Goal: Information Seeking & Learning: Learn about a topic

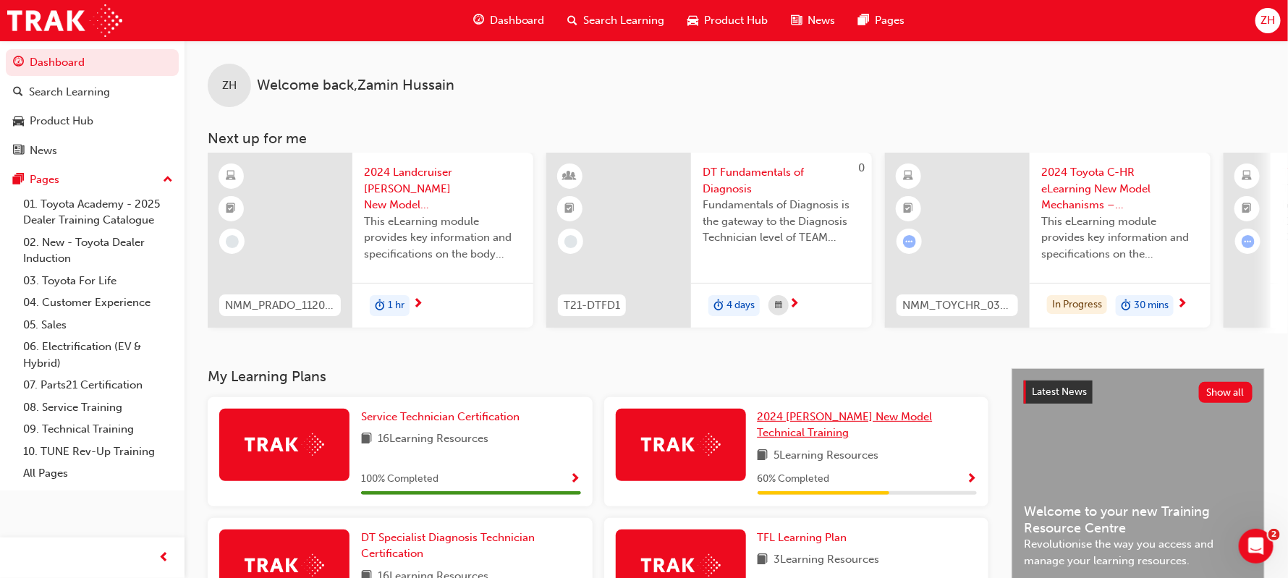
click at [820, 420] on span "2024 Prado New Model Technical Training" at bounding box center [844, 425] width 175 height 30
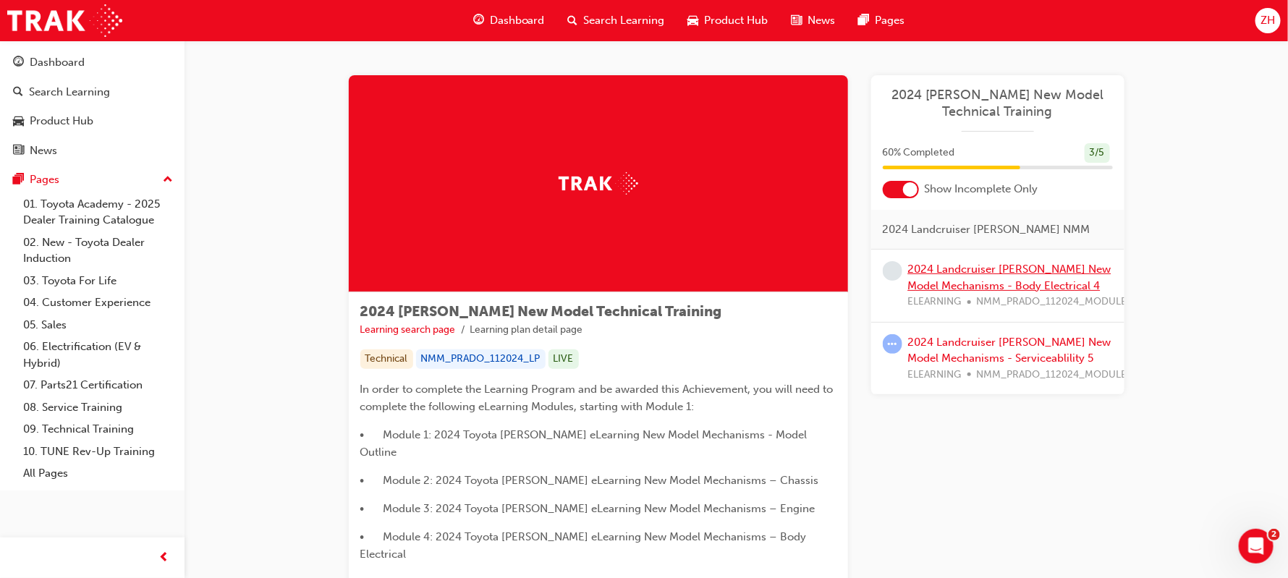
click at [972, 282] on link "2024 Landcruiser Prado New Model Mechanisms - Body Electrical 4" at bounding box center [1009, 278] width 203 height 30
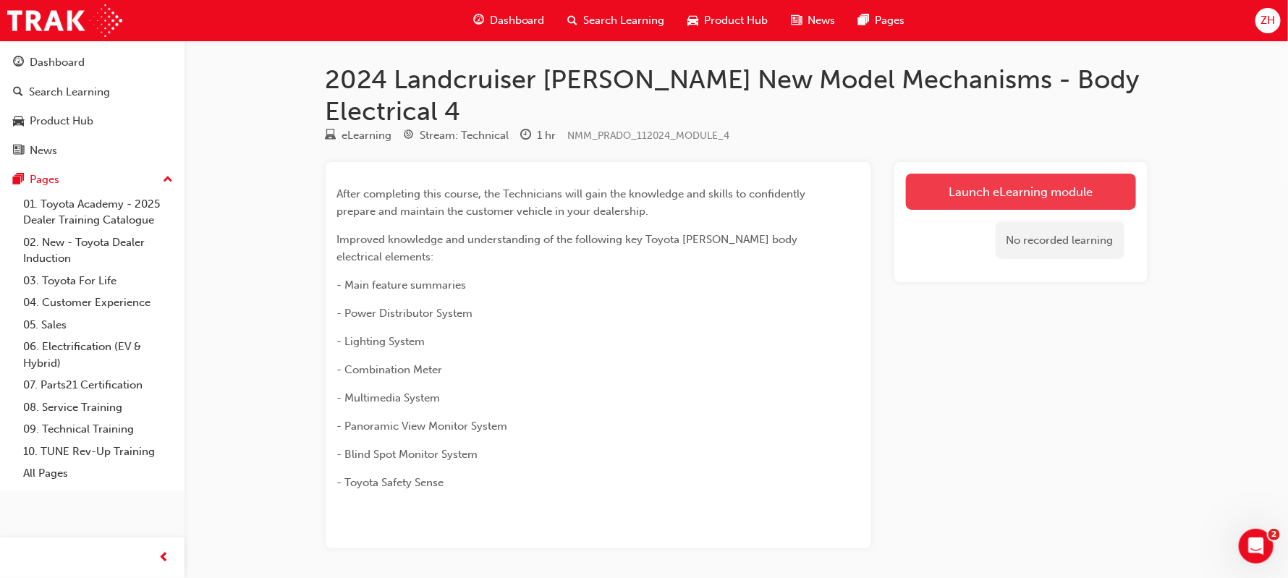
click at [993, 174] on link "Launch eLearning module" at bounding box center [1021, 192] width 230 height 36
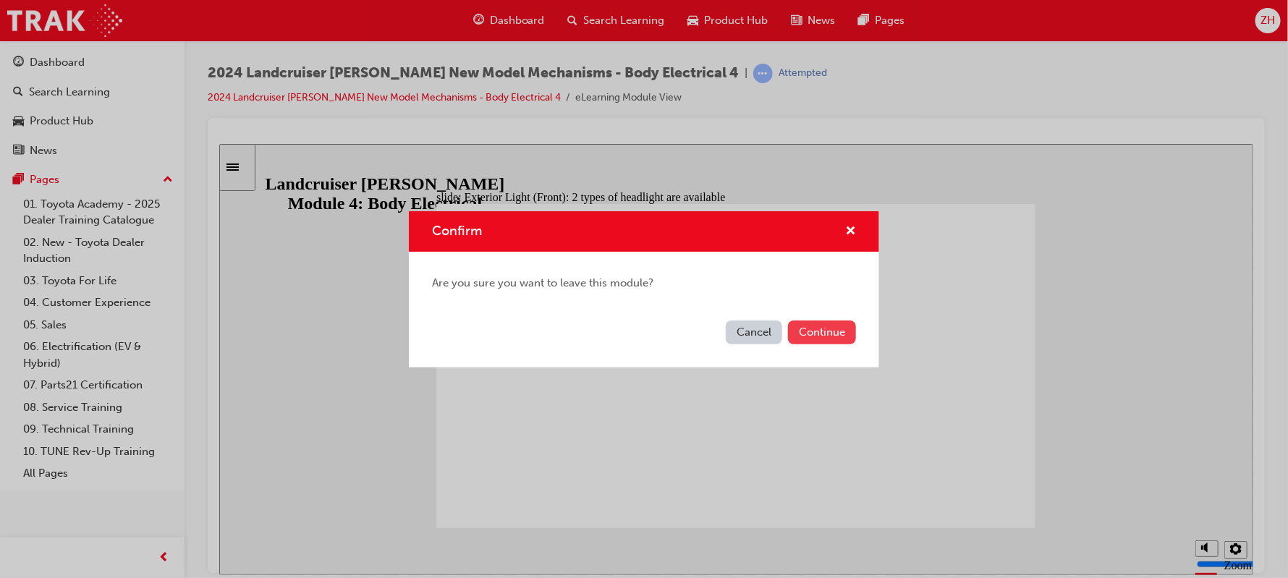
click at [805, 333] on button "Continue" at bounding box center [822, 332] width 68 height 24
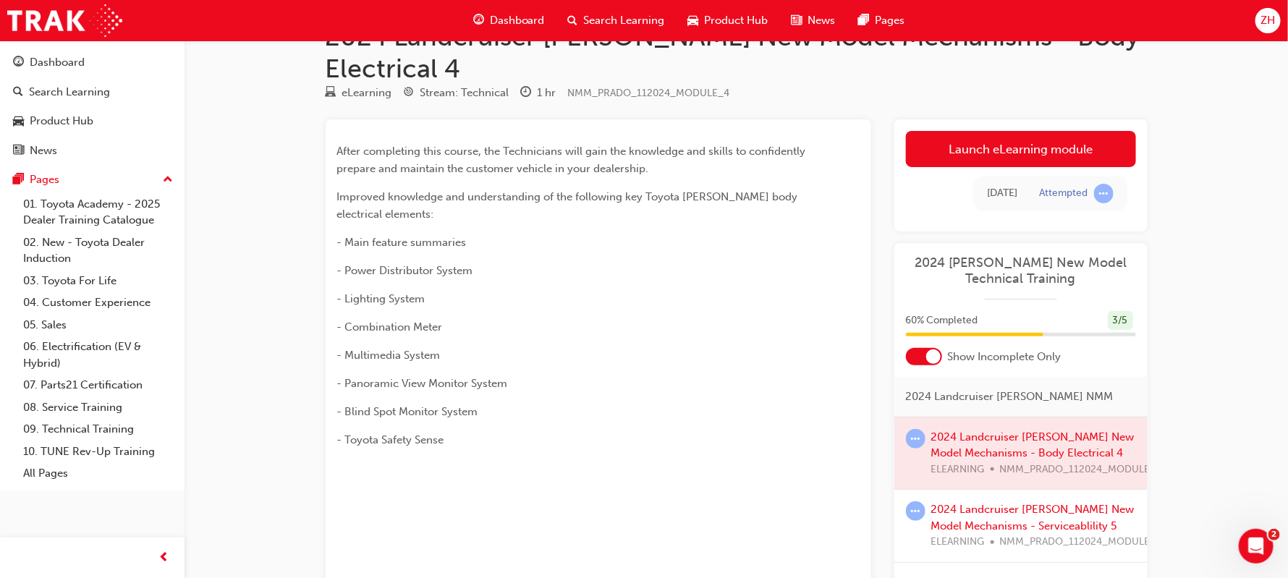
scroll to position [173, 0]
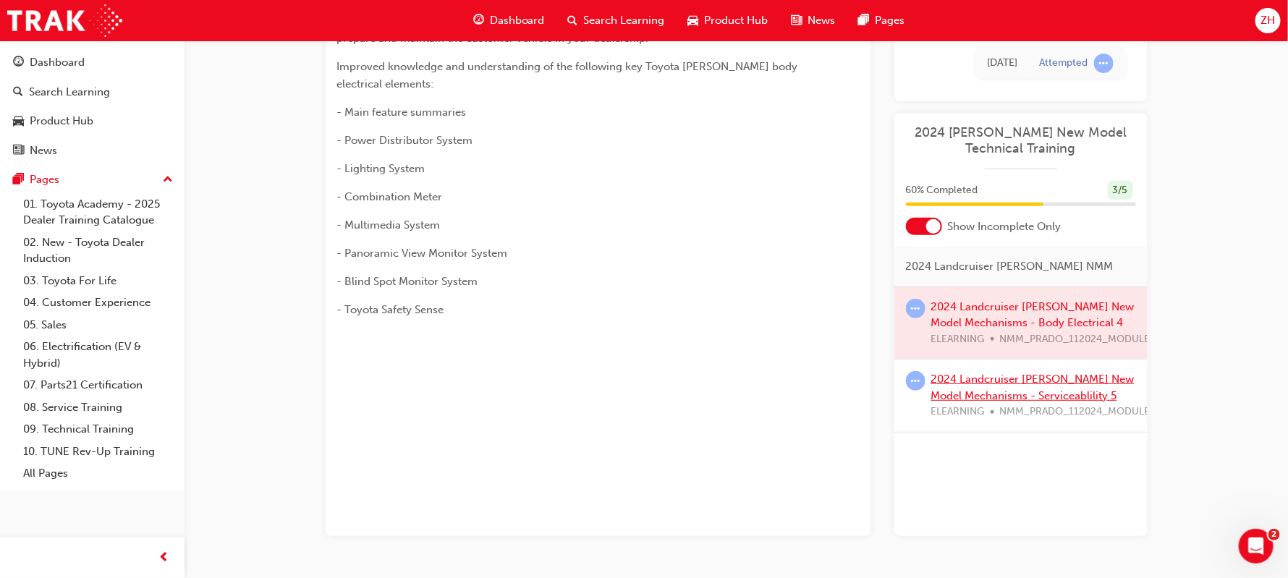
click at [1047, 373] on link "2024 Landcruiser Prado New Model Mechanisms - Serviceablility 5" at bounding box center [1032, 388] width 203 height 30
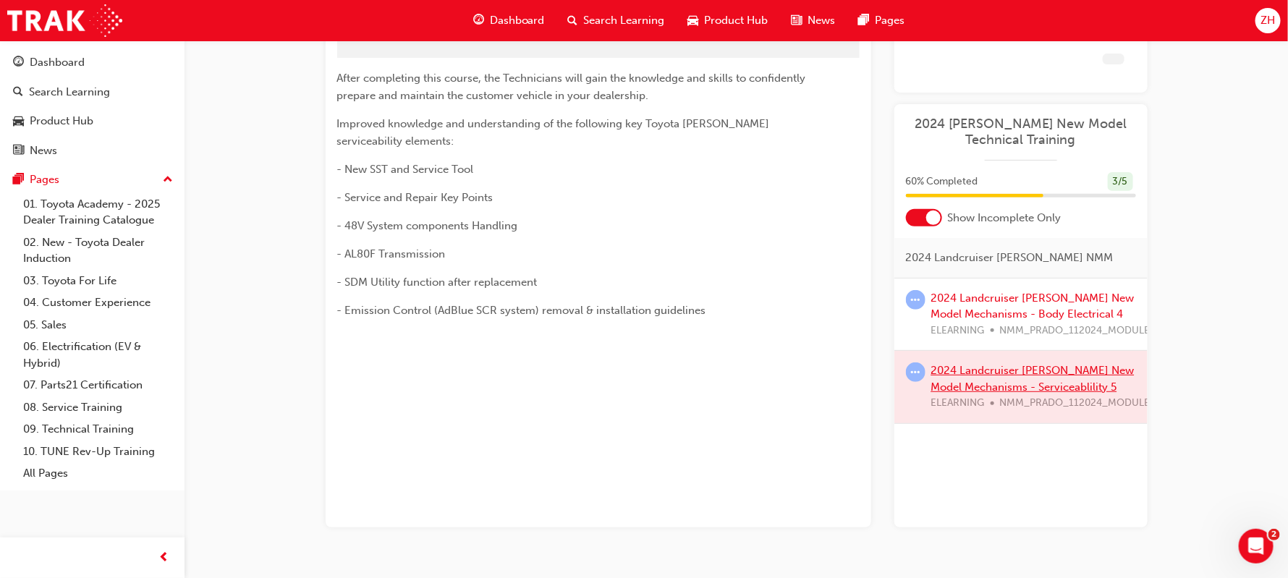
scroll to position [173, 0]
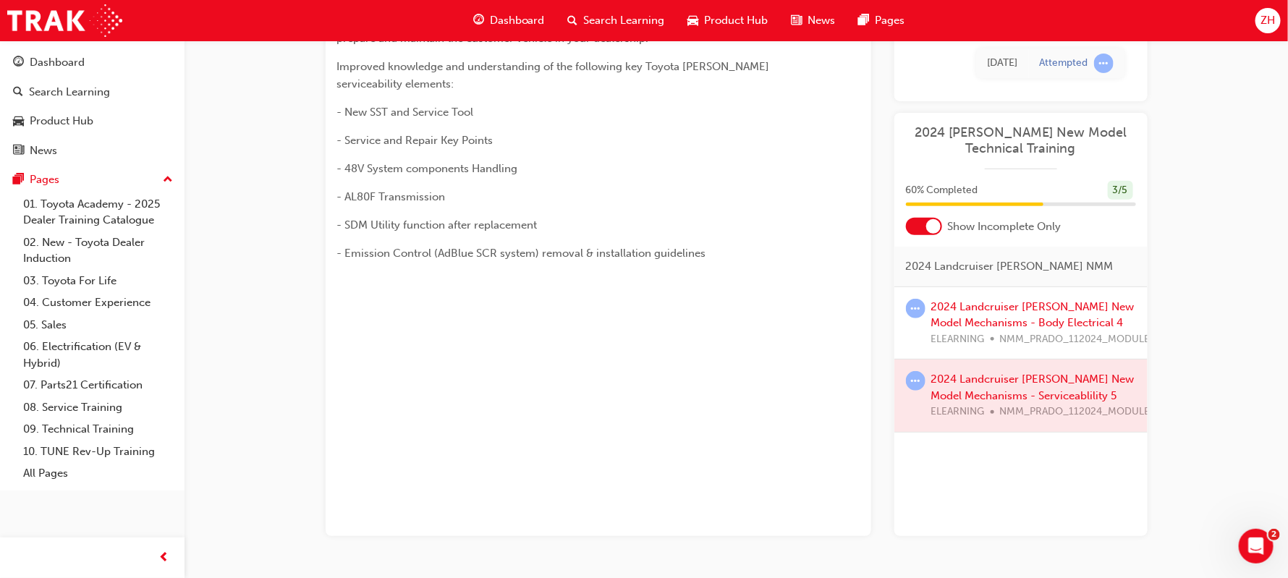
click at [1005, 363] on div at bounding box center [1020, 396] width 253 height 72
click at [980, 360] on div at bounding box center [1020, 396] width 253 height 72
click at [1023, 360] on div at bounding box center [1020, 396] width 253 height 72
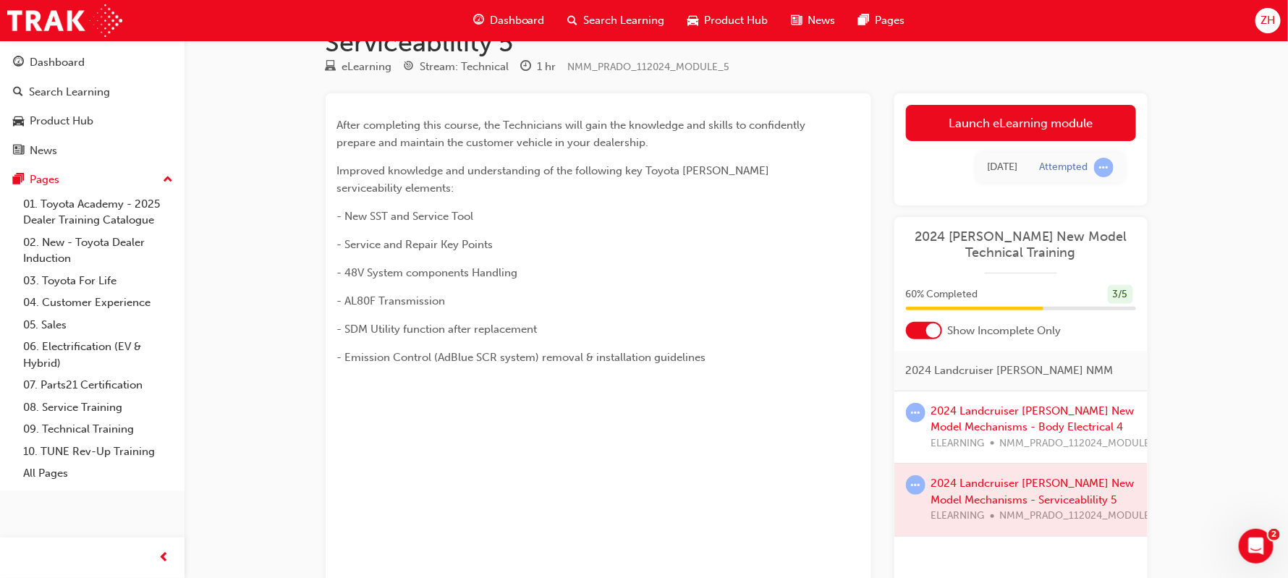
scroll to position [43, 0]
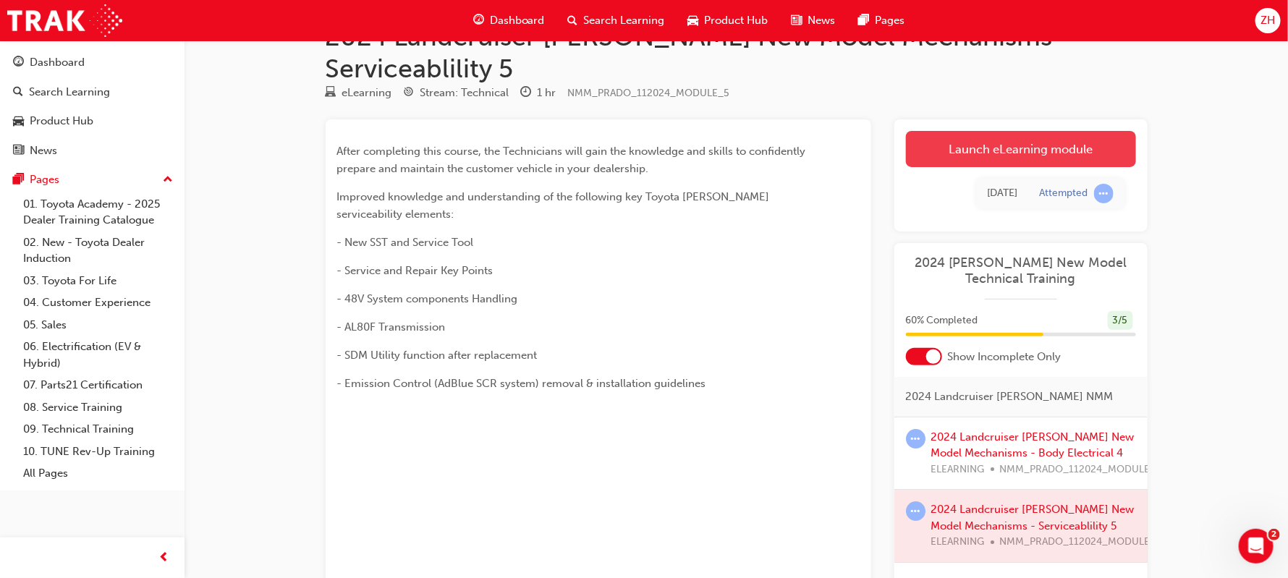
click at [1049, 131] on link "Launch eLearning module" at bounding box center [1021, 149] width 230 height 36
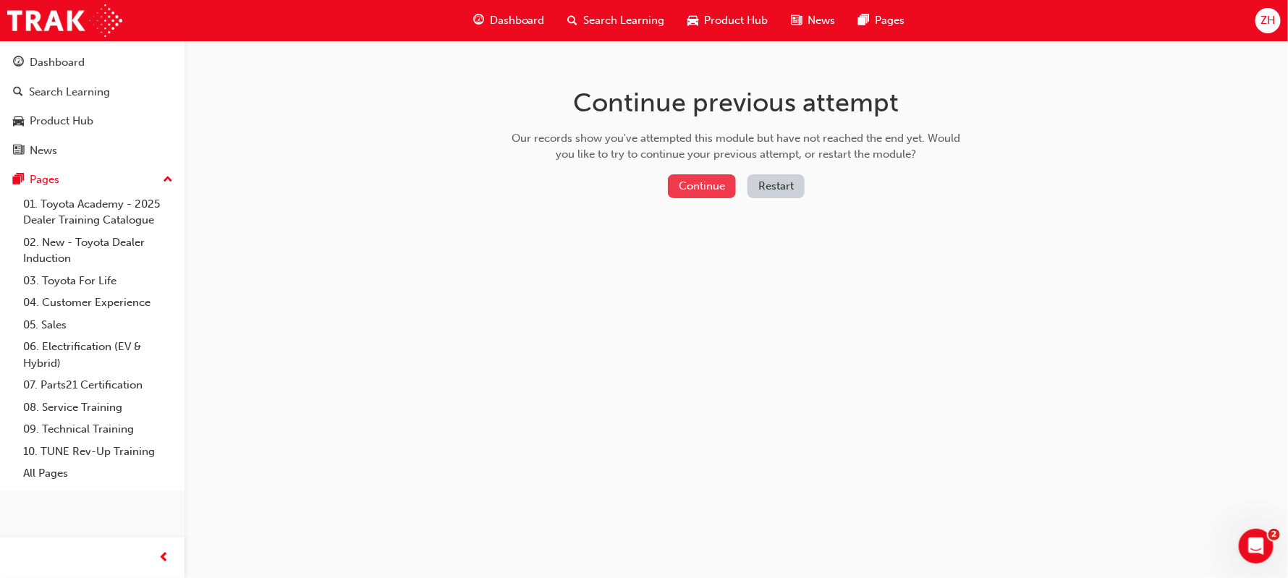
click at [681, 195] on button "Continue" at bounding box center [702, 186] width 68 height 24
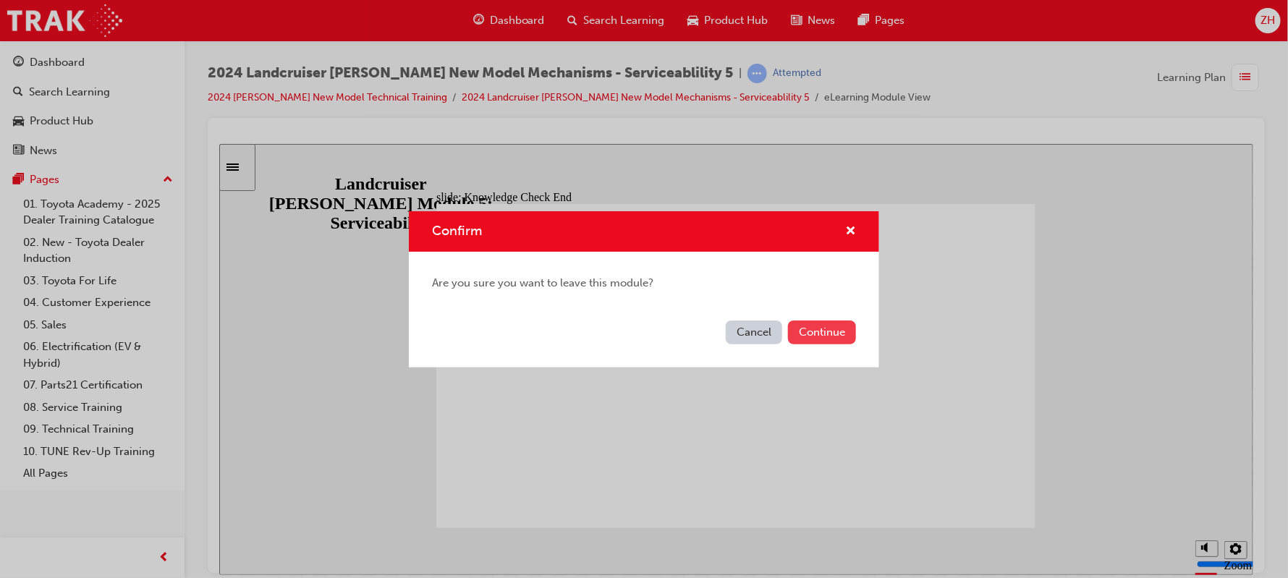
click at [814, 336] on button "Continue" at bounding box center [822, 332] width 68 height 24
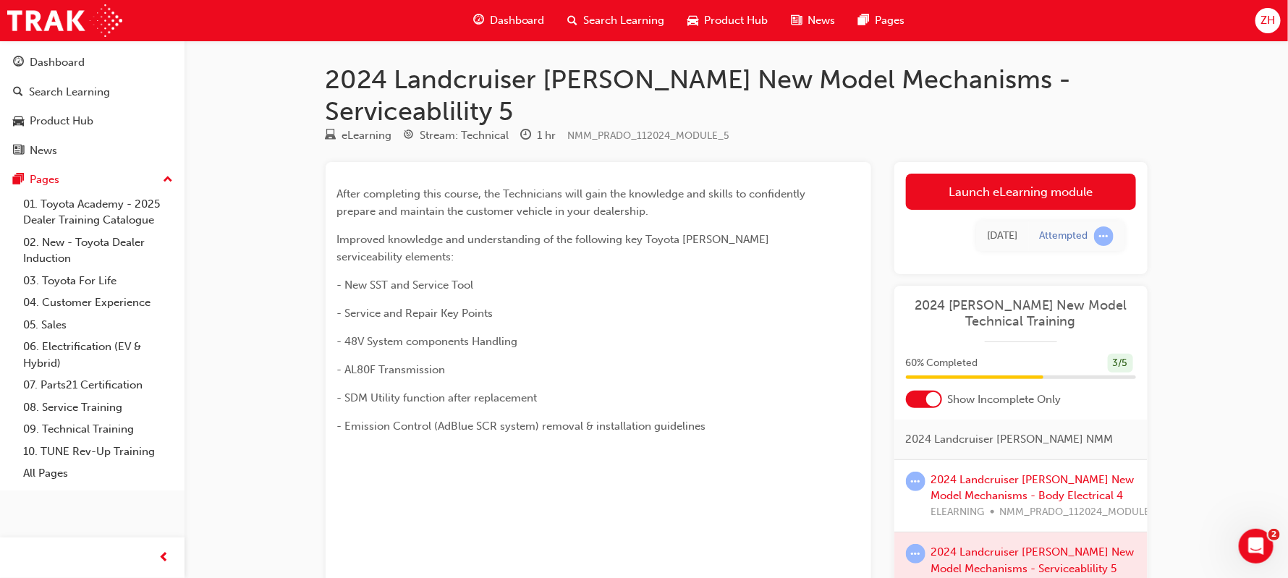
click at [926, 532] on div at bounding box center [1020, 568] width 253 height 72
click at [917, 544] on span "learningRecordVerb_ATTEMPT-icon" at bounding box center [916, 554] width 20 height 20
click at [969, 532] on div at bounding box center [1020, 568] width 253 height 72
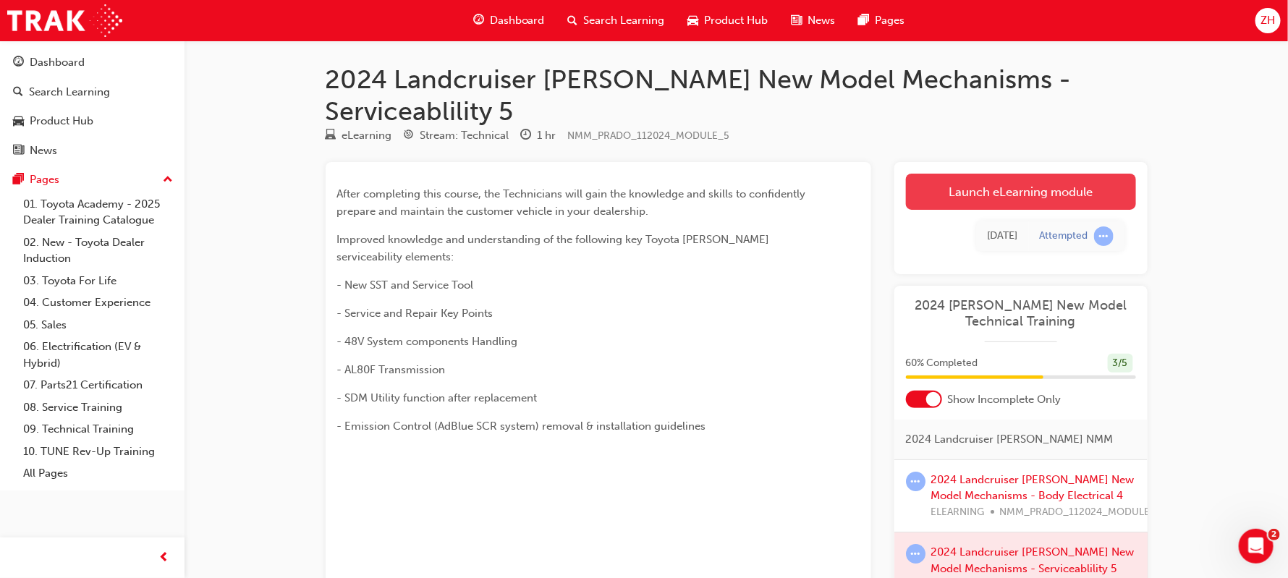
click at [1094, 174] on link "Launch eLearning module" at bounding box center [1021, 192] width 230 height 36
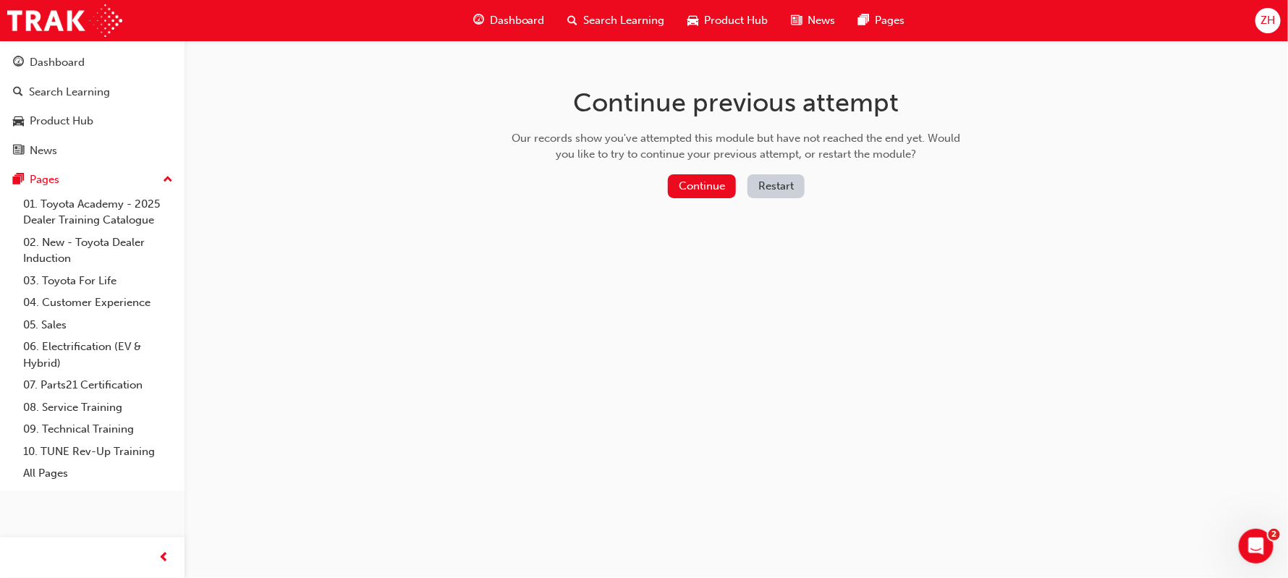
click at [786, 184] on button "Restart" at bounding box center [775, 186] width 57 height 24
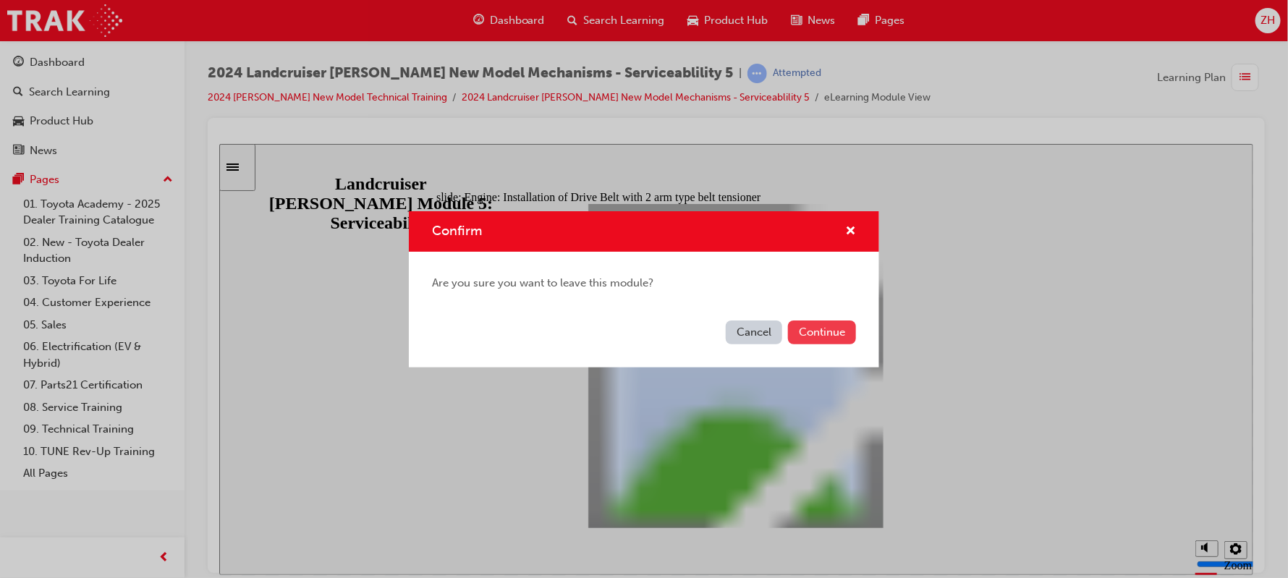
click at [830, 327] on button "Continue" at bounding box center [822, 332] width 68 height 24
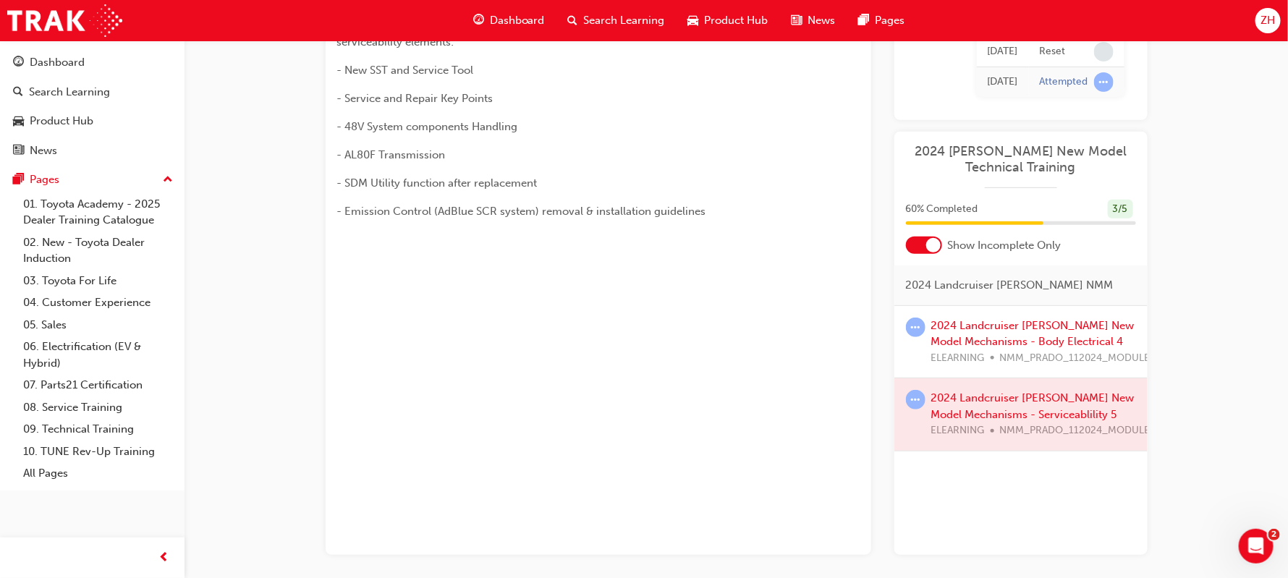
scroll to position [216, 0]
click at [1066, 318] on link "2024 Landcruiser [PERSON_NAME] New Model Mechanisms - Body Electrical 4" at bounding box center [1032, 333] width 203 height 30
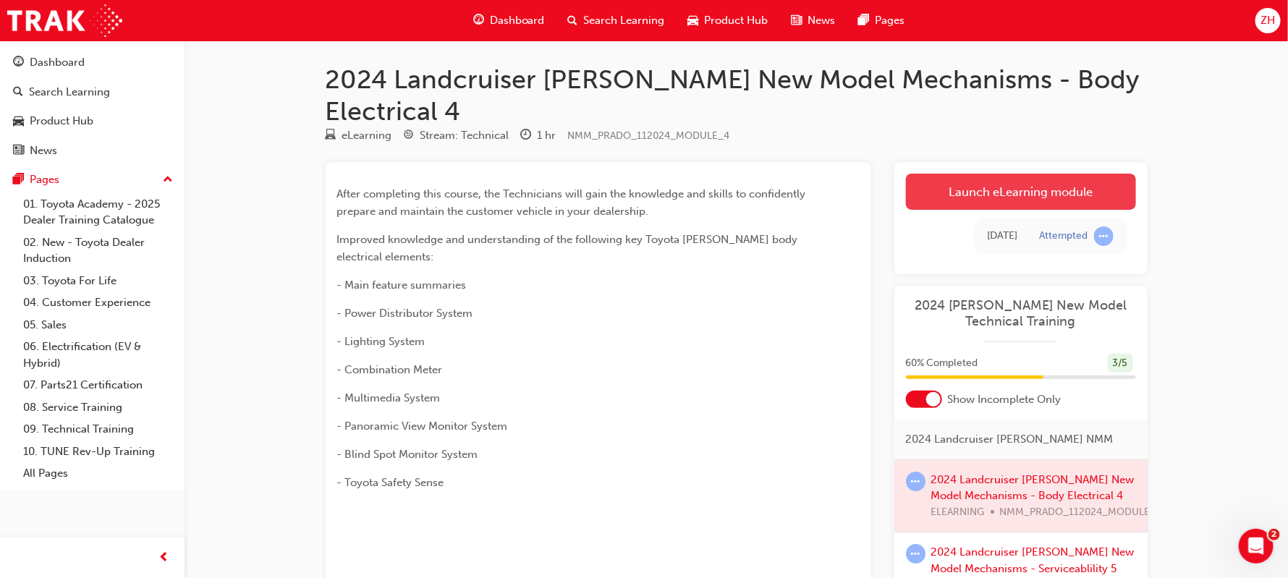
click at [1013, 174] on link "Launch eLearning module" at bounding box center [1021, 192] width 230 height 36
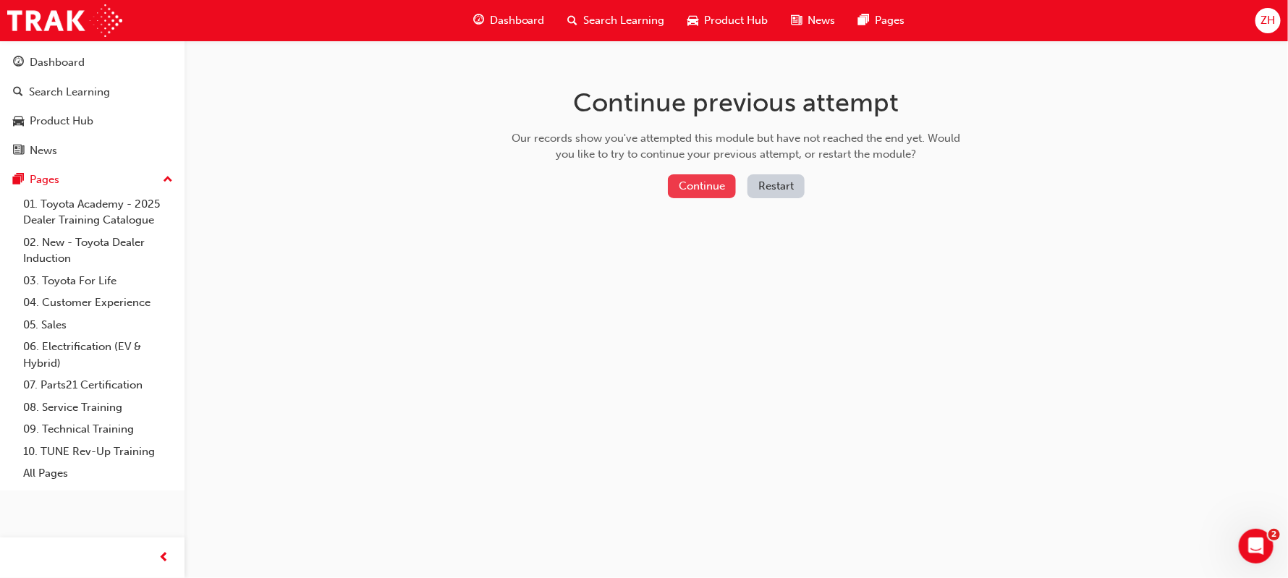
click at [706, 181] on button "Continue" at bounding box center [702, 186] width 68 height 24
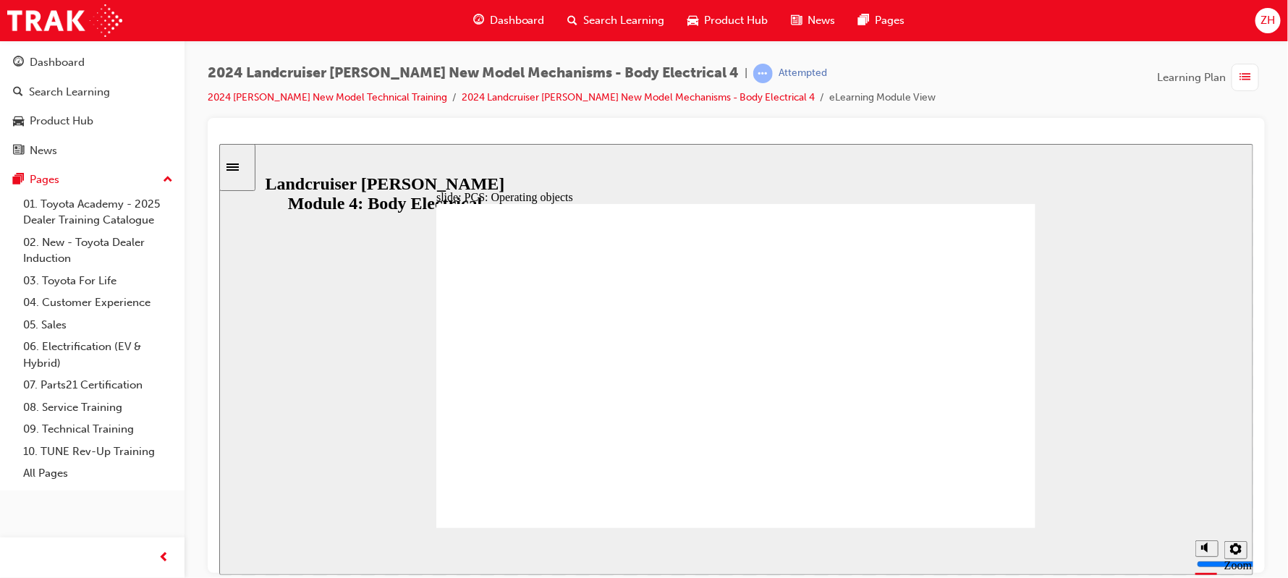
drag, startPoint x: 472, startPoint y: 361, endPoint x: 472, endPoint y: 433, distance: 72.3
drag, startPoint x: 467, startPoint y: 405, endPoint x: 469, endPoint y: 384, distance: 21.2
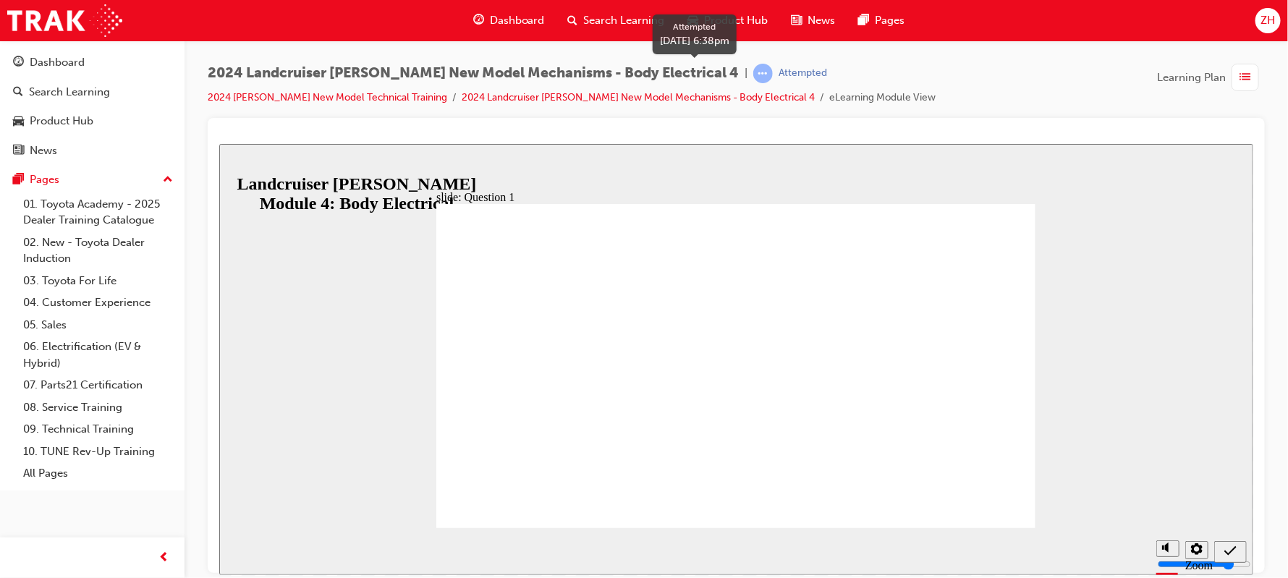
click at [753, 72] on span "learningRecordVerb_ATTEMPT-icon" at bounding box center [763, 74] width 20 height 20
radio input "true"
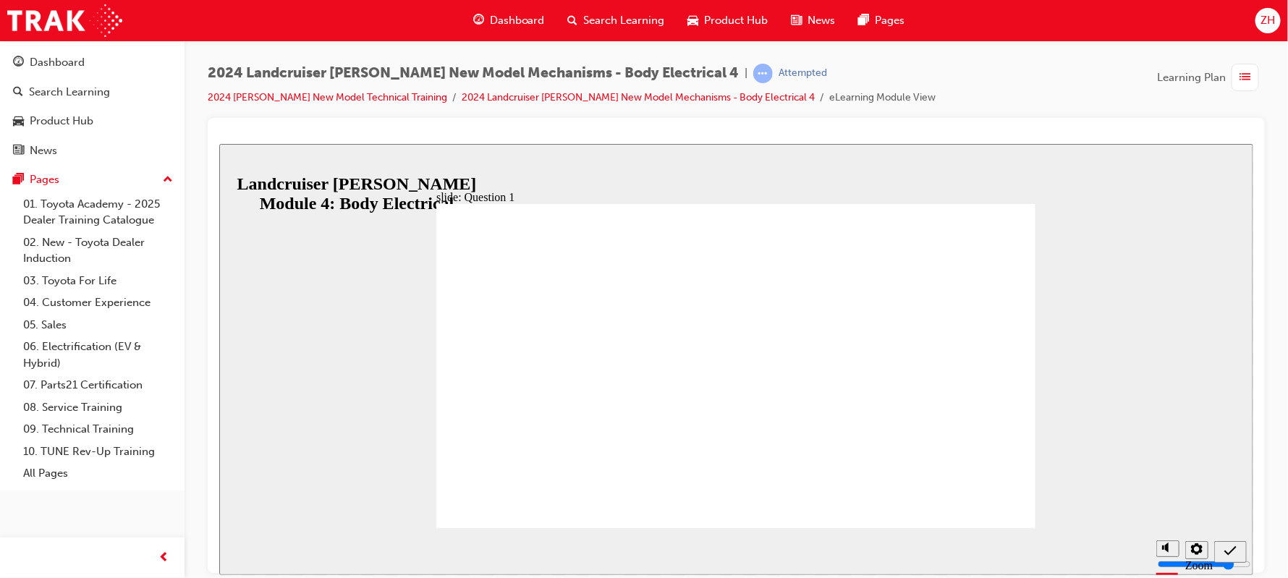
radio input "true"
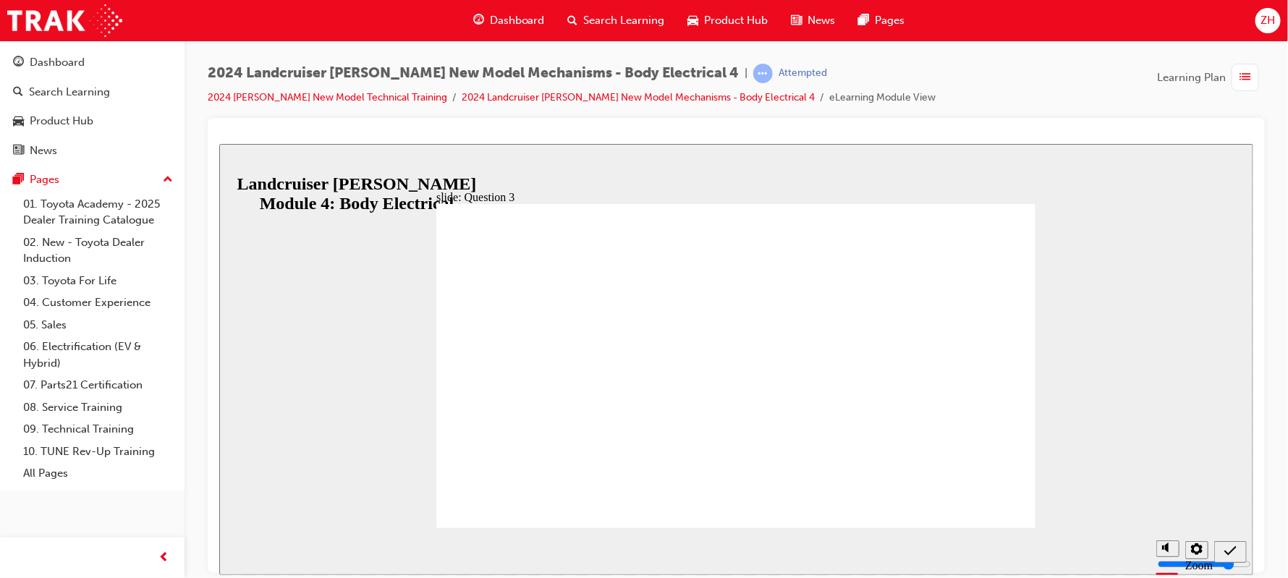
radio input "true"
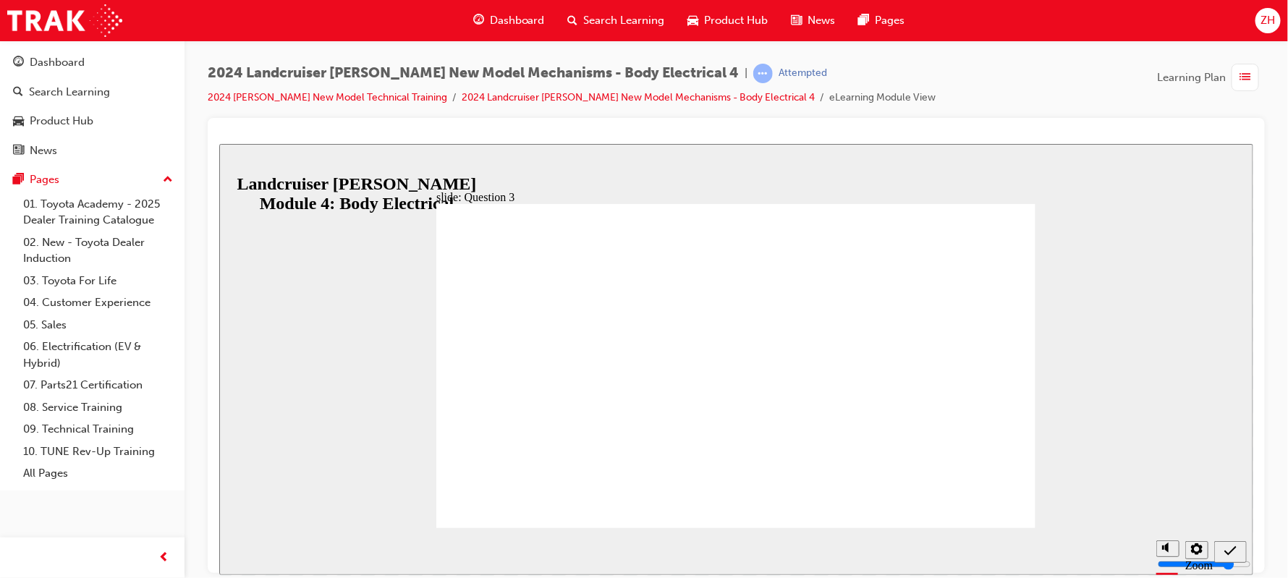
radio input "true"
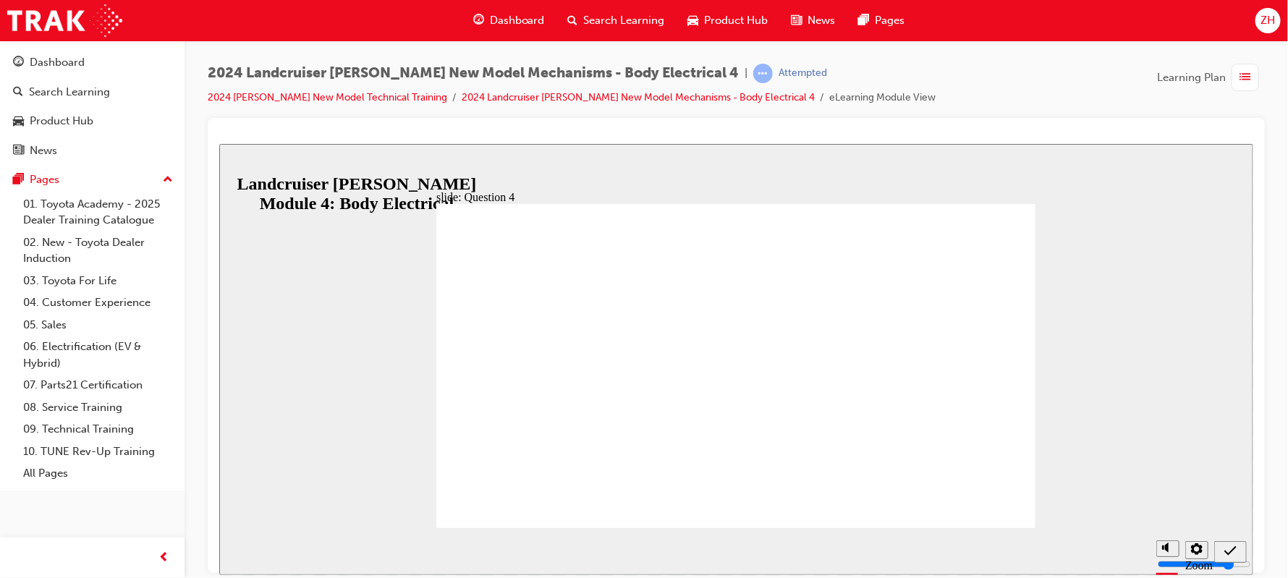
radio input "true"
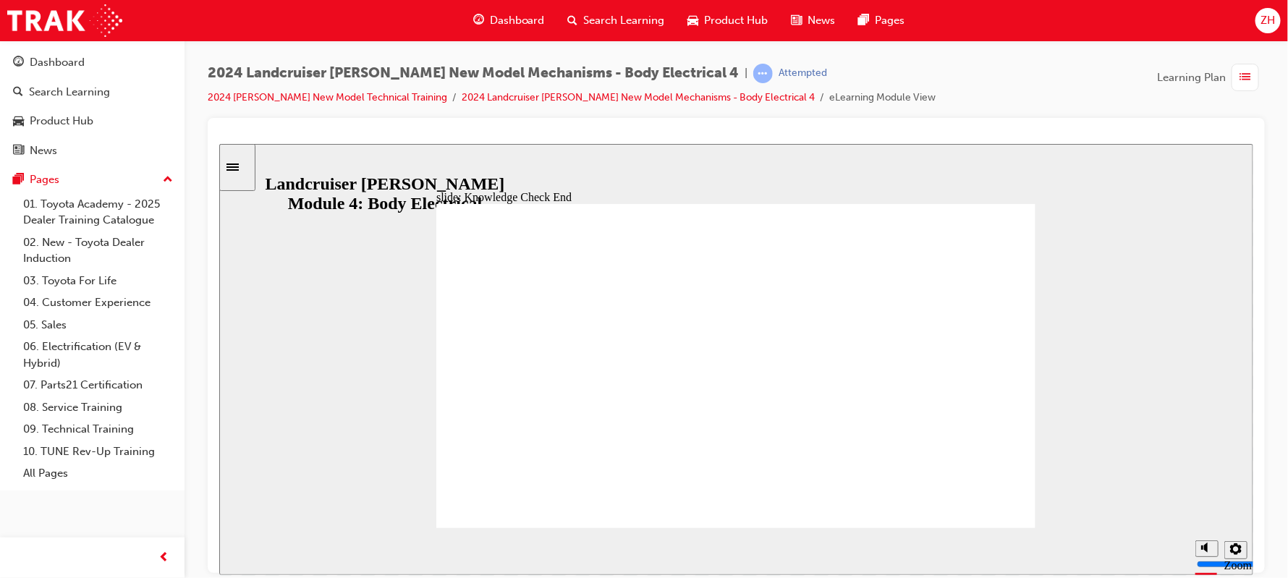
click at [753, 72] on span "learningRecordVerb_ATTEMPT-icon" at bounding box center [763, 74] width 20 height 20
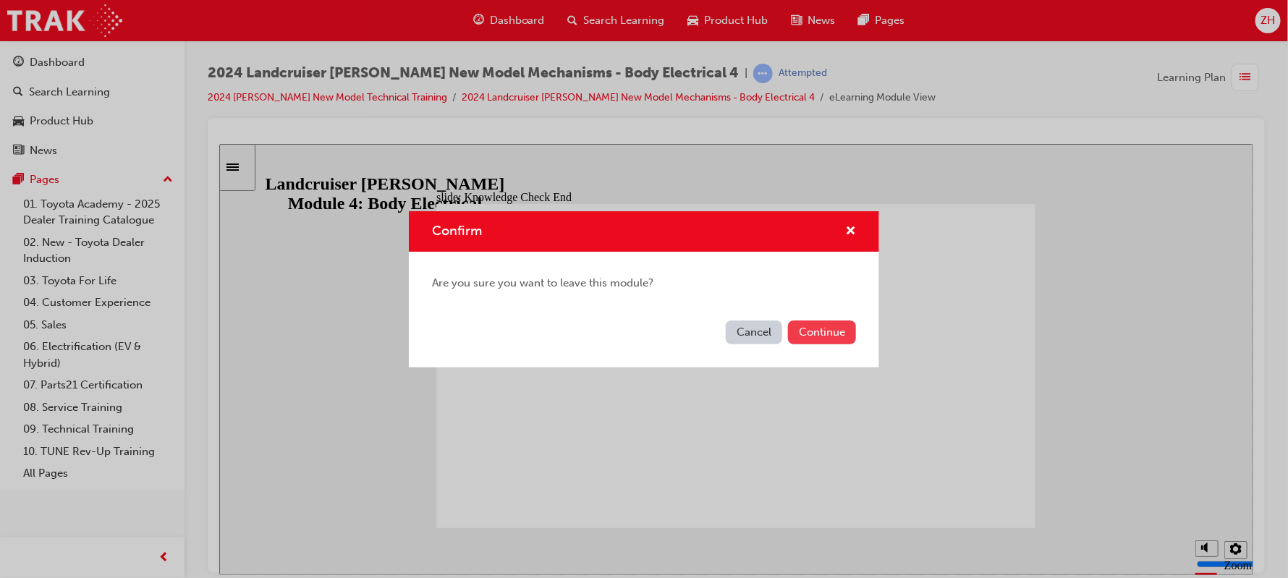
click at [807, 331] on button "Continue" at bounding box center [822, 332] width 68 height 24
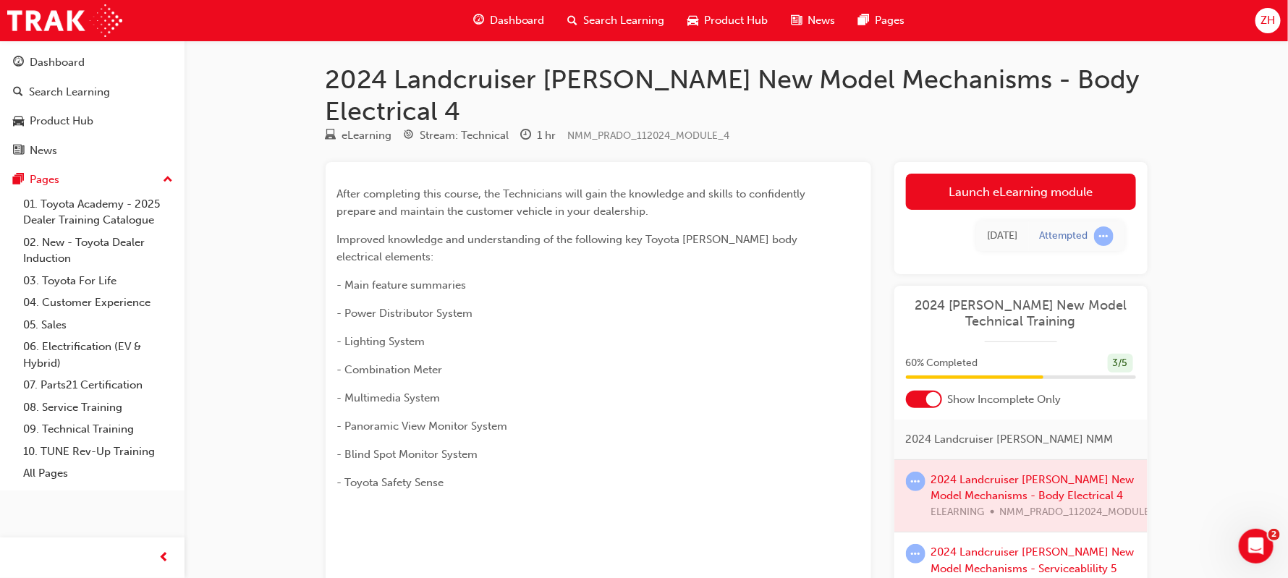
click at [1042, 460] on div at bounding box center [1020, 496] width 253 height 72
click at [919, 472] on span "learningRecordVerb_ATTEMPT-icon" at bounding box center [916, 482] width 20 height 20
click at [990, 467] on div at bounding box center [1020, 496] width 253 height 72
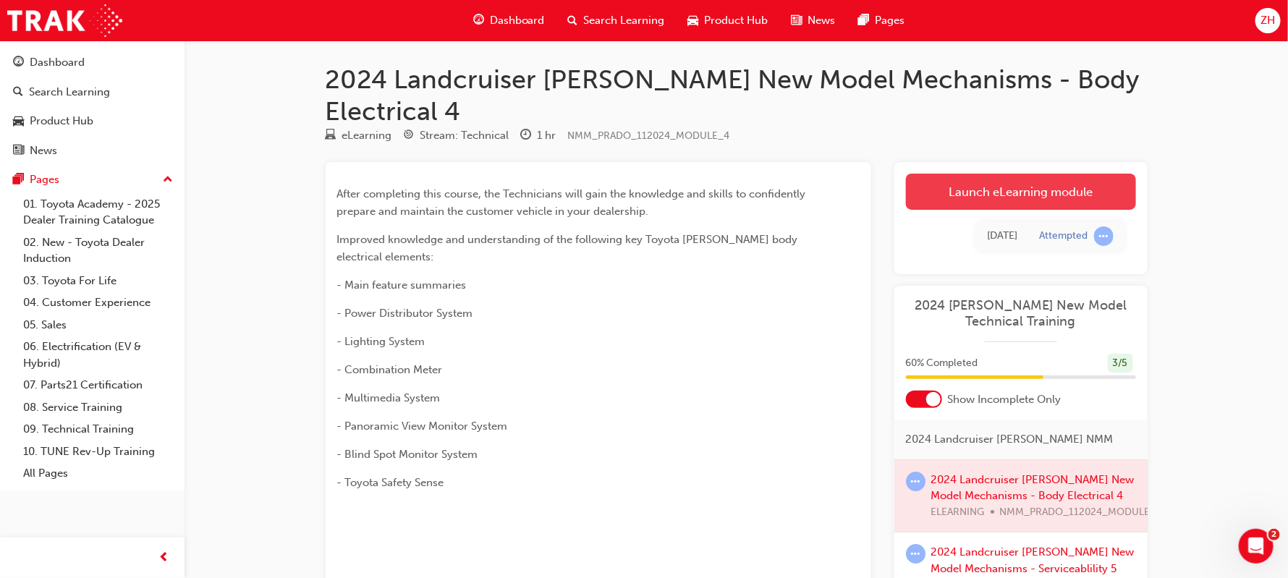
click at [1066, 174] on link "Launch eLearning module" at bounding box center [1021, 192] width 230 height 36
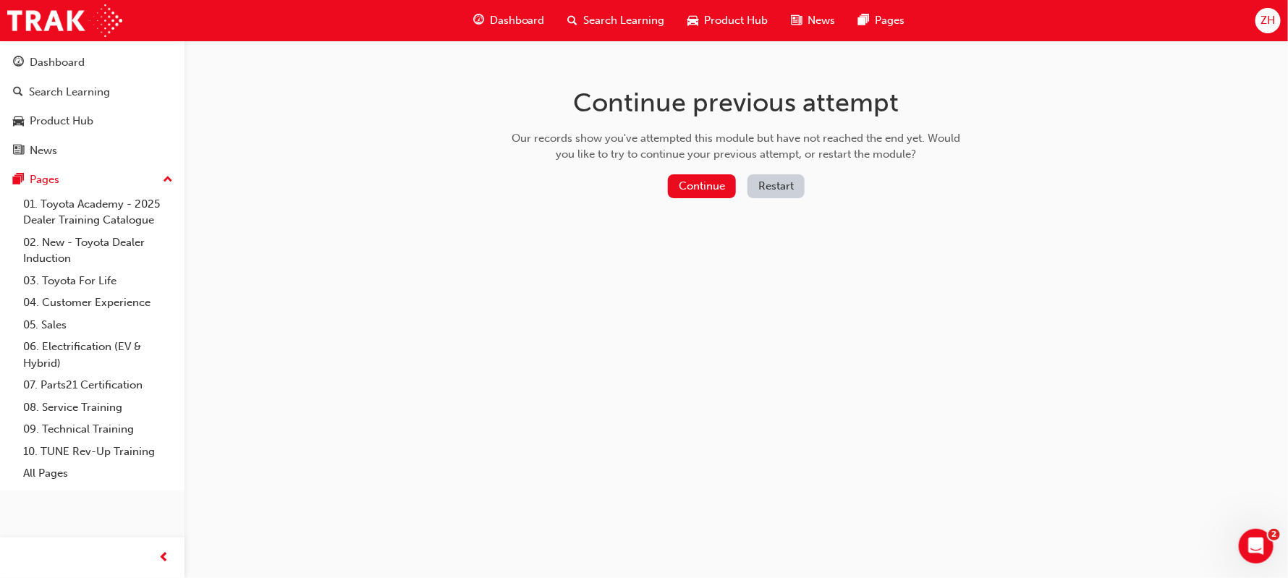
click at [793, 184] on button "Restart" at bounding box center [775, 186] width 57 height 24
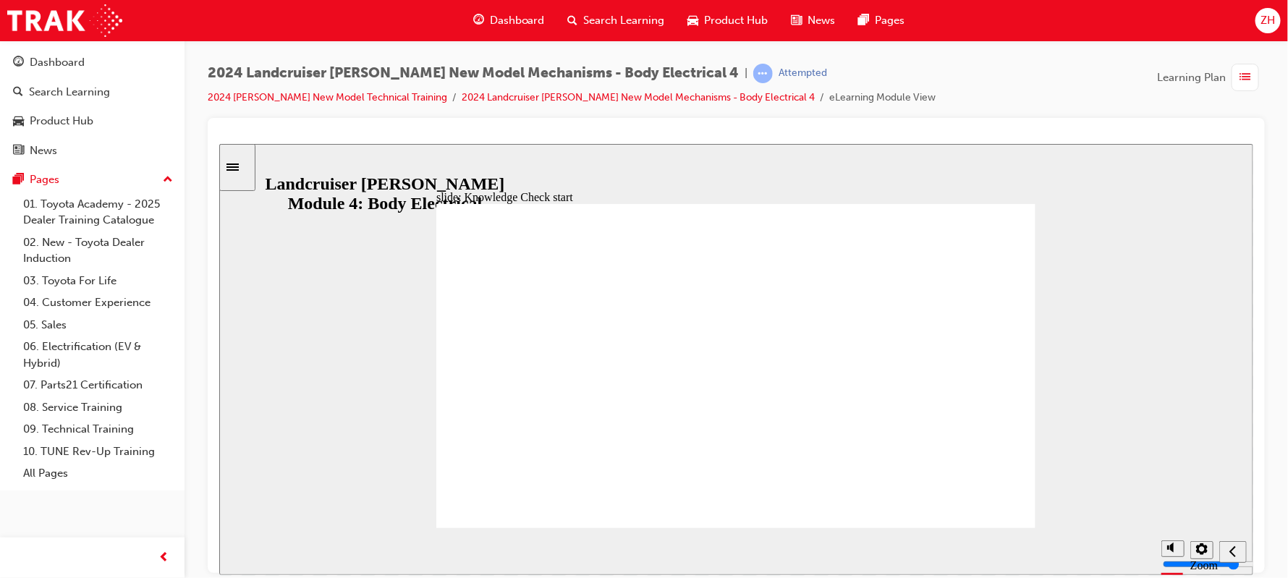
radio input "true"
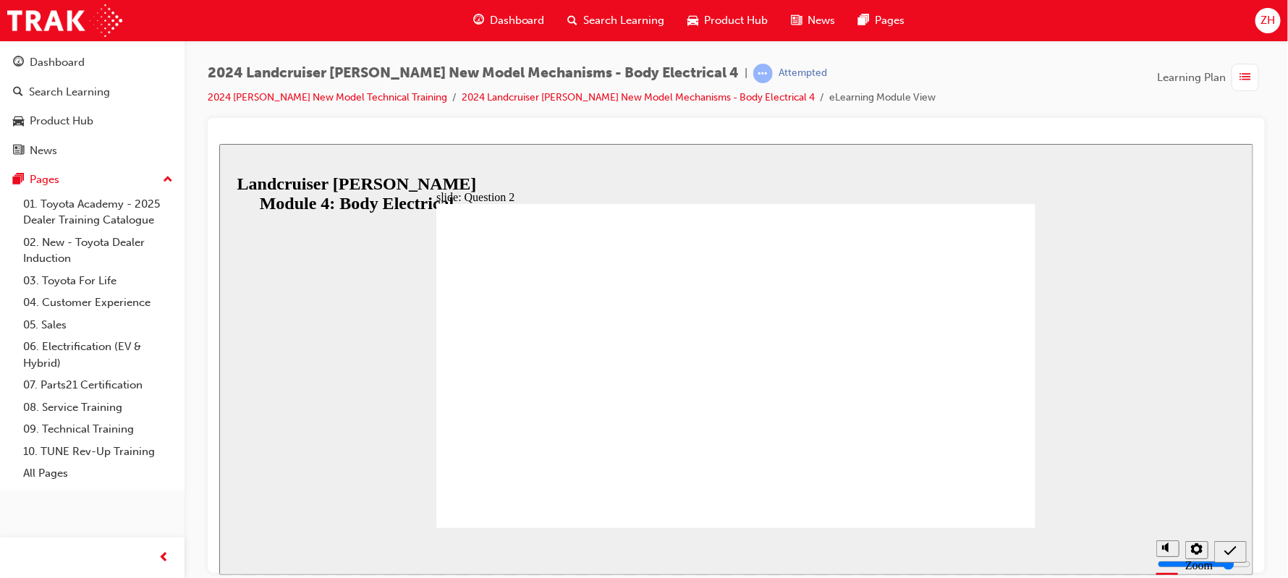
radio input "true"
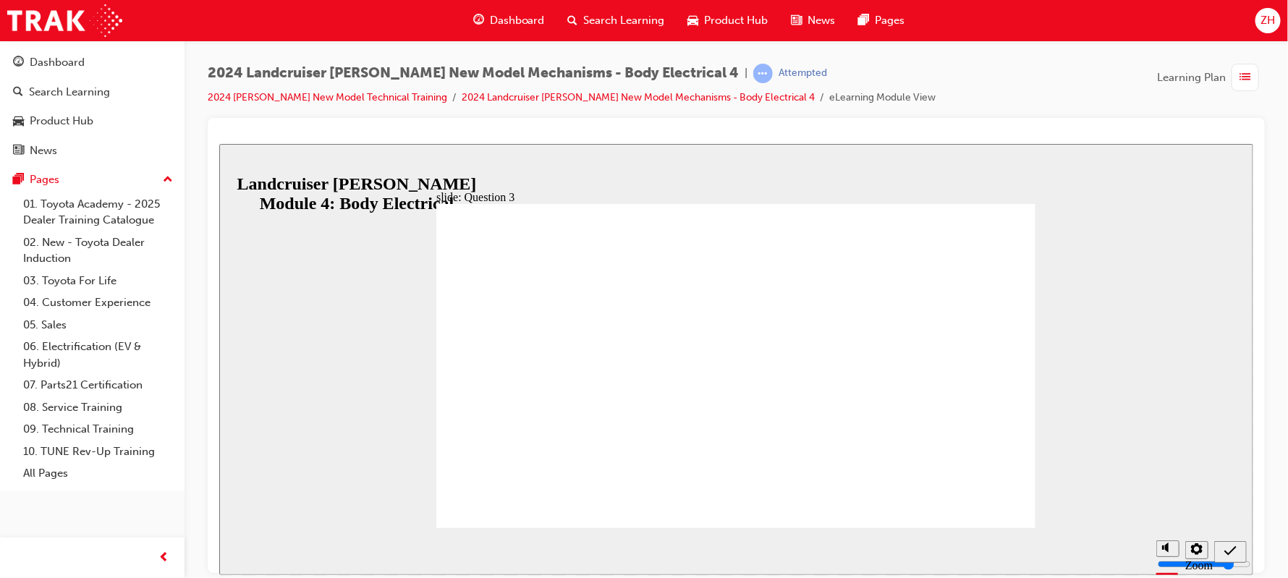
radio input "true"
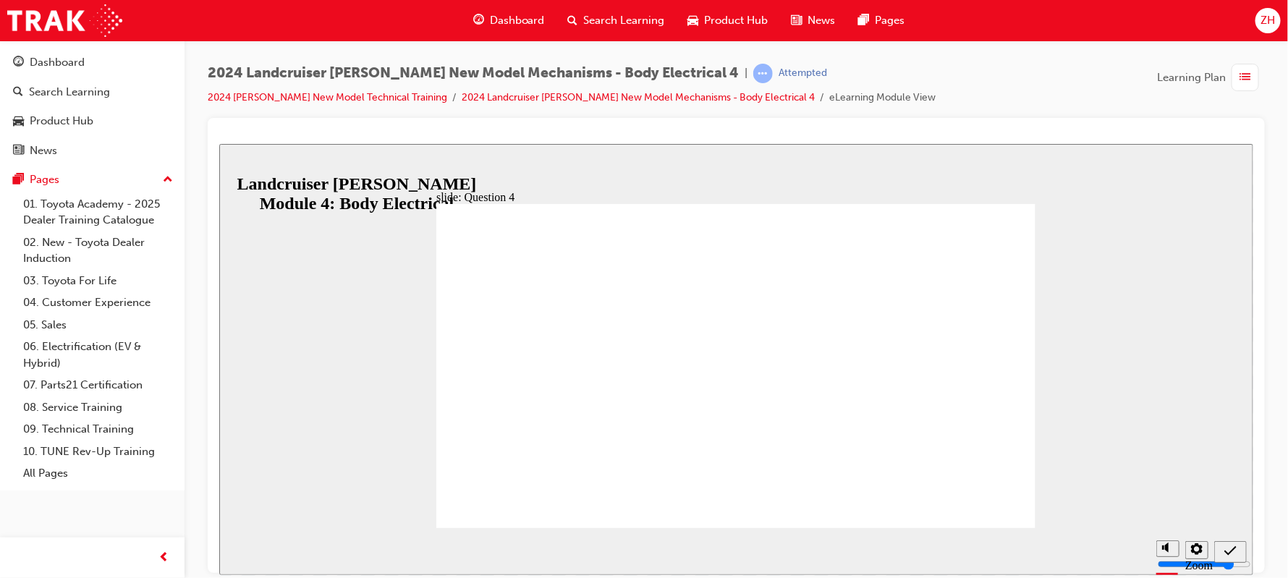
radio input "true"
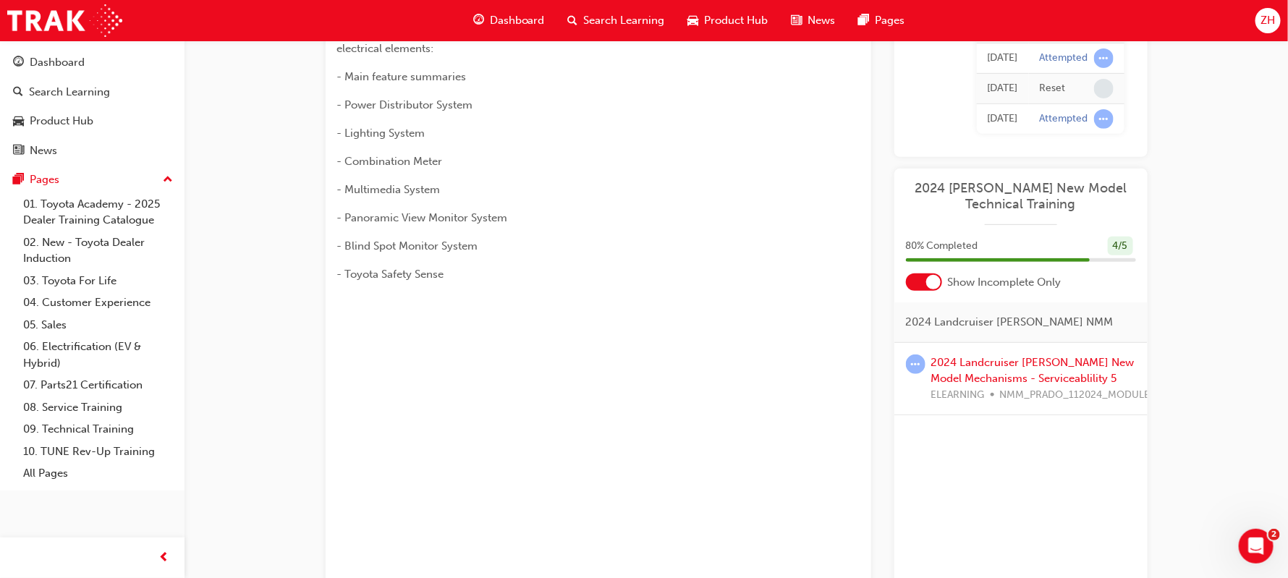
scroll to position [260, 0]
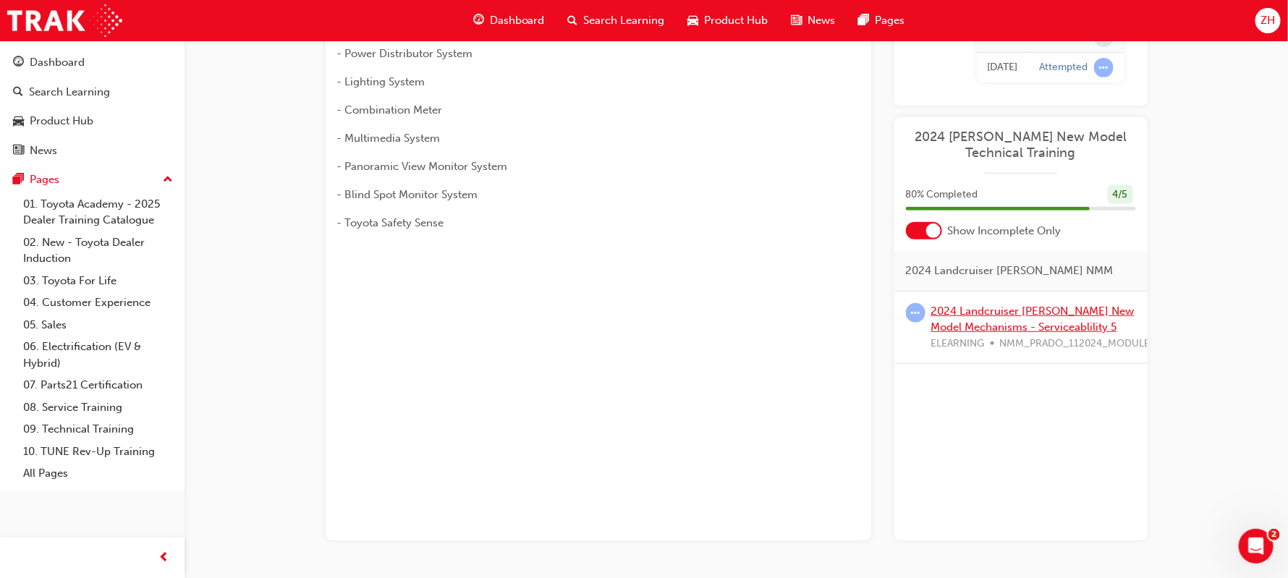
click at [1078, 305] on link "2024 Landcruiser [PERSON_NAME] New Model Mechanisms - Serviceablility 5" at bounding box center [1032, 320] width 203 height 30
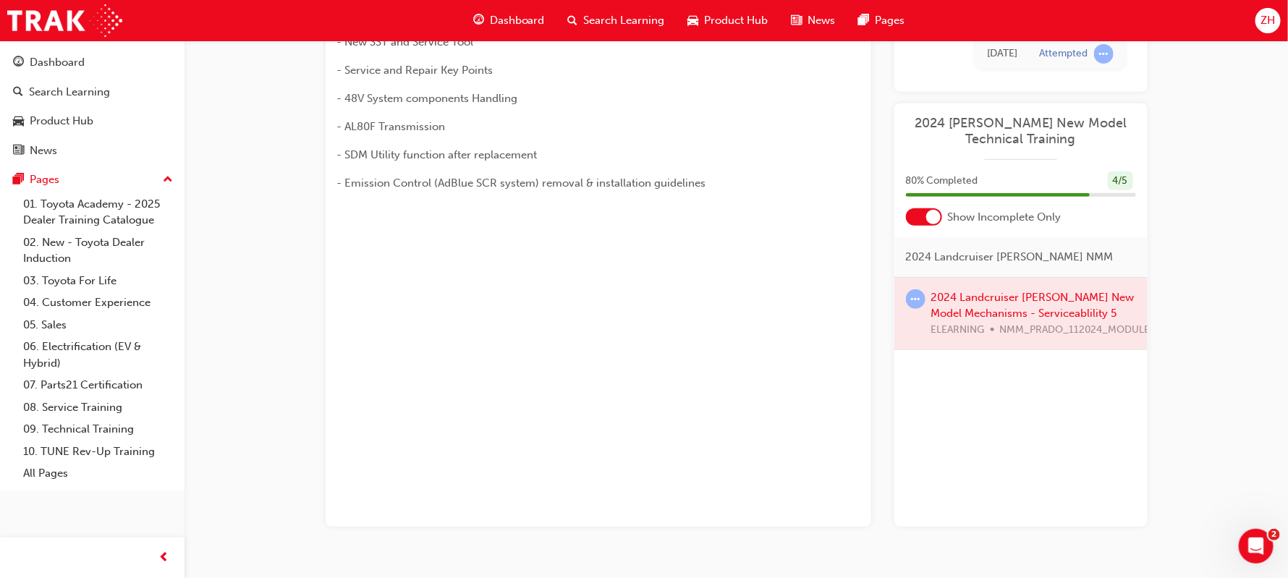
click at [1050, 278] on div at bounding box center [1020, 314] width 253 height 72
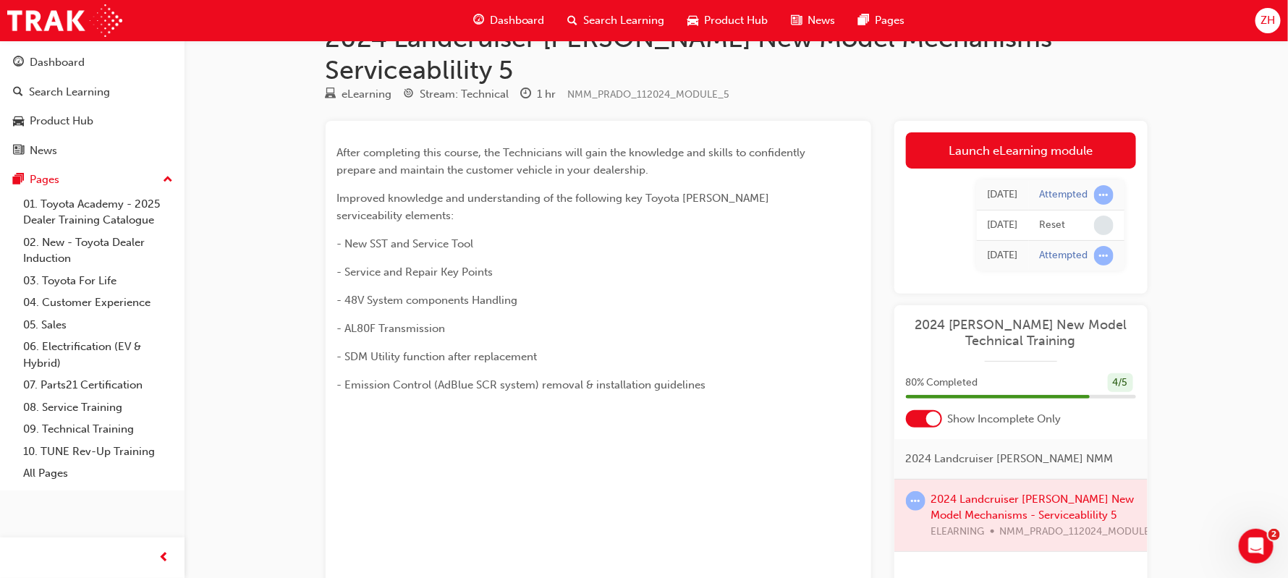
scroll to position [0, 0]
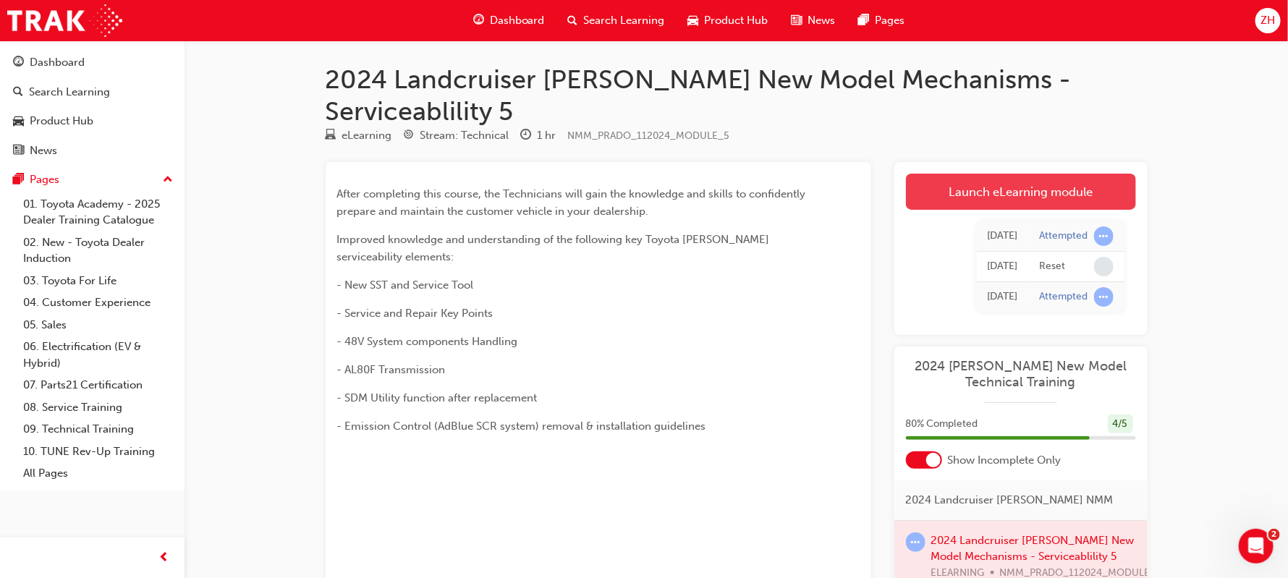
click at [1002, 174] on link "Launch eLearning module" at bounding box center [1021, 192] width 230 height 36
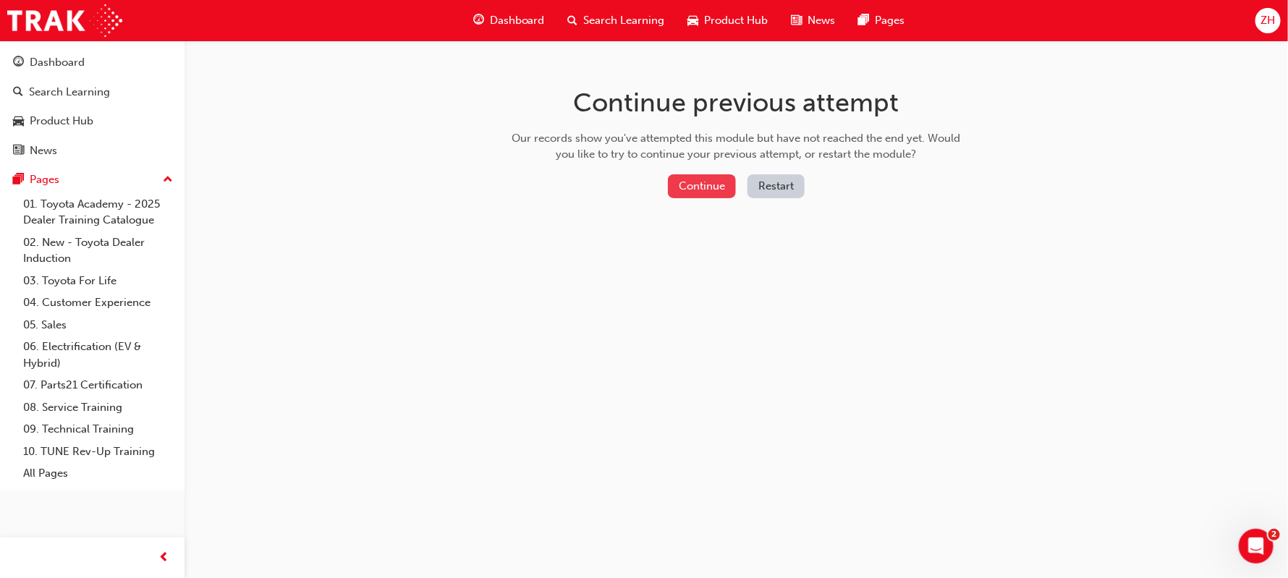
click at [693, 189] on button "Continue" at bounding box center [702, 186] width 68 height 24
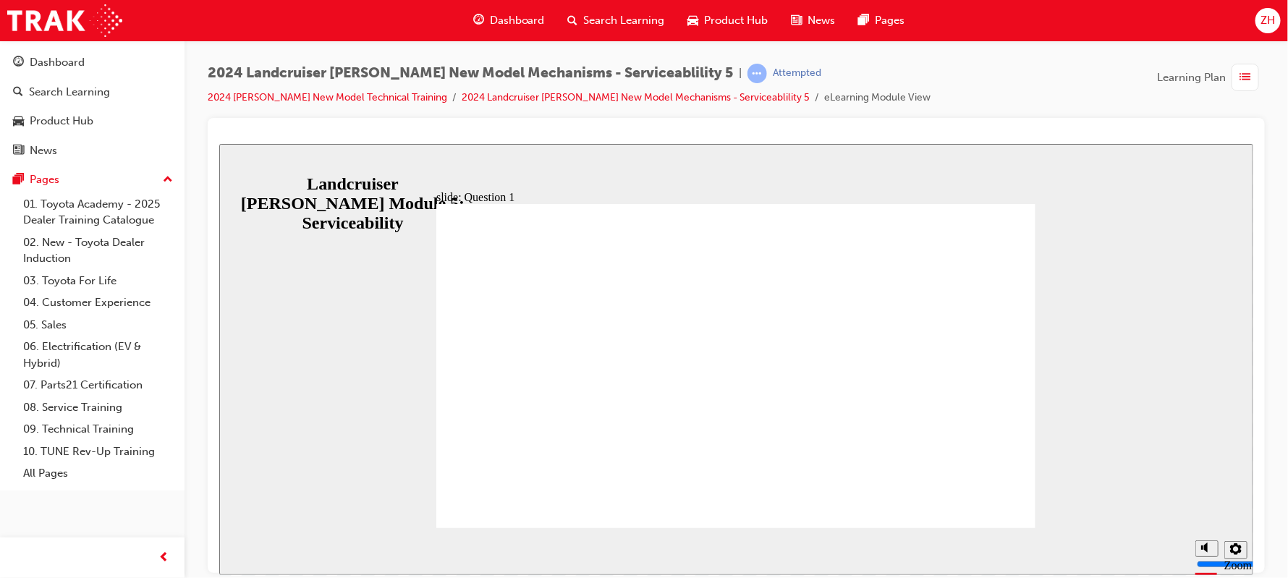
radio input "true"
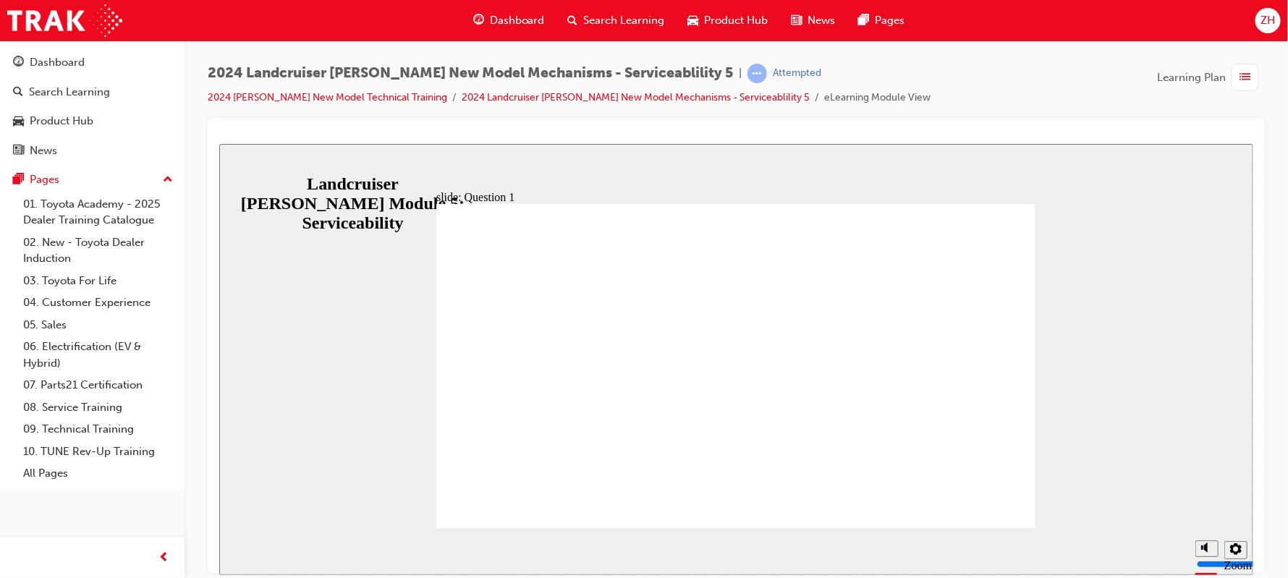
radio input "false"
radio input "true"
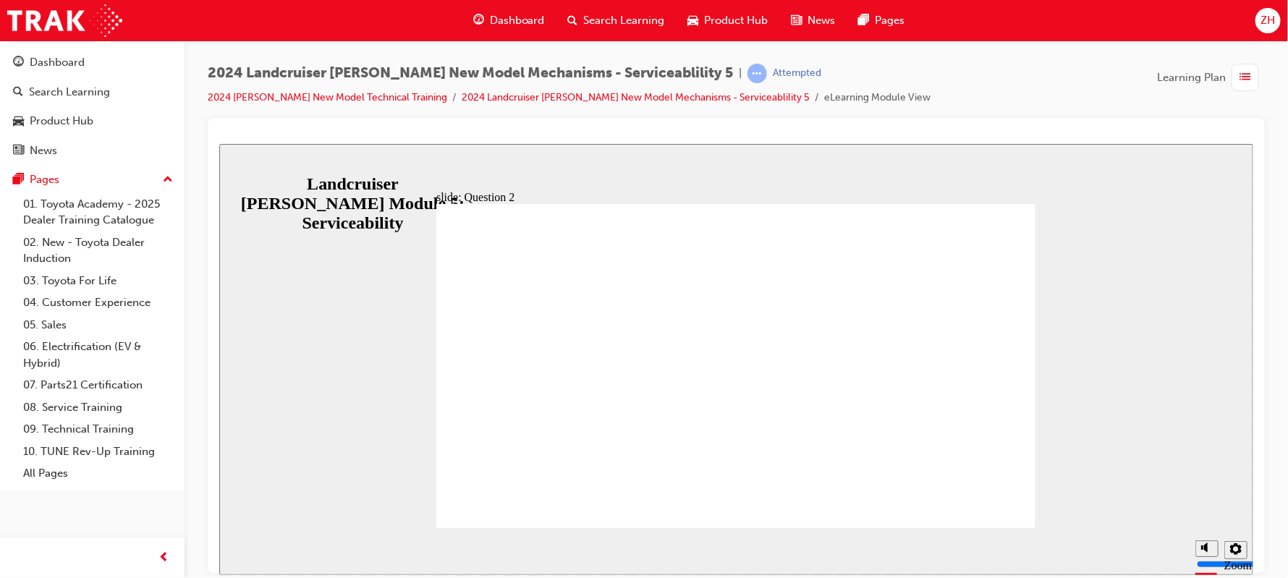
radio input "true"
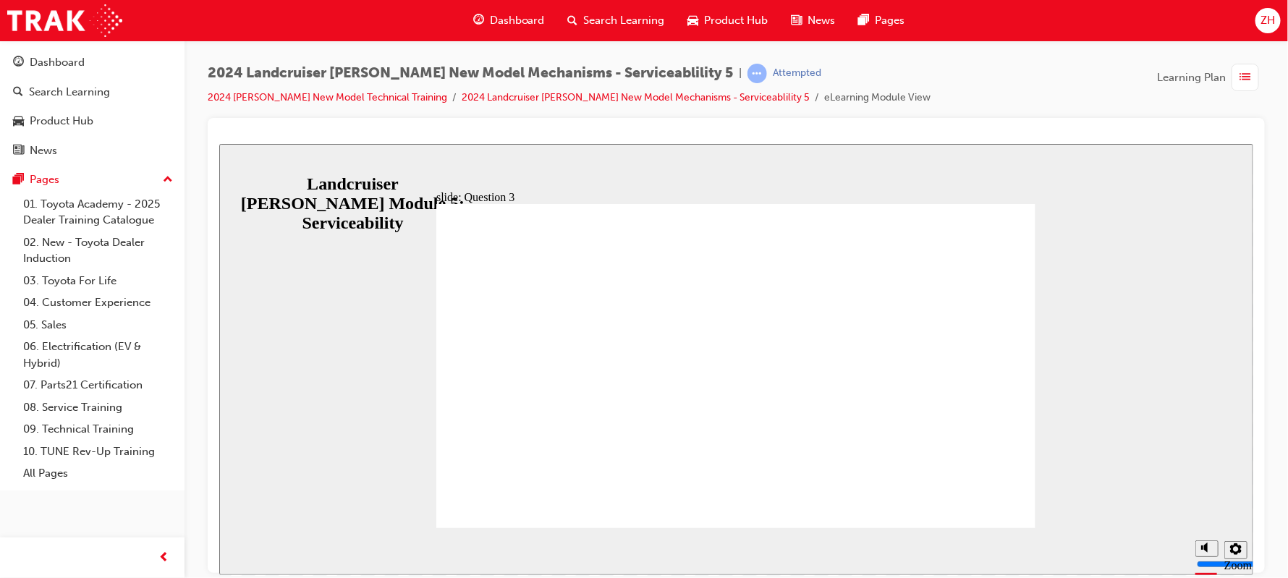
radio input "true"
radio input "false"
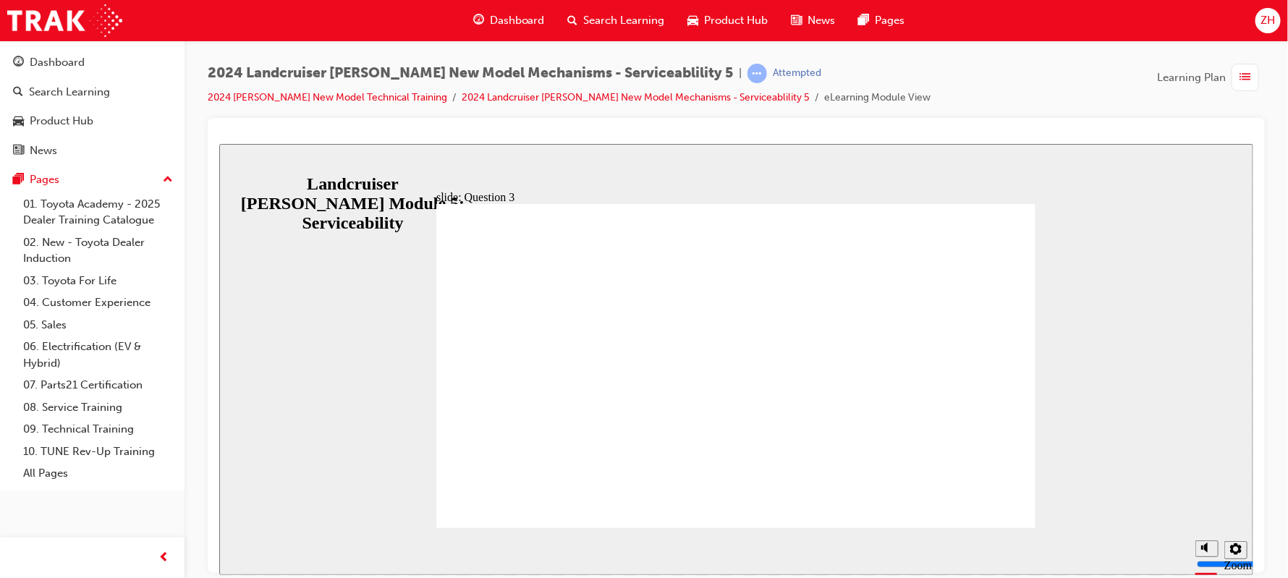
radio input "true"
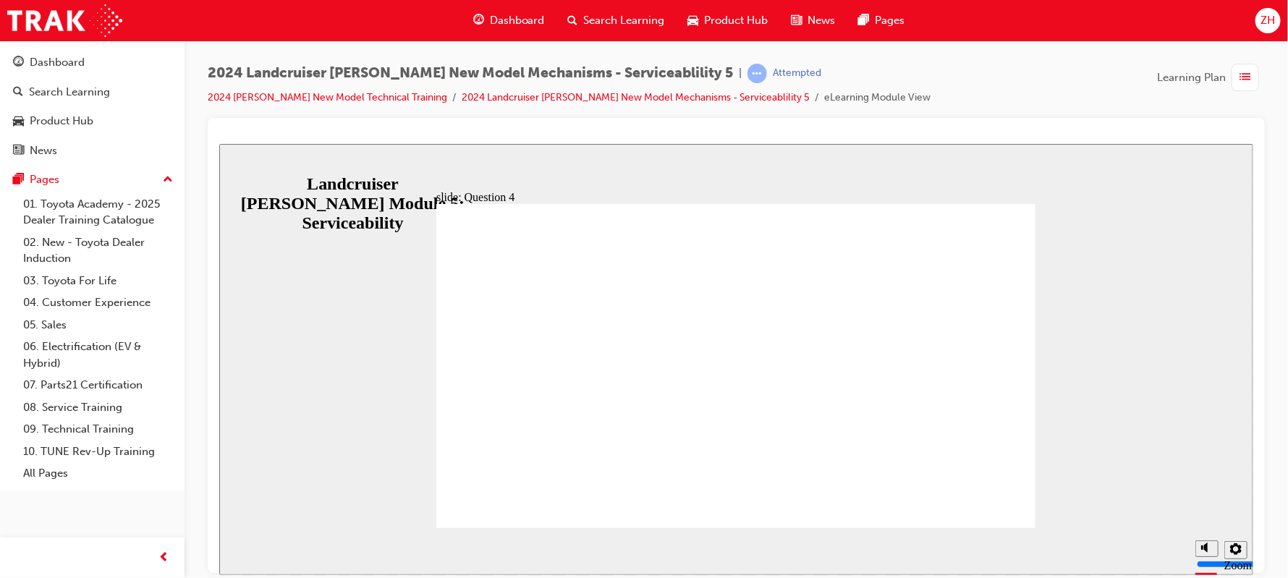
radio input "true"
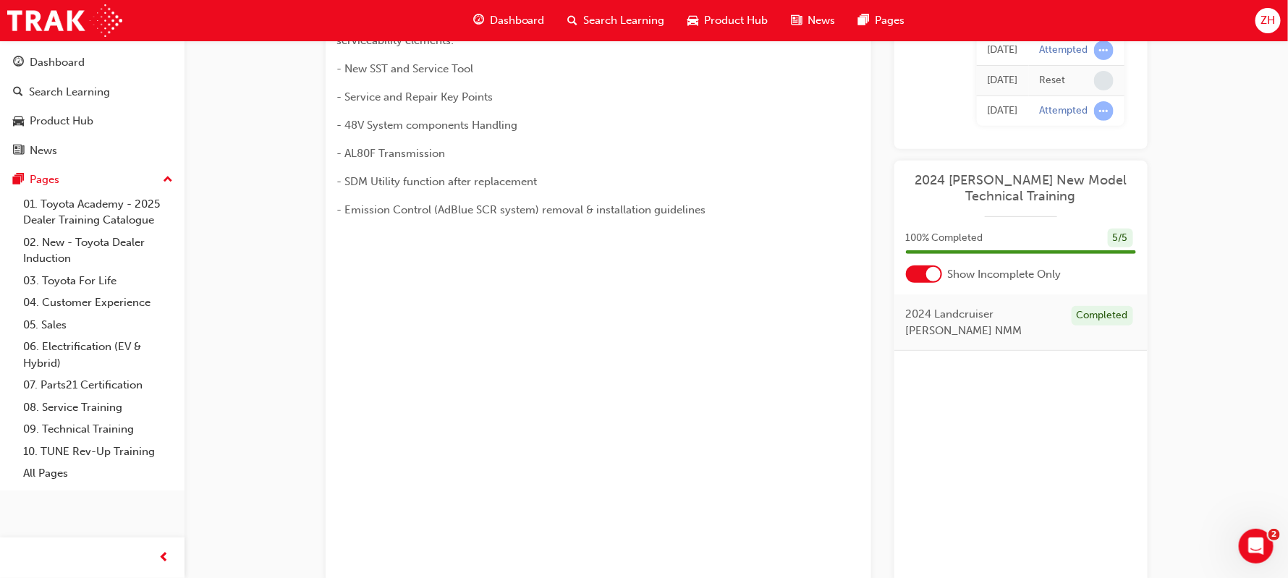
scroll to position [173, 0]
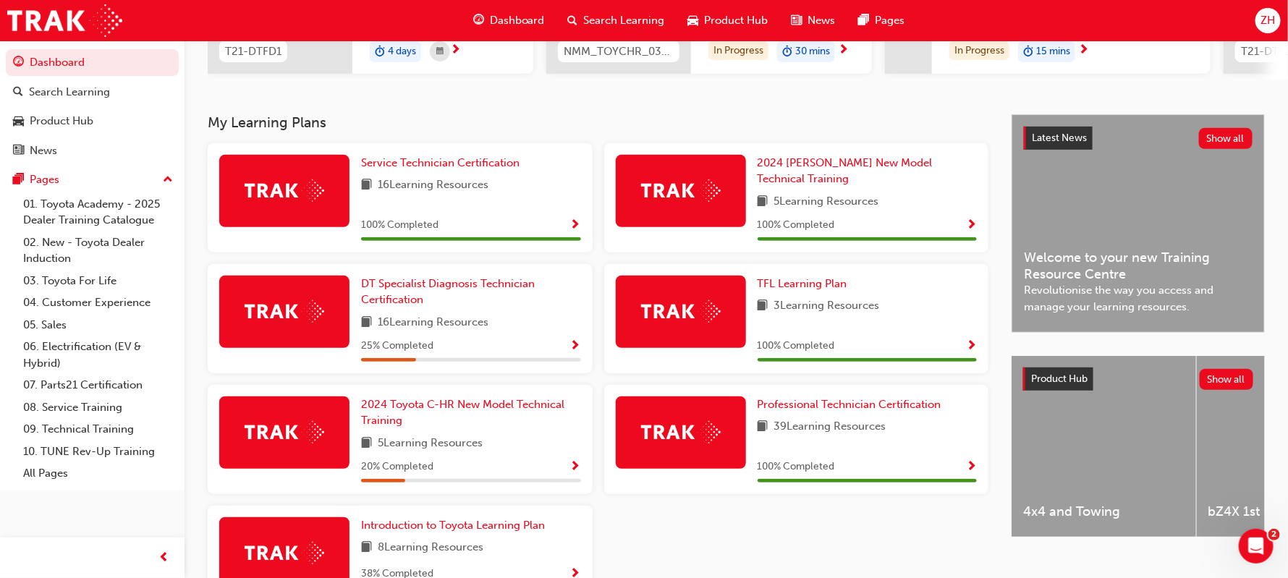
scroll to position [253, 0]
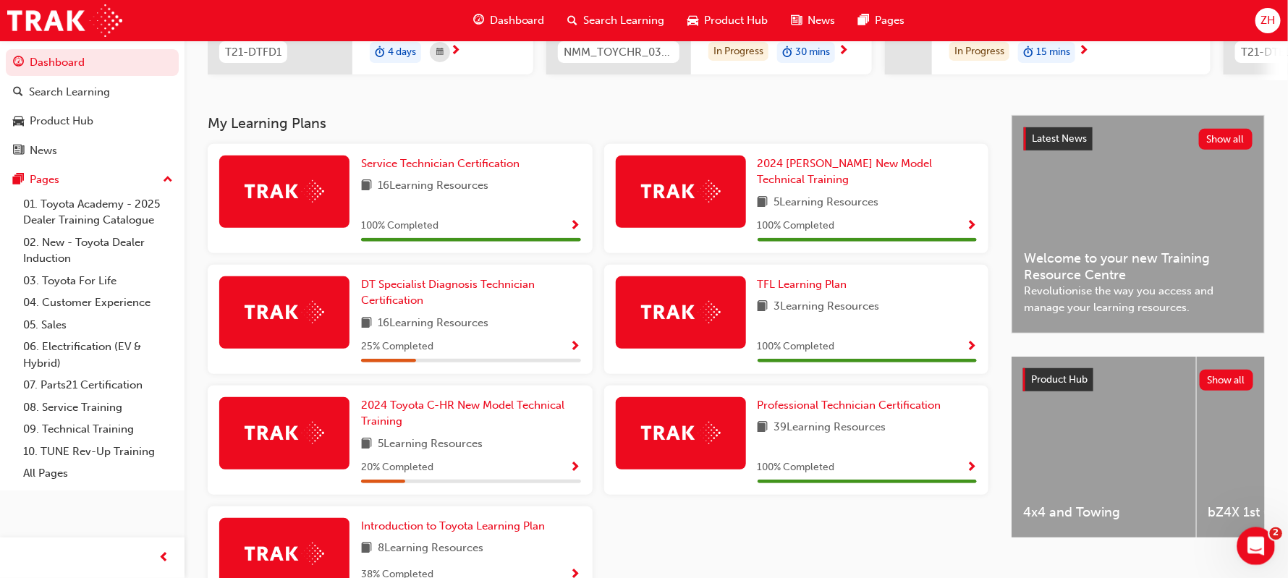
click at [1260, 544] on icon "Open Intercom Messenger" at bounding box center [1254, 544] width 24 height 24
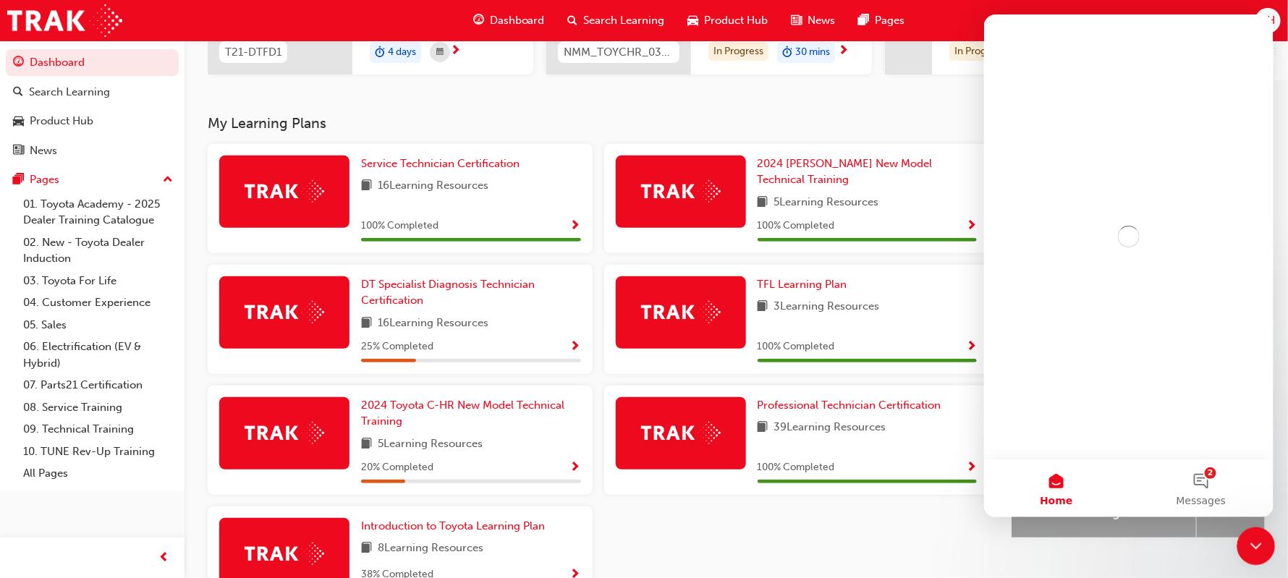
scroll to position [0, 0]
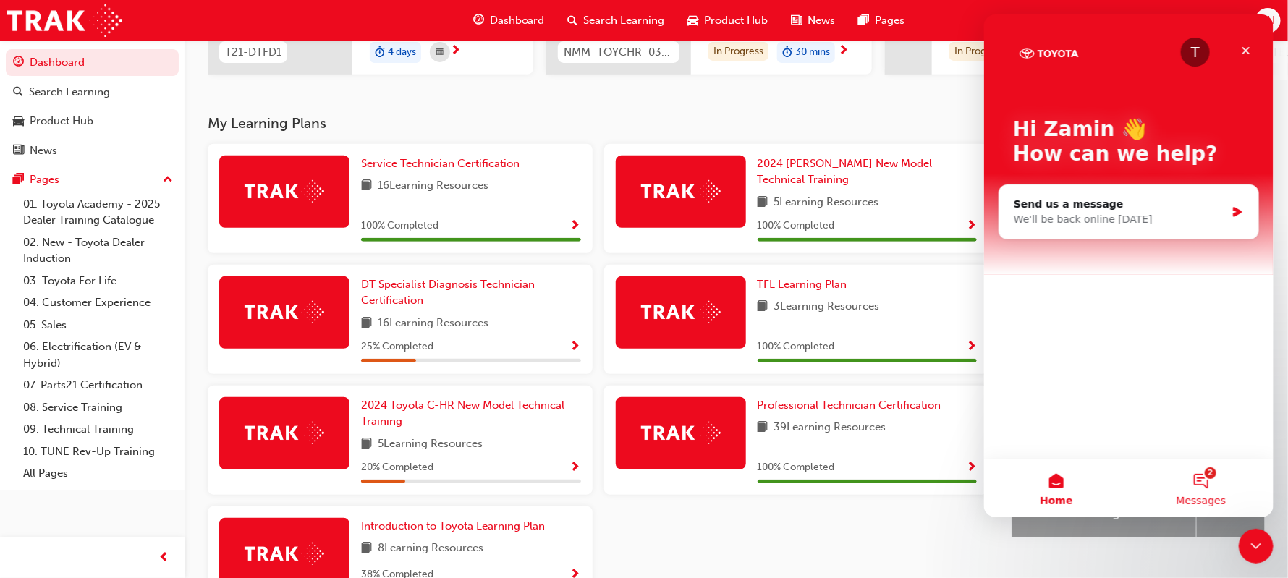
click at [1207, 481] on button "2 Messages" at bounding box center [1200, 488] width 145 height 58
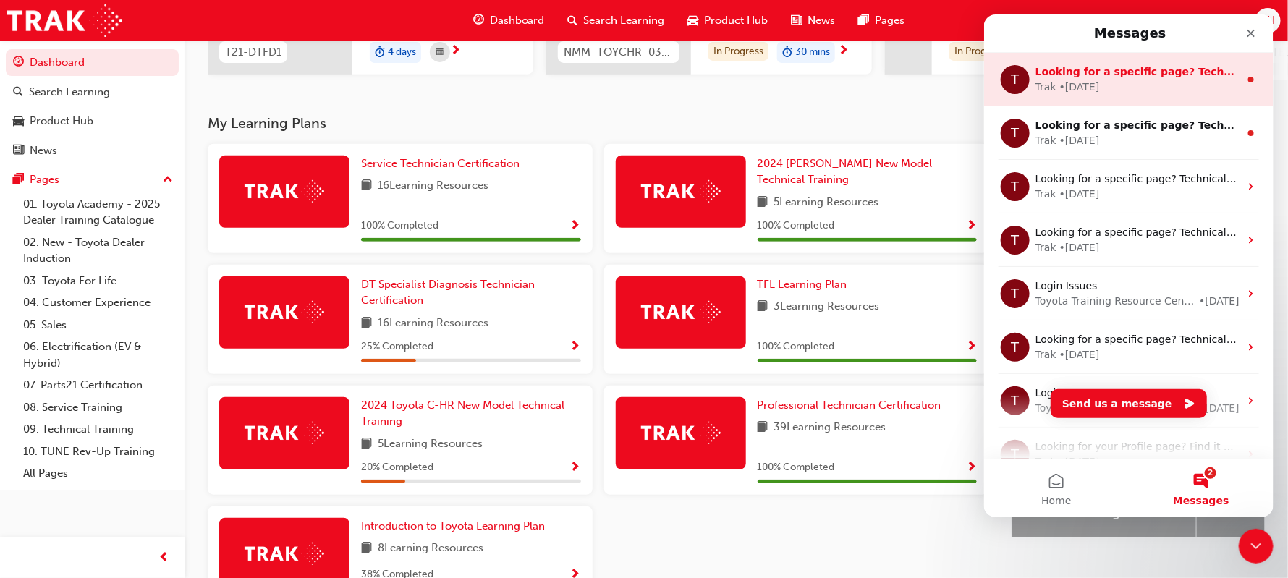
click at [1079, 76] on span "Looking for a specific page? Technical, Toyota Network Training, Technical Trai…" at bounding box center [1300, 72] width 532 height 12
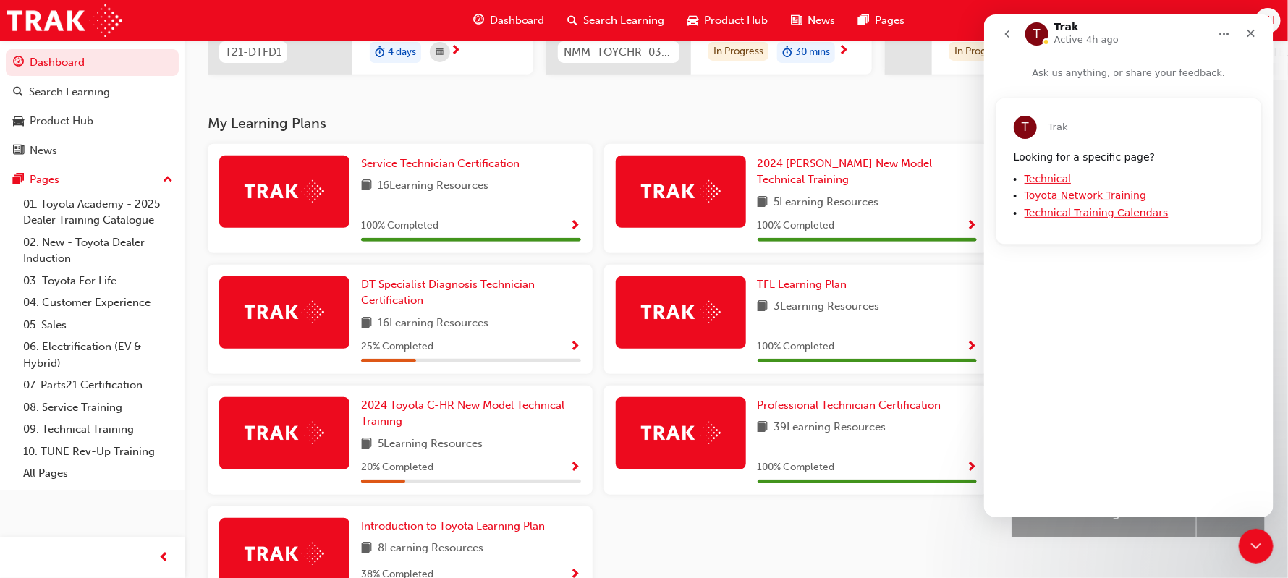
click at [1042, 196] on link "Toyota Network Training" at bounding box center [1085, 196] width 122 height 12
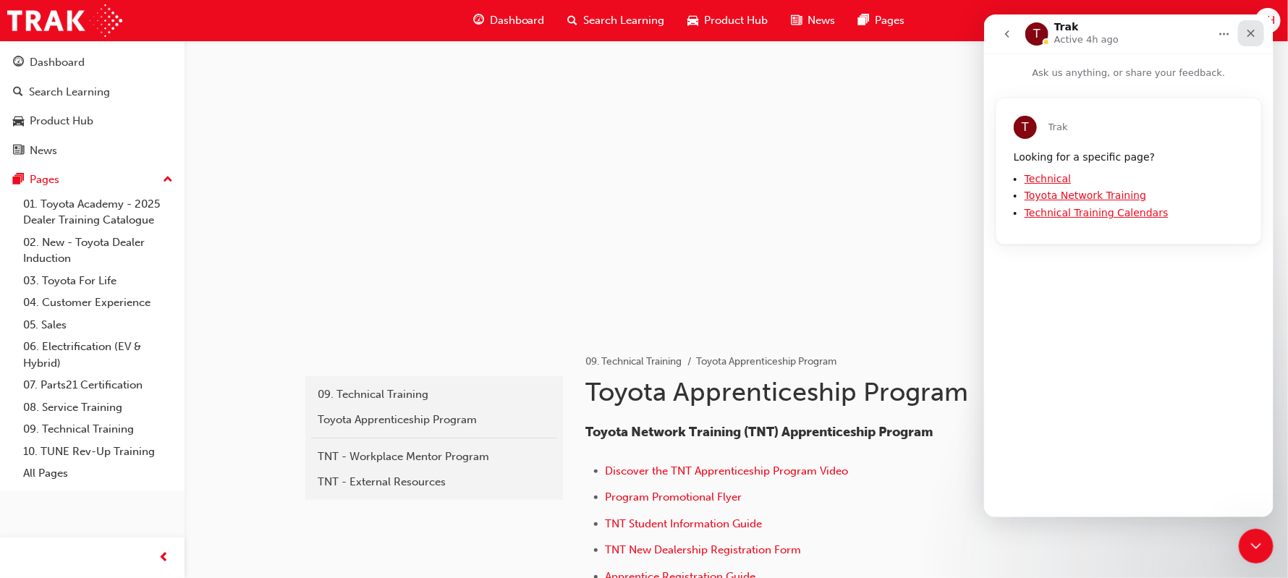
click at [1251, 31] on icon "Close" at bounding box center [1250, 34] width 8 height 8
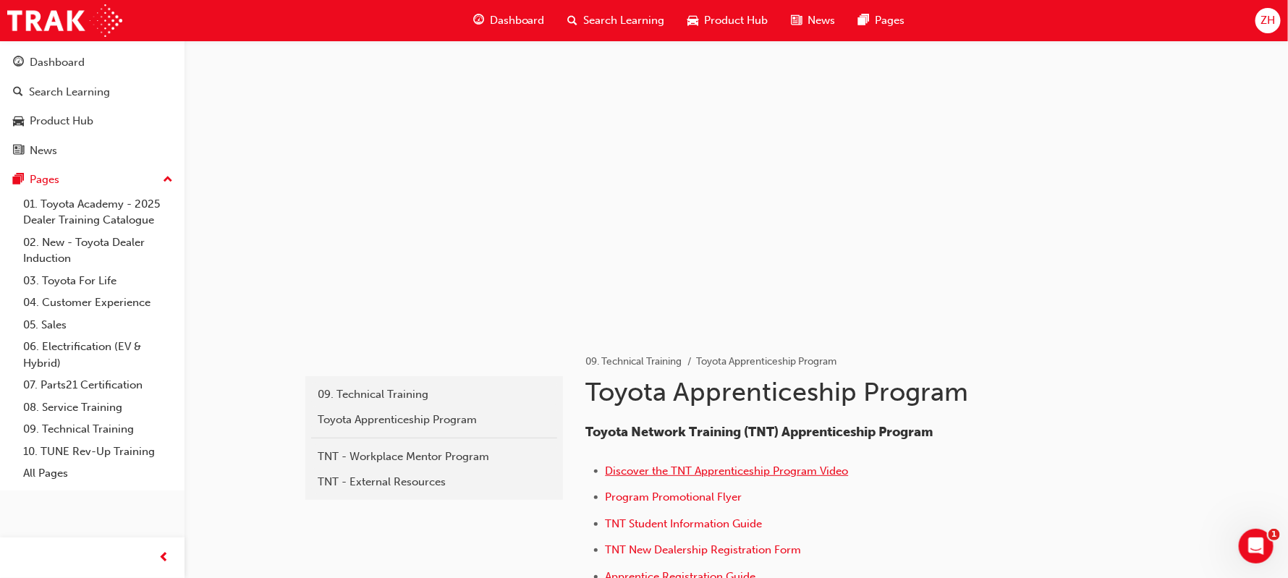
click at [637, 472] on span "Discover the TNT Apprenticeship Program Video" at bounding box center [726, 470] width 243 height 13
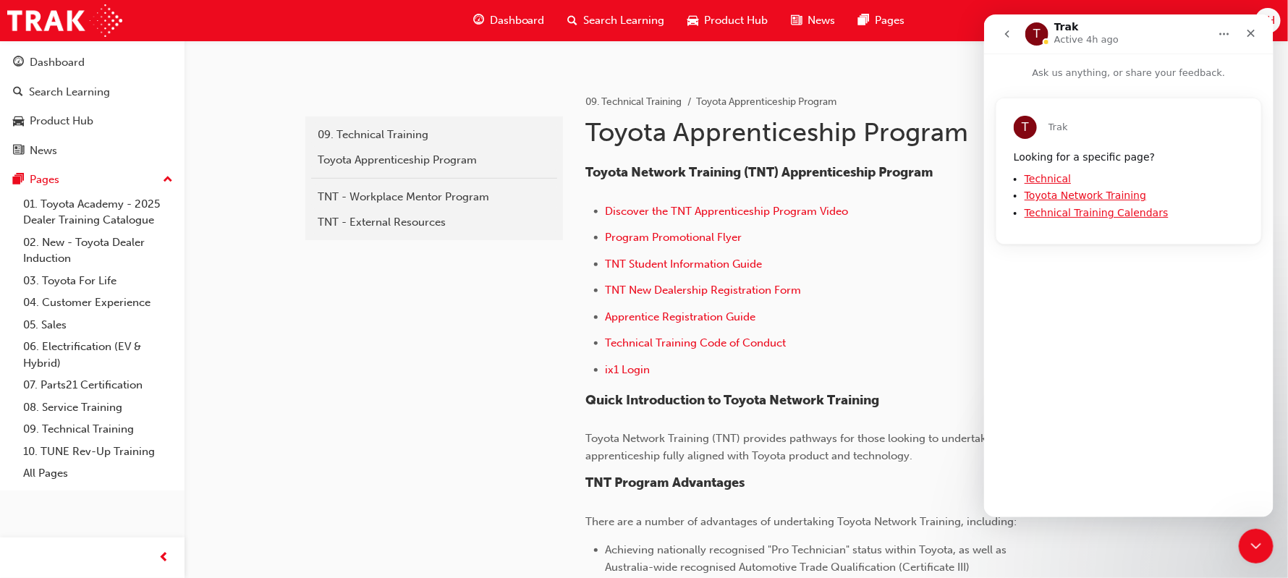
scroll to position [303, 0]
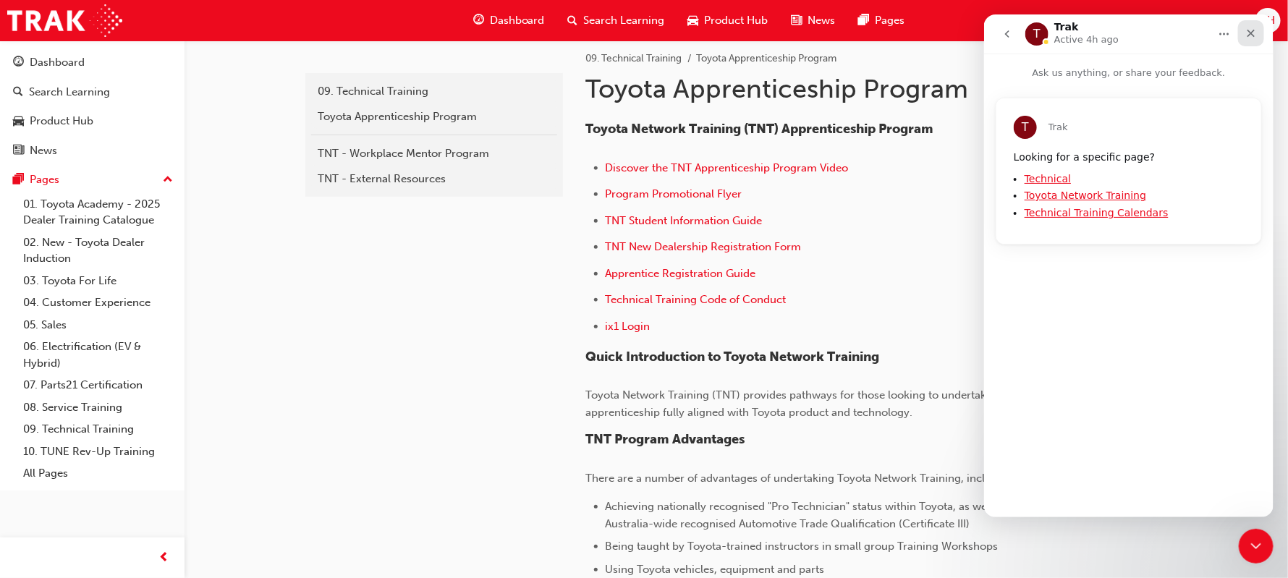
click at [1254, 37] on icon "Close" at bounding box center [1250, 33] width 12 height 12
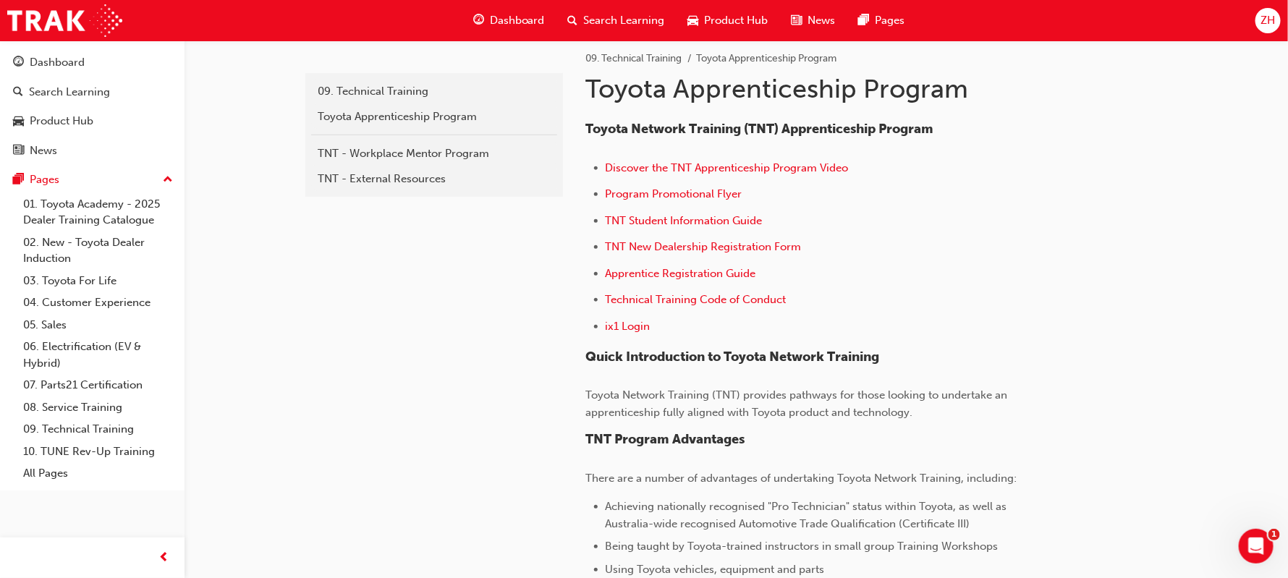
scroll to position [0, 0]
click at [1264, 27] on span "ZH" at bounding box center [1267, 20] width 14 height 17
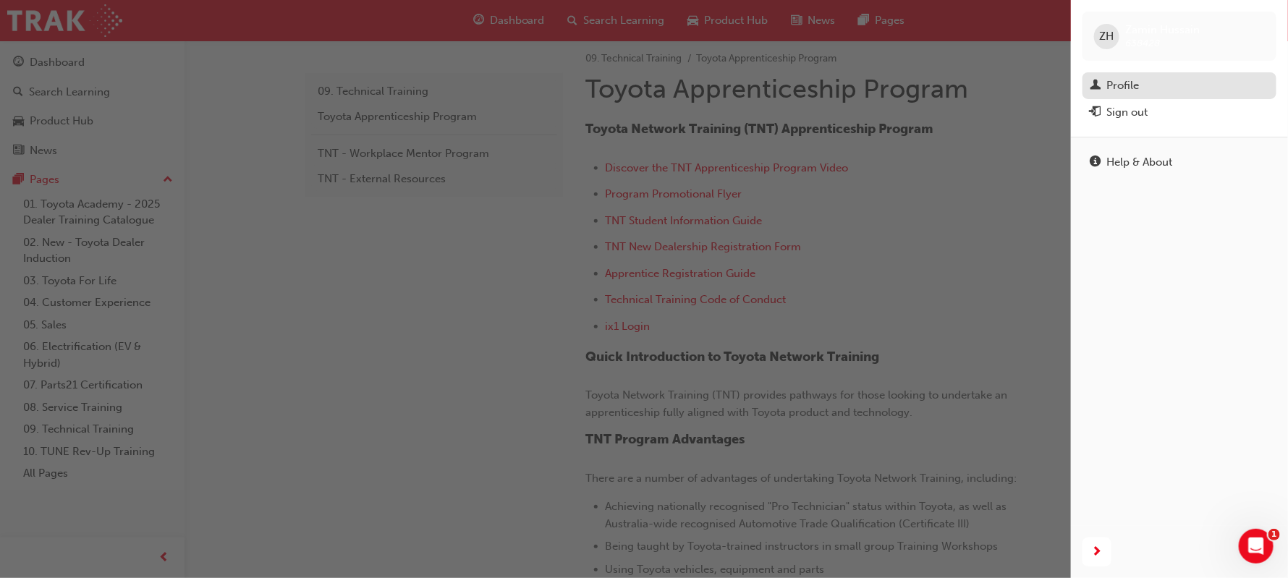
click at [1107, 92] on div "Profile" at bounding box center [1122, 85] width 33 height 17
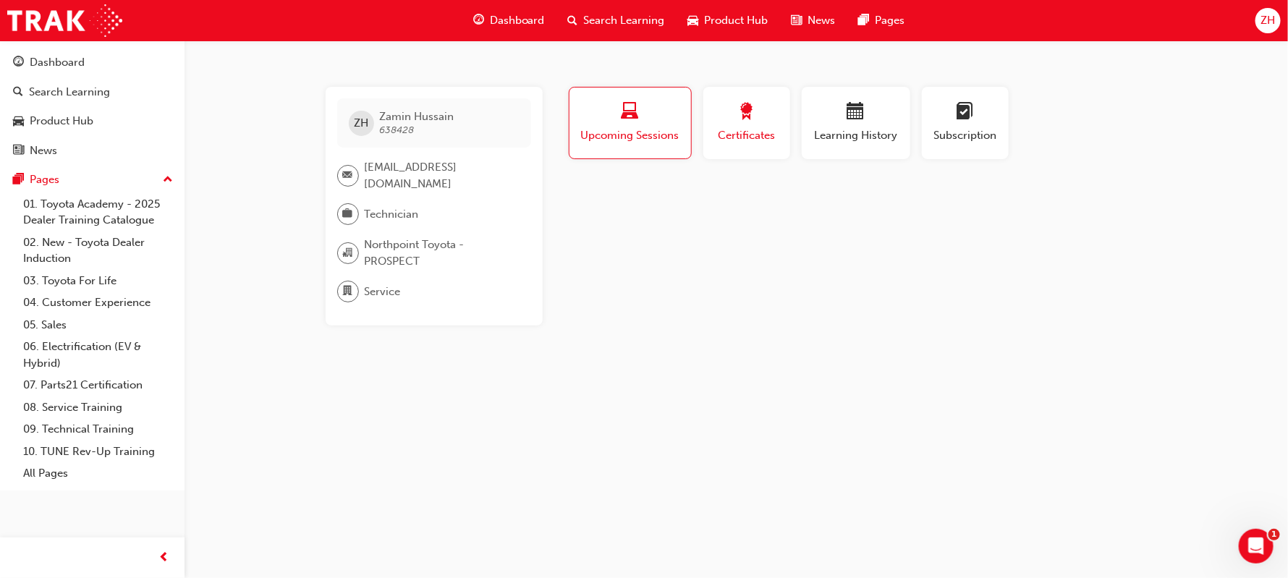
click at [750, 138] on span "Certificates" at bounding box center [746, 135] width 65 height 17
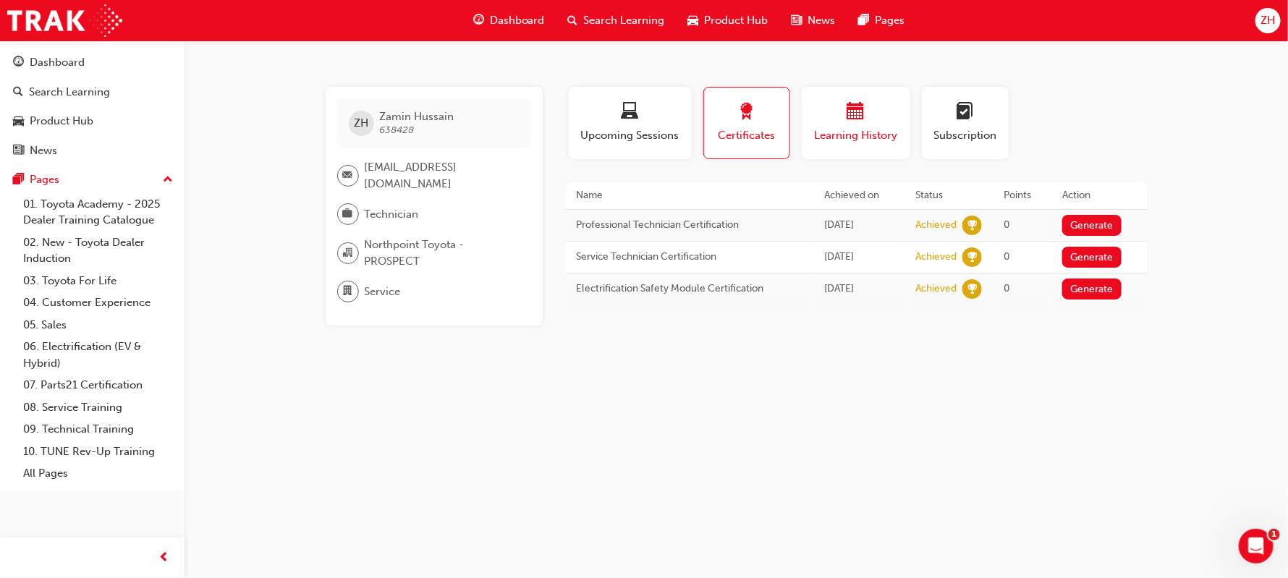
click at [841, 109] on div "button" at bounding box center [855, 114] width 87 height 22
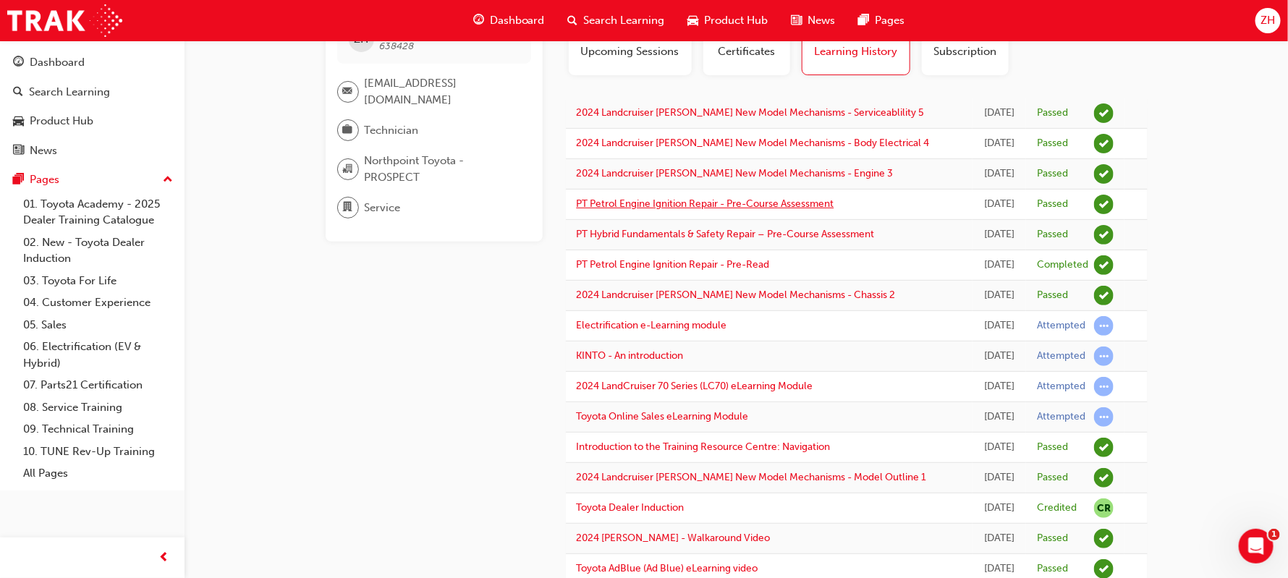
scroll to position [86, 0]
click at [715, 328] on link "Electrification e-Learning module" at bounding box center [652, 323] width 150 height 12
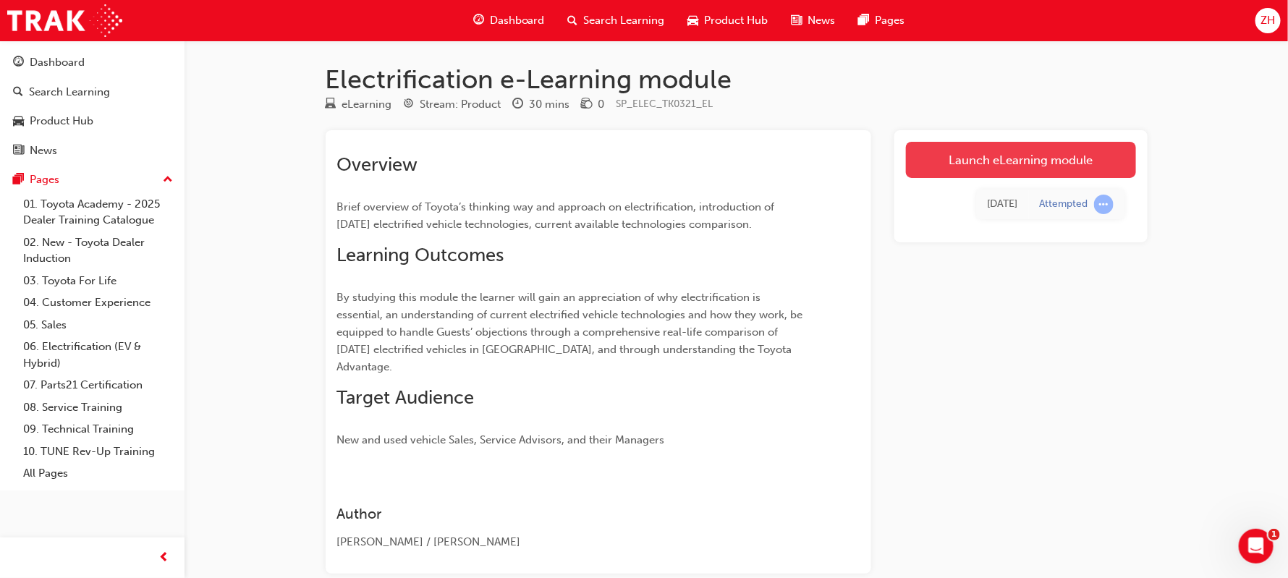
click at [1026, 169] on link "Launch eLearning module" at bounding box center [1021, 160] width 230 height 36
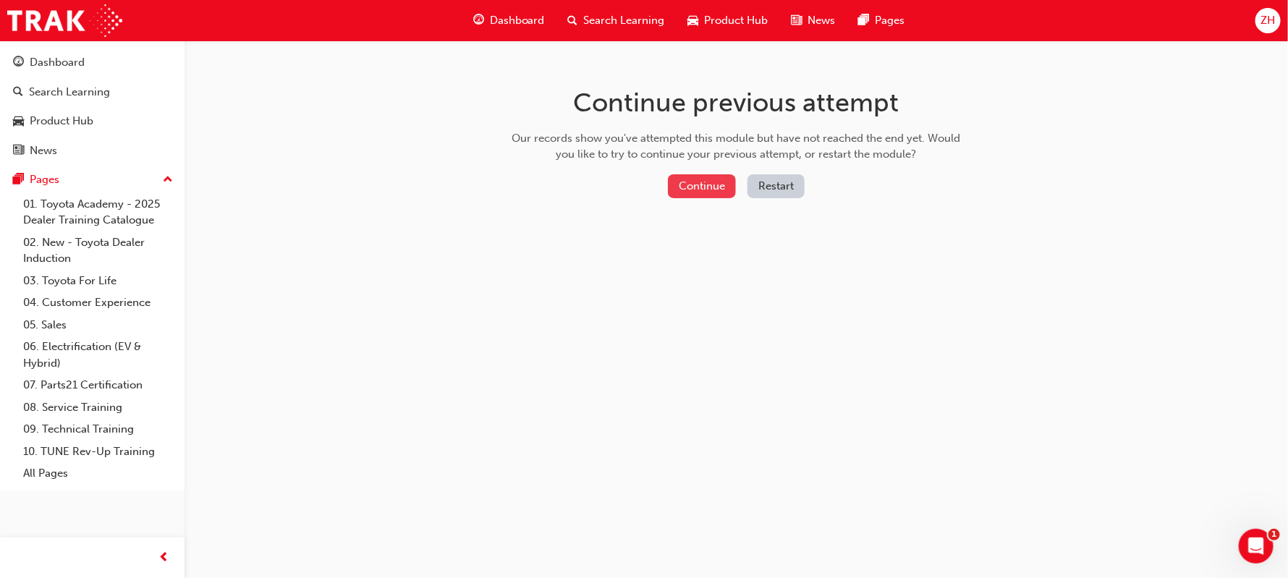
click at [709, 185] on button "Continue" at bounding box center [702, 186] width 68 height 24
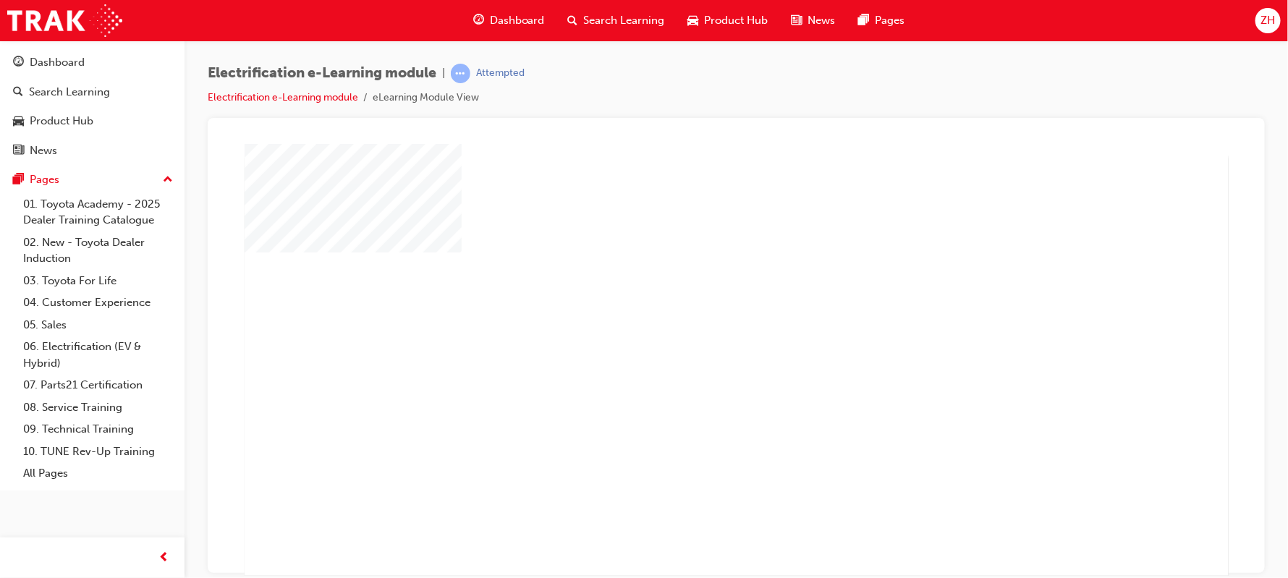
click at [694, 317] on div "play" at bounding box center [694, 317] width 0 height 0
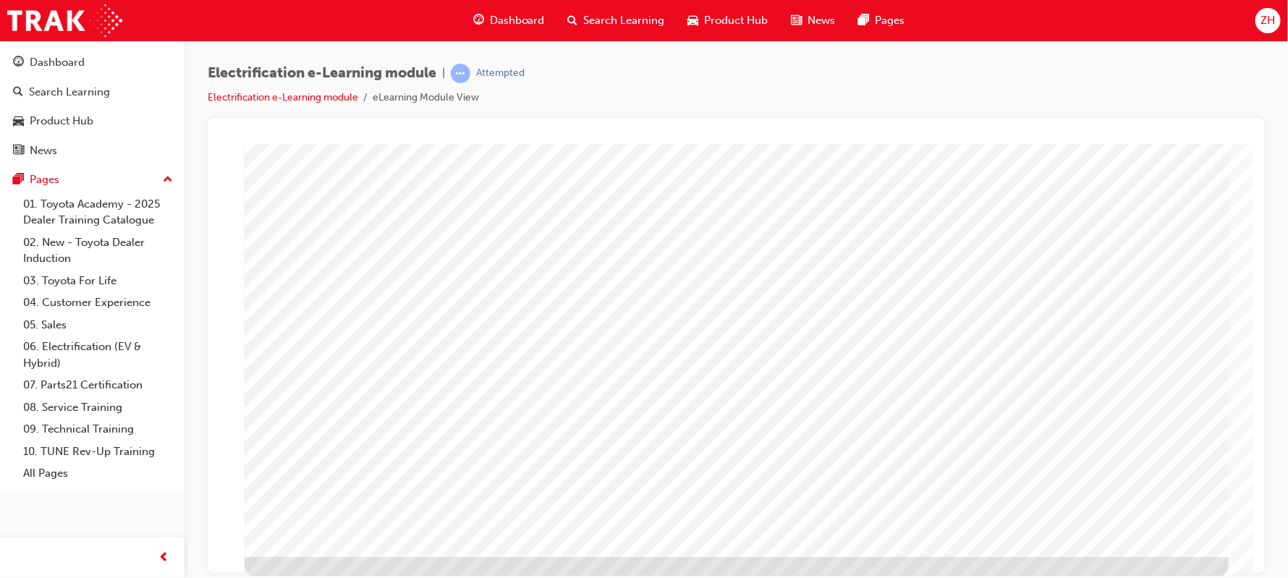
scroll to position [110, 0]
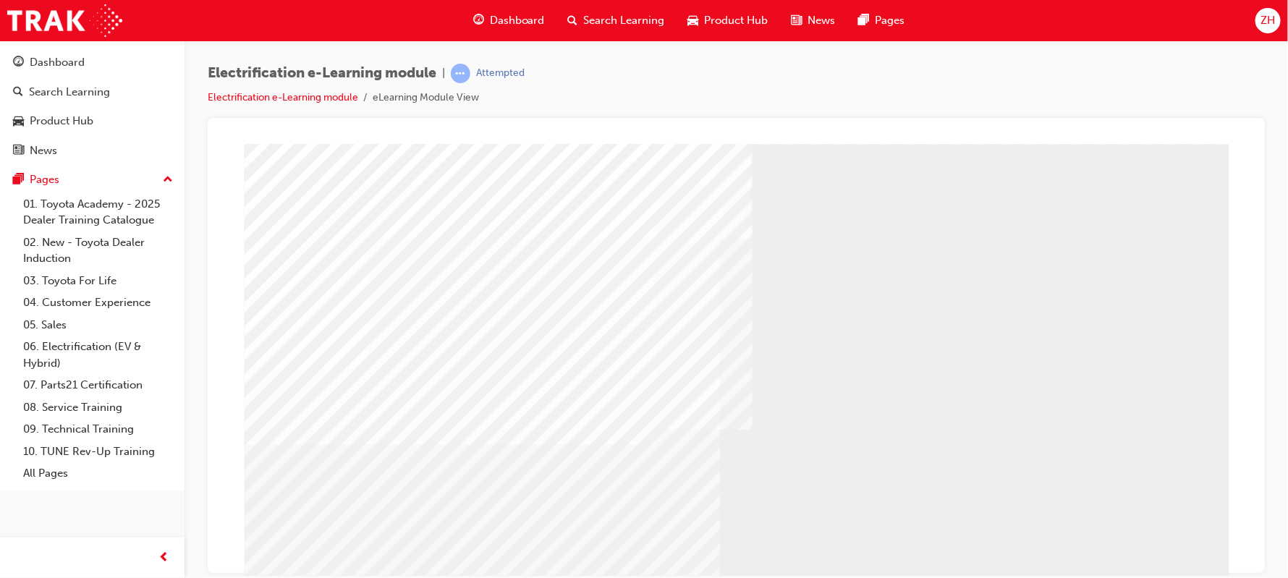
scroll to position [67, 0]
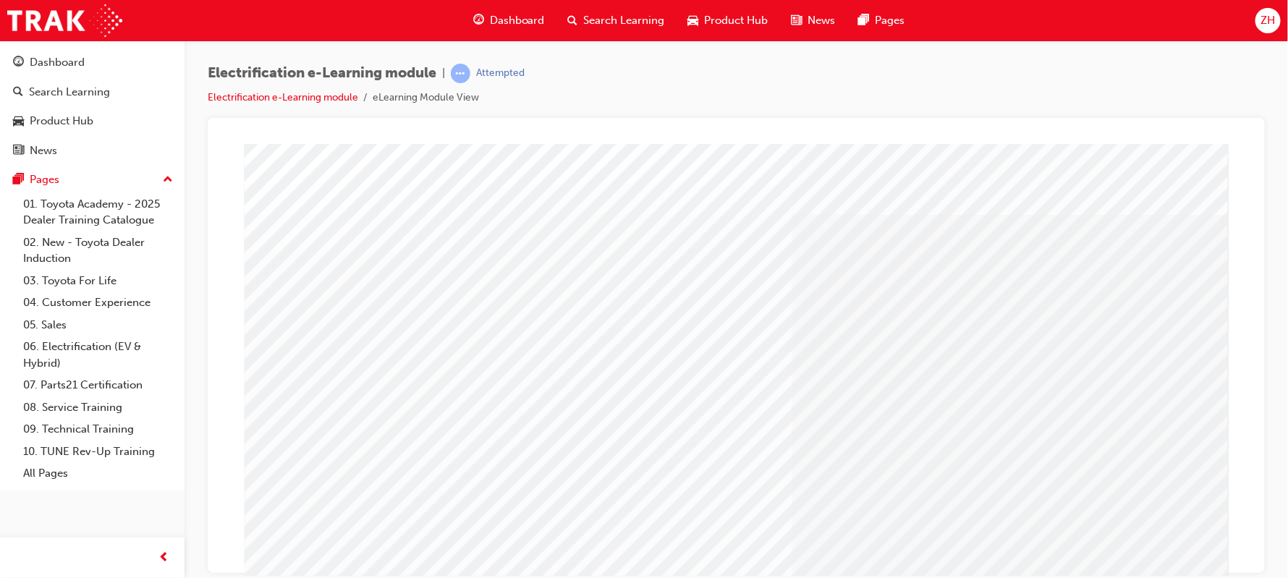
scroll to position [43, 0]
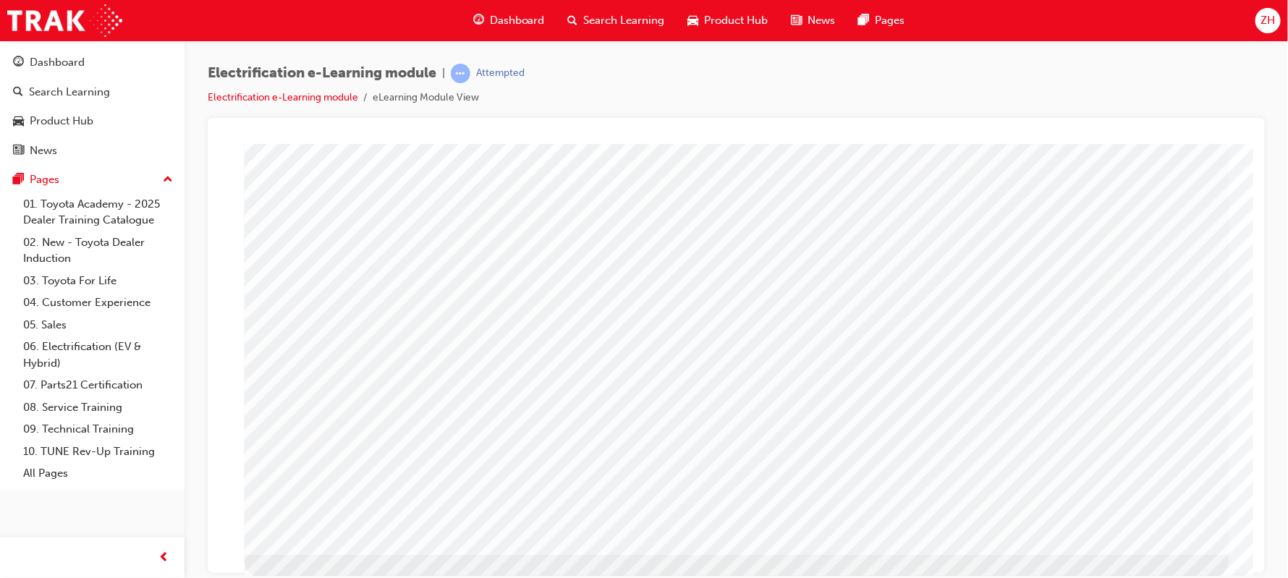
scroll to position [0, 0]
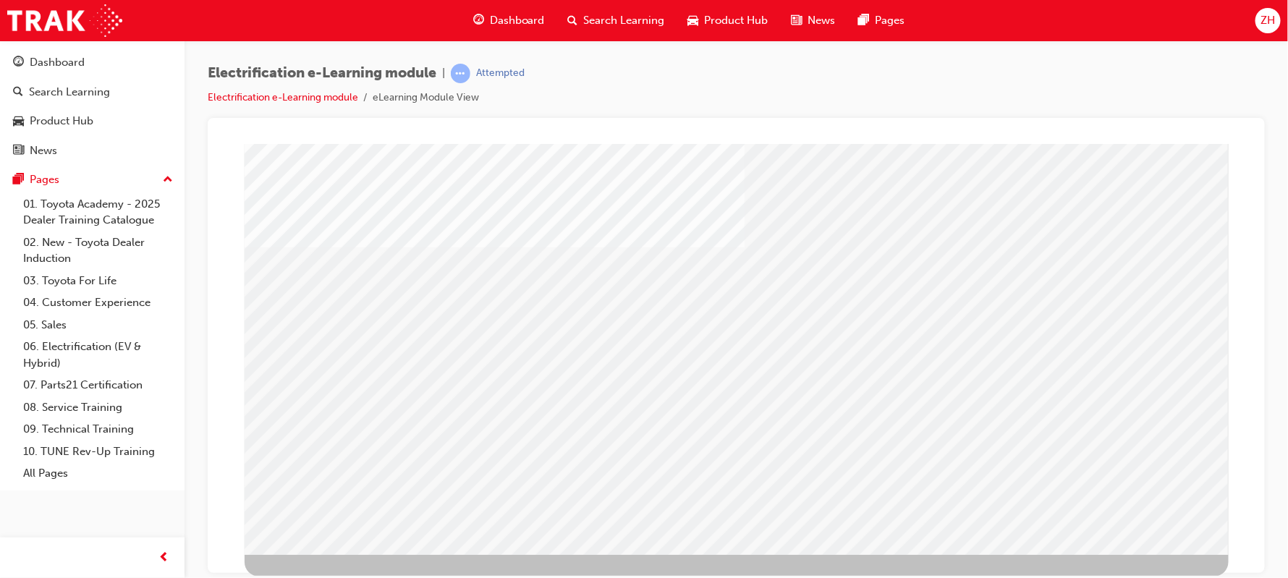
scroll to position [0, 0]
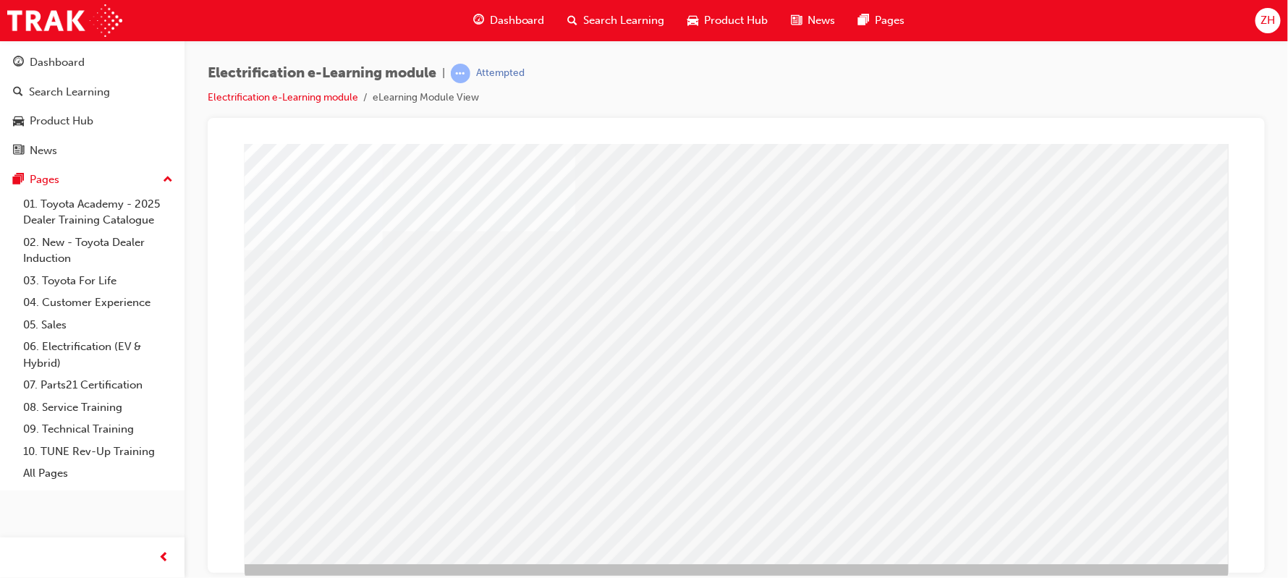
scroll to position [110, 0]
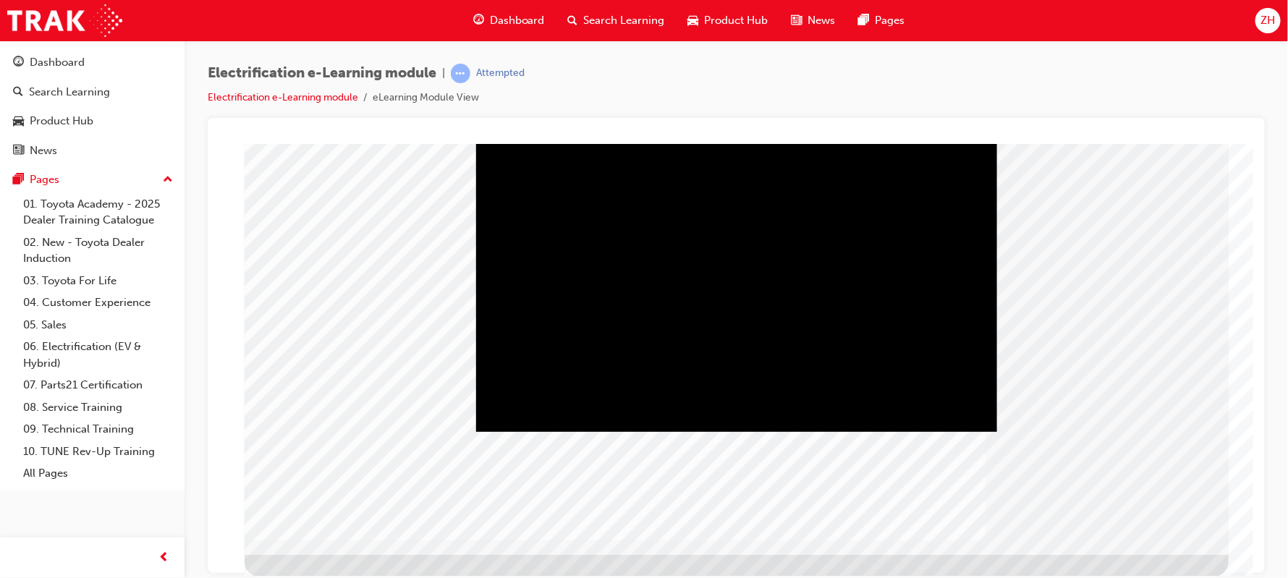
scroll to position [0, 0]
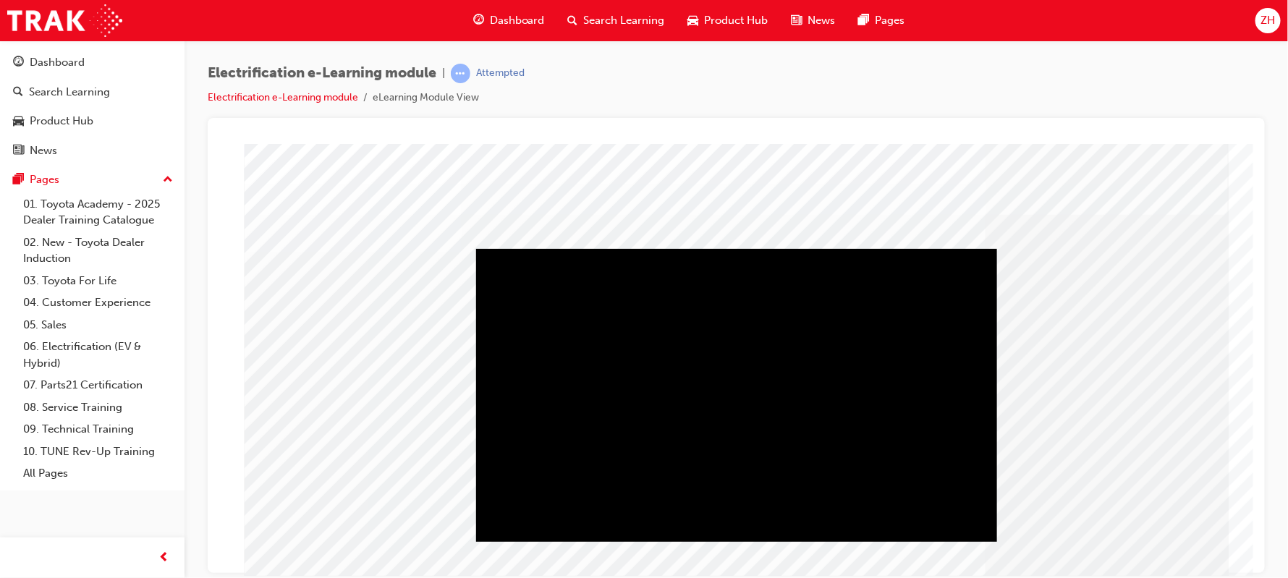
click at [734, 248] on div "Play" at bounding box center [735, 248] width 521 height 0
click at [734, 399] on div "Video" at bounding box center [735, 394] width 521 height 293
click at [825, 378] on div "Video" at bounding box center [735, 394] width 521 height 293
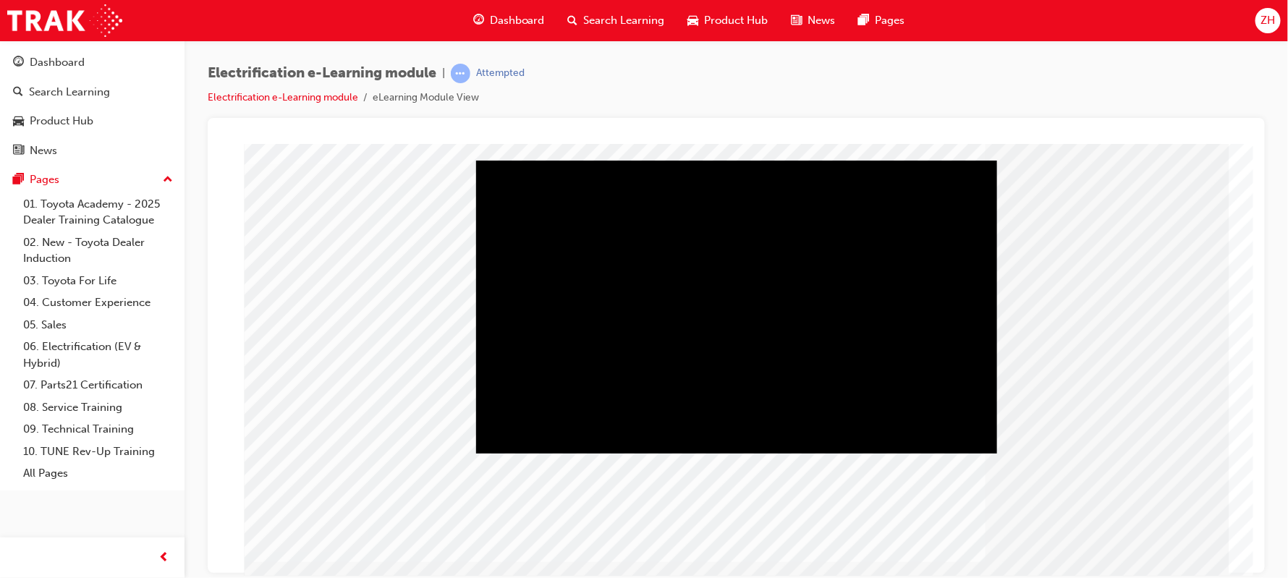
scroll to position [110, 0]
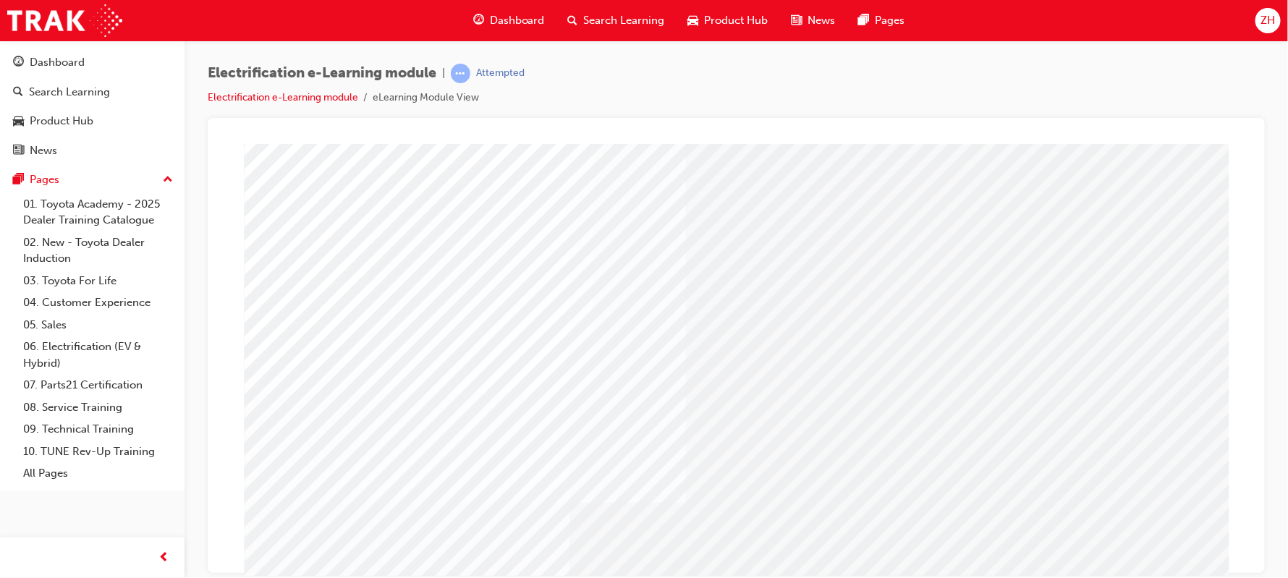
scroll to position [86, 0]
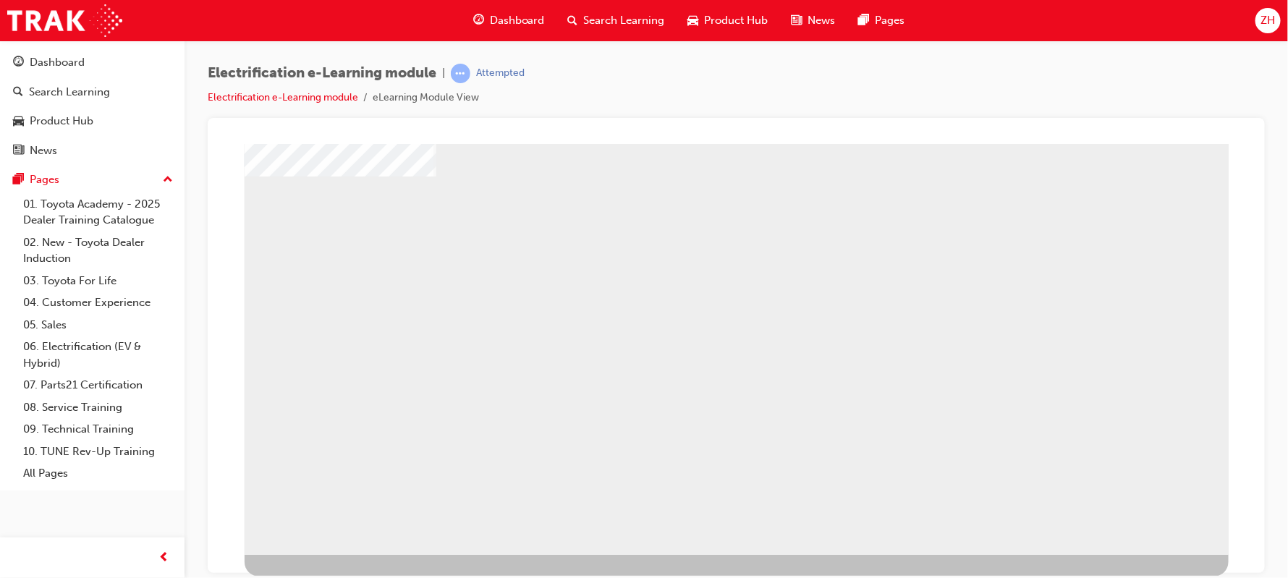
scroll to position [0, 0]
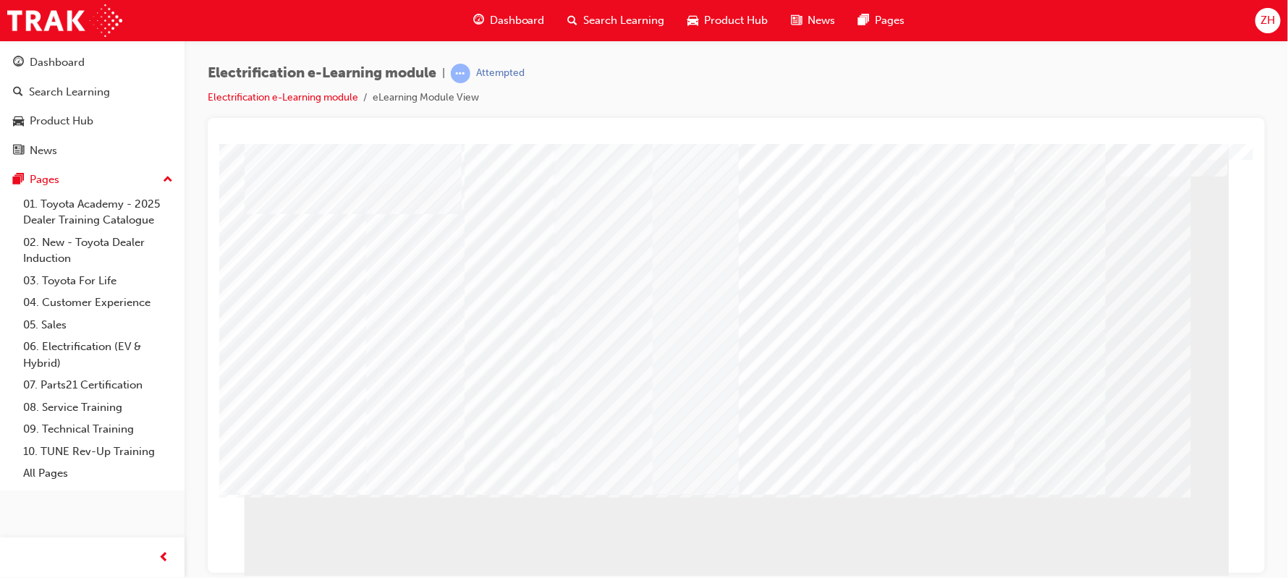
scroll to position [43, 0]
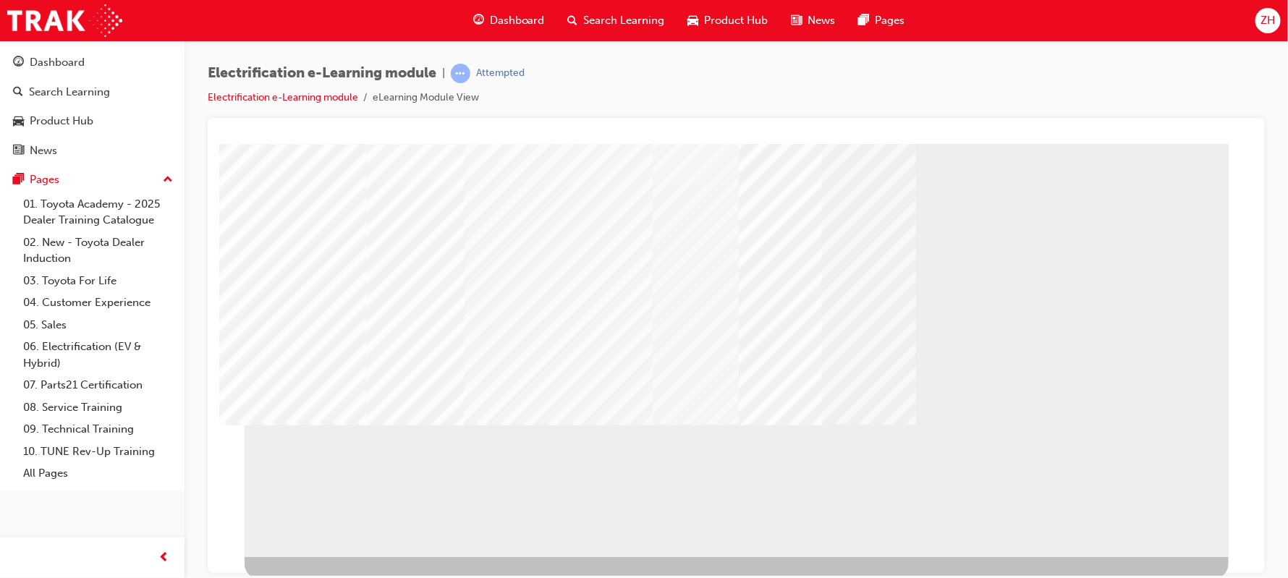
scroll to position [110, 0]
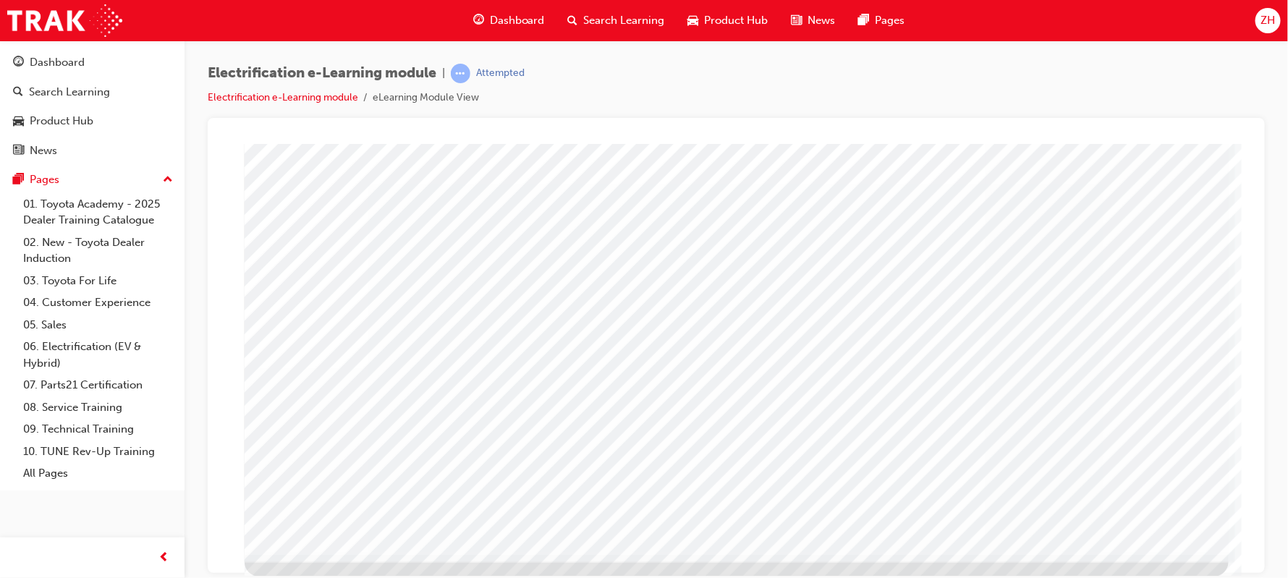
scroll to position [0, 0]
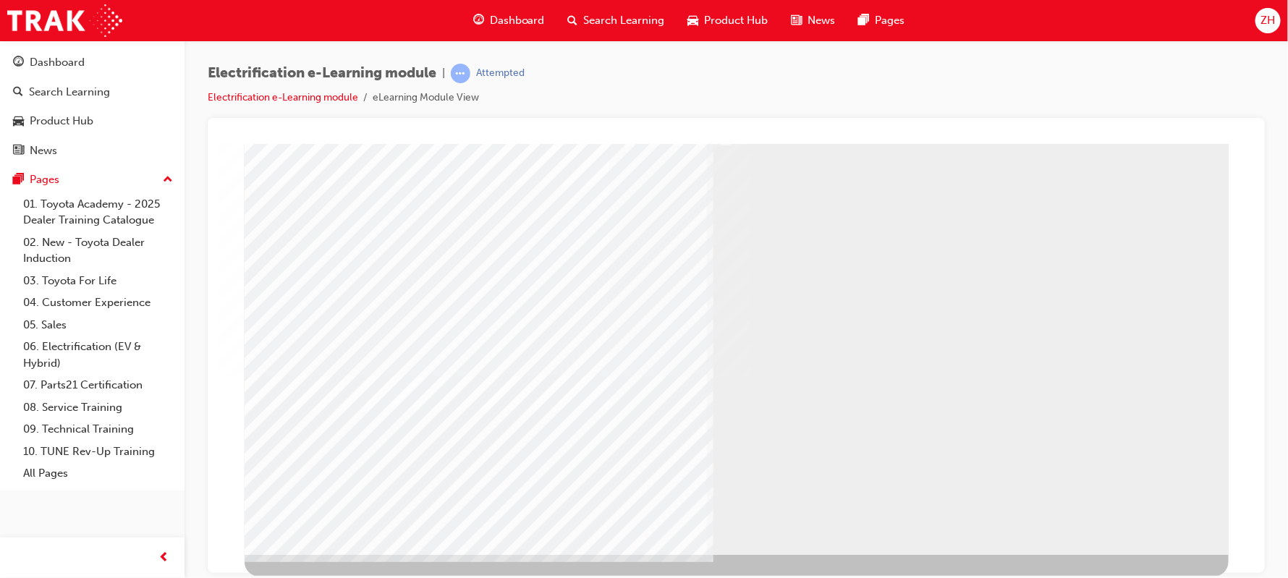
scroll to position [0, 0]
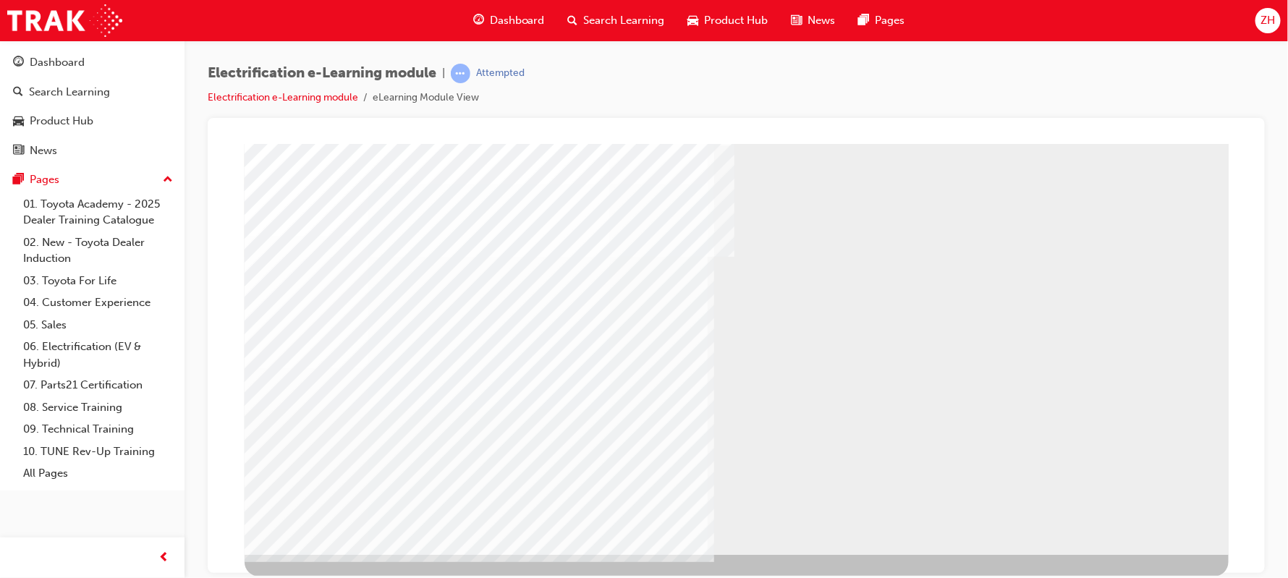
scroll to position [0, 0]
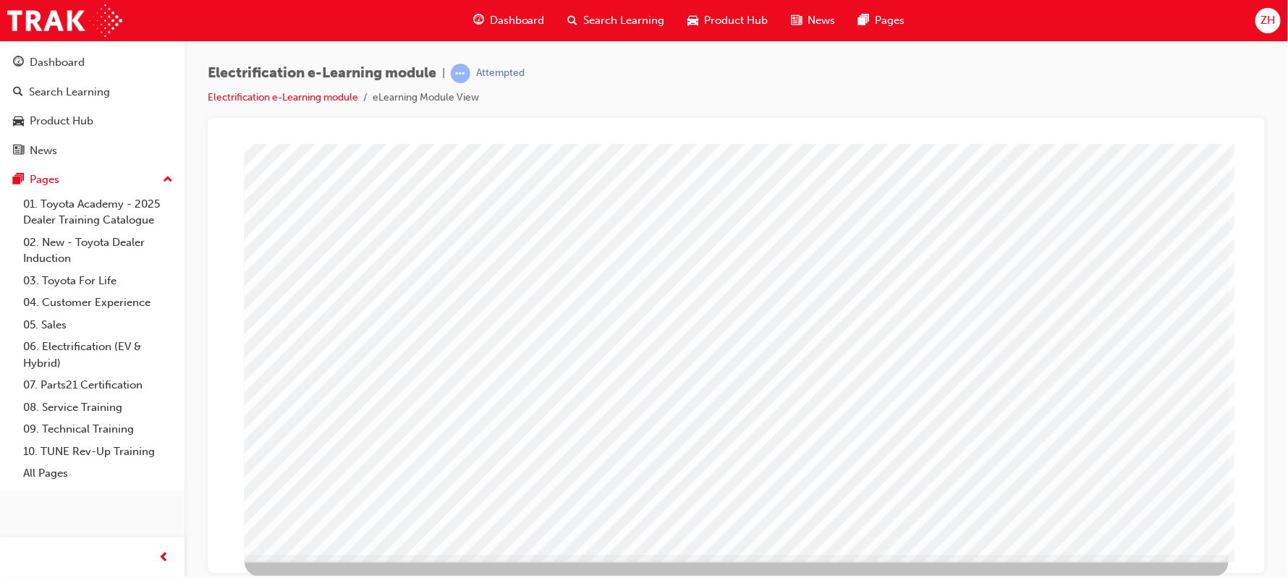
scroll to position [0, 0]
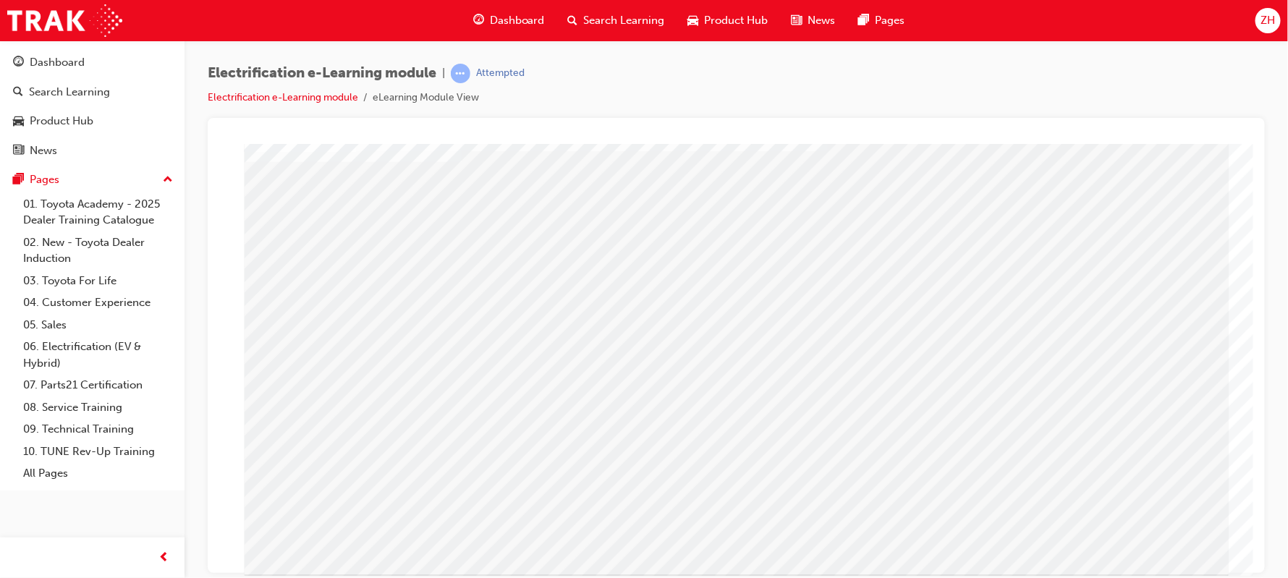
scroll to position [110, 0]
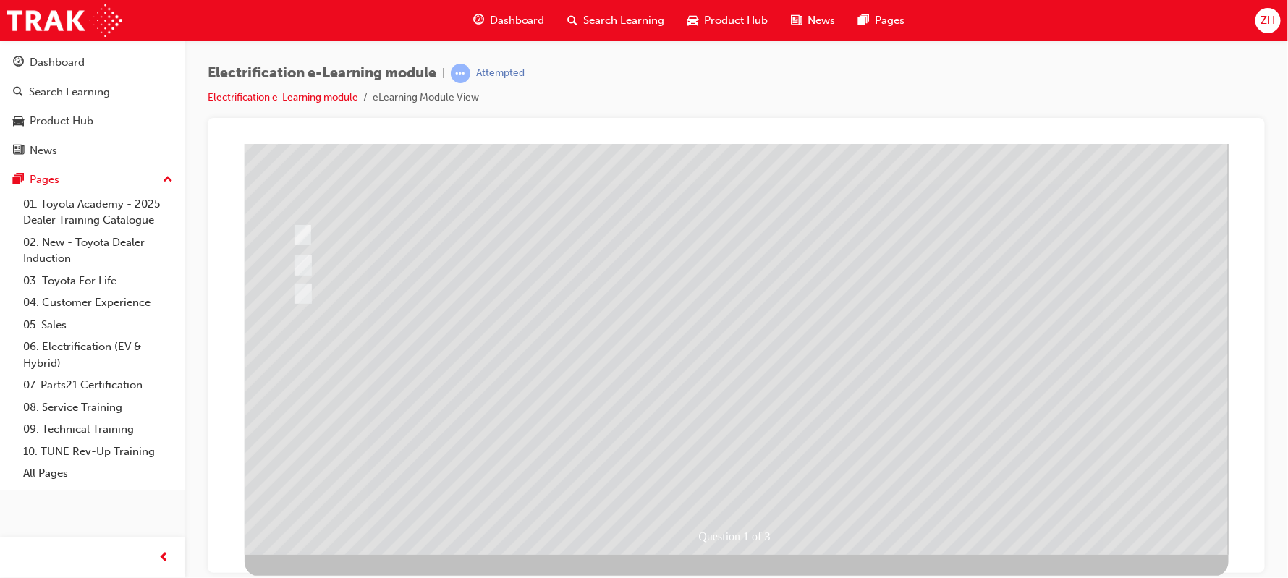
scroll to position [0, 0]
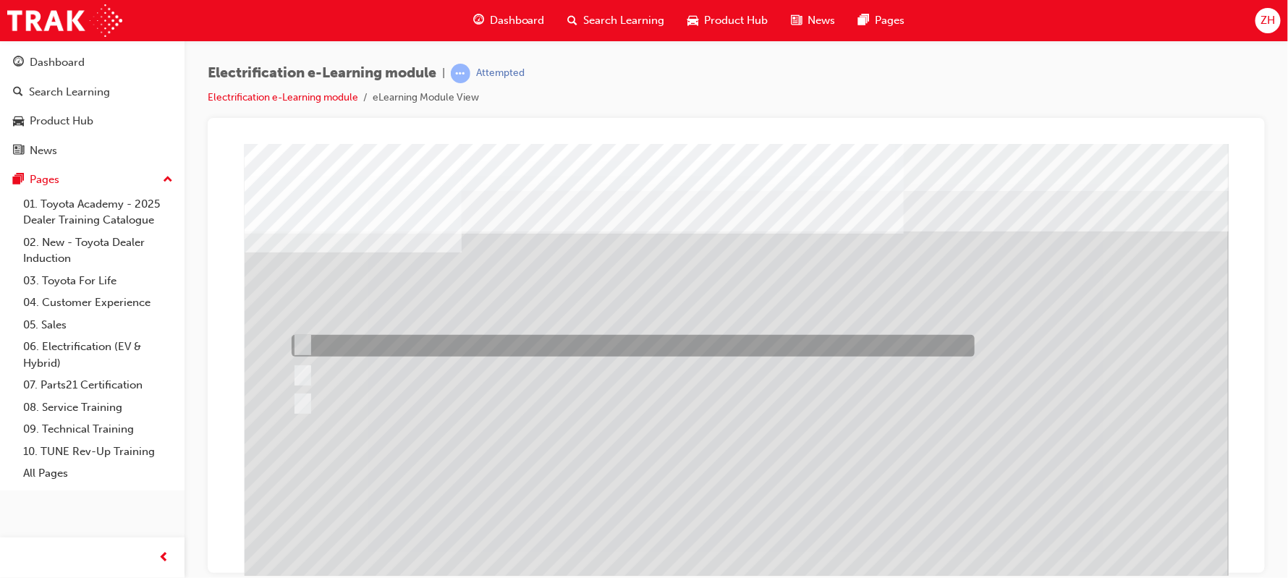
click at [297, 339] on input "You tell him that plug-in hybrids are only available in the U.S market, and lea…" at bounding box center [299, 345] width 16 height 16
radio input "true"
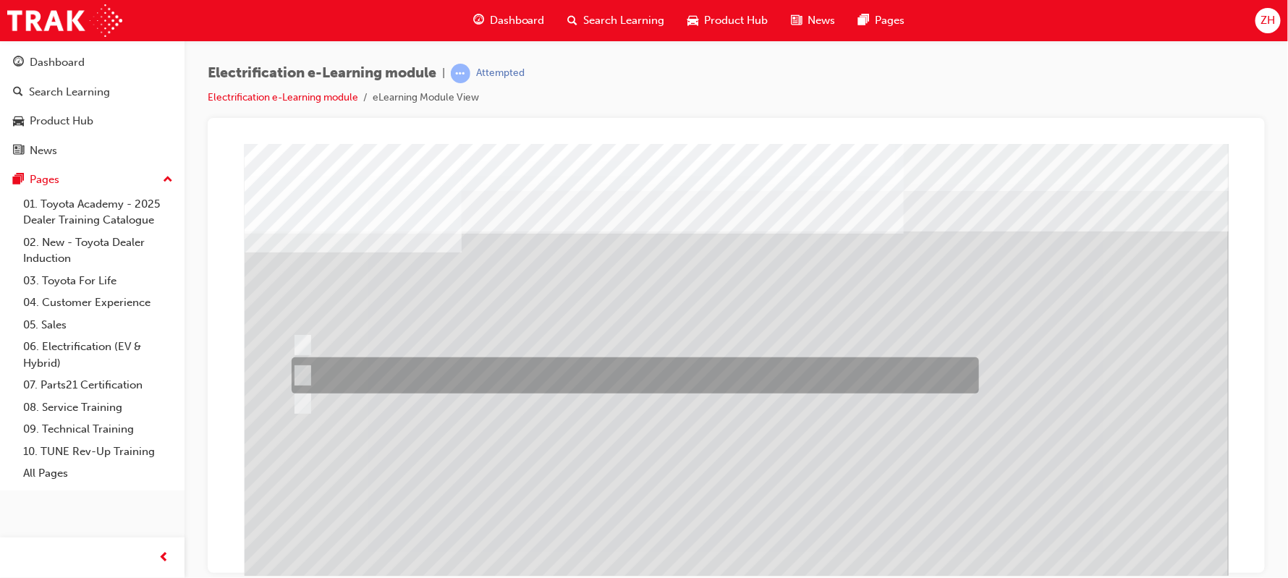
click at [303, 373] on input "You tell him that plug-in hybrids are not any good and he should buy another hy…" at bounding box center [299, 375] width 16 height 16
radio input "true"
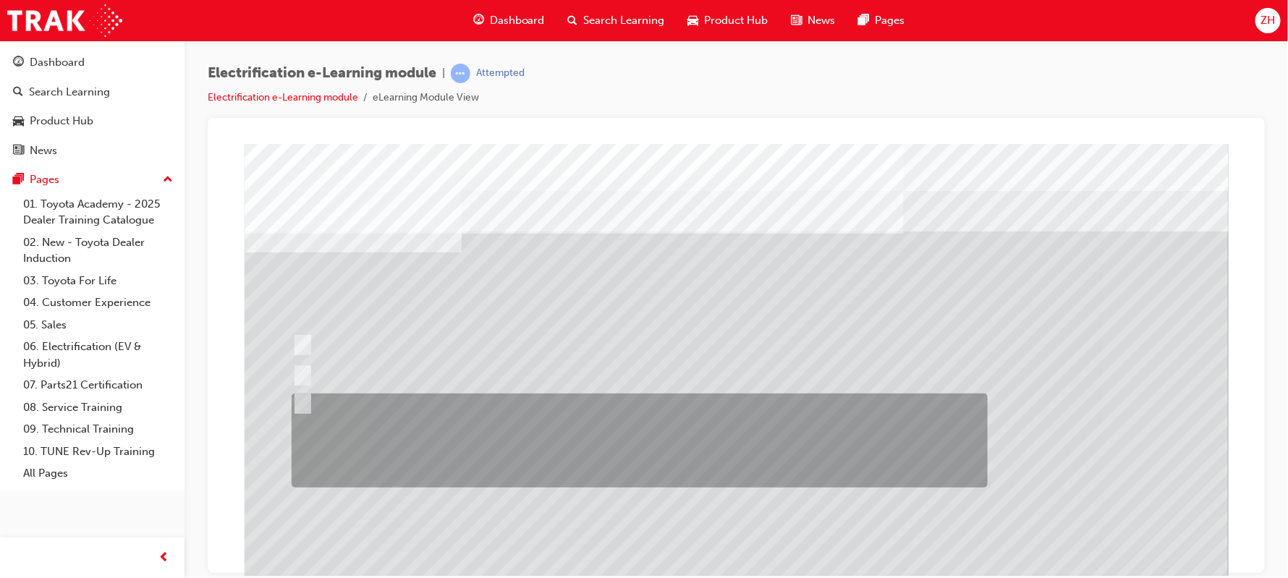
click at [299, 404] on input "You take the time to explain to the Guest that there exist several electrified …" at bounding box center [299, 404] width 16 height 16
radio input "true"
click at [291, 337] on input "You tell him that plug-in hybrids are only available in the U.S market, and lea…" at bounding box center [299, 345] width 16 height 16
radio input "true"
click at [291, 367] on input "You tell him that plug-in hybrids are not any good and he should buy another hy…" at bounding box center [299, 375] width 16 height 16
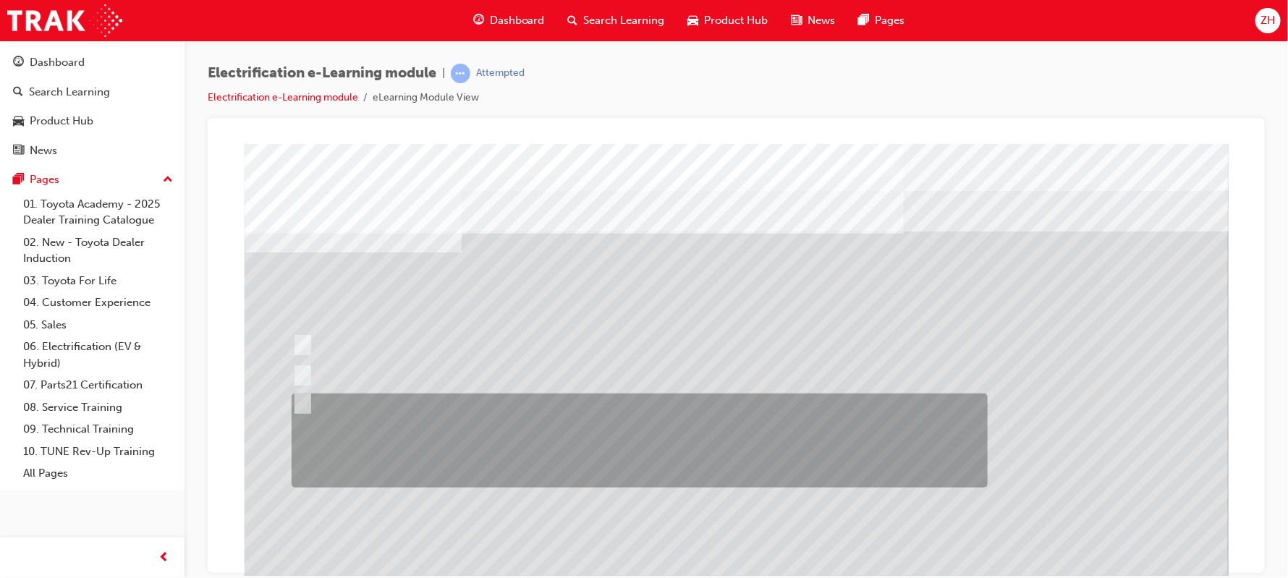
radio input "true"
click at [291, 396] on input "You take the time to explain to the Guest that there exist several electrified …" at bounding box center [299, 404] width 16 height 16
radio input "true"
click at [291, 337] on input "You tell him that plug-in hybrids are only available in the U.S market, and lea…" at bounding box center [299, 345] width 16 height 16
radio input "true"
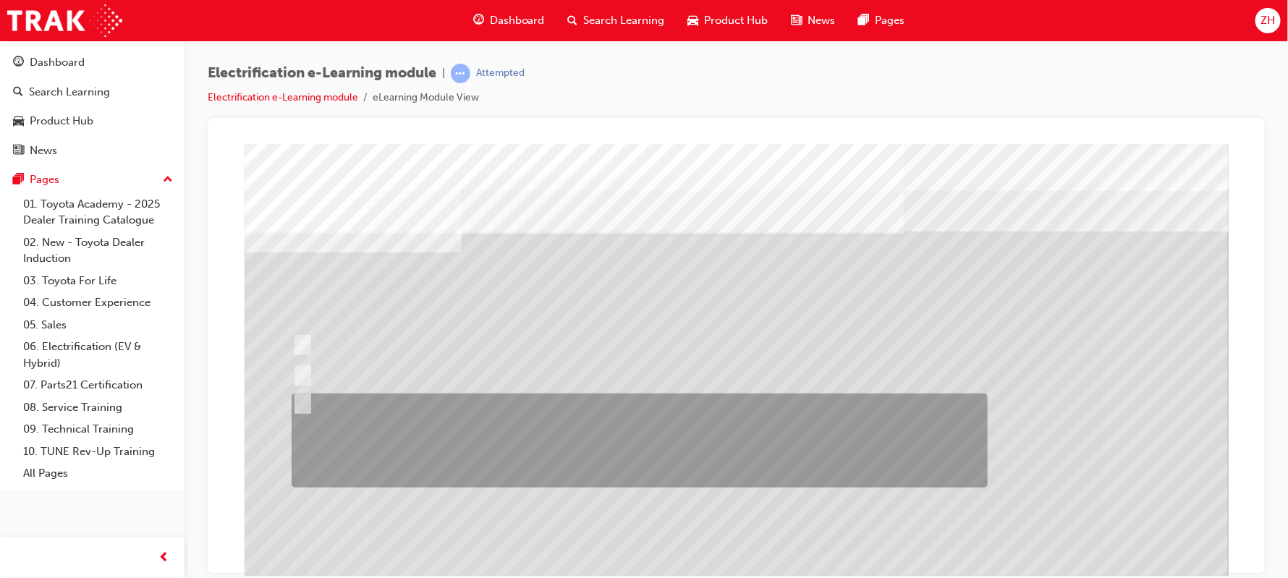
click at [291, 367] on input "You tell him that plug-in hybrids are not any good and he should buy another hy…" at bounding box center [299, 375] width 16 height 16
radio input "true"
click at [291, 396] on input "You take the time to explain to the Guest that there exist several electrified …" at bounding box center [299, 404] width 16 height 16
radio input "true"
click at [291, 337] on input "You tell him that plug-in hybrids are only available in the U.S market, and lea…" at bounding box center [299, 345] width 16 height 16
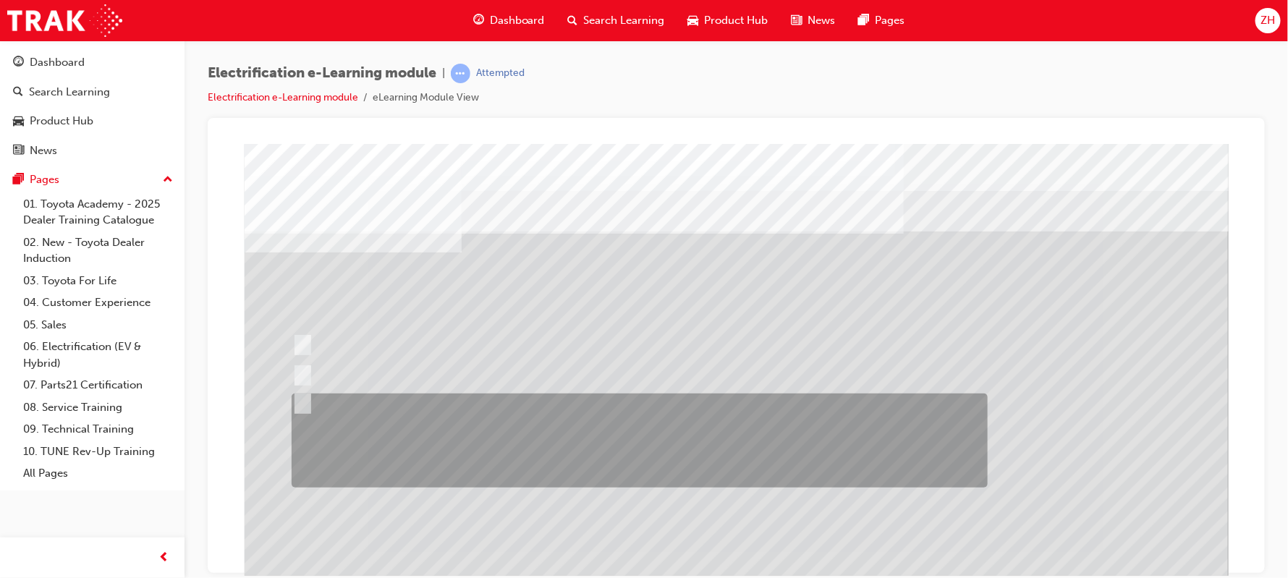
radio input "true"
click at [291, 367] on input "You tell him that plug-in hybrids are not any good and he should buy another hy…" at bounding box center [299, 375] width 16 height 16
radio input "true"
click at [291, 396] on input "You take the time to explain to the Guest that there exist several electrified …" at bounding box center [299, 404] width 16 height 16
radio input "true"
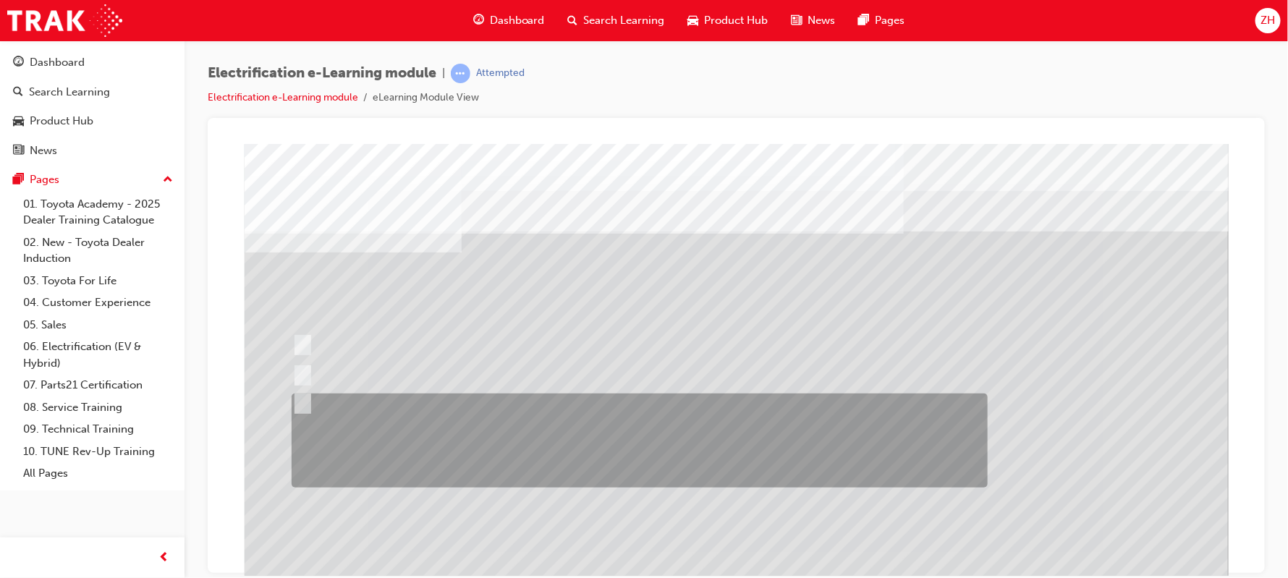
click at [291, 337] on input "You tell him that plug-in hybrids are only available in the U.S market, and lea…" at bounding box center [299, 345] width 16 height 16
radio input "true"
click at [291, 367] on input "You tell him that plug-in hybrids are not any good and he should buy another hy…" at bounding box center [299, 375] width 16 height 16
radio input "true"
click at [291, 396] on input "You take the time to explain to the Guest that there exist several electrified …" at bounding box center [299, 404] width 16 height 16
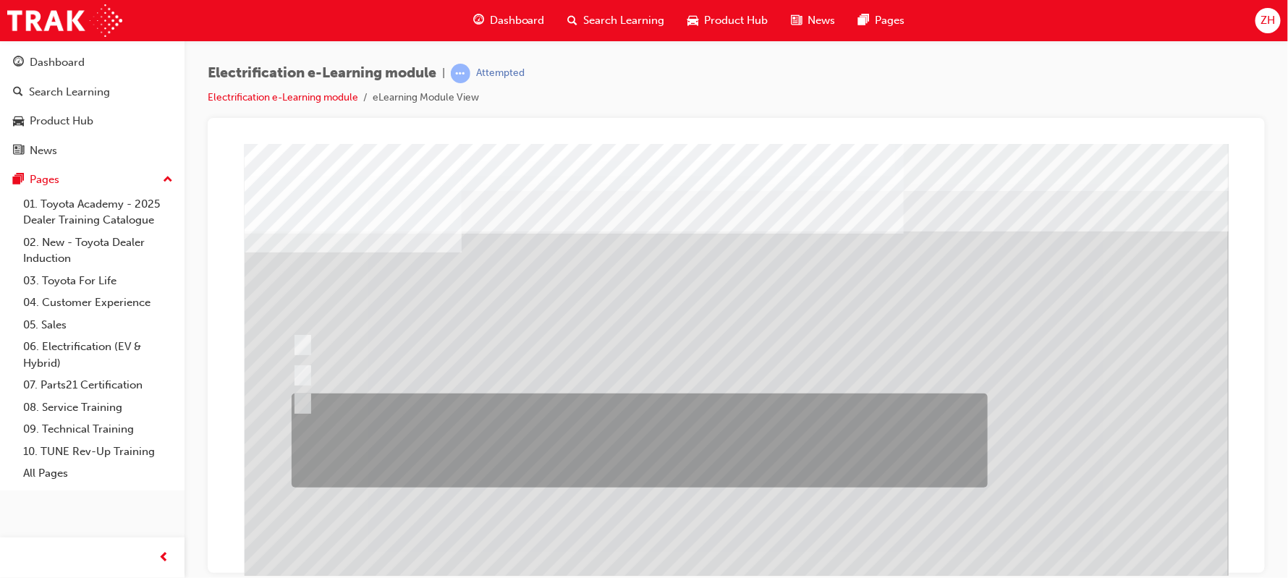
radio input "true"
click at [291, 337] on input "You tell him that plug-in hybrids are only available in the U.S market, and lea…" at bounding box center [299, 345] width 16 height 16
radio input "true"
click at [291, 367] on input "You tell him that plug-in hybrids are not any good and he should buy another hy…" at bounding box center [299, 375] width 16 height 16
radio input "true"
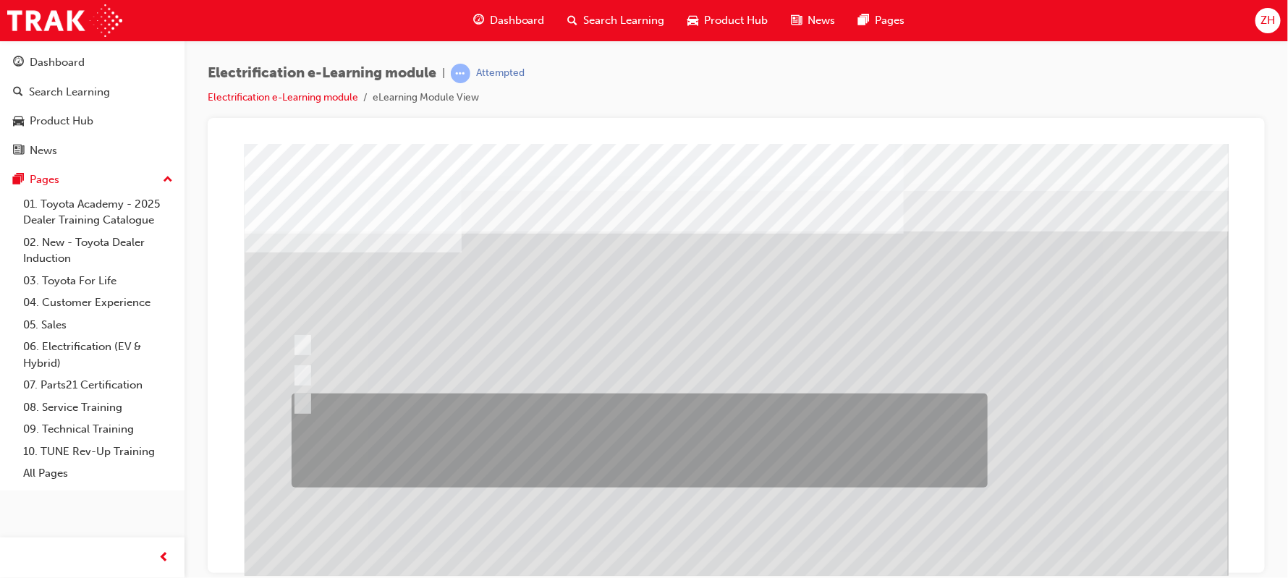
click at [291, 396] on input "You take the time to explain to the Guest that there exist several electrified …" at bounding box center [299, 404] width 16 height 16
radio input "true"
click at [291, 337] on input "You tell him that plug-in hybrids are only available in the U.S market, and lea…" at bounding box center [299, 345] width 16 height 16
radio input "true"
click at [291, 367] on input "You tell him that plug-in hybrids are not any good and he should buy another hy…" at bounding box center [299, 375] width 16 height 16
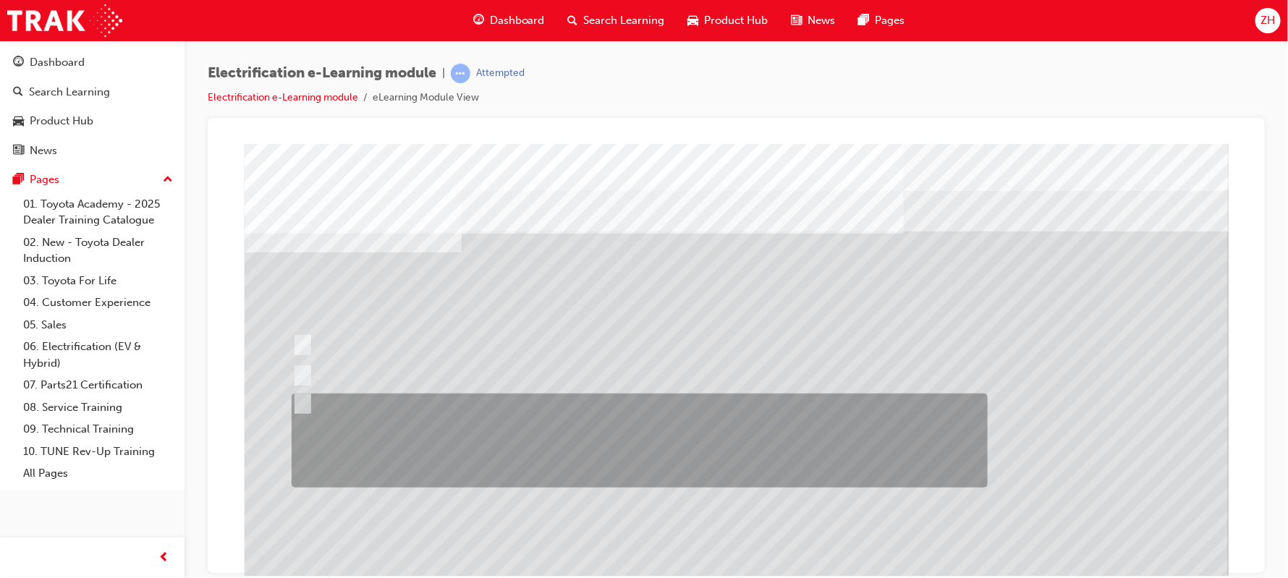
radio input "true"
click at [291, 396] on input "You take the time to explain to the Guest that there exist several electrified …" at bounding box center [299, 404] width 16 height 16
radio input "true"
click at [291, 337] on input "You tell him that plug-in hybrids are only available in the U.S market, and lea…" at bounding box center [299, 345] width 16 height 16
radio input "true"
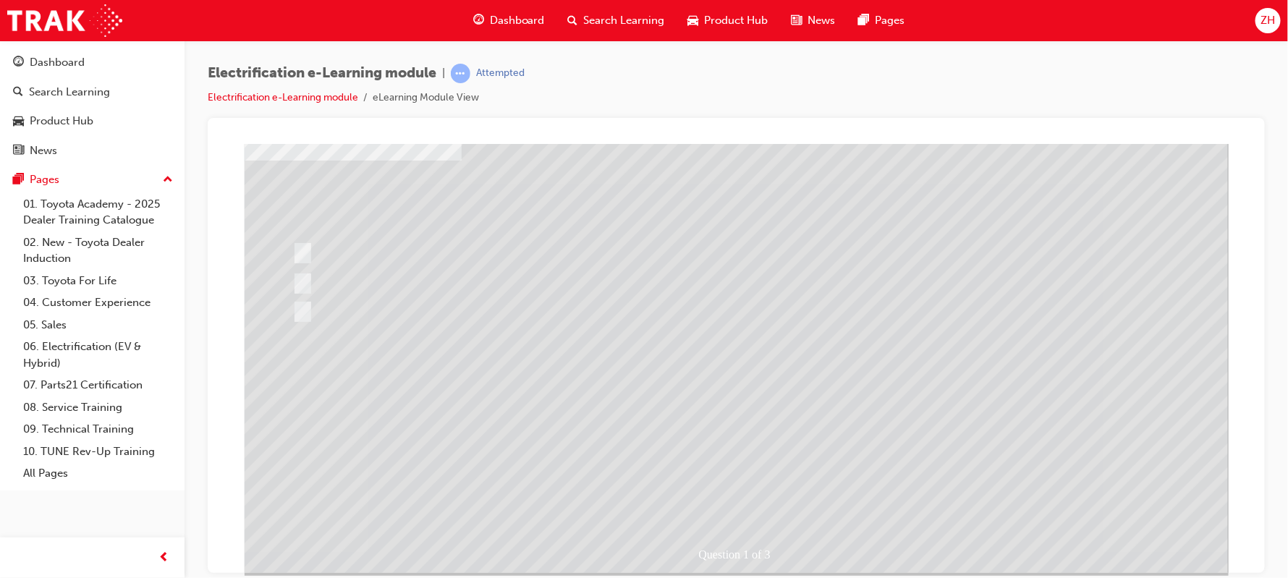
scroll to position [110, 0]
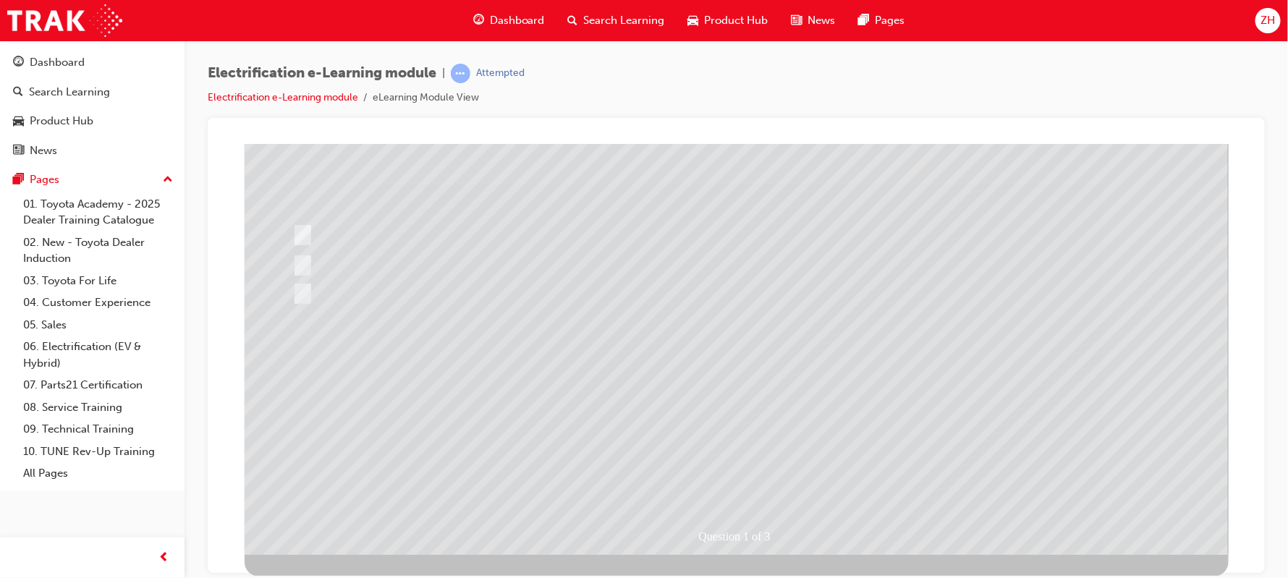
click at [299, 263] on div at bounding box center [736, 293] width 984 height 521
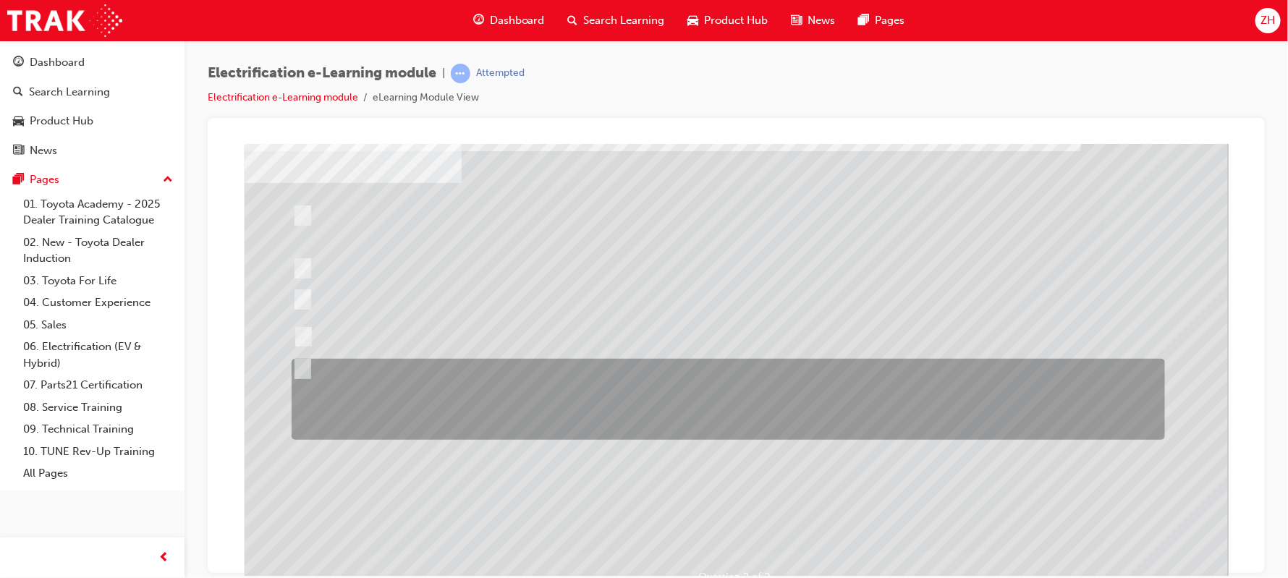
scroll to position [67, 0]
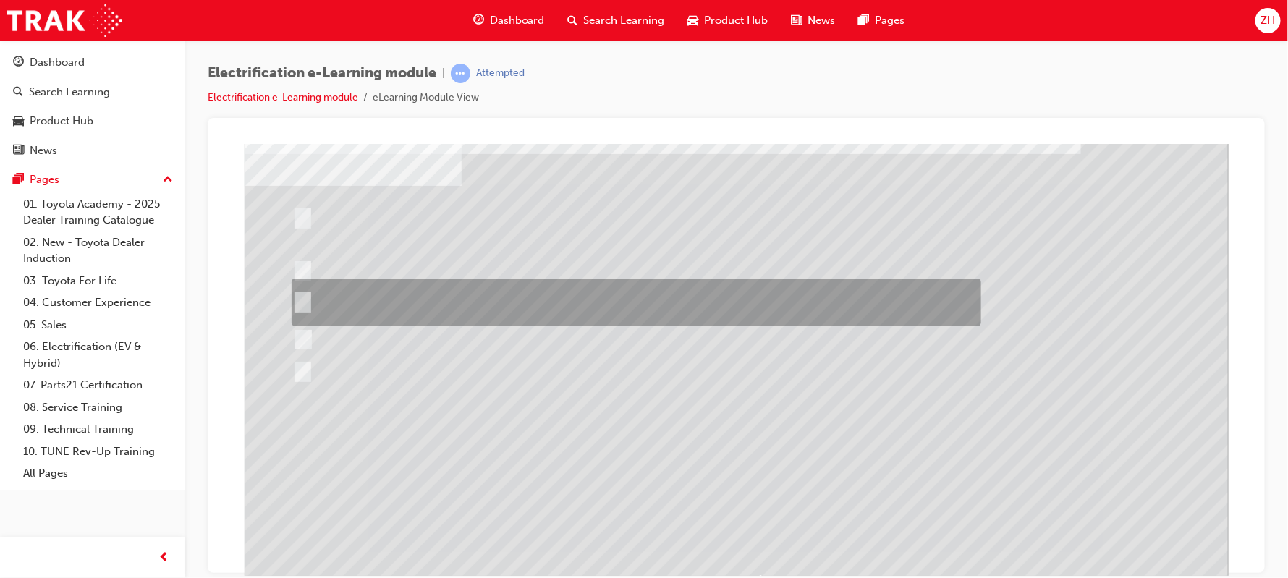
click at [292, 294] on input "Talk about how Hybrid-Electric vehicles, when driven around town, are mostly in…" at bounding box center [298, 302] width 16 height 16
checkbox input "true"
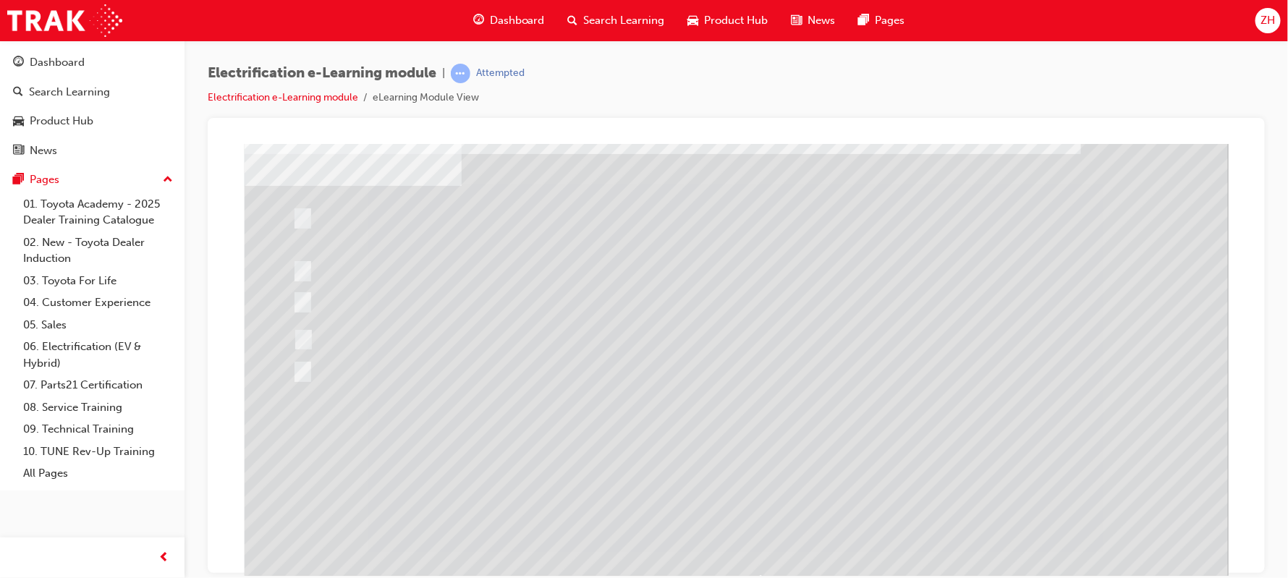
click at [307, 344] on div at bounding box center [736, 337] width 984 height 521
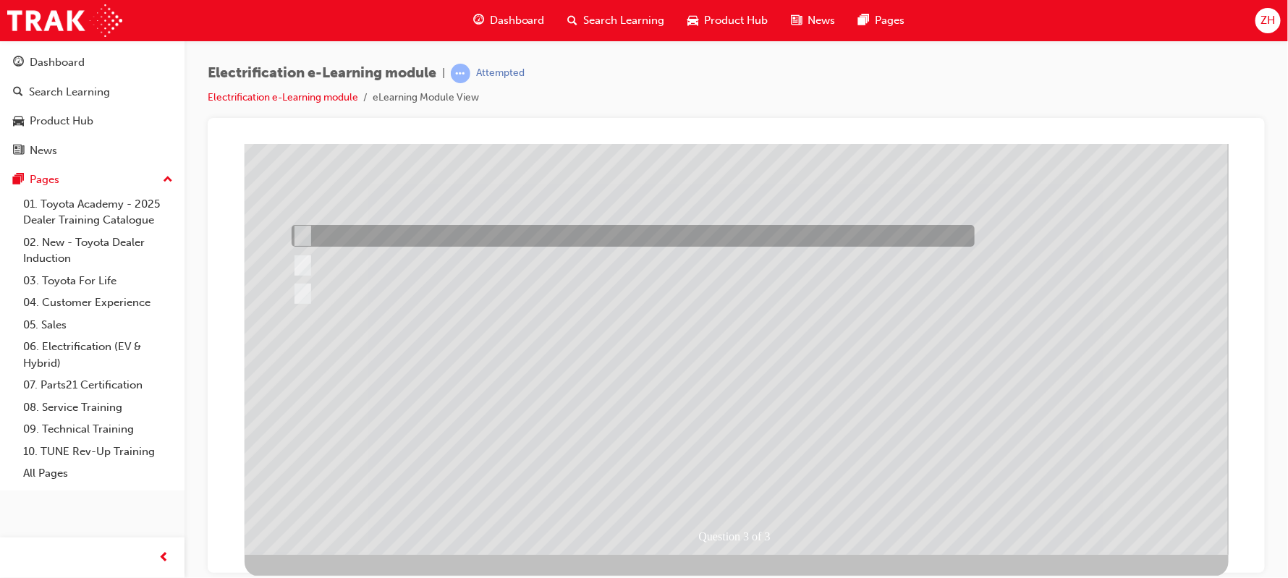
click at [310, 237] on div at bounding box center [628, 236] width 683 height 22
radio input "true"
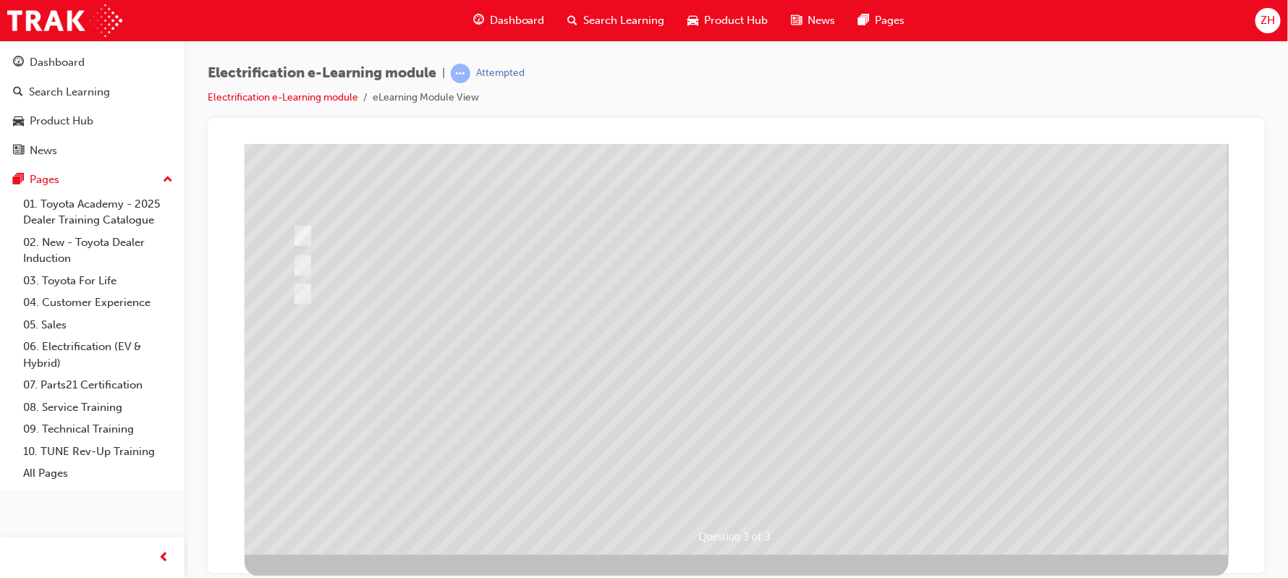
click at [302, 294] on div at bounding box center [736, 293] width 984 height 521
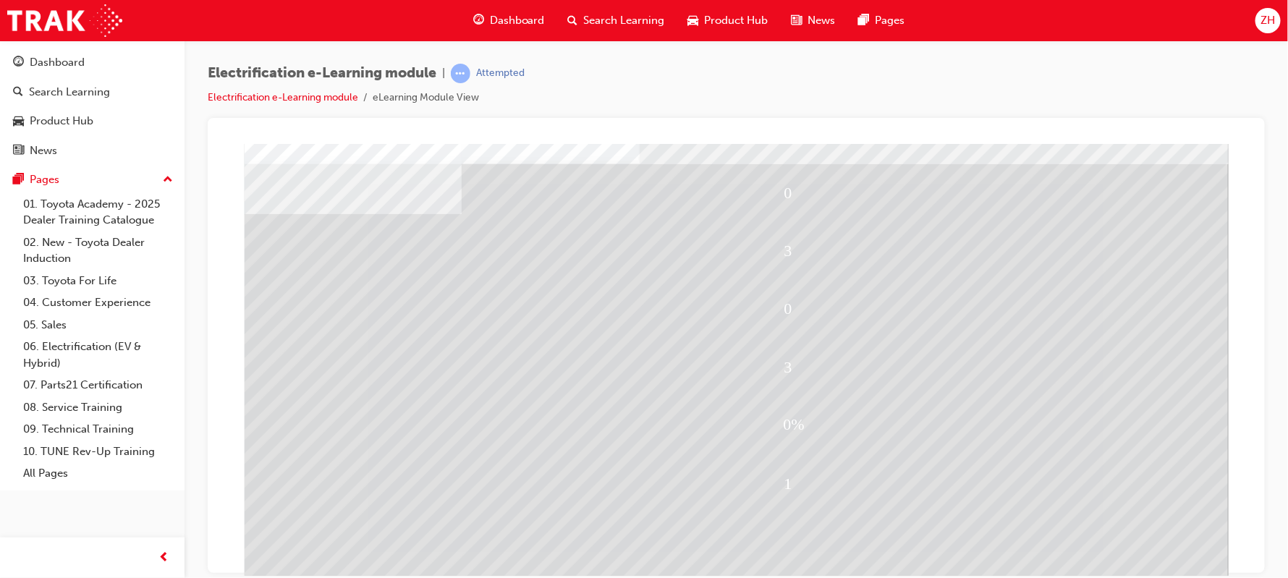
scroll to position [43, 0]
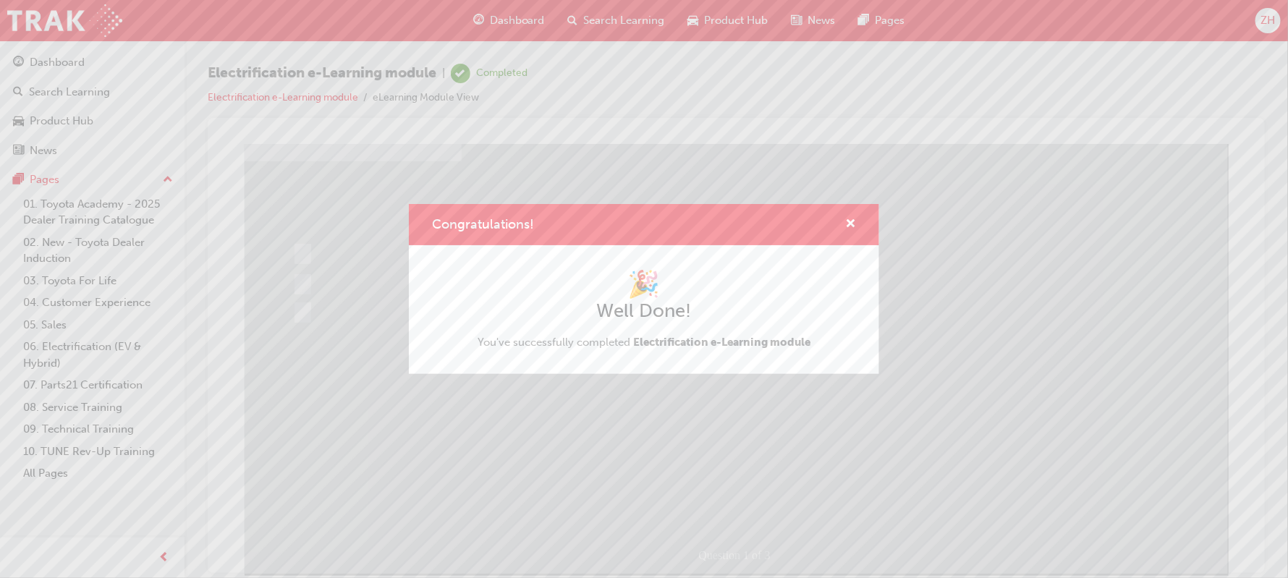
scroll to position [110, 0]
click at [850, 229] on span "cross-icon" at bounding box center [850, 224] width 11 height 13
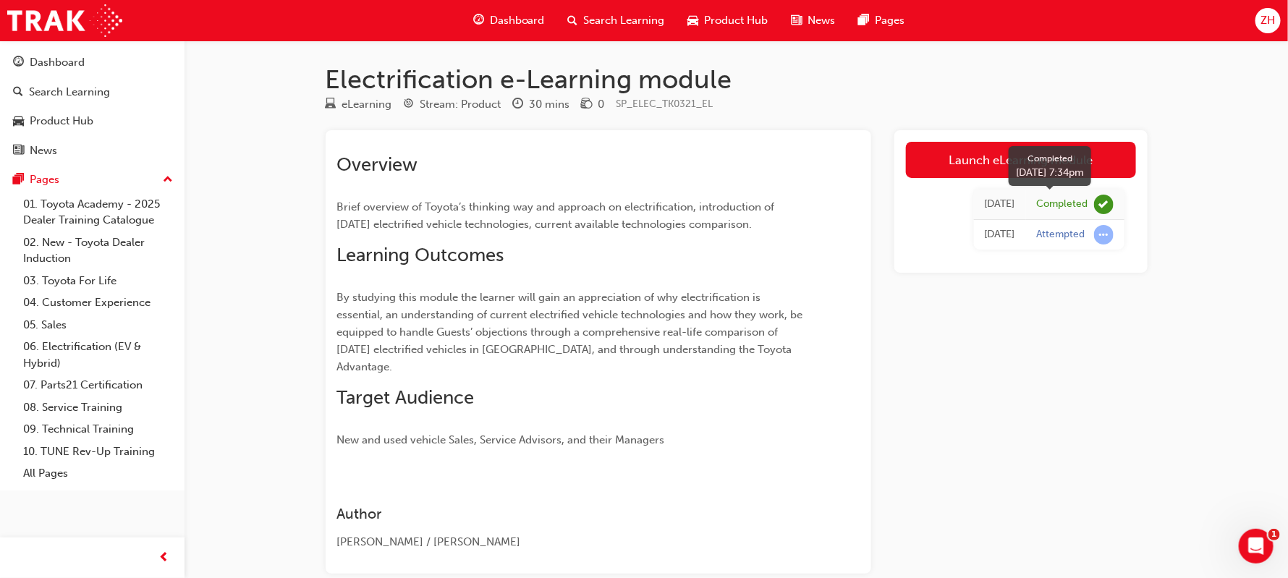
click at [1097, 209] on span "learningRecordVerb_COMPLETE-icon" at bounding box center [1104, 205] width 20 height 20
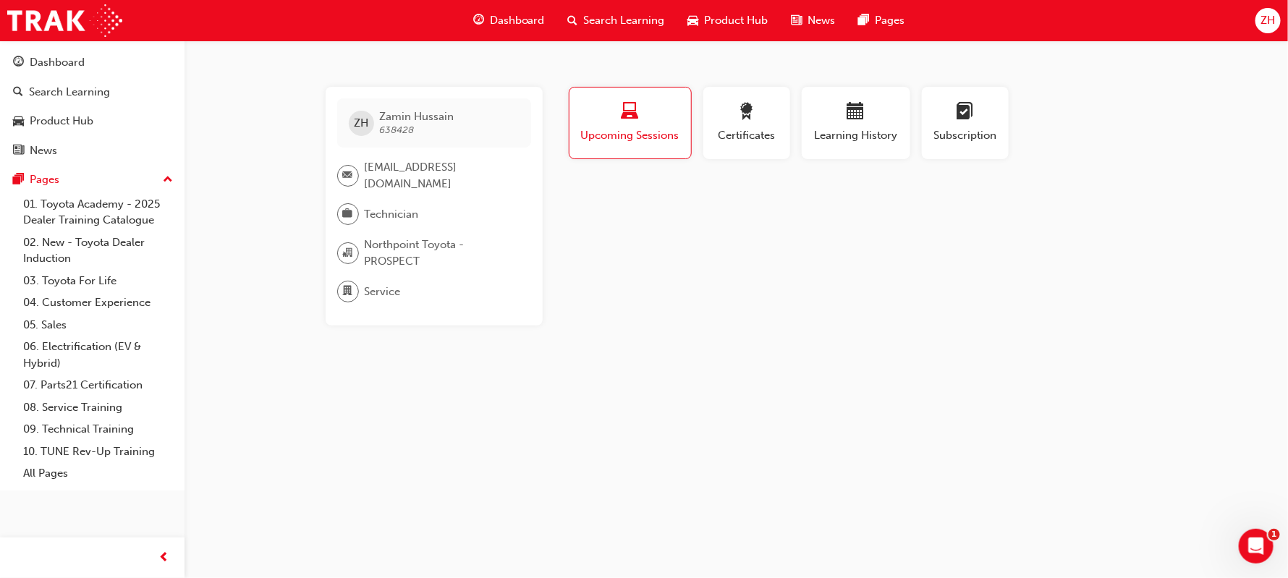
scroll to position [303, 0]
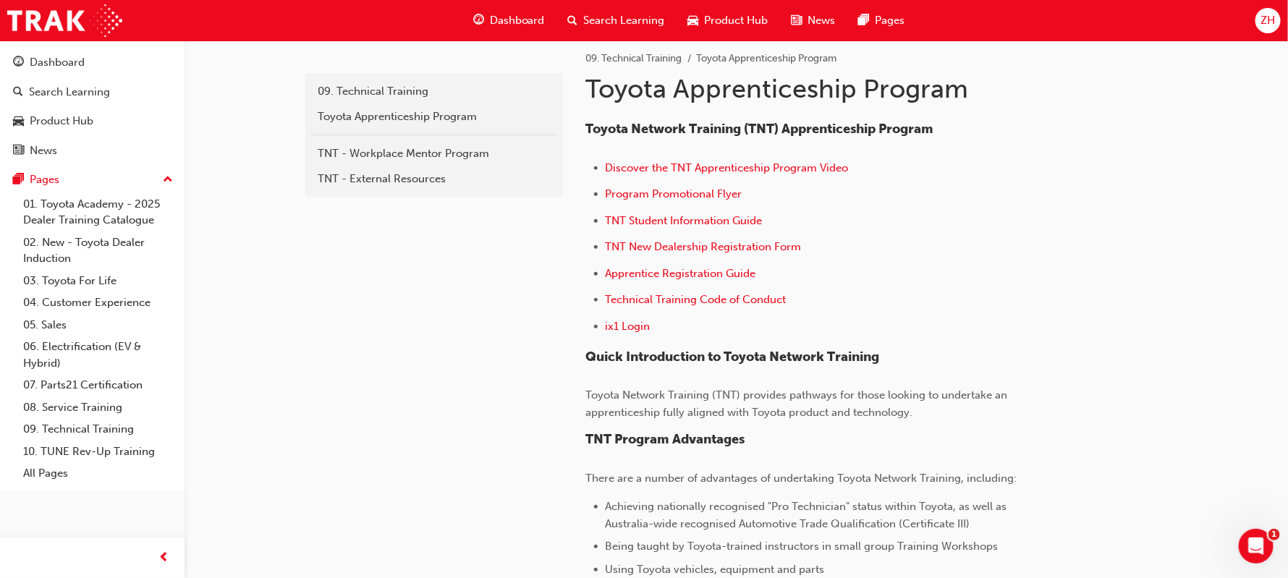
click at [1259, 22] on div "ZH" at bounding box center [1267, 20] width 25 height 25
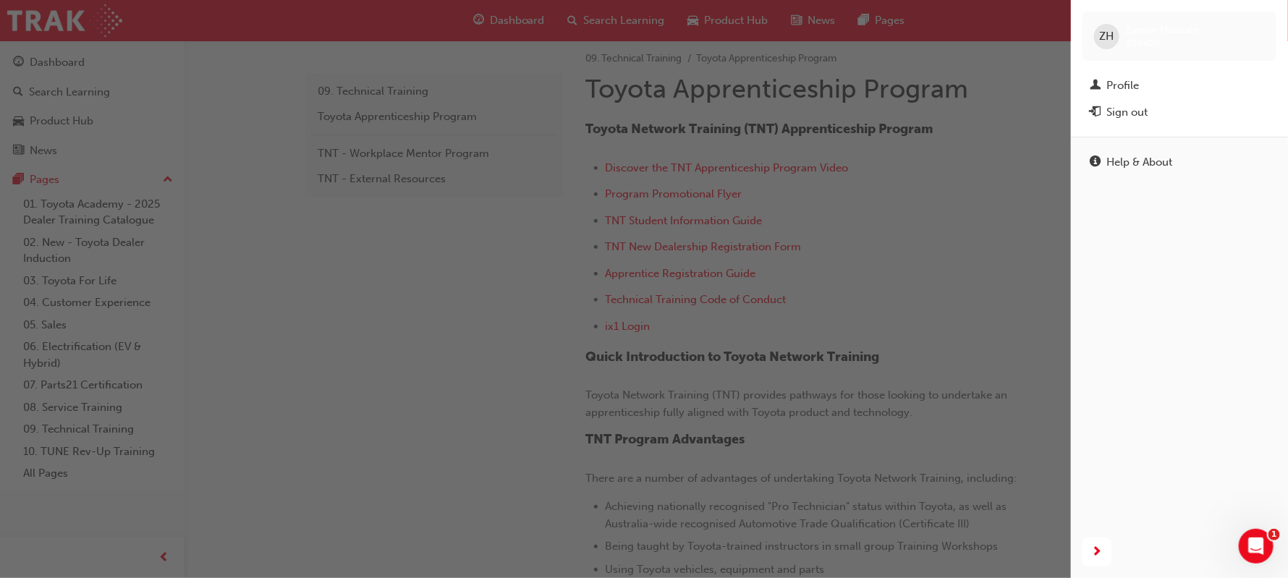
click at [1202, 239] on div "Help & About" at bounding box center [1179, 331] width 217 height 389
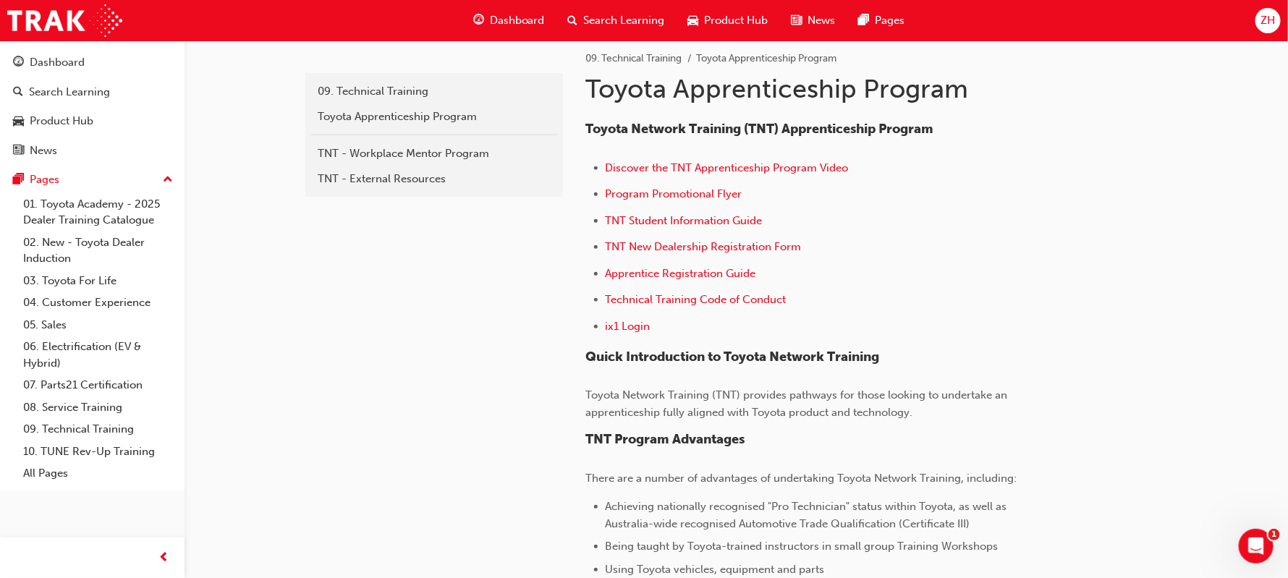
click at [1274, 25] on span "ZH" at bounding box center [1267, 20] width 14 height 17
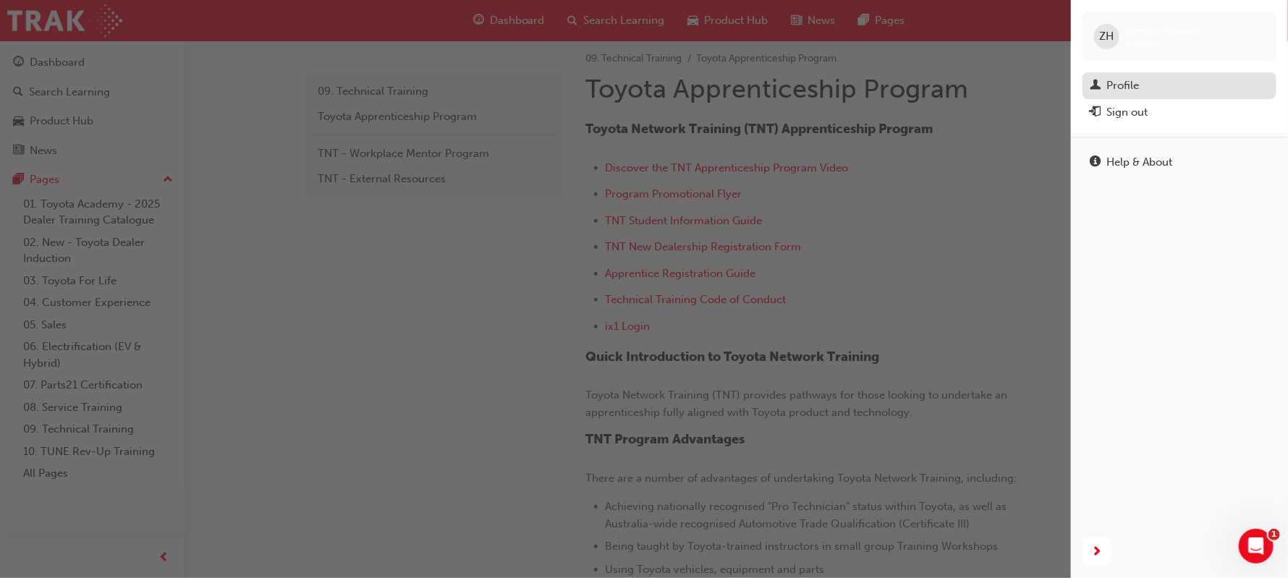
click at [1133, 93] on div "Profile" at bounding box center [1122, 85] width 33 height 17
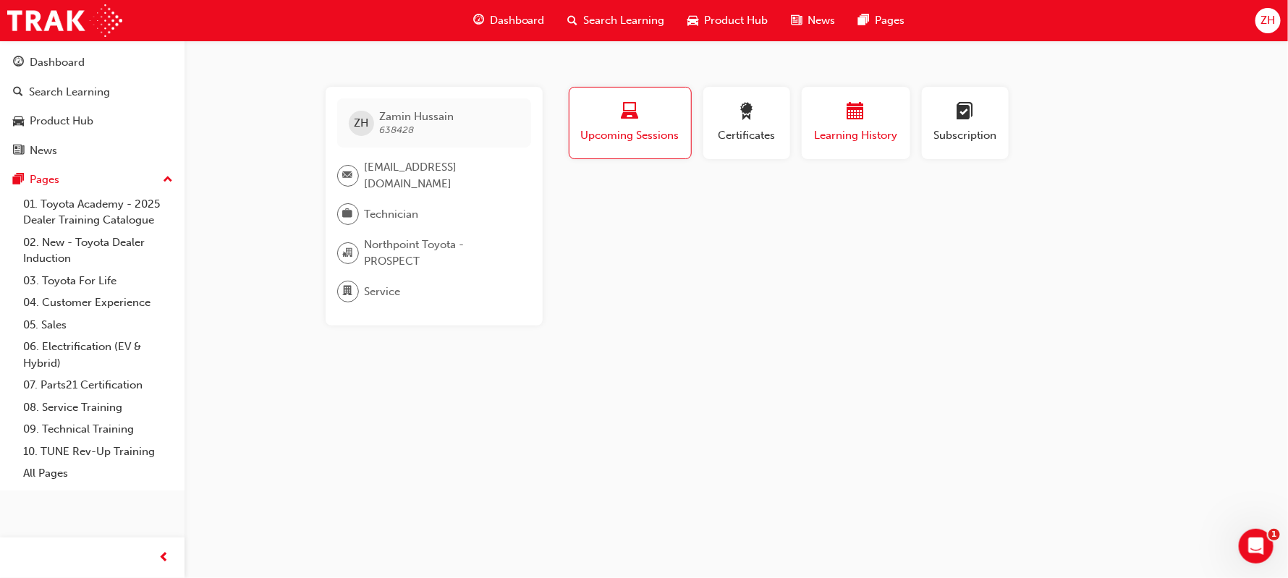
click at [862, 135] on span "Learning History" at bounding box center [855, 135] width 87 height 17
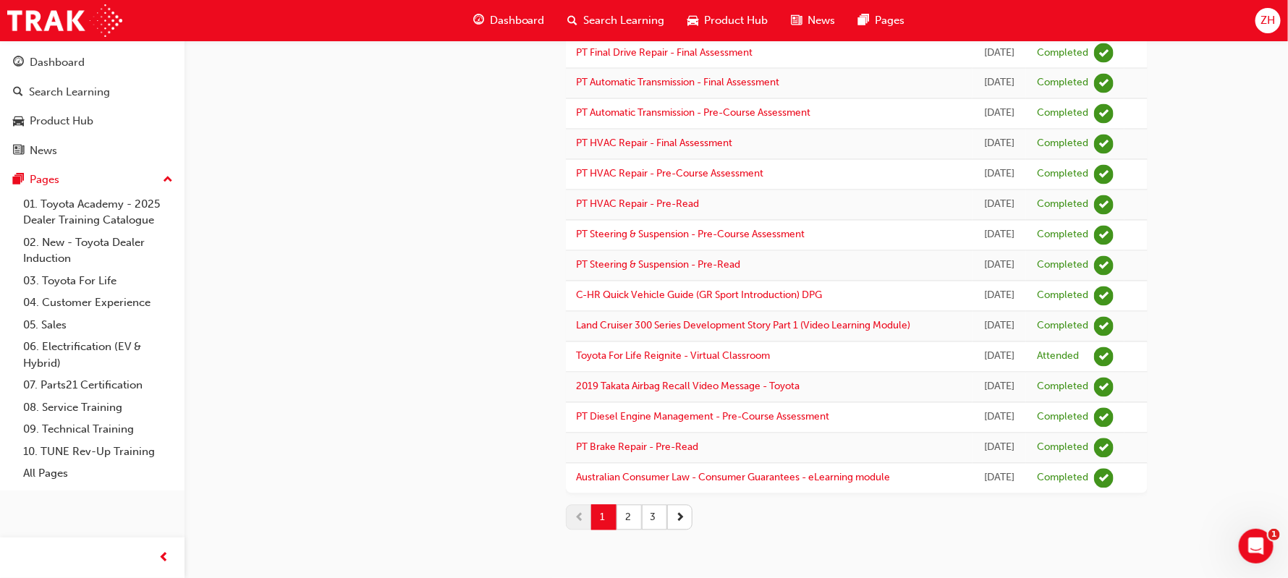
scroll to position [1620, 0]
click at [624, 519] on button "2" at bounding box center [628, 517] width 25 height 25
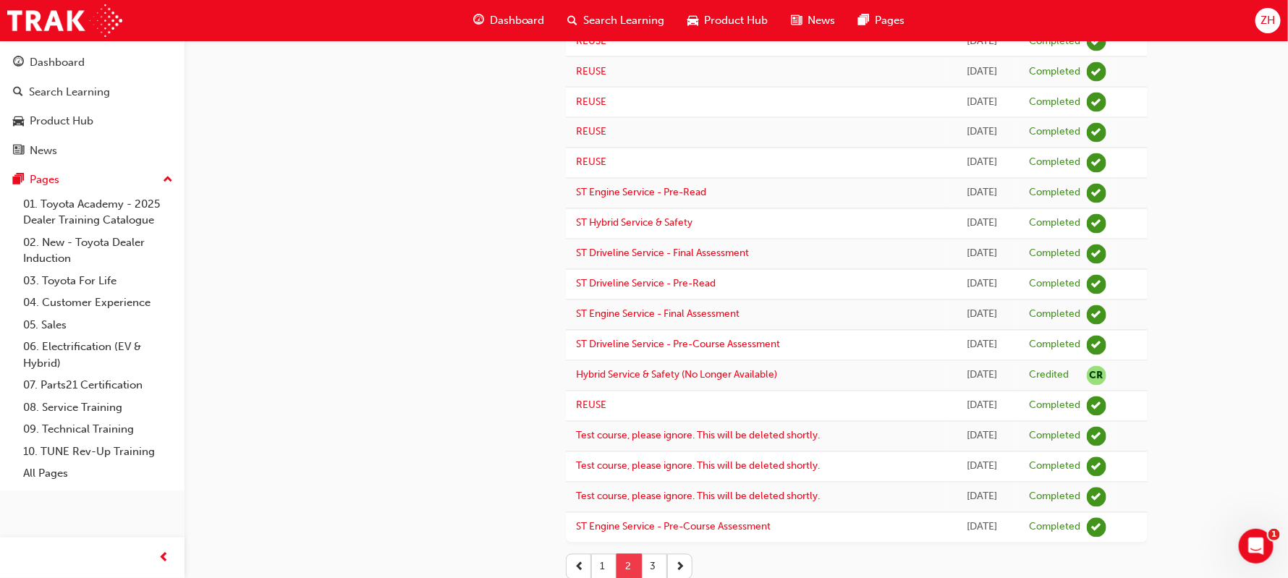
scroll to position [1170, 0]
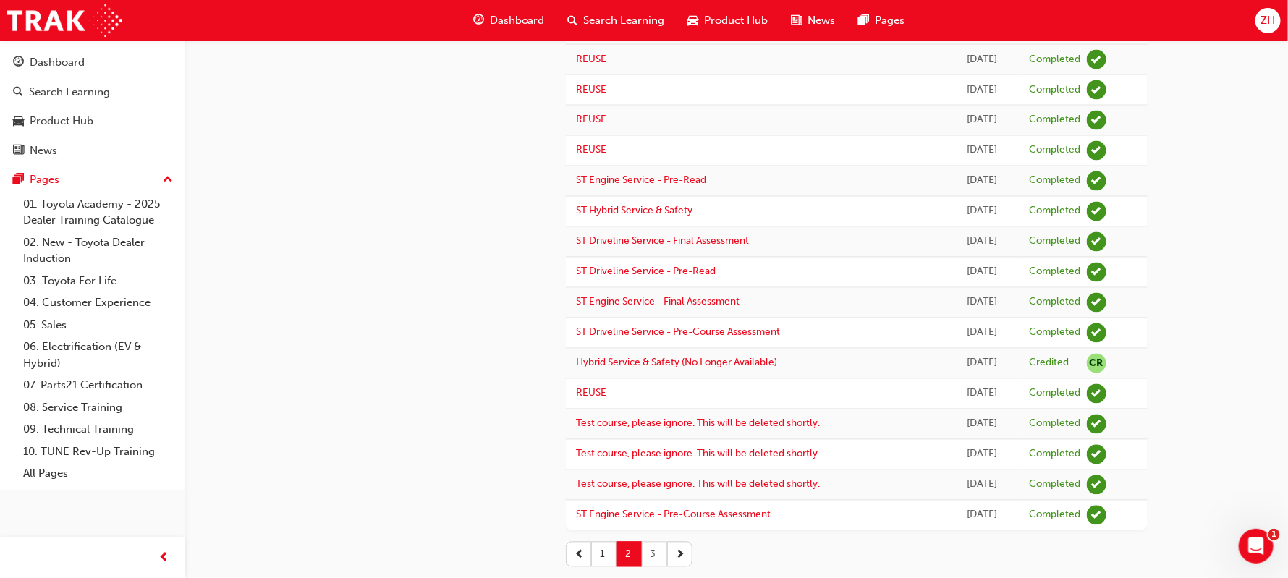
click at [650, 559] on button "3" at bounding box center [654, 554] width 25 height 25
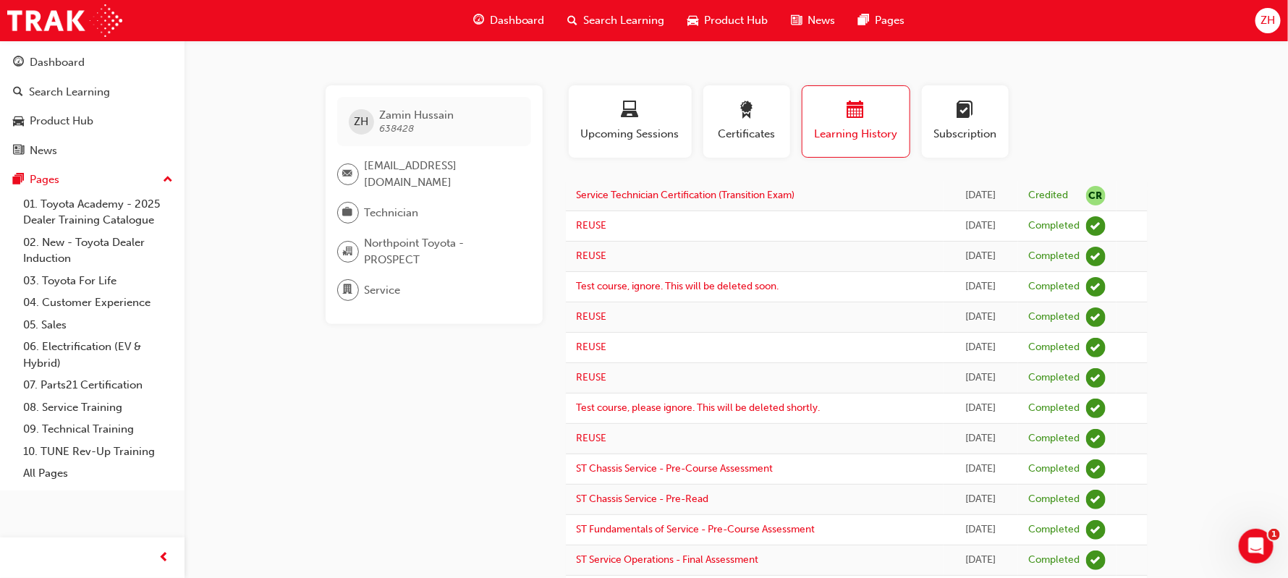
scroll to position [0, 0]
click at [615, 195] on link "Service Technician Certification (Transition Exam)" at bounding box center [686, 196] width 218 height 12
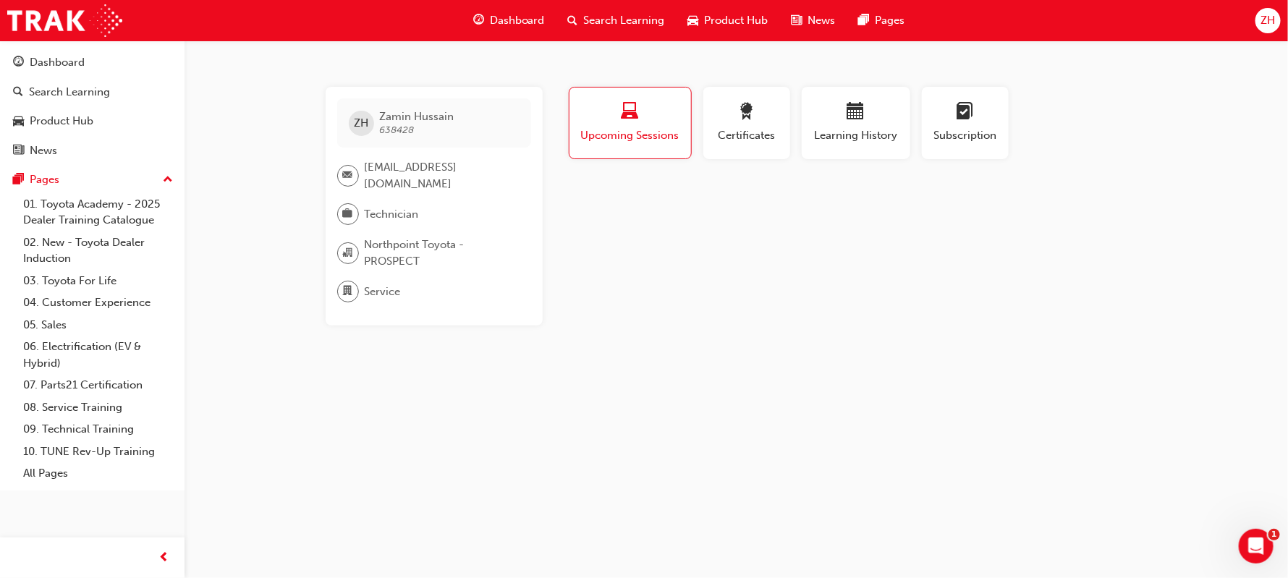
click at [632, 132] on span "Upcoming Sessions" at bounding box center [630, 135] width 100 height 17
click at [844, 138] on span "Learning History" at bounding box center [855, 135] width 87 height 17
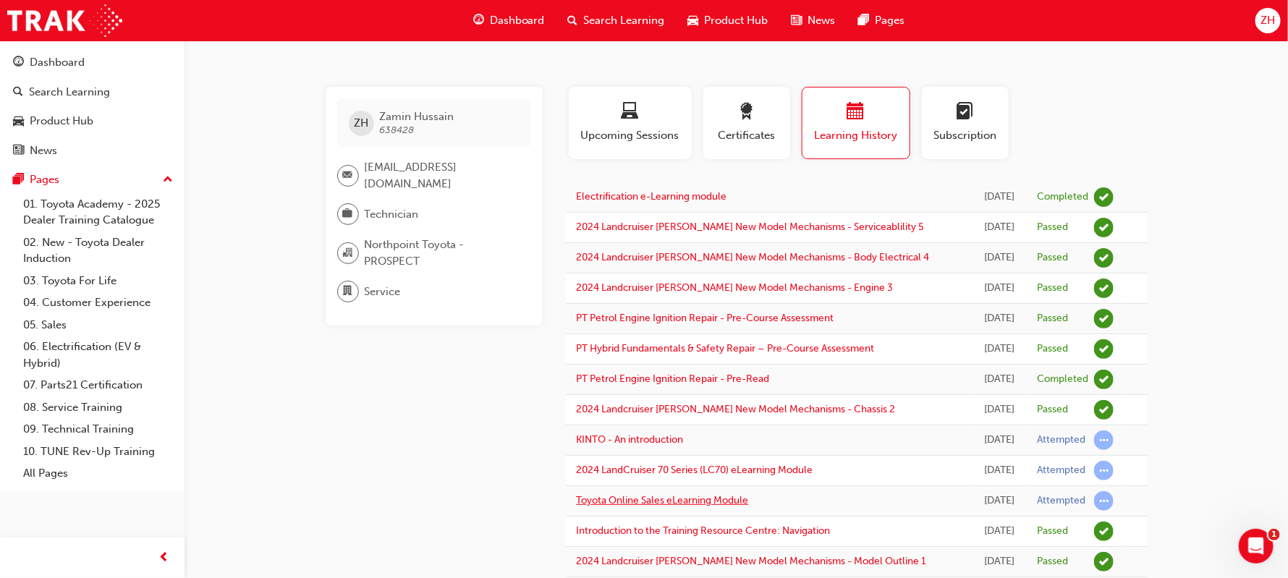
click at [673, 506] on link "Toyota Online Sales eLearning Module" at bounding box center [663, 500] width 172 height 12
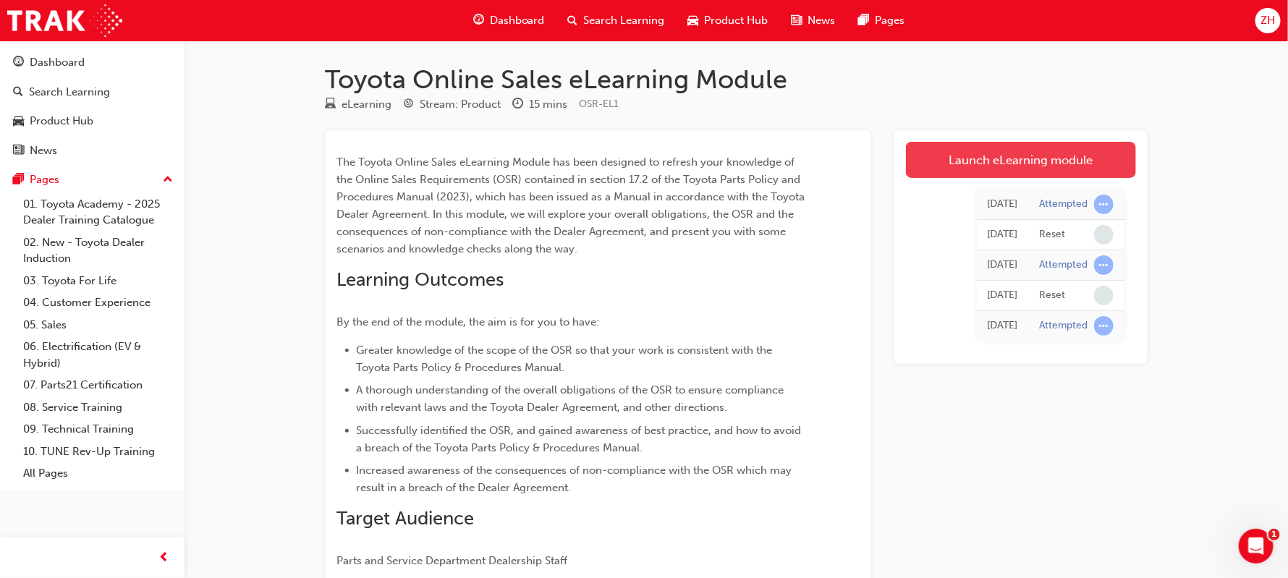
click at [1031, 168] on link "Launch eLearning module" at bounding box center [1021, 160] width 230 height 36
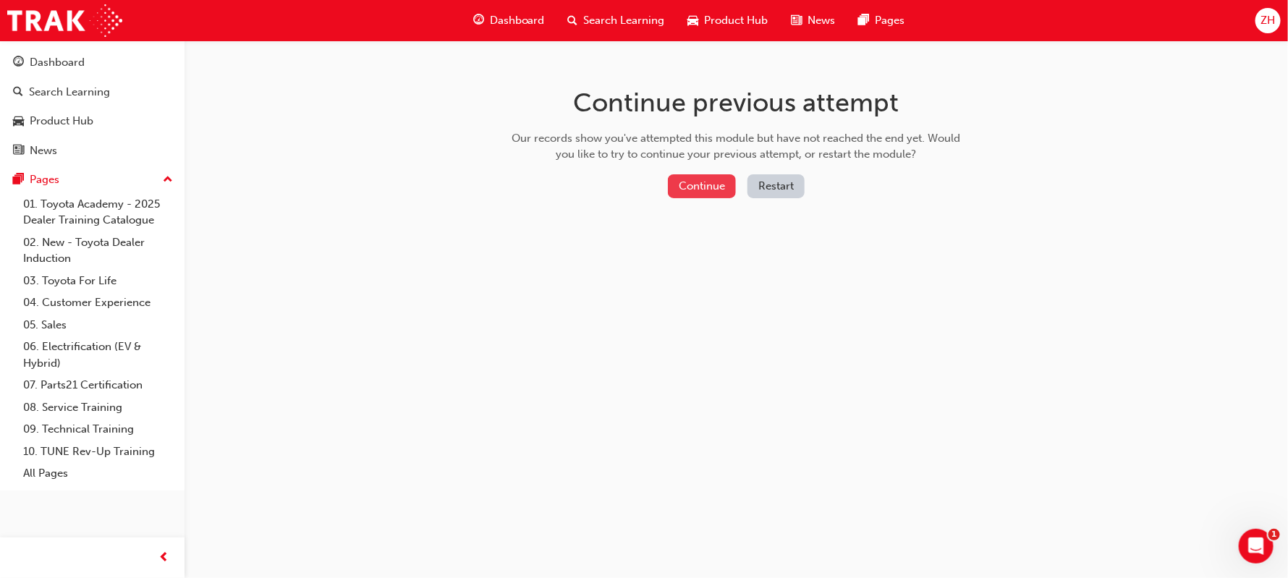
click at [693, 190] on button "Continue" at bounding box center [702, 186] width 68 height 24
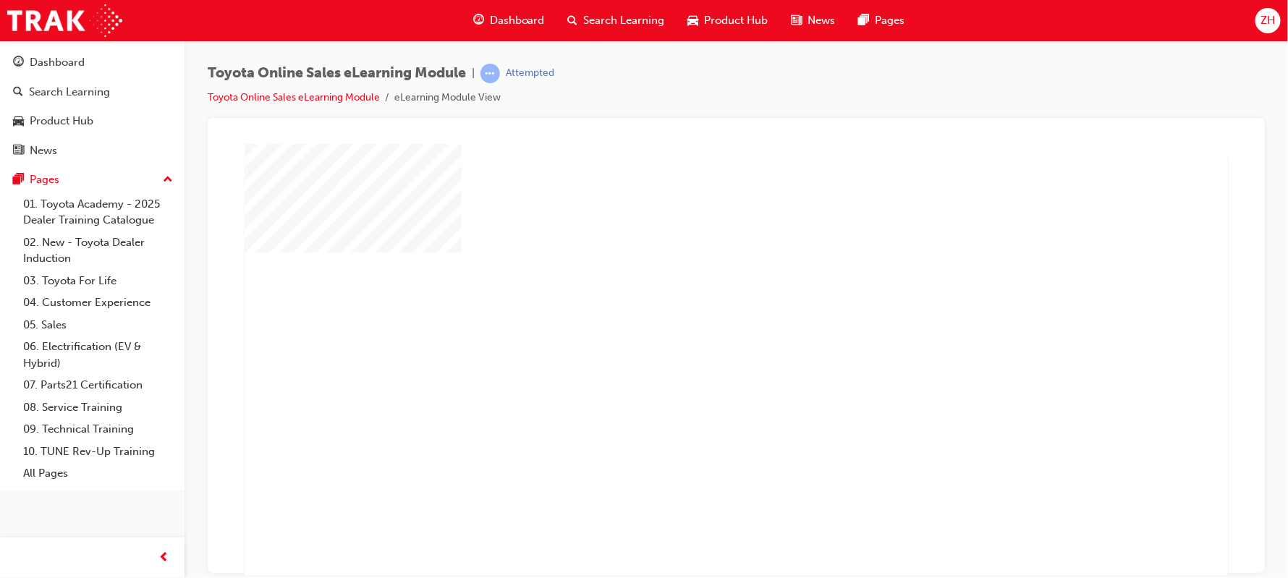
click at [694, 317] on div "play" at bounding box center [694, 317] width 0 height 0
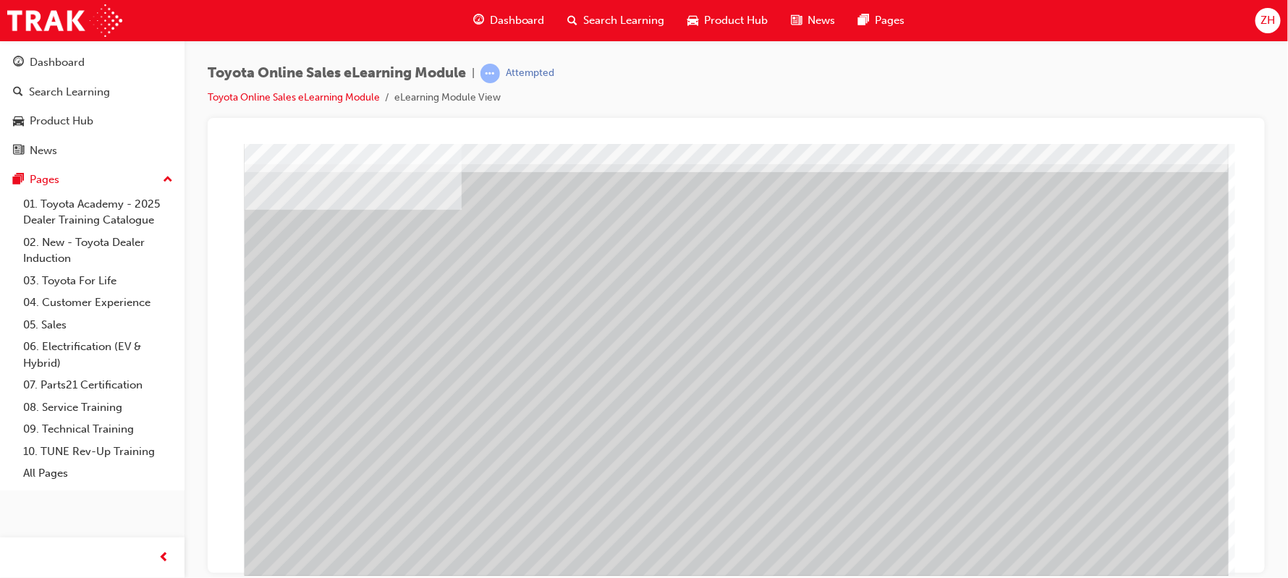
scroll to position [110, 0]
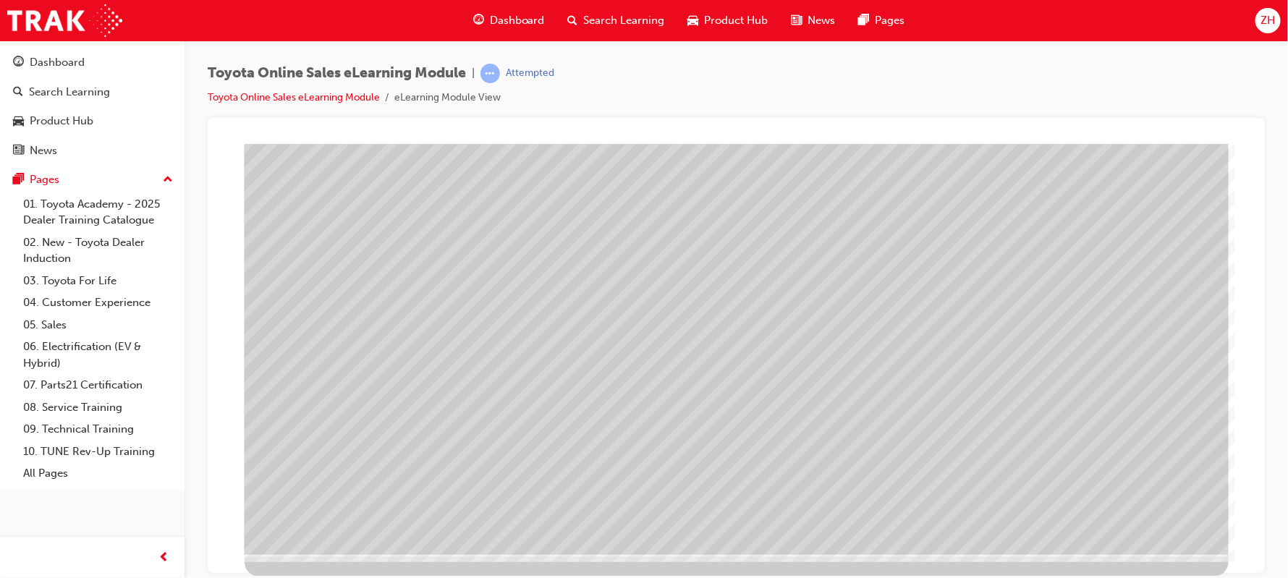
drag, startPoint x: 1245, startPoint y: 454, endPoint x: 1243, endPoint y: 553, distance: 99.1
click at [1243, 39] on html "Loading..." at bounding box center [735, 36] width 1034 height 6
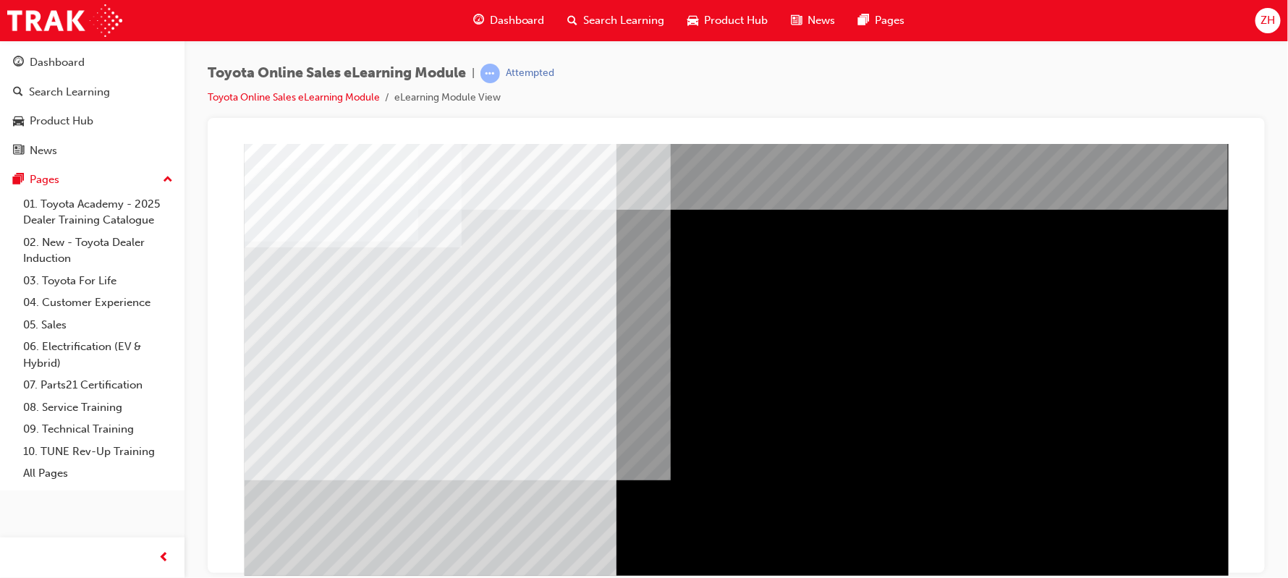
scroll to position [0, 0]
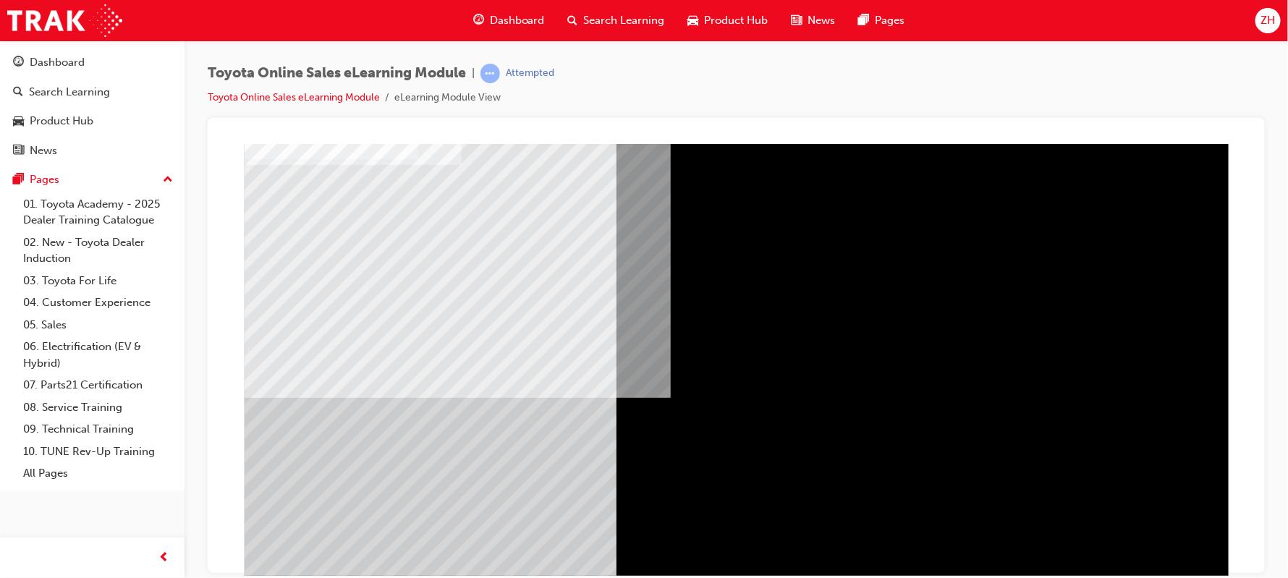
scroll to position [110, 0]
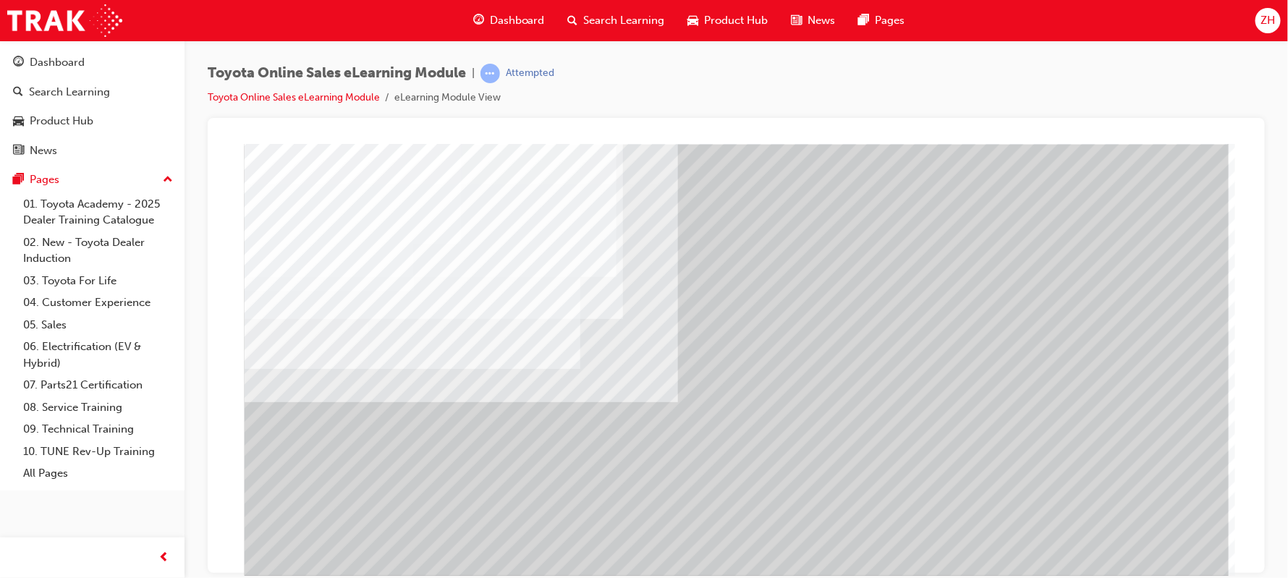
scroll to position [67, 0]
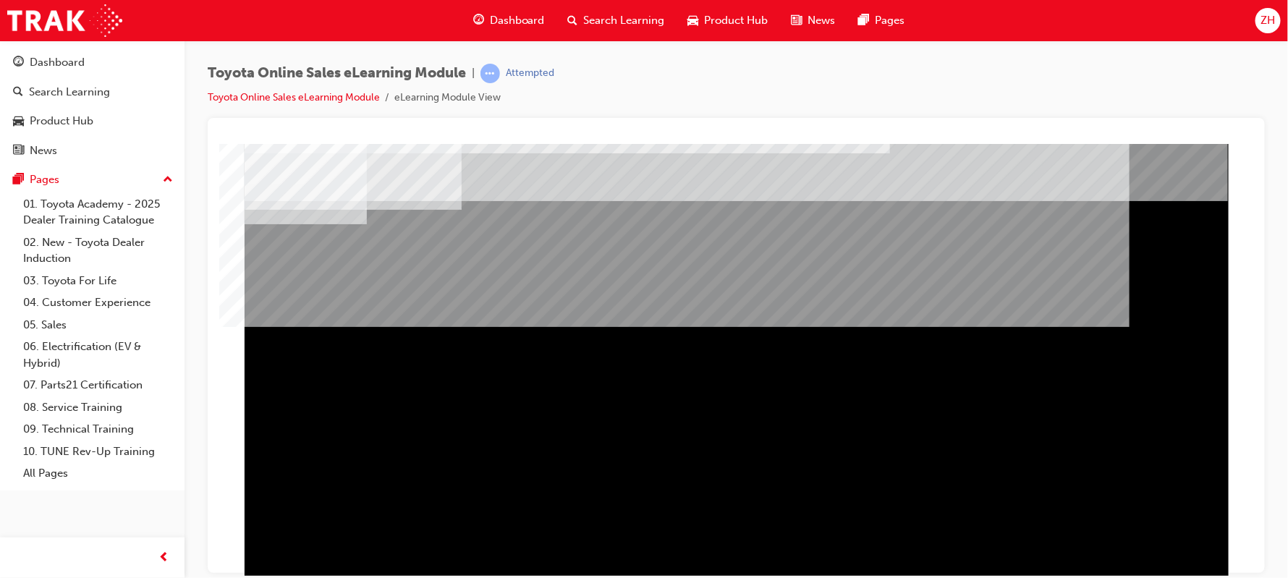
scroll to position [110, 0]
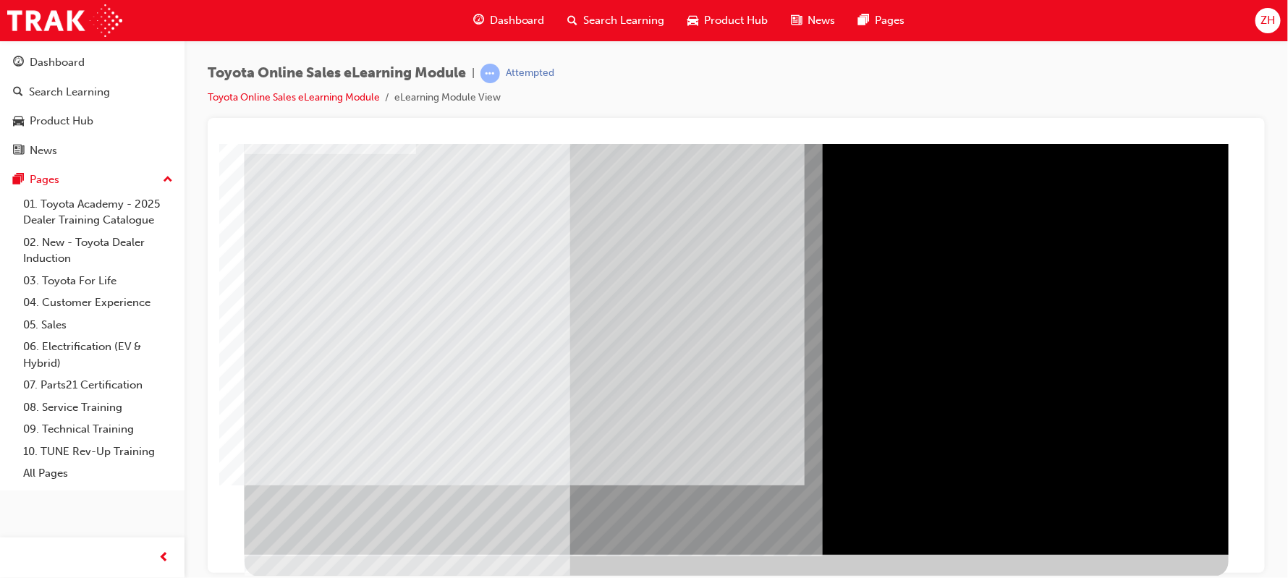
scroll to position [0, 0]
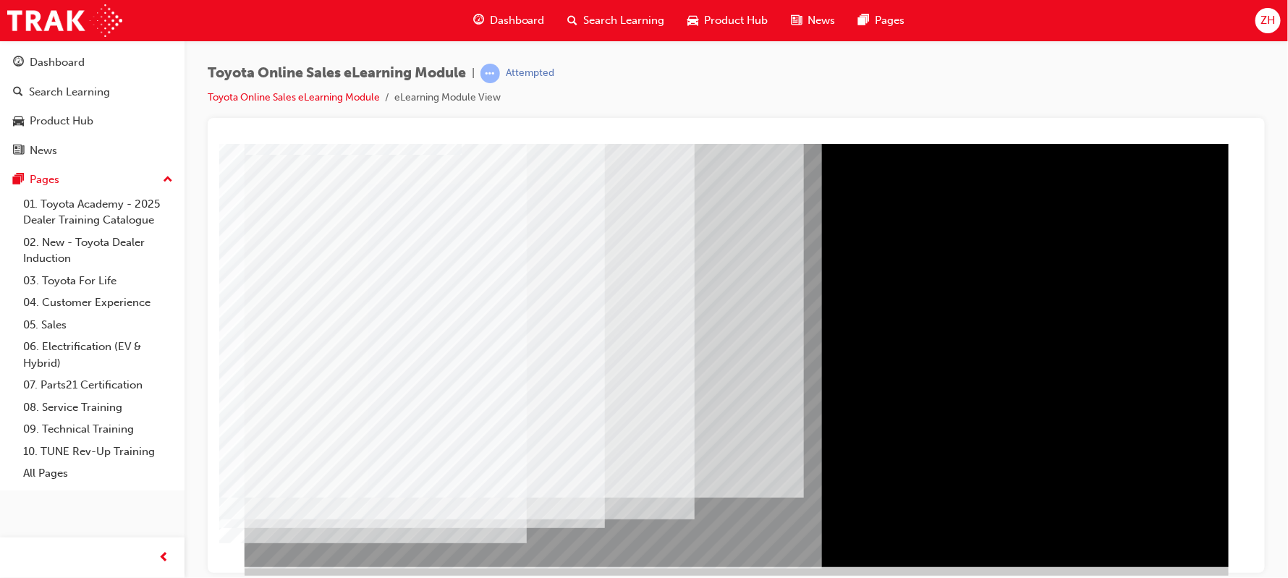
scroll to position [110, 0]
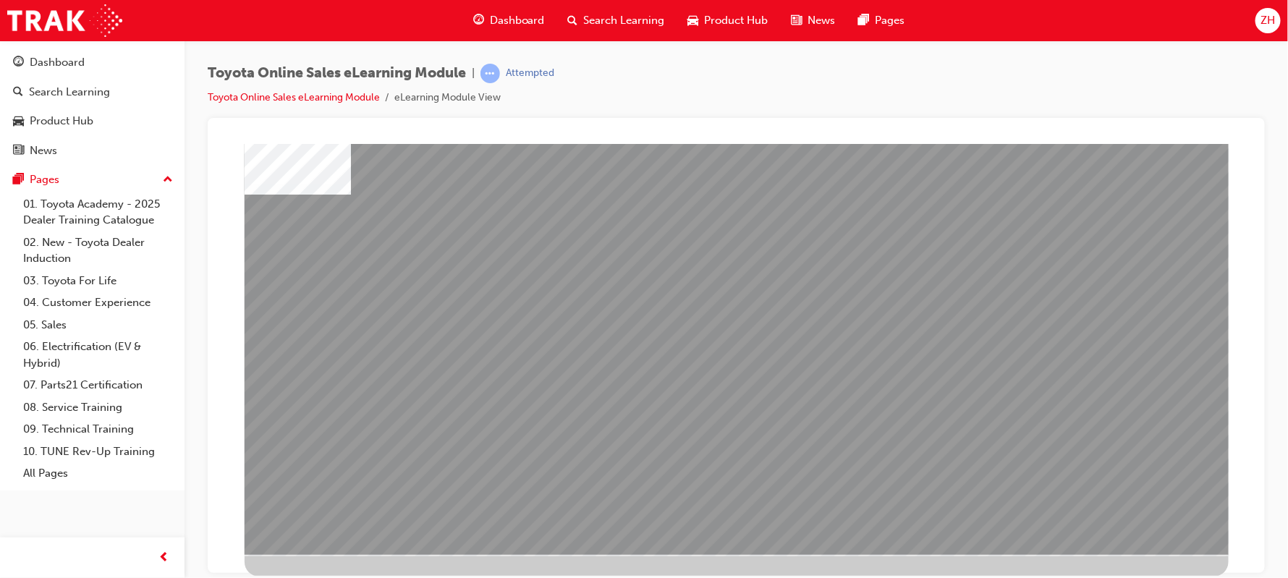
scroll to position [0, 0]
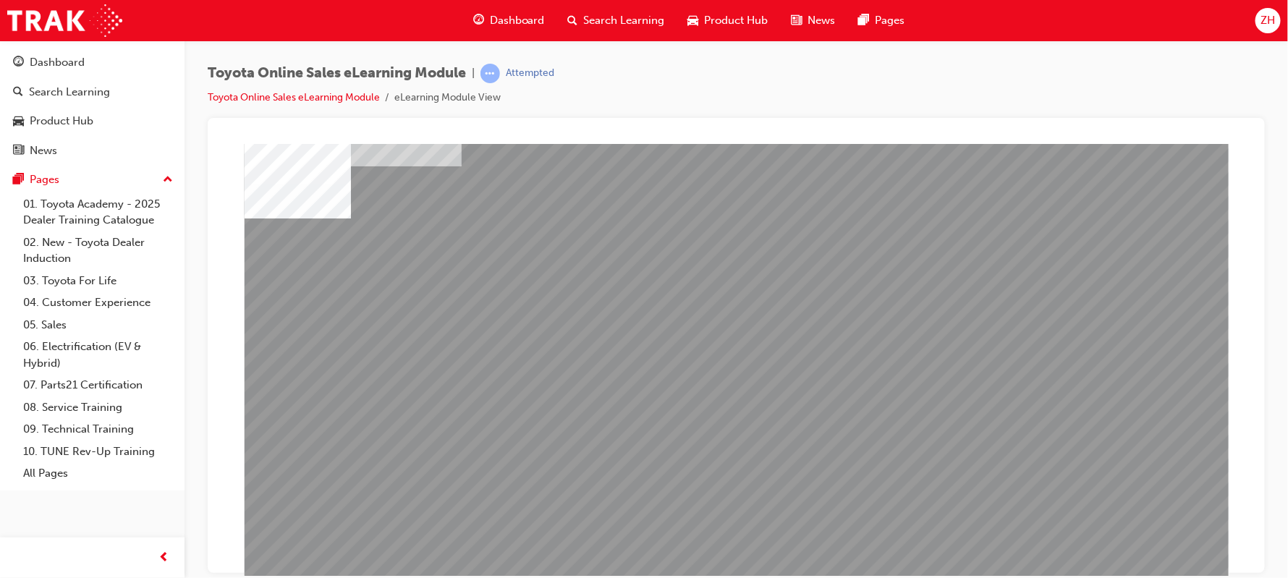
scroll to position [110, 0]
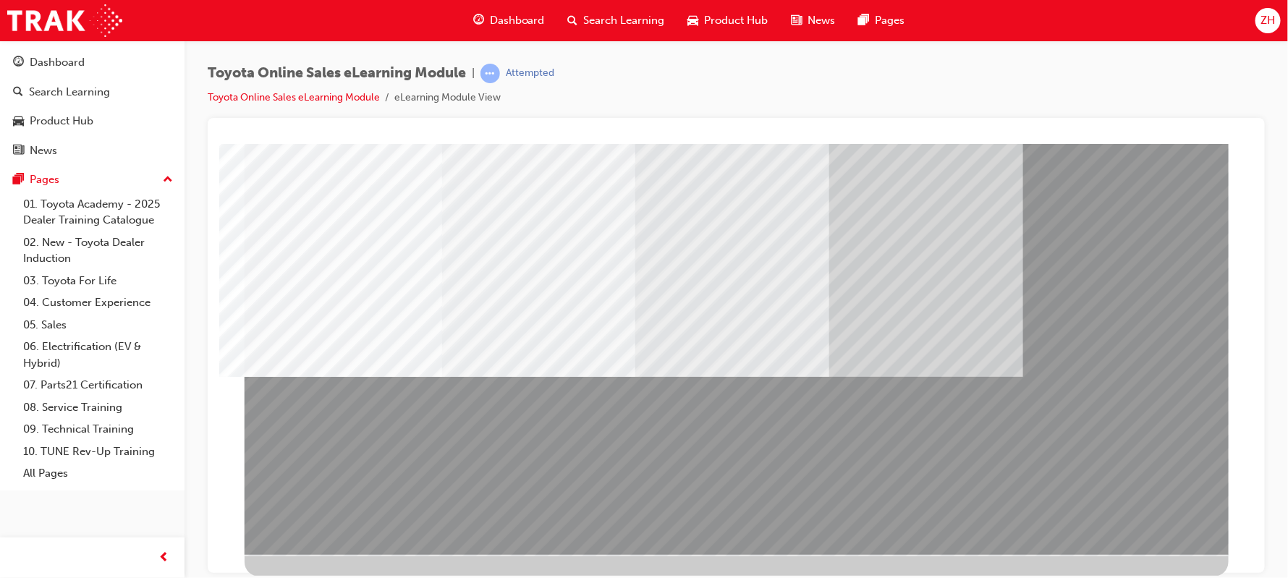
scroll to position [0, 0]
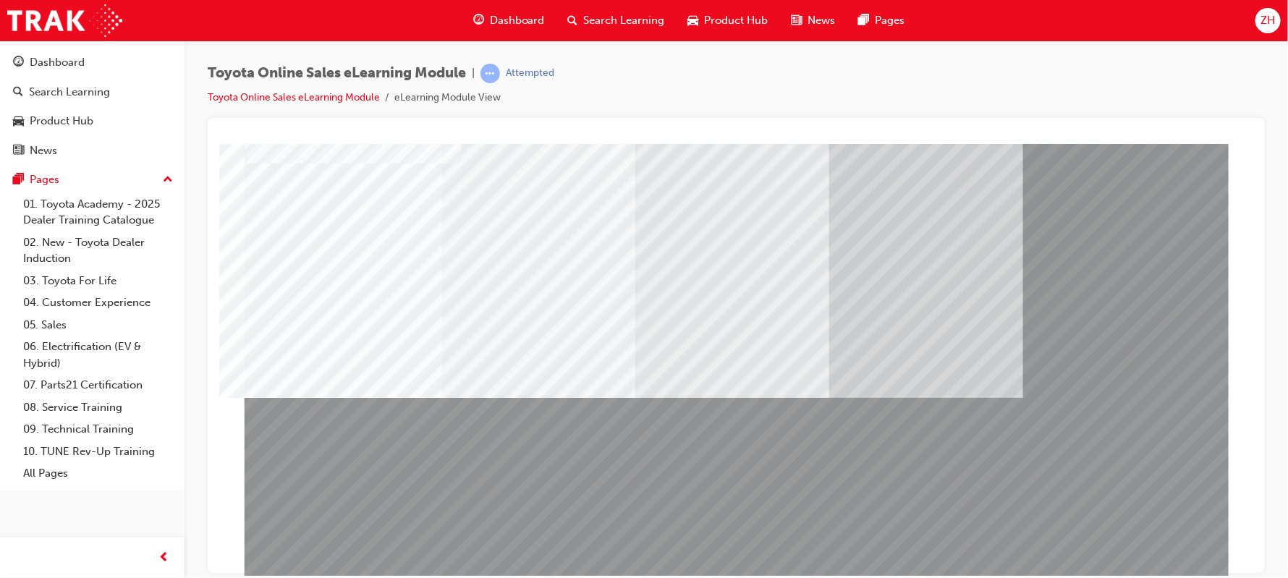
scroll to position [110, 0]
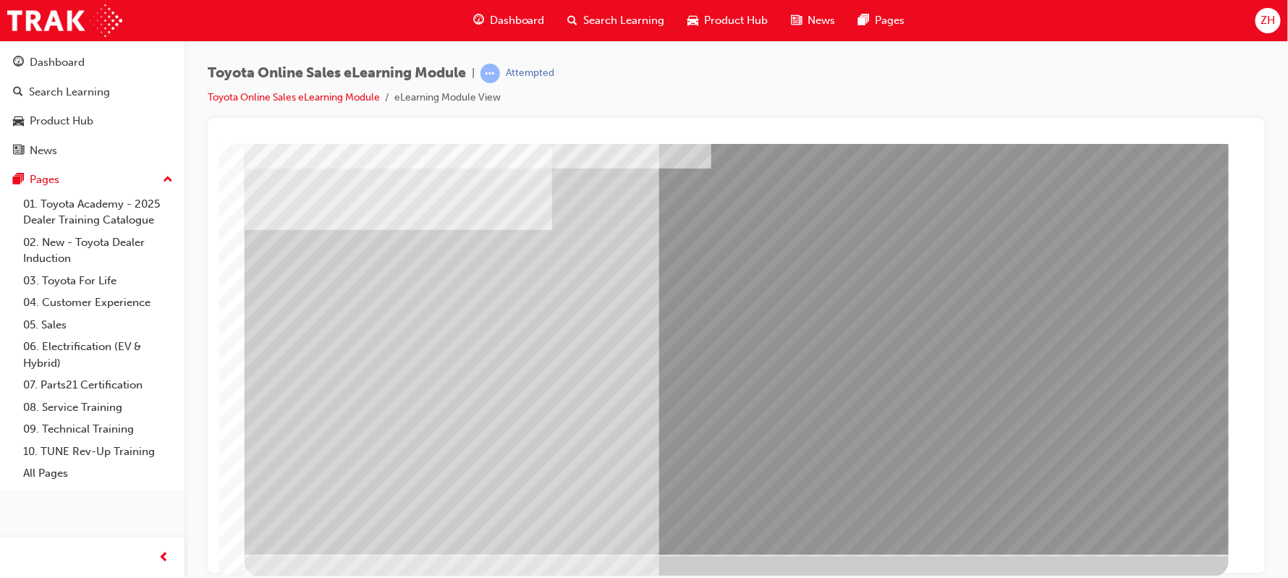
scroll to position [0, 0]
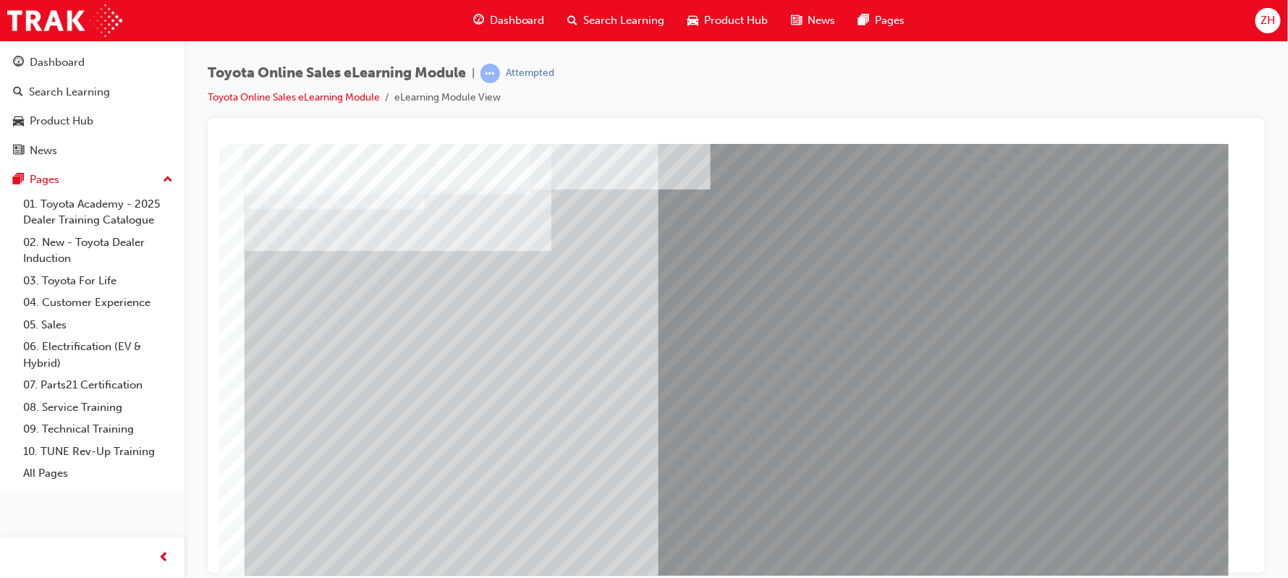
scroll to position [110, 0]
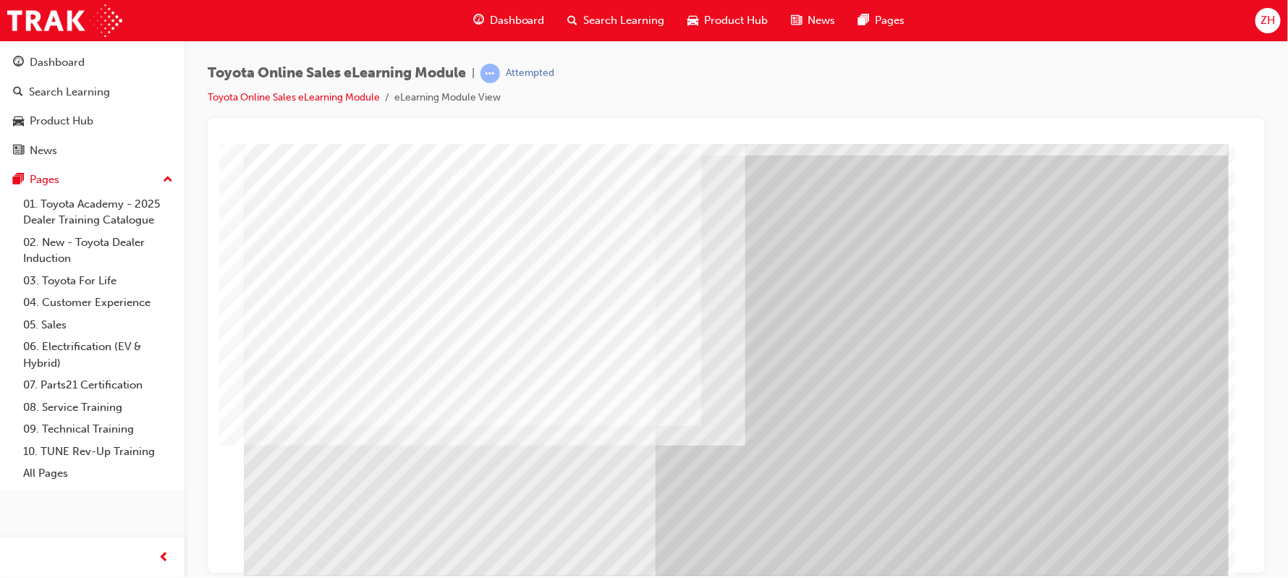
scroll to position [23, 0]
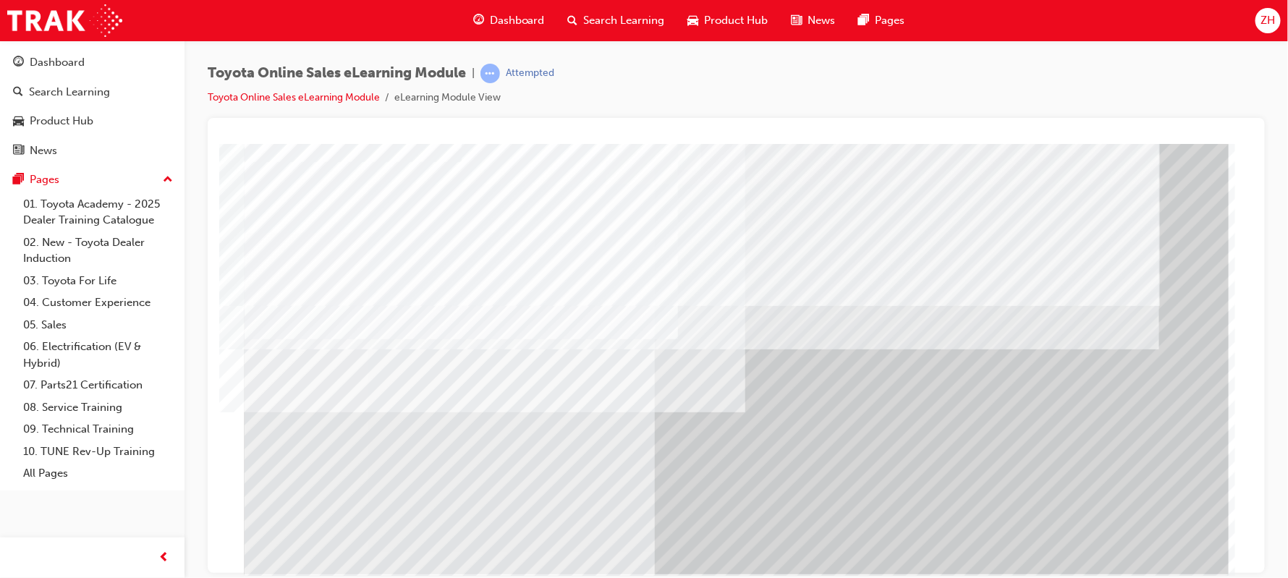
scroll to position [110, 0]
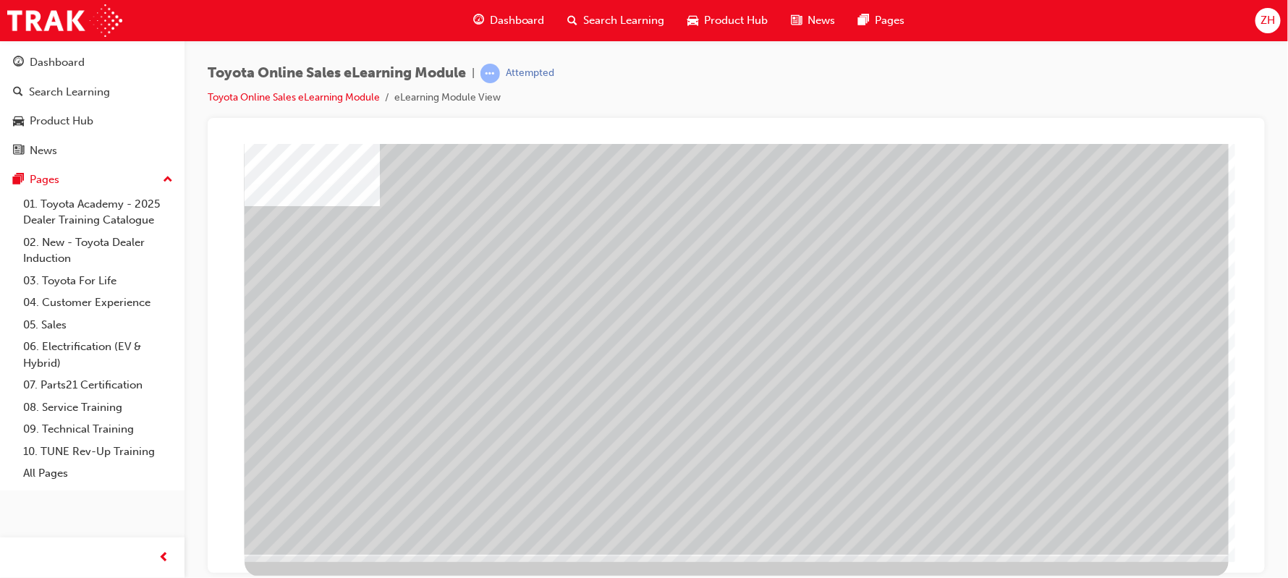
scroll to position [0, 0]
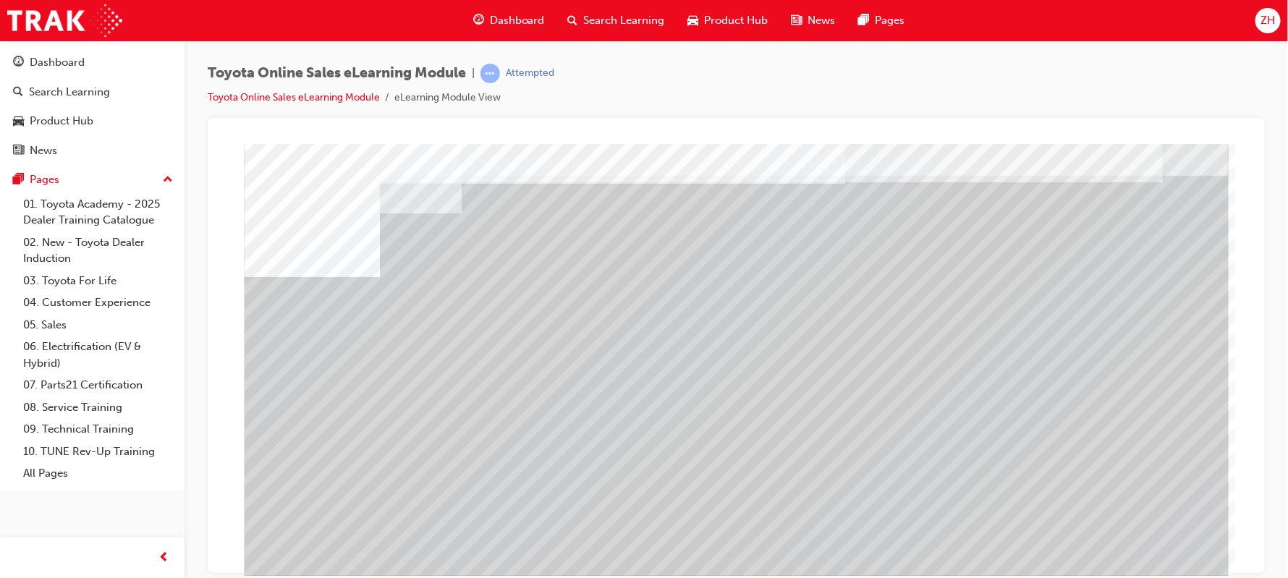
scroll to position [43, 0]
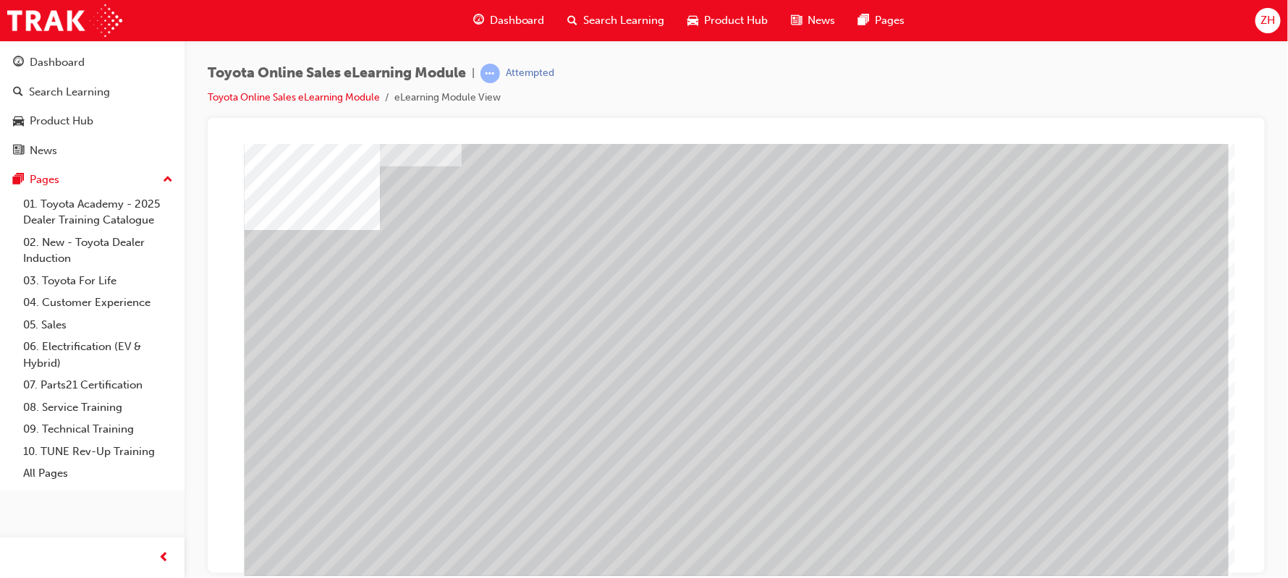
scroll to position [110, 0]
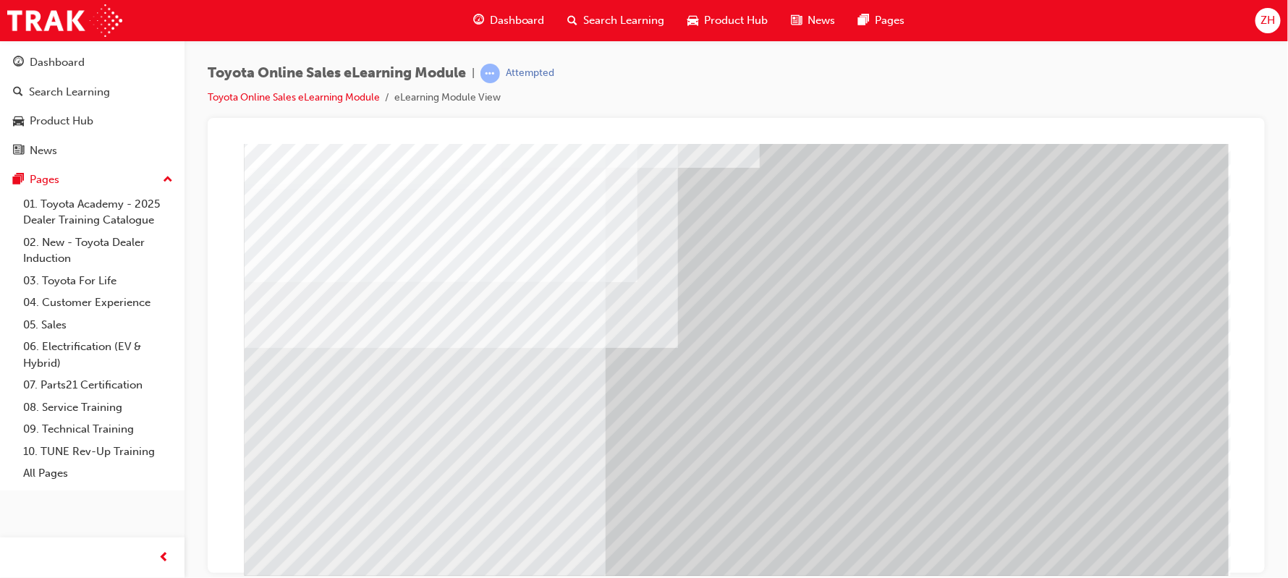
scroll to position [86, 0]
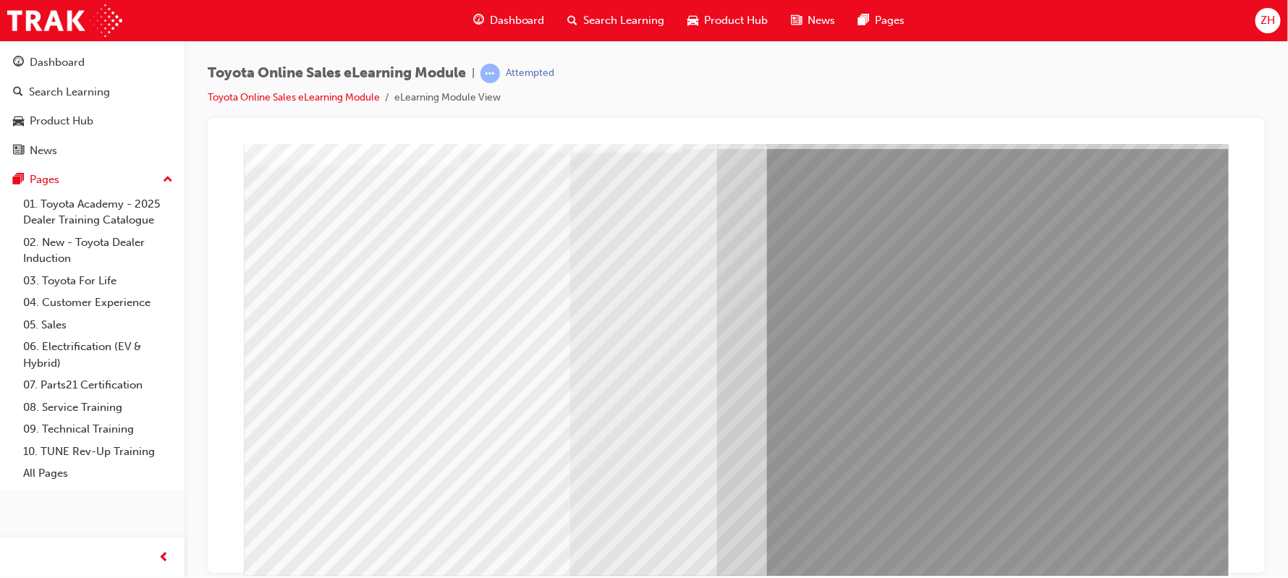
scroll to position [0, 0]
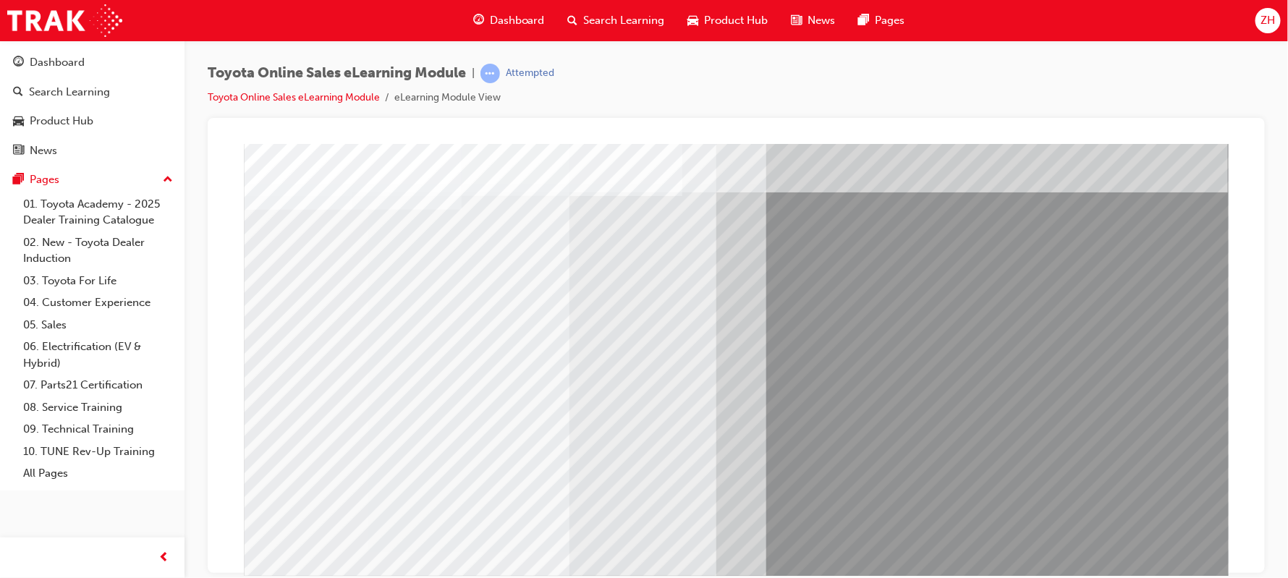
scroll to position [110, 0]
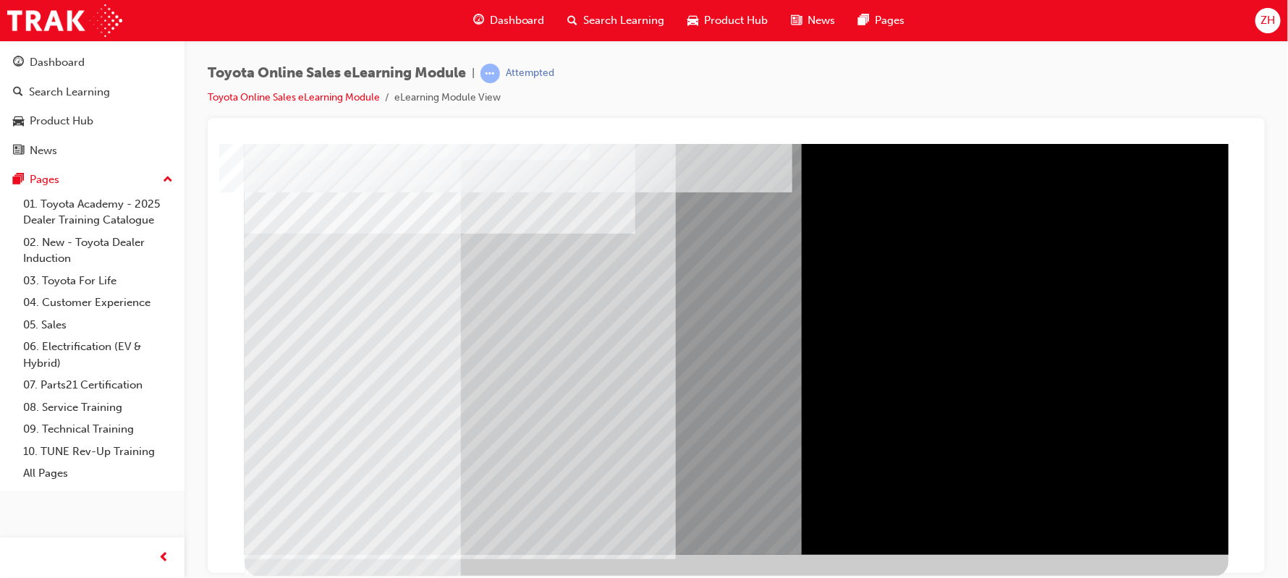
scroll to position [0, 0]
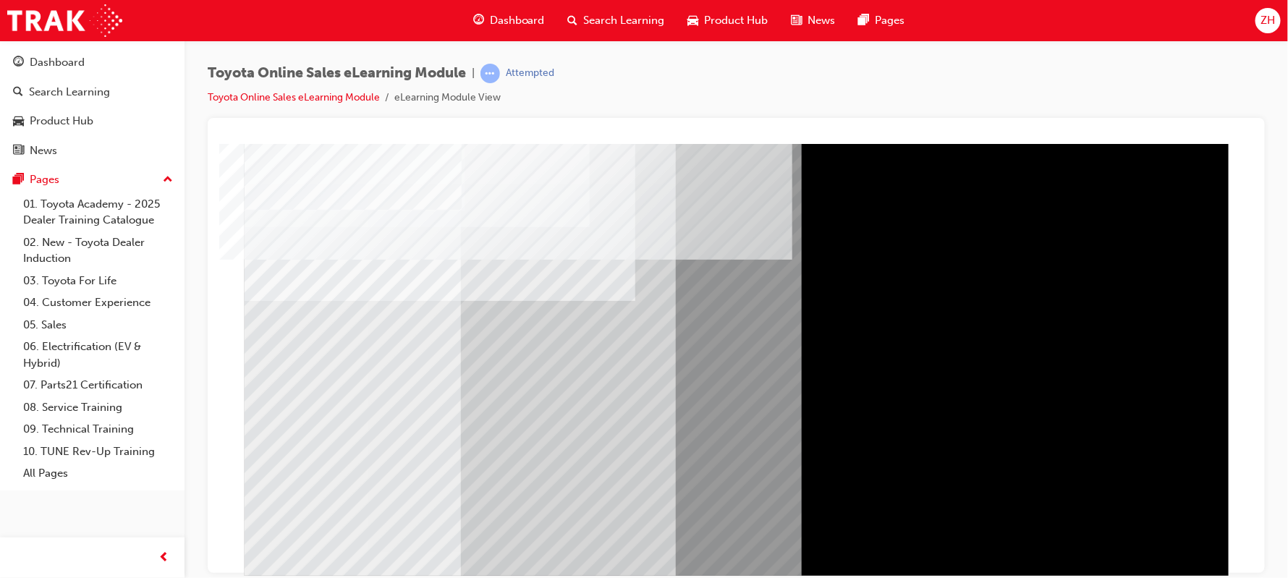
scroll to position [110, 0]
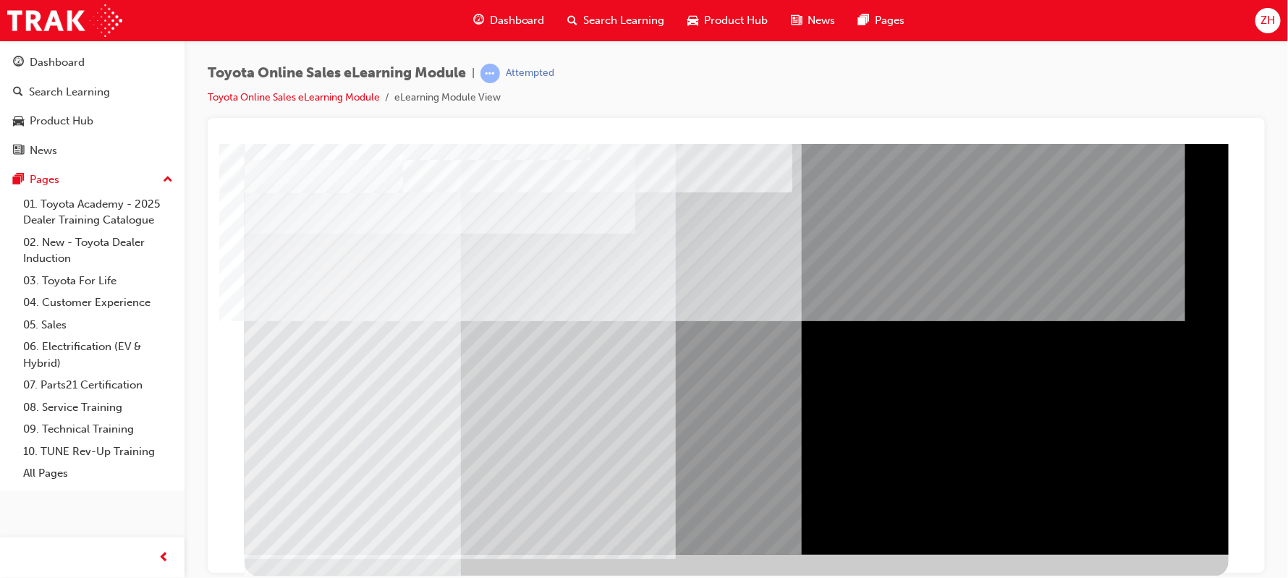
scroll to position [0, 0]
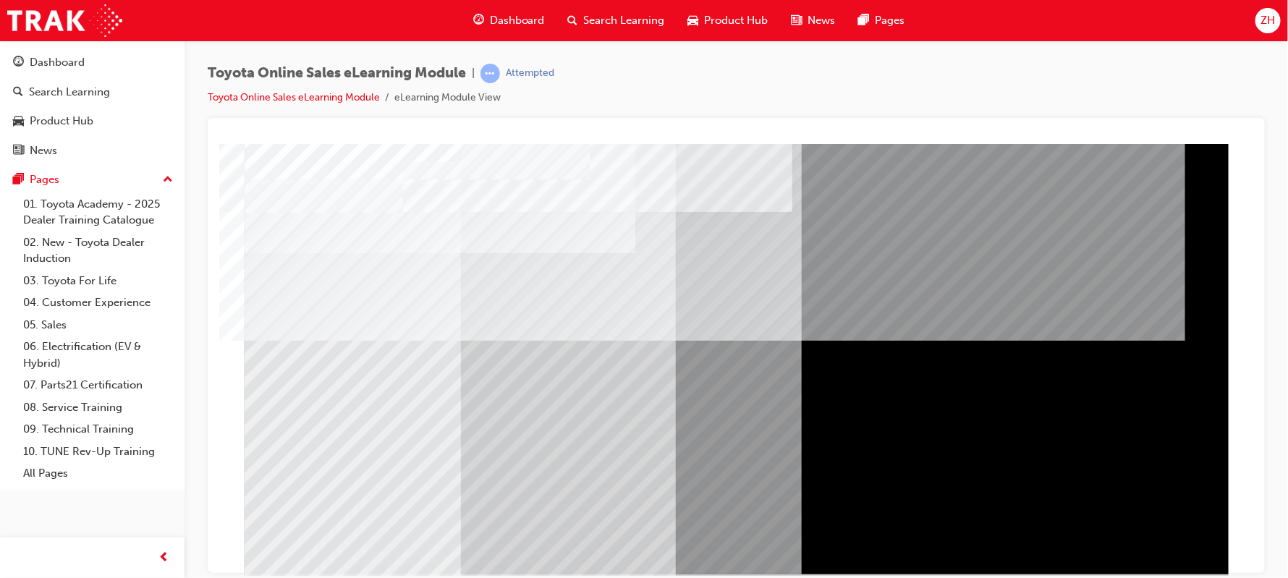
scroll to position [110, 0]
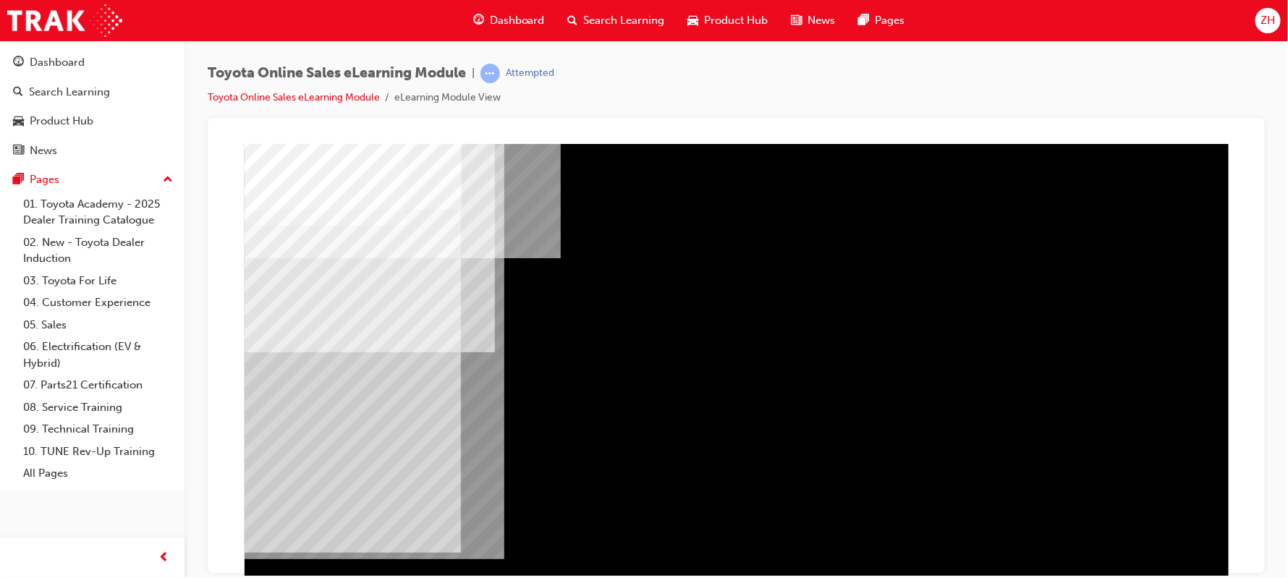
scroll to position [86, 0]
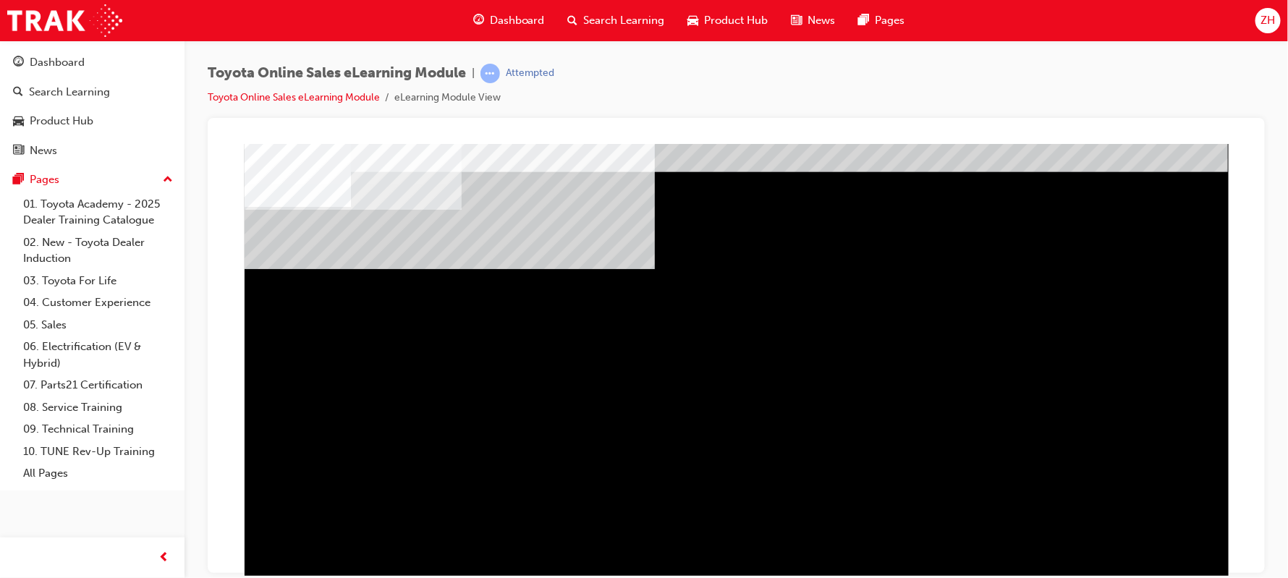
scroll to position [110, 0]
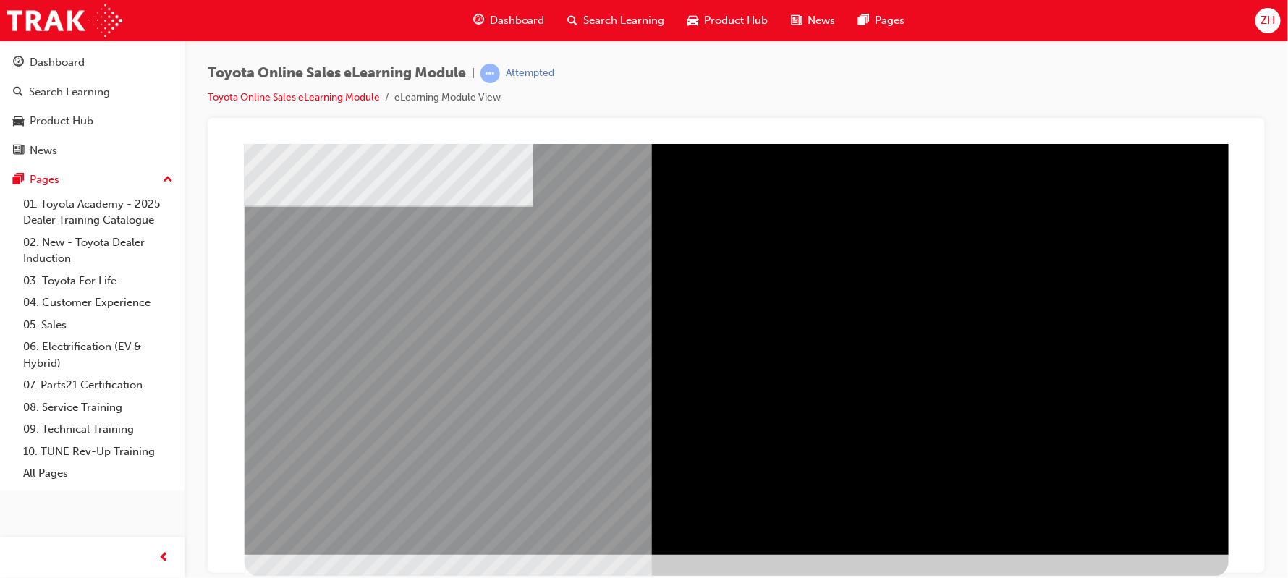
scroll to position [0, 0]
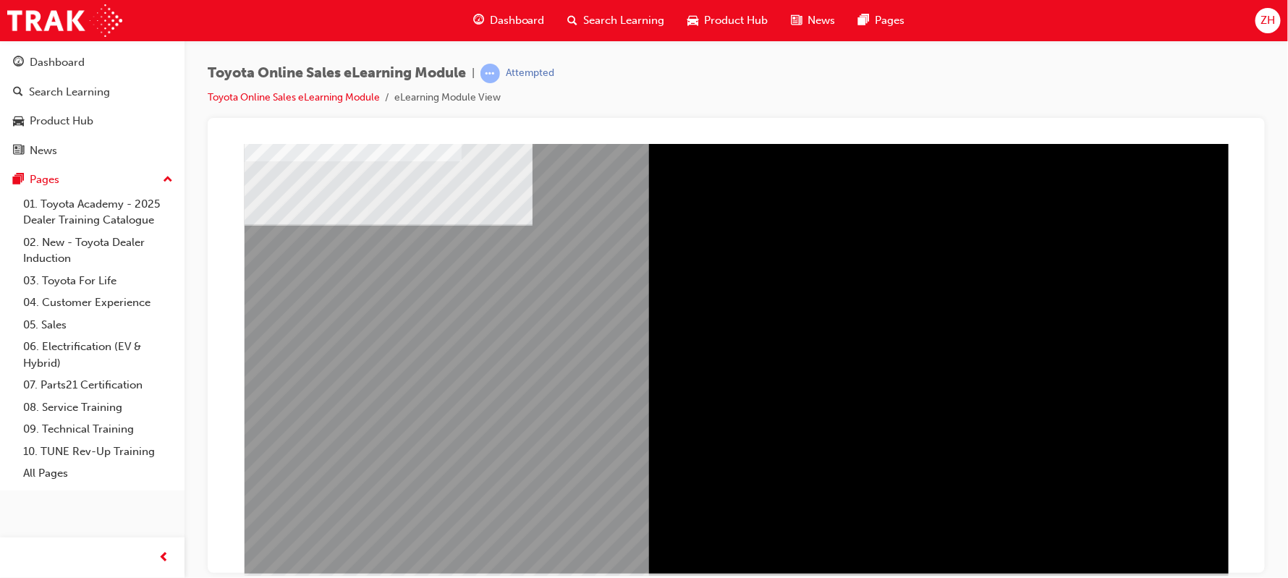
scroll to position [110, 0]
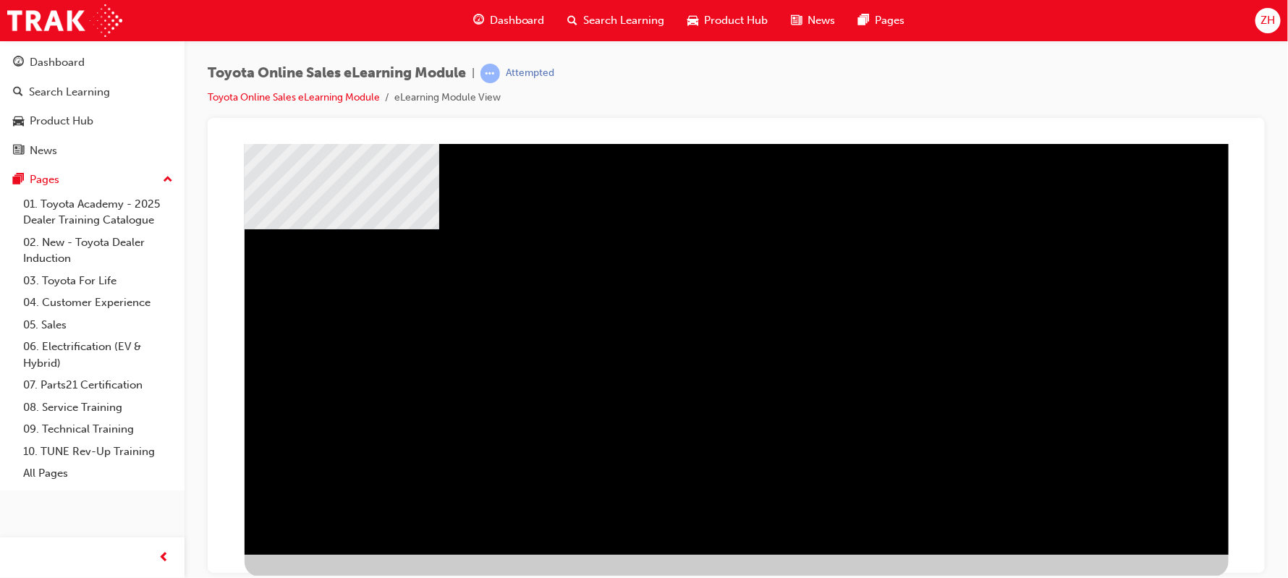
scroll to position [0, 0]
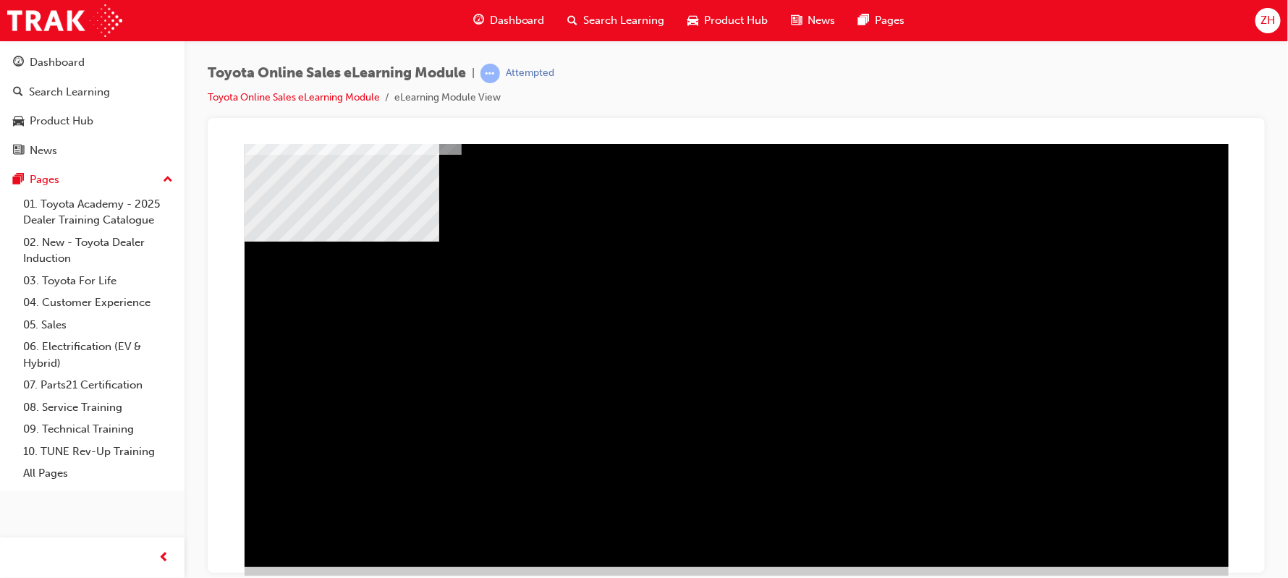
scroll to position [110, 0]
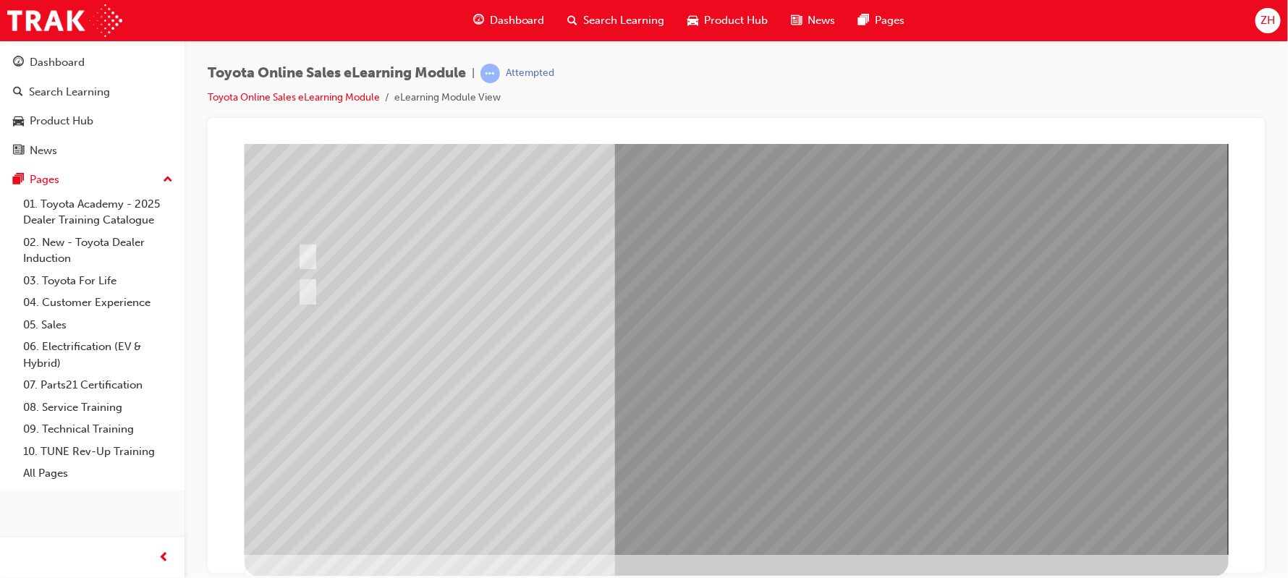
scroll to position [0, 0]
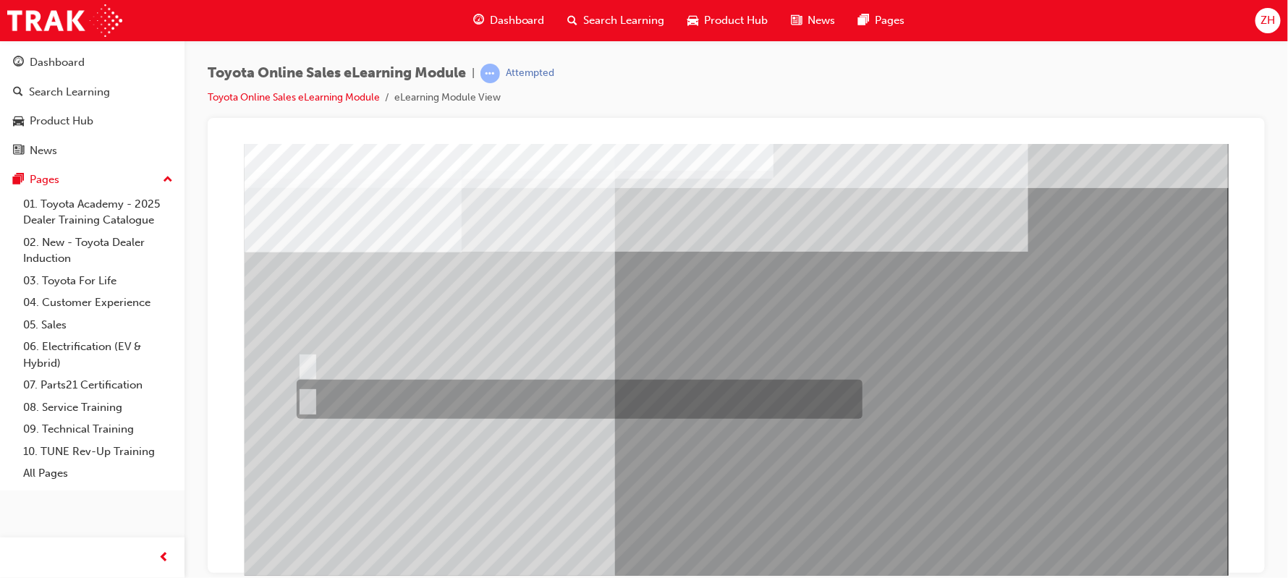
click at [316, 403] on div at bounding box center [575, 399] width 566 height 39
radio input "true"
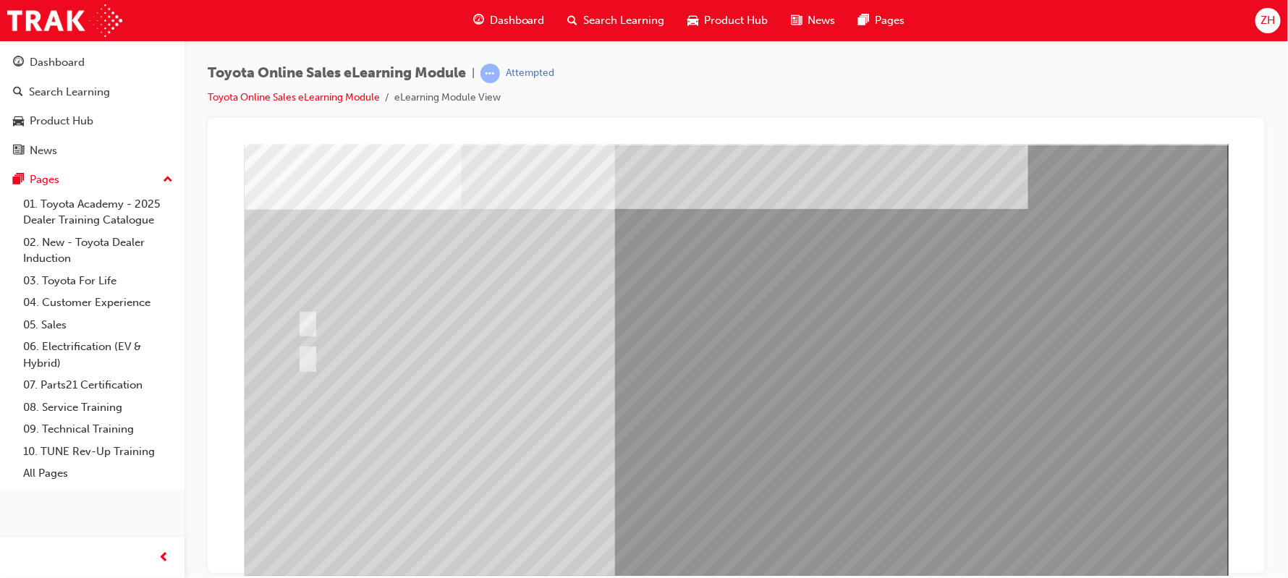
scroll to position [110, 0]
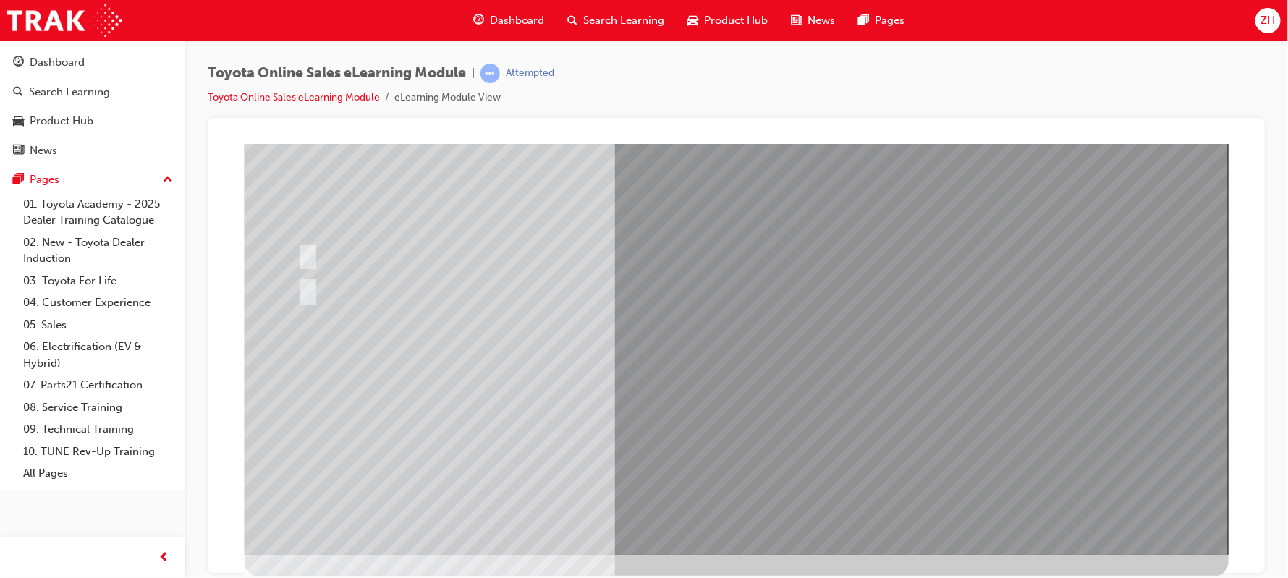
click at [312, 248] on div at bounding box center [575, 254] width 566 height 31
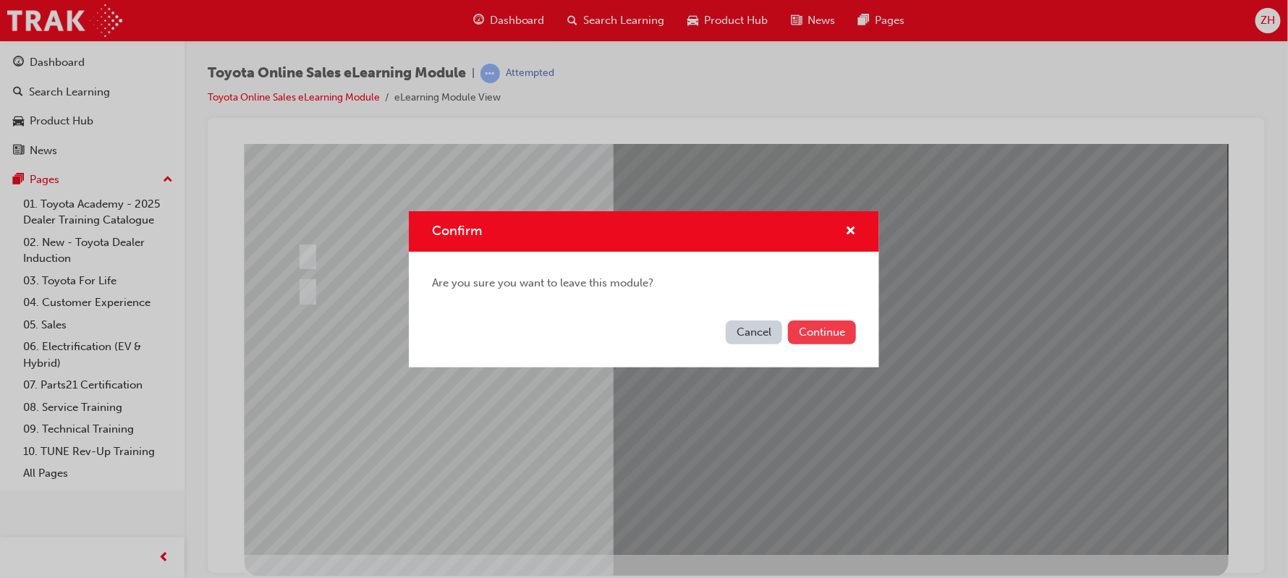
click at [834, 341] on button "Continue" at bounding box center [822, 332] width 68 height 24
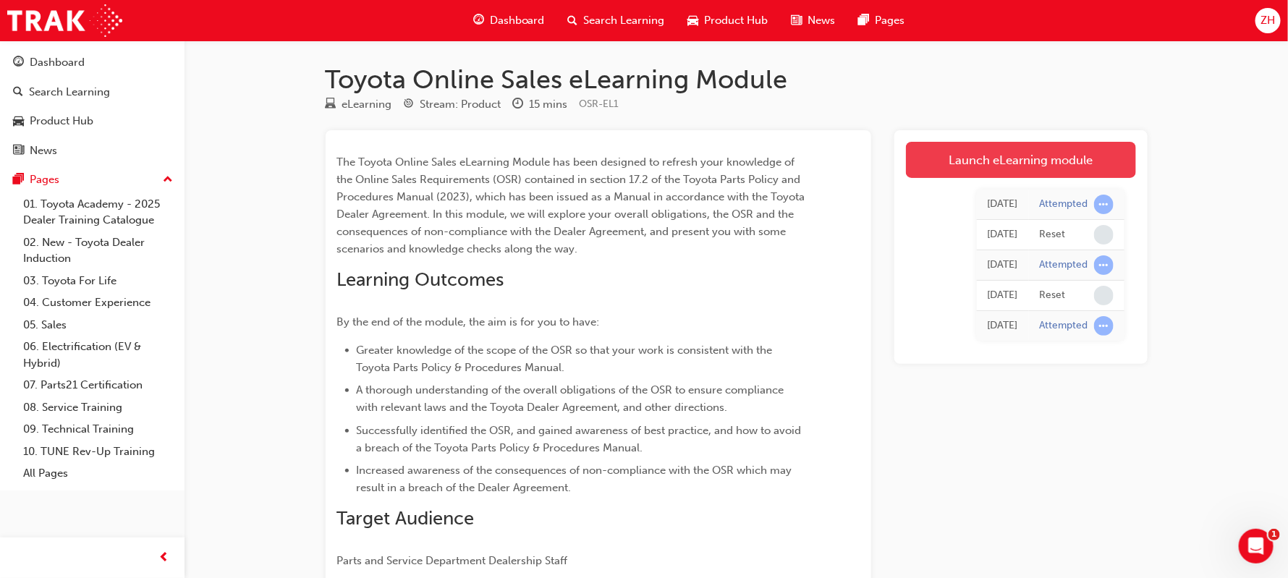
click at [944, 171] on link "Launch eLearning module" at bounding box center [1021, 160] width 230 height 36
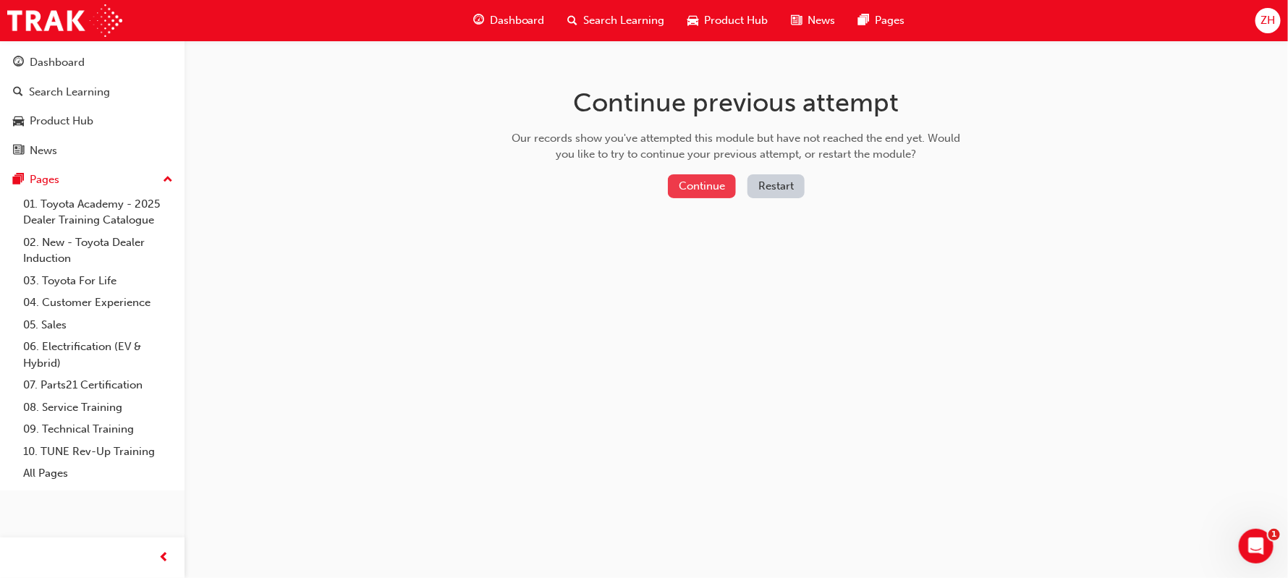
click at [689, 182] on button "Continue" at bounding box center [702, 186] width 68 height 24
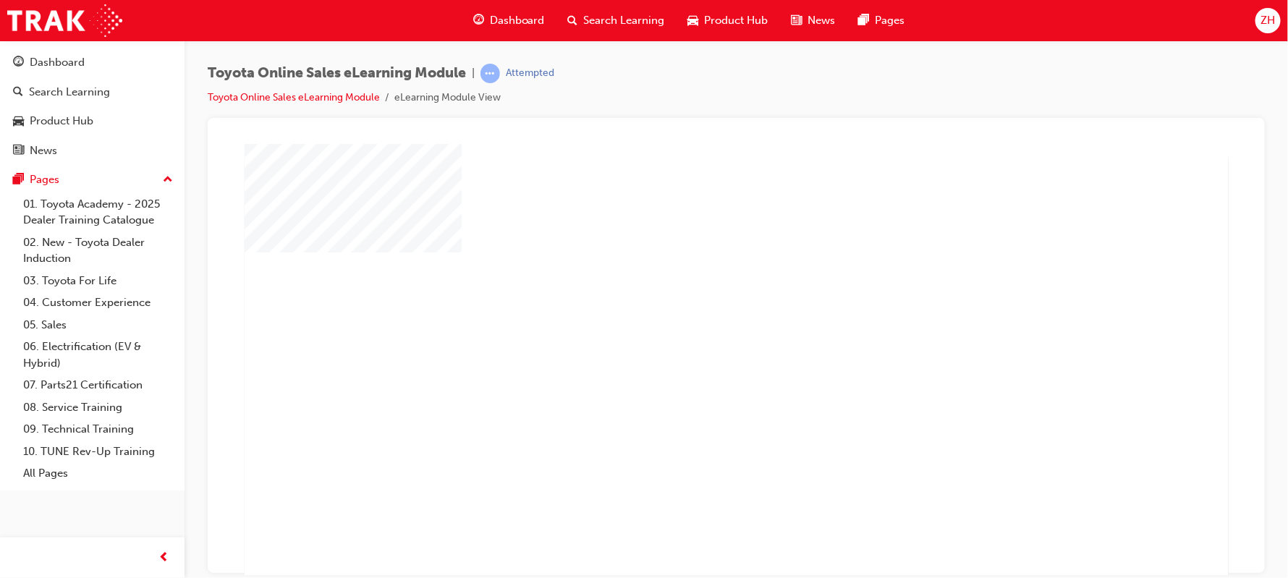
click at [694, 317] on div "play" at bounding box center [694, 317] width 0 height 0
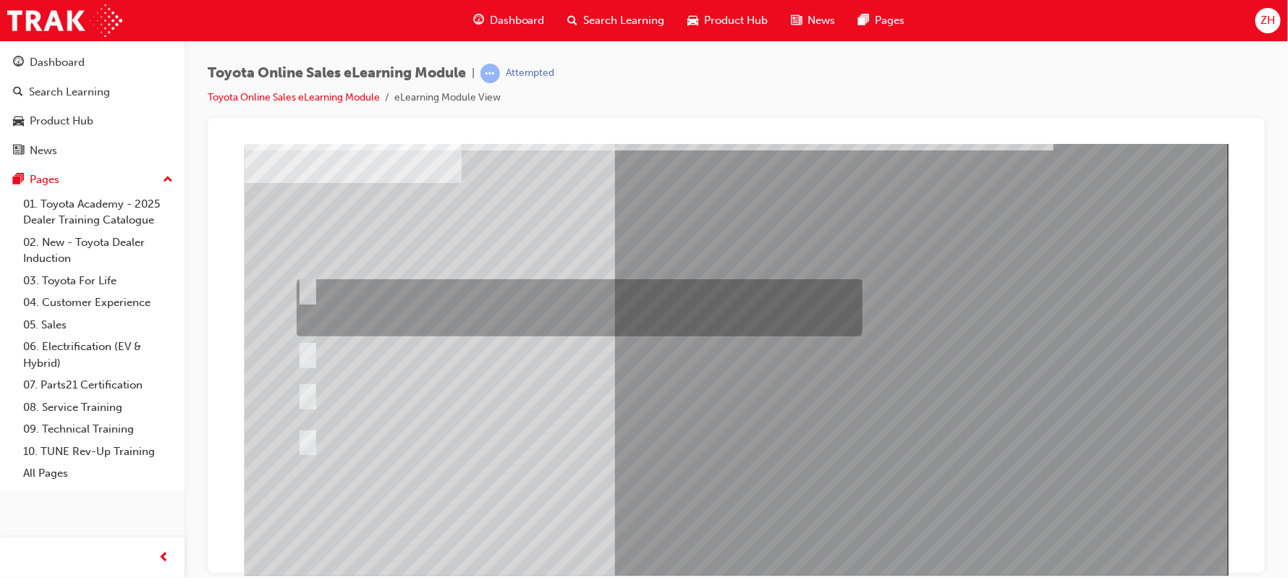
scroll to position [67, 0]
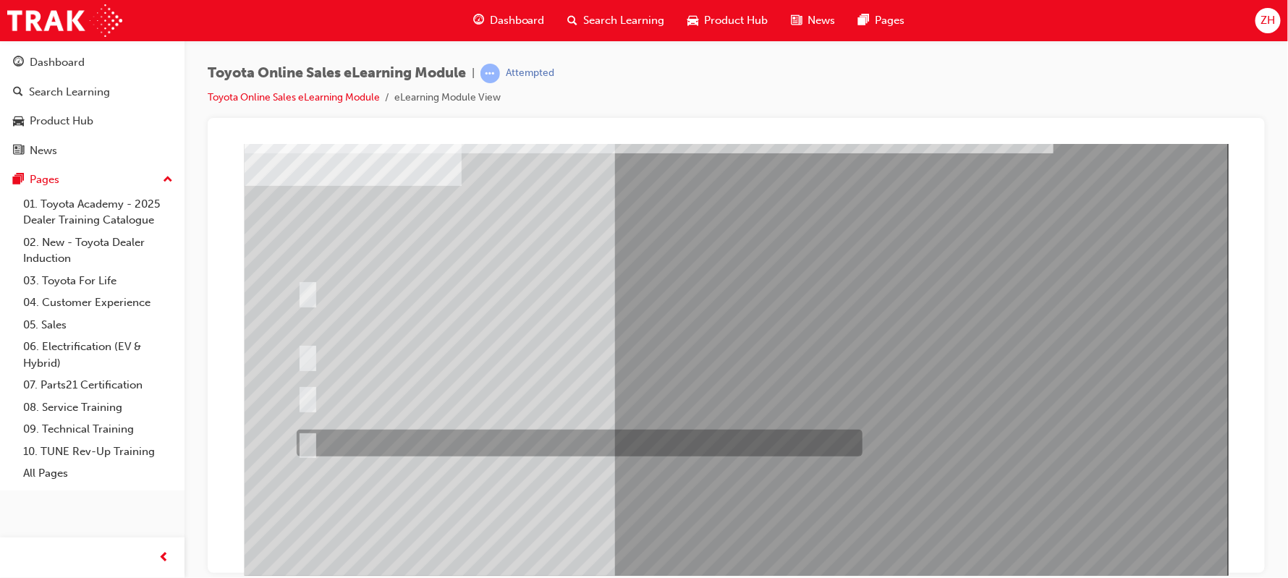
click at [582, 449] on div at bounding box center [575, 443] width 566 height 27
radio input "true"
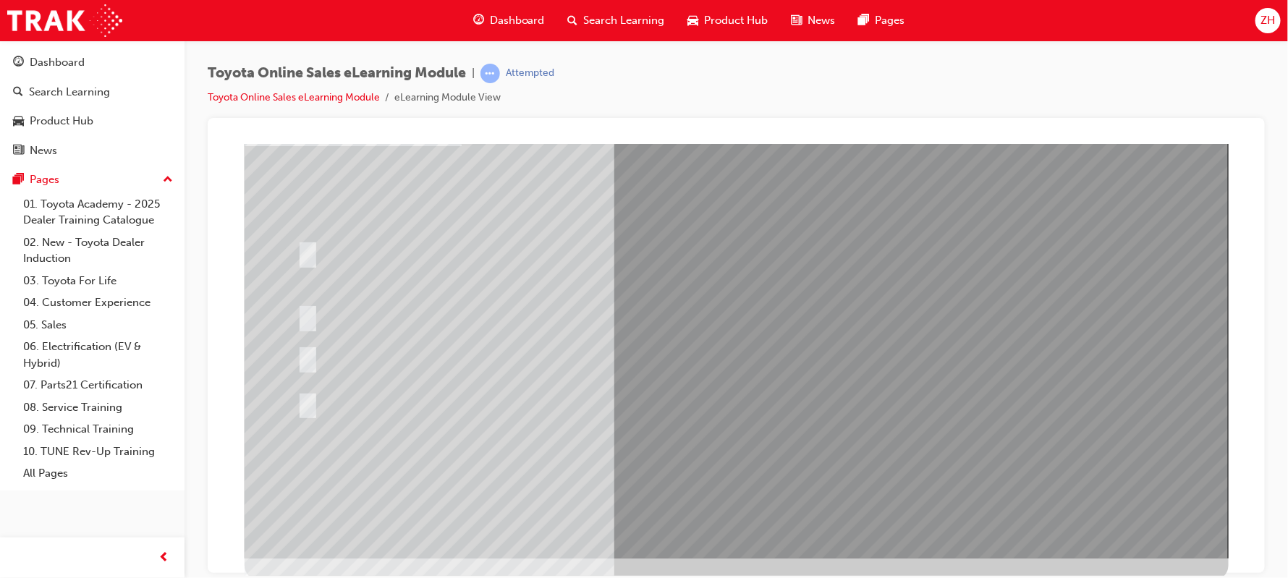
scroll to position [110, 0]
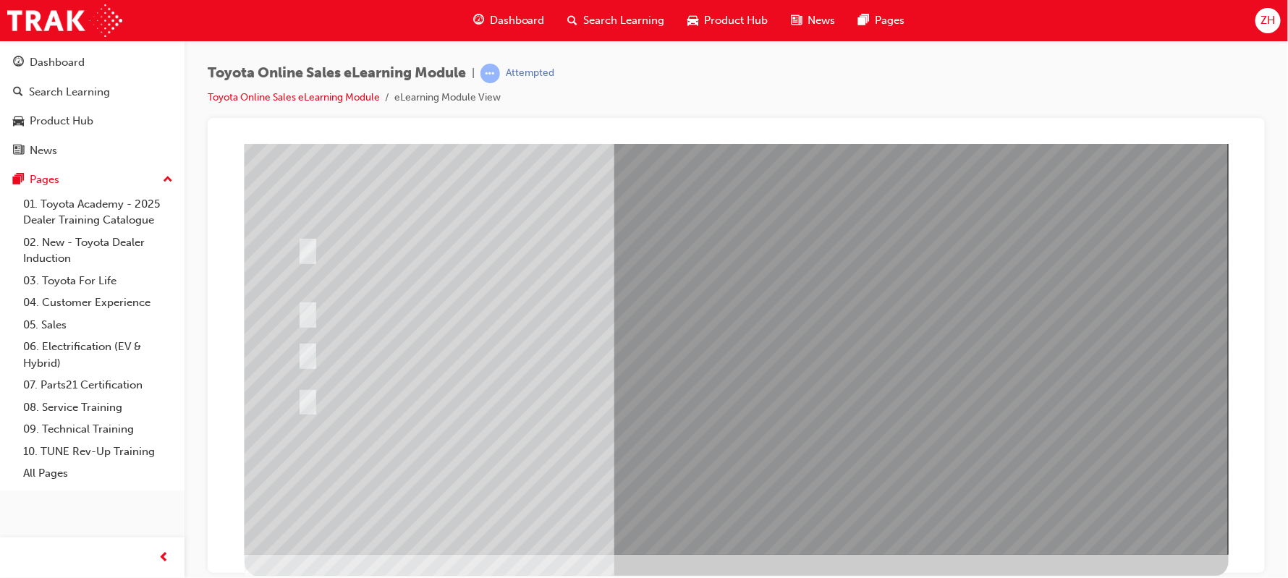
click at [494, 68] on span "learningRecordVerb_ATTEMPT-icon" at bounding box center [490, 74] width 20 height 20
click at [482, 73] on div "Toyota Online Sales eLearning Module | Attempted" at bounding box center [381, 74] width 347 height 20
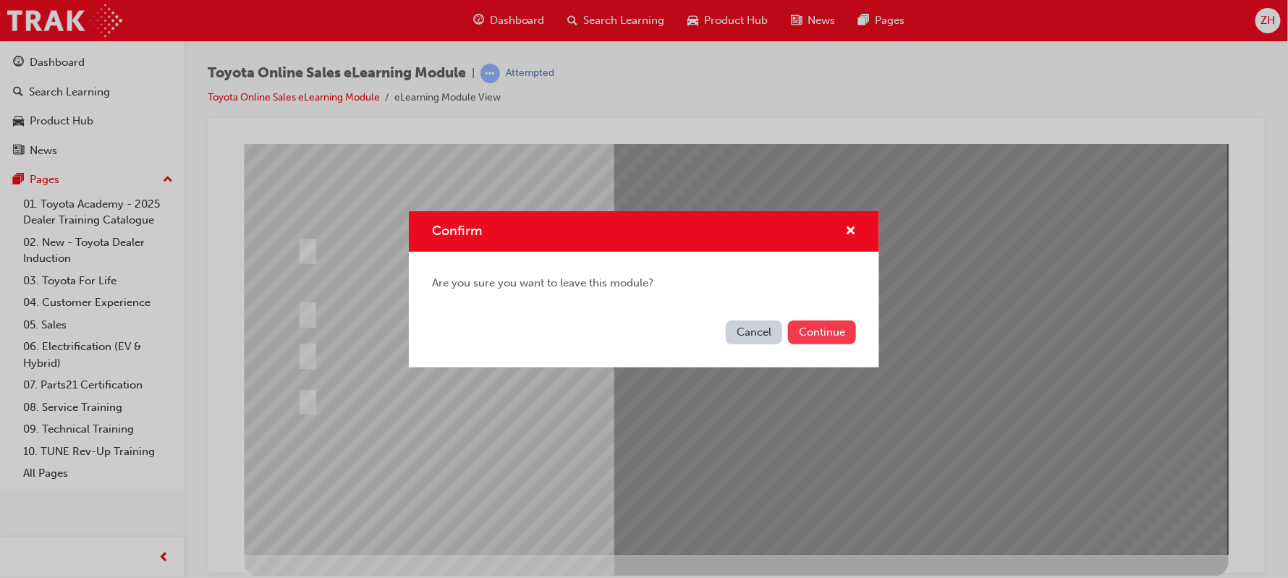
click at [832, 336] on button "Continue" at bounding box center [822, 332] width 68 height 24
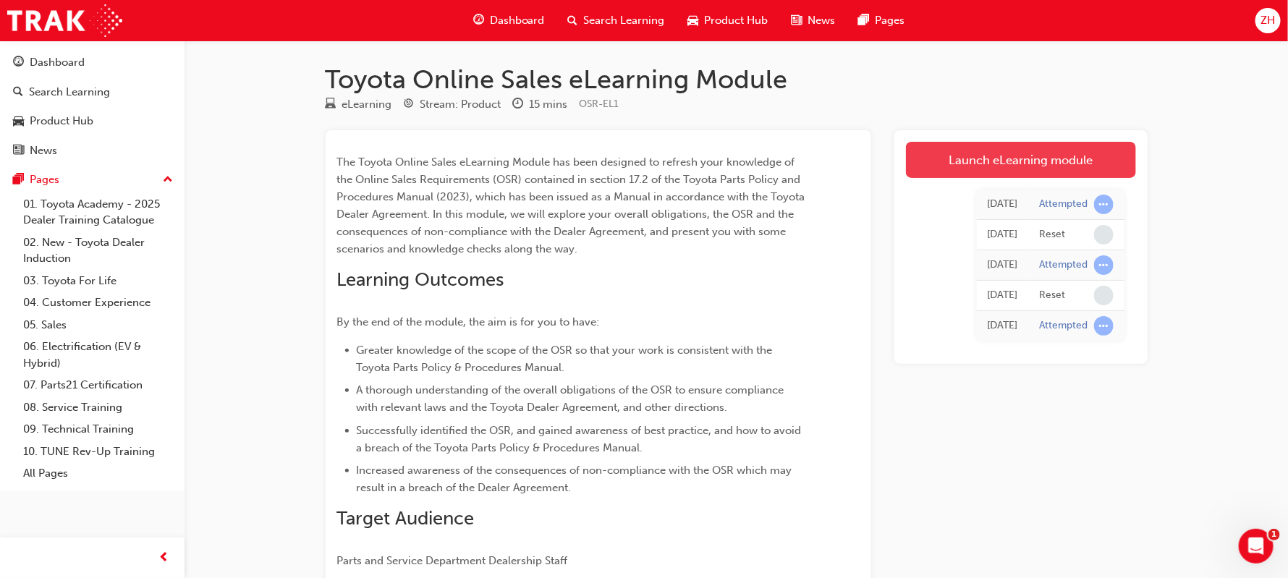
click at [1037, 174] on link "Launch eLearning module" at bounding box center [1021, 160] width 230 height 36
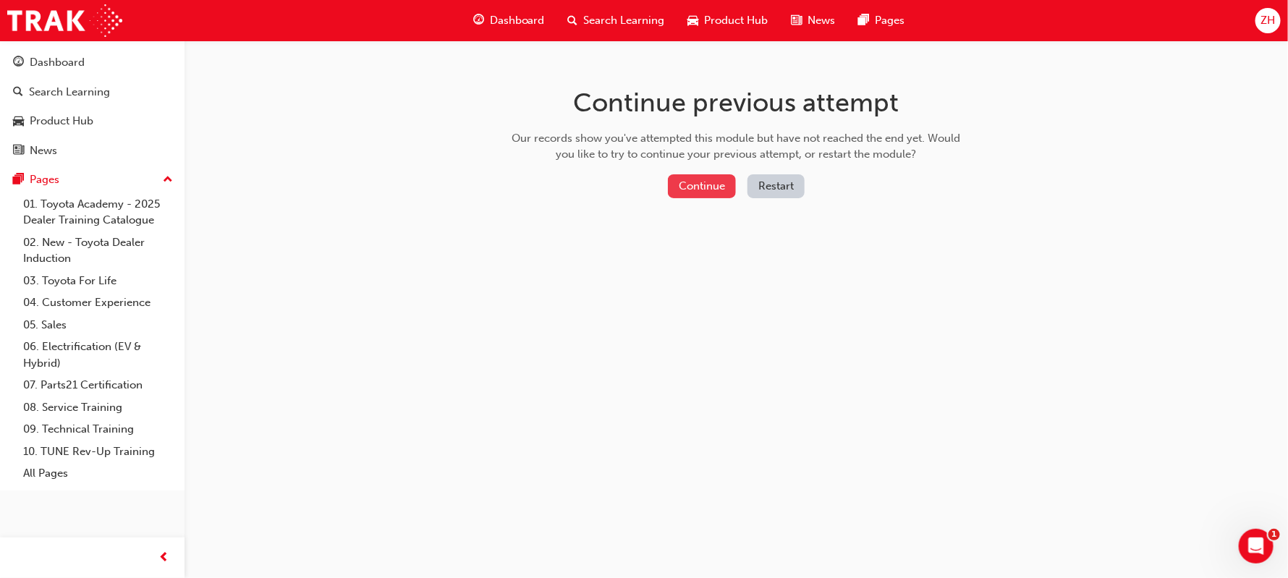
click at [727, 185] on button "Continue" at bounding box center [702, 186] width 68 height 24
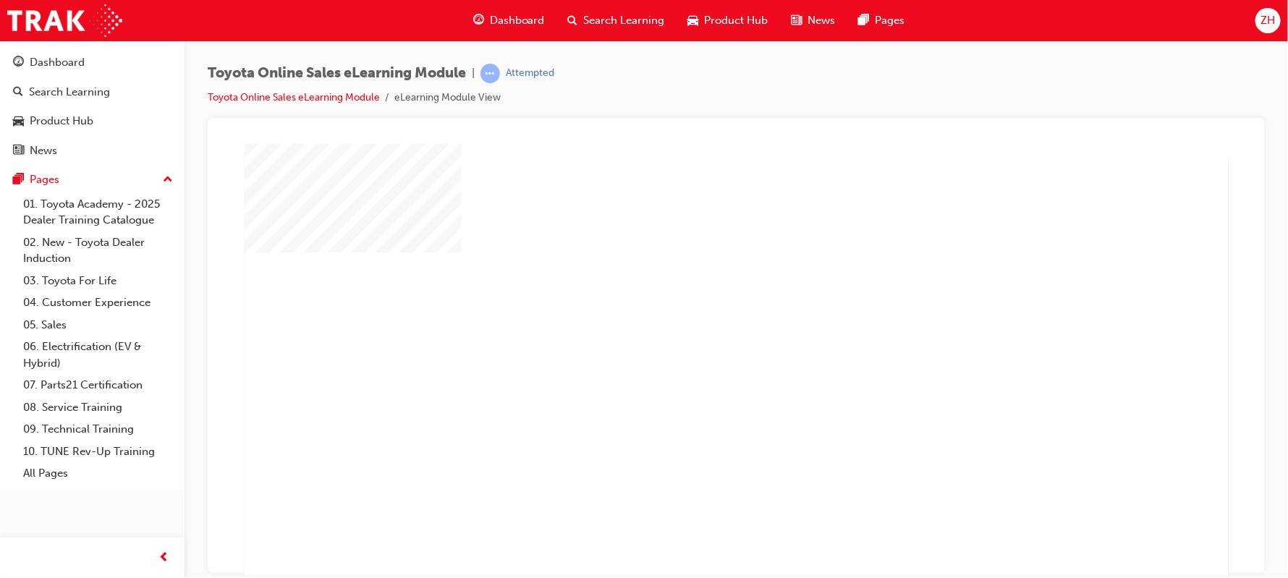
click at [694, 317] on div "play" at bounding box center [694, 317] width 0 height 0
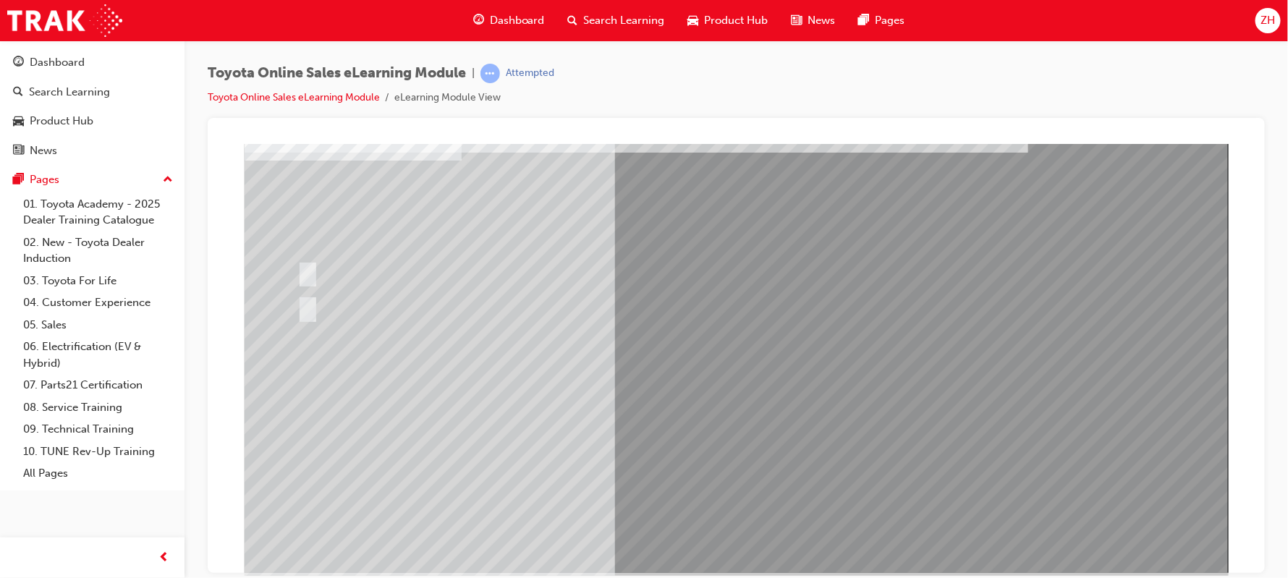
scroll to position [110, 0]
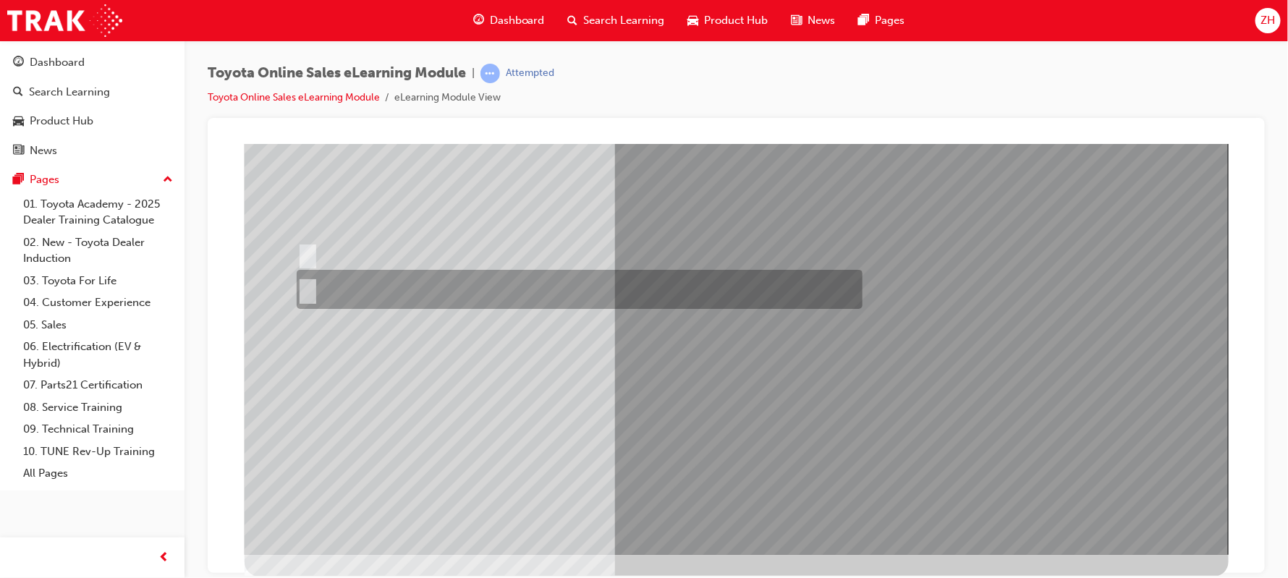
click at [311, 288] on input "No" at bounding box center [304, 289] width 16 height 16
radio input "true"
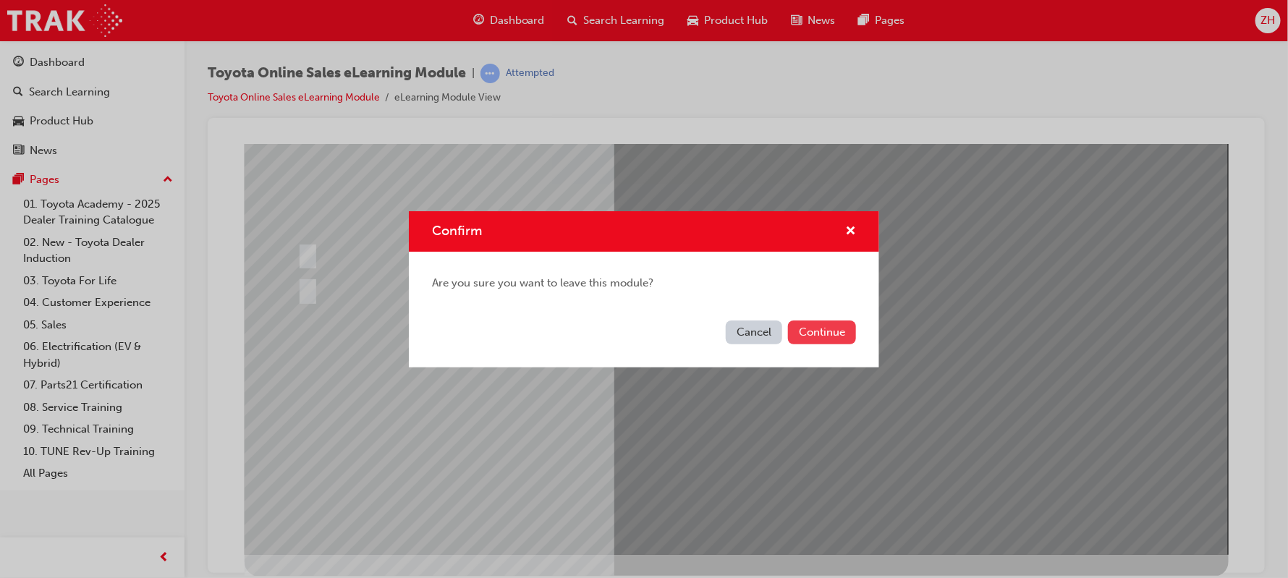
click at [810, 329] on button "Continue" at bounding box center [822, 332] width 68 height 24
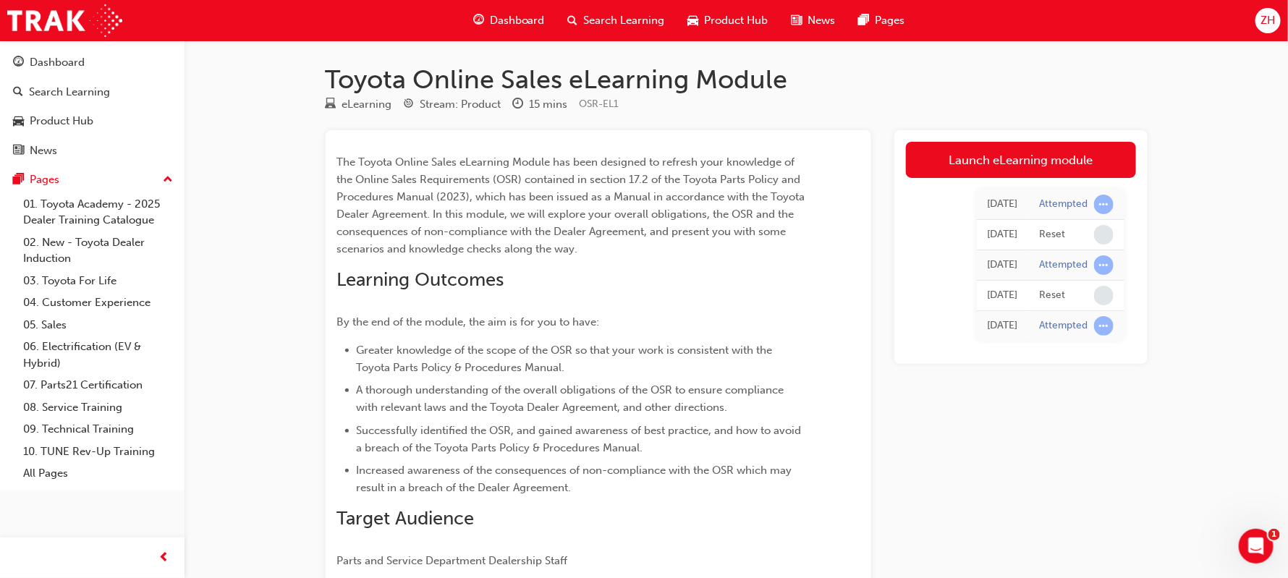
click at [1266, 13] on span "ZH" at bounding box center [1267, 20] width 14 height 17
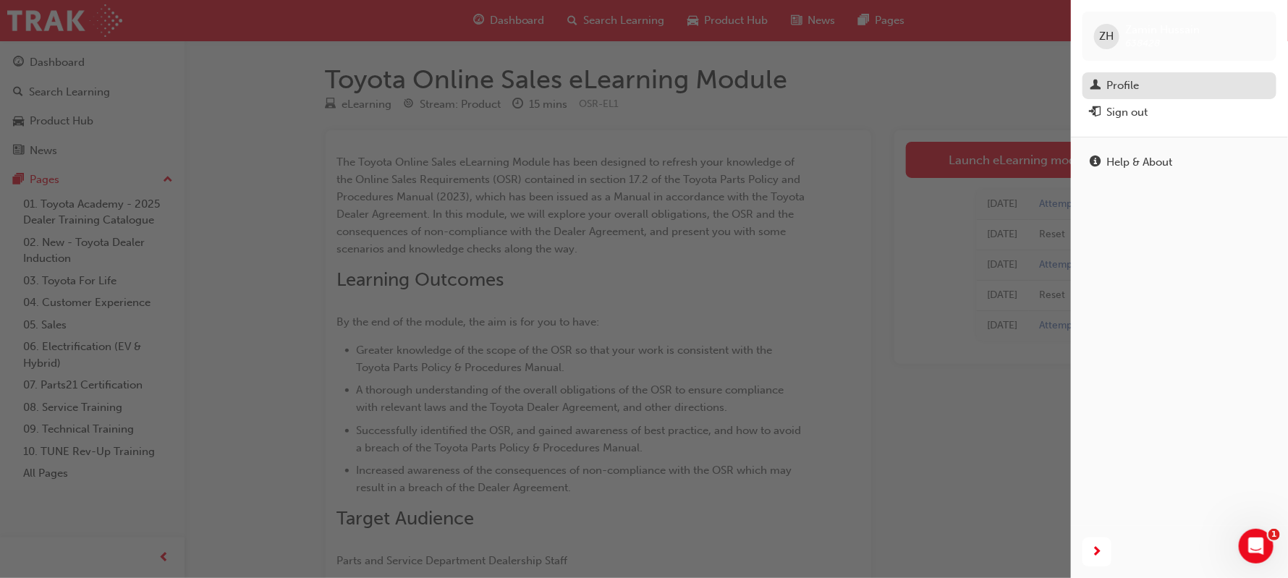
click at [1130, 90] on div "Profile" at bounding box center [1122, 85] width 33 height 17
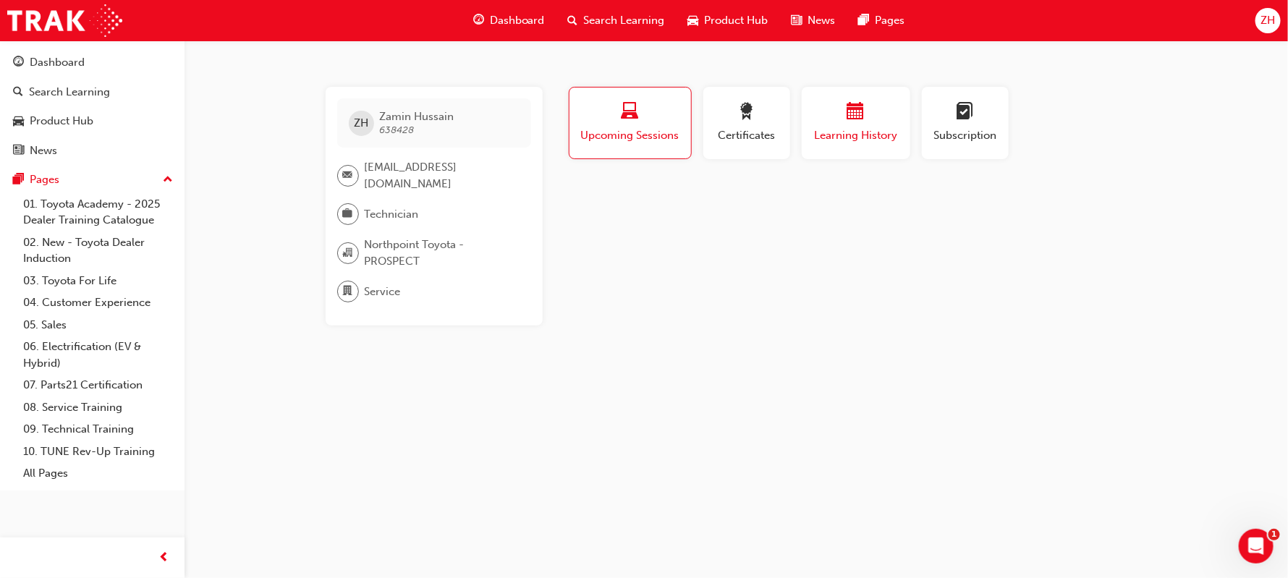
click at [841, 103] on div "button" at bounding box center [855, 114] width 87 height 22
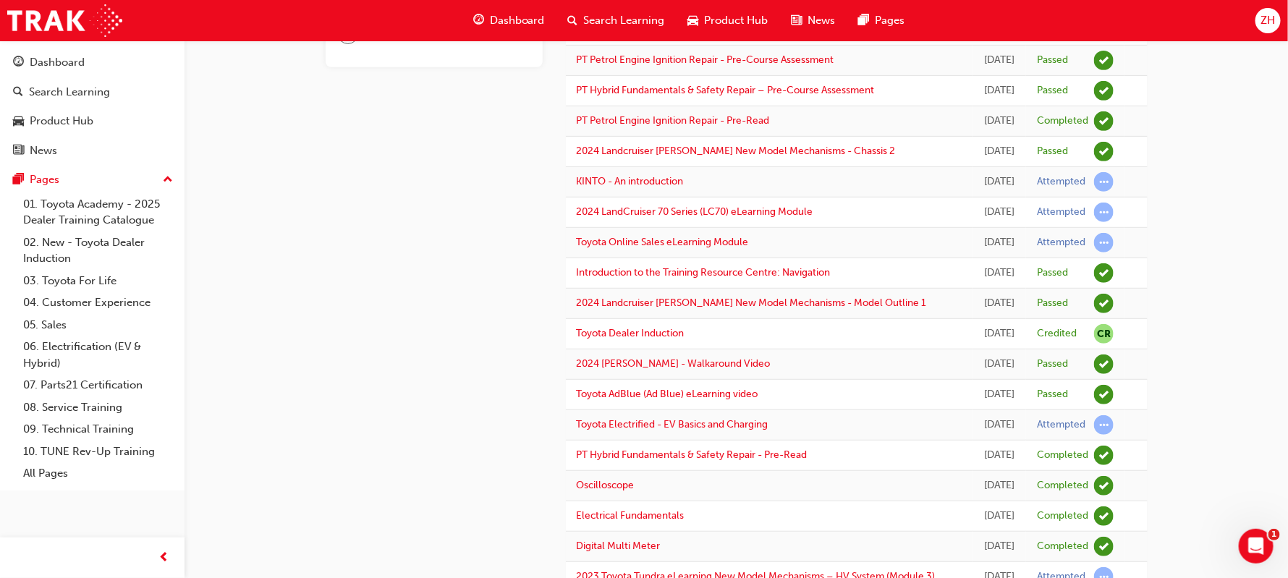
scroll to position [260, 0]
click at [753, 429] on link "Toyota Electrified - EV Basics and Charging" at bounding box center [673, 423] width 192 height 12
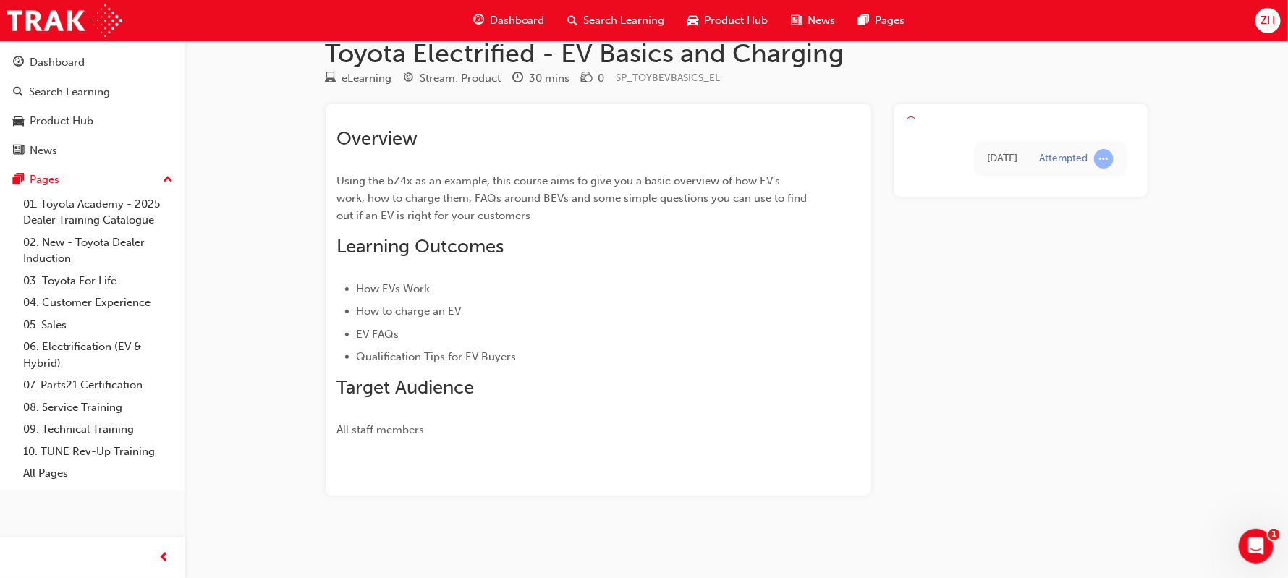
scroll to position [26, 0]
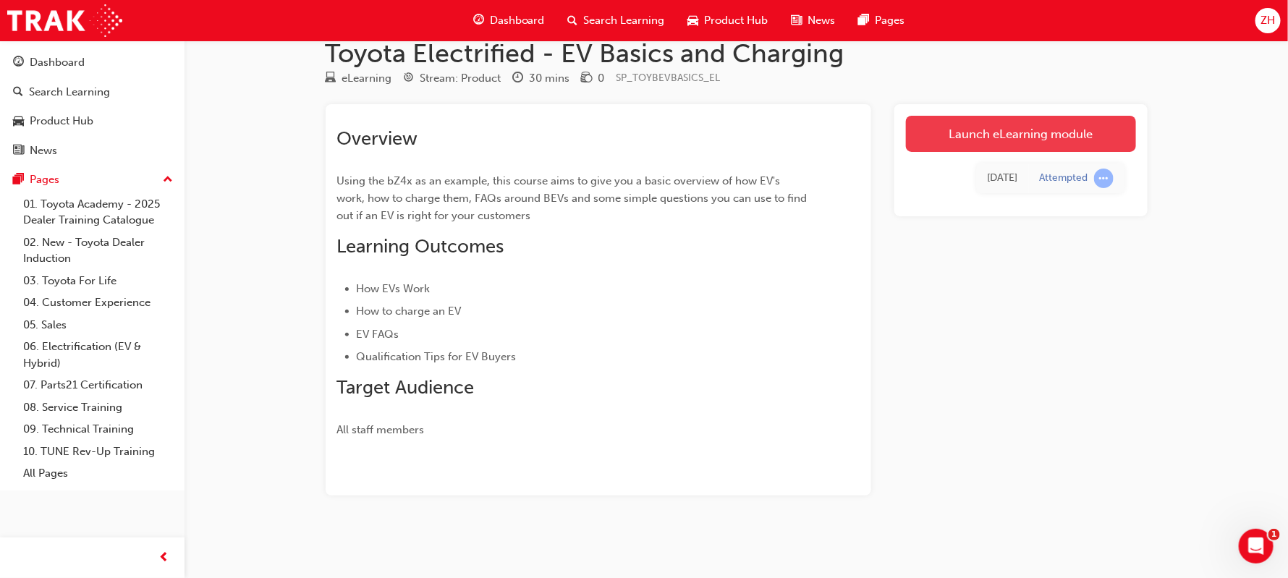
click at [1068, 139] on link "Launch eLearning module" at bounding box center [1021, 134] width 230 height 36
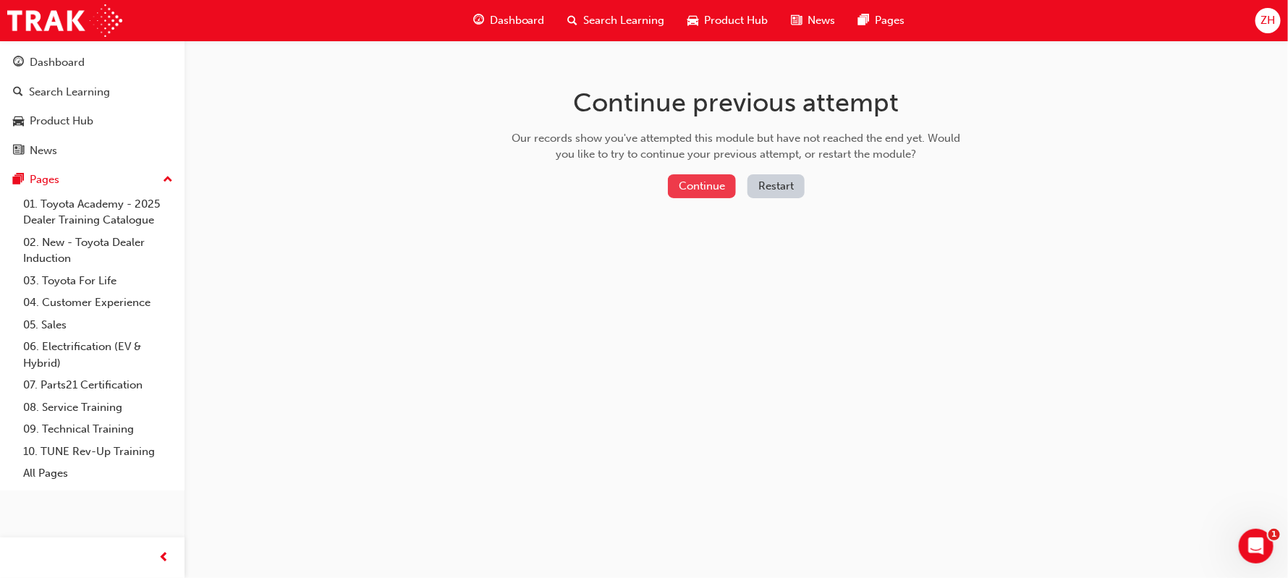
click at [692, 182] on button "Continue" at bounding box center [702, 186] width 68 height 24
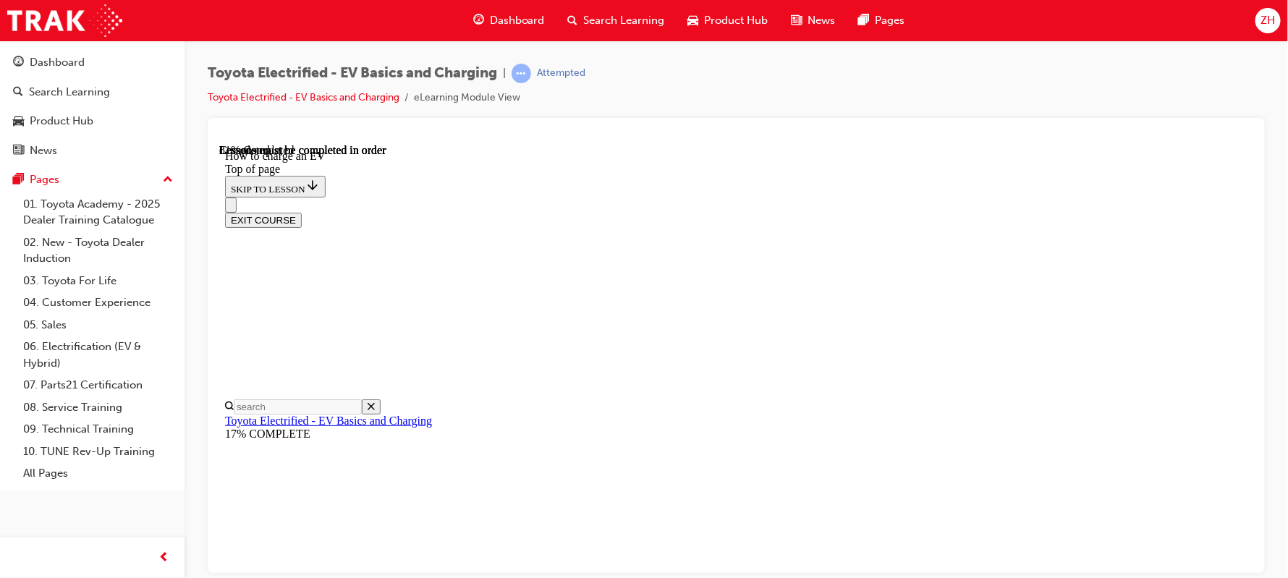
scroll to position [45, 0]
click at [326, 414] on div "Toyota Electrified - EV Basics and Charging 17% COMPLETE" at bounding box center [735, 427] width 1022 height 26
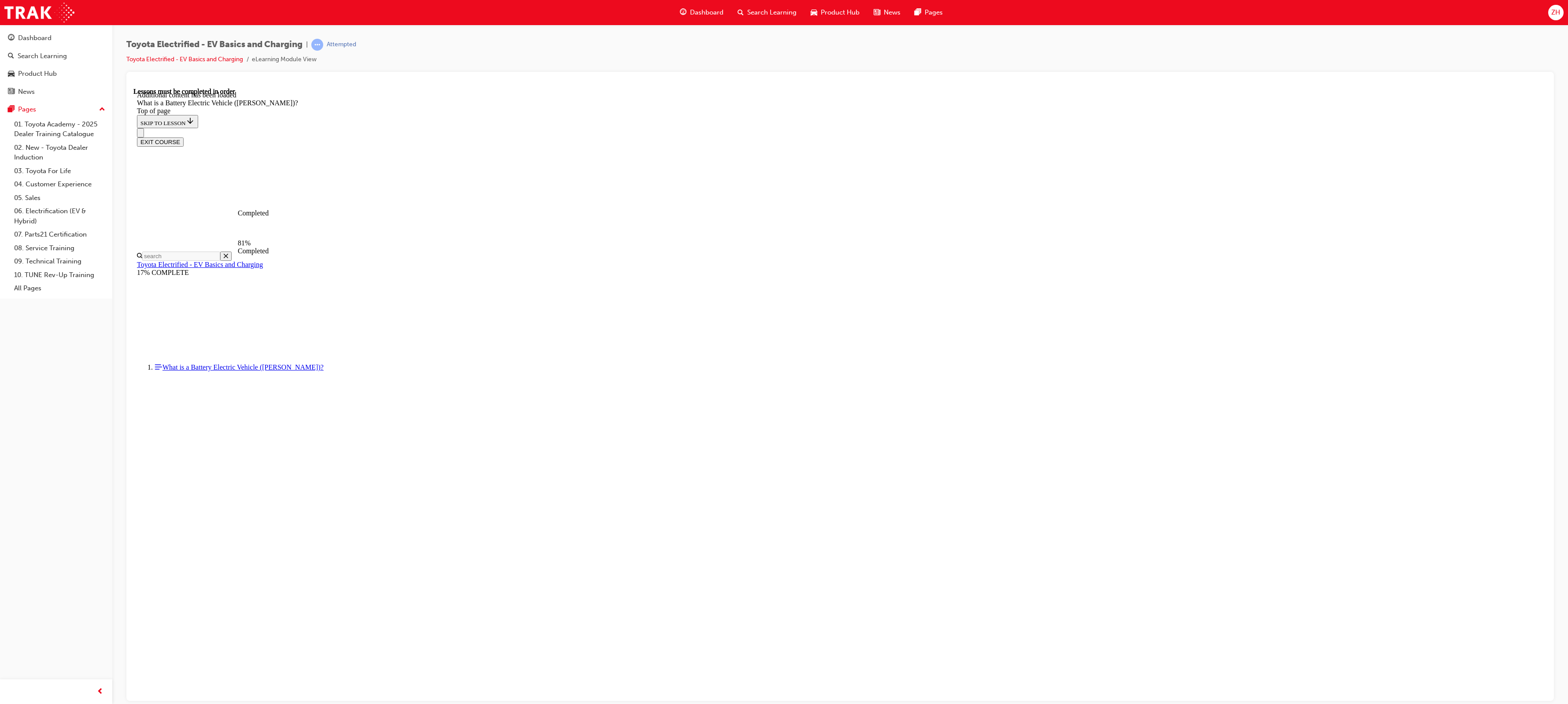
click at [195, 261] on link "Toyota Electrified - EV Basics and Charging" at bounding box center [200, 264] width 126 height 7
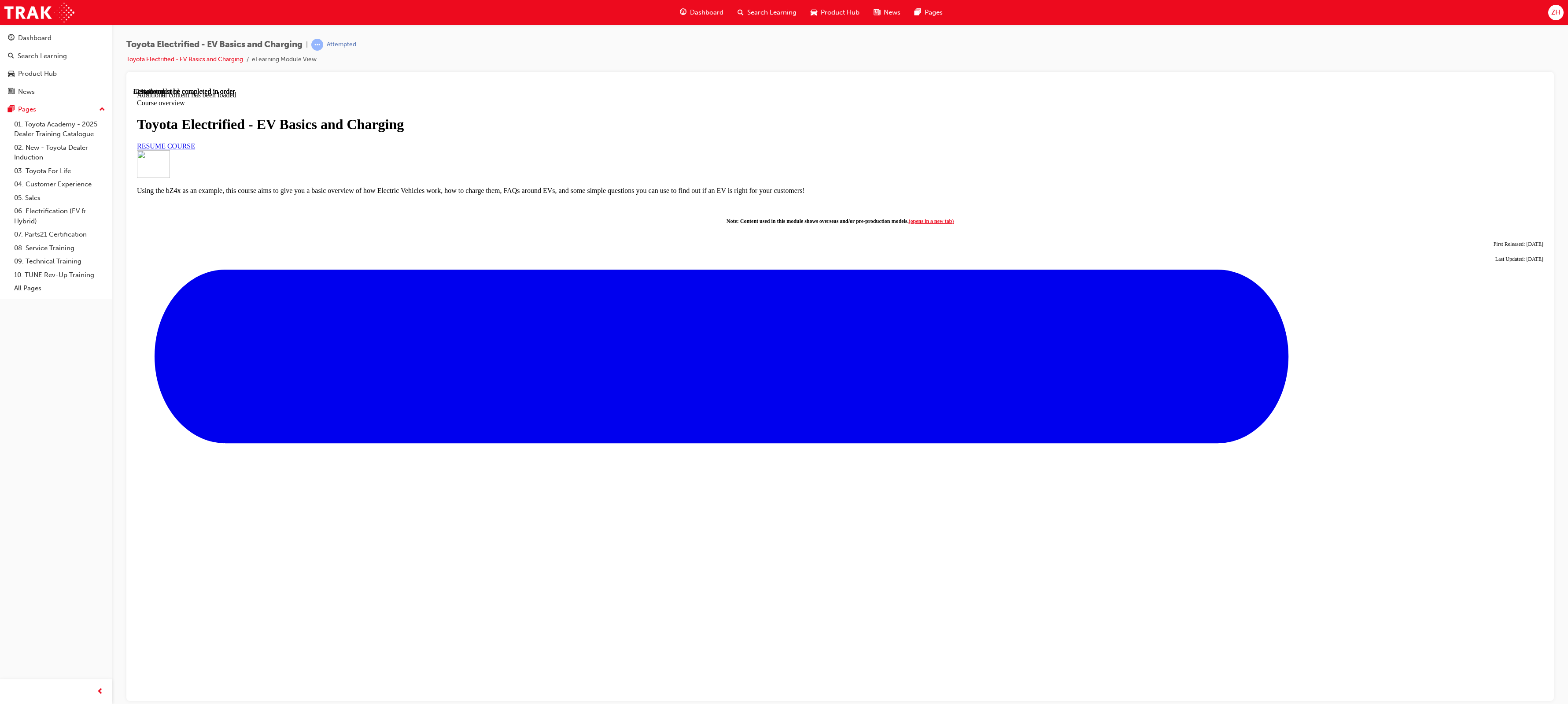
click at [207, 132] on h1 "Toyota Electrified - EV Basics and Charging" at bounding box center [840, 124] width 1407 height 16
click at [195, 149] on span "RESUME COURSE" at bounding box center [166, 146] width 58 height 7
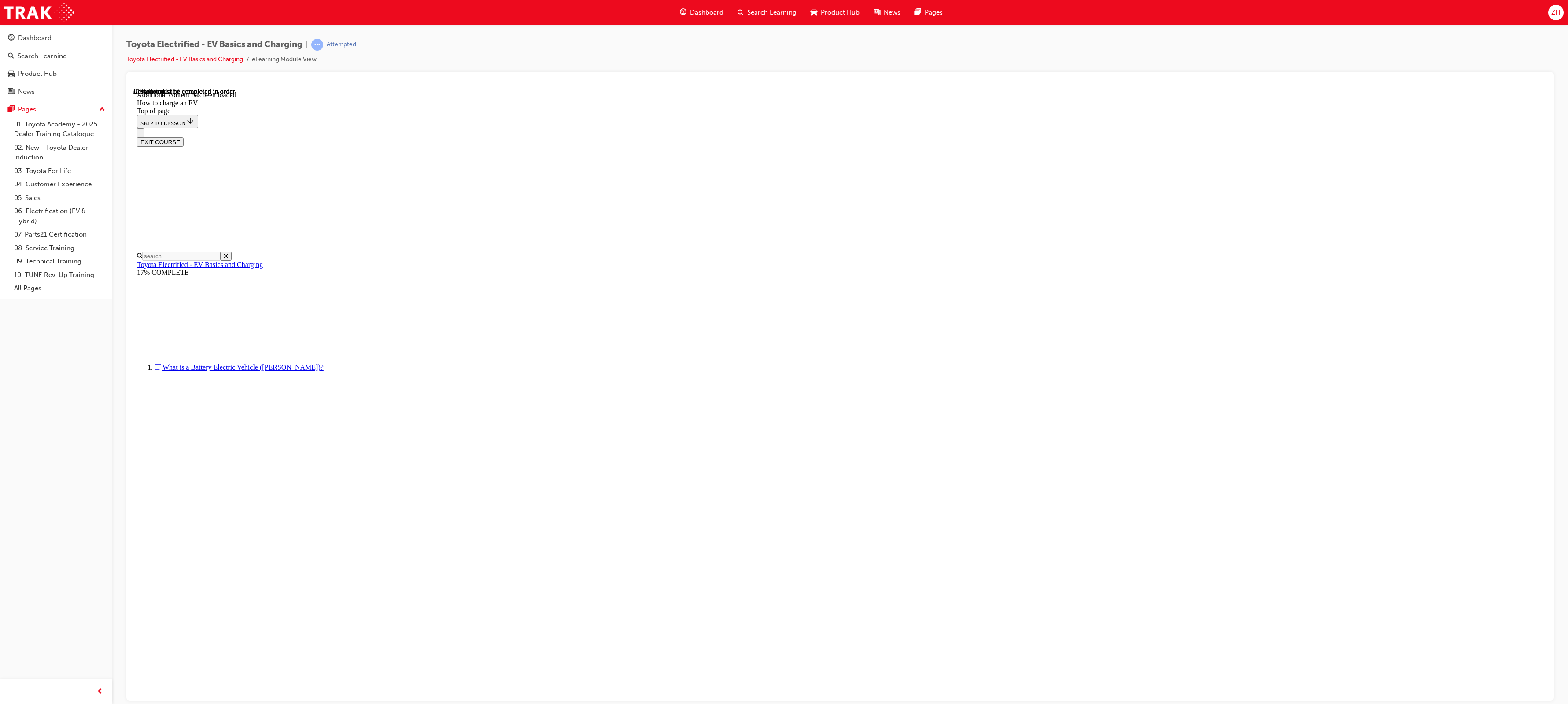
drag, startPoint x: 758, startPoint y: 356, endPoint x: 934, endPoint y: 358, distance: 176.0
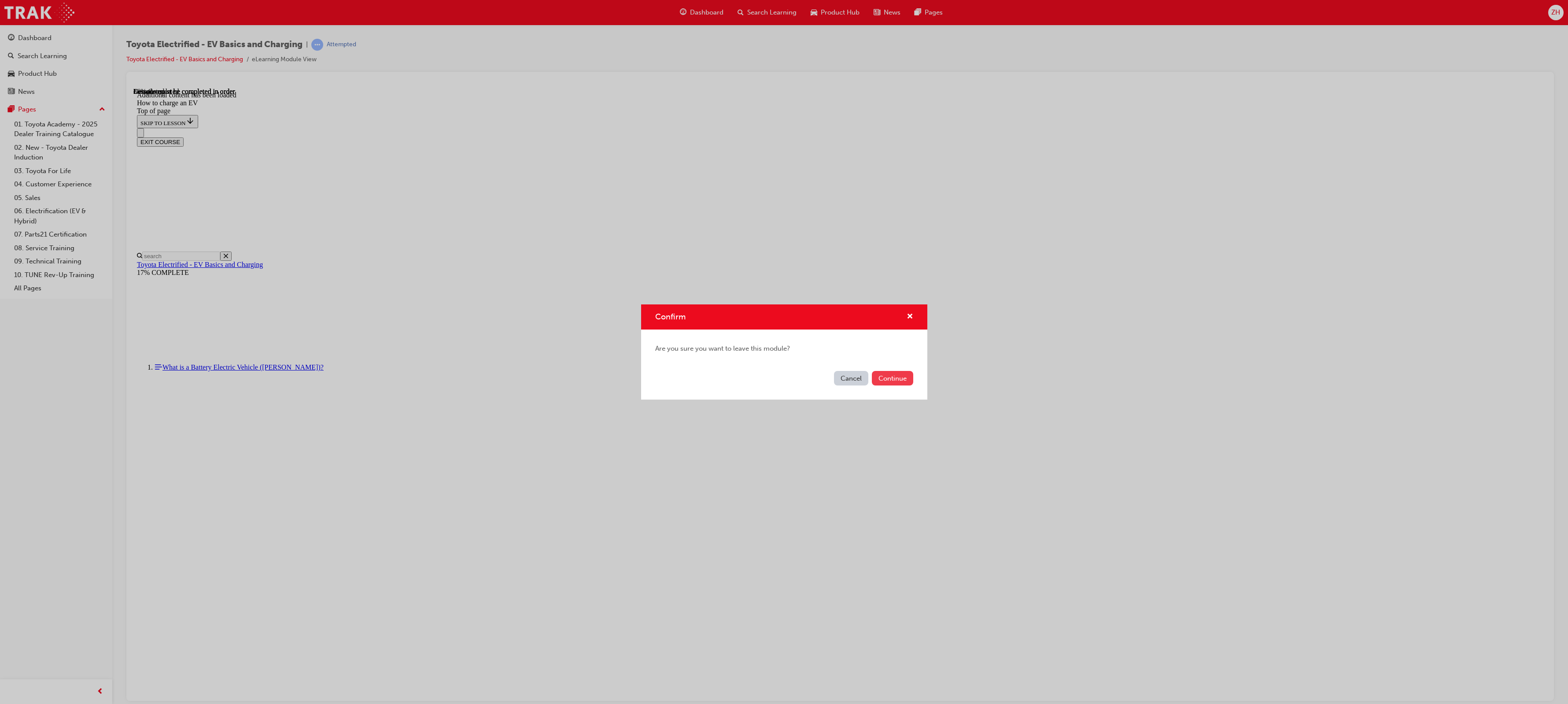
click at [783, 351] on button "Continue" at bounding box center [892, 378] width 41 height 15
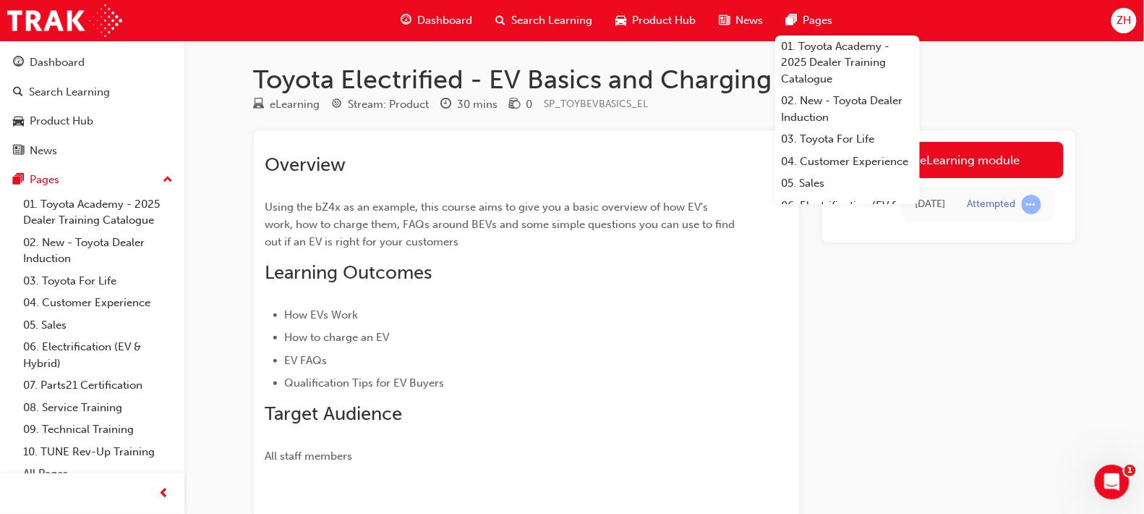
click at [1123, 25] on span "ZH" at bounding box center [1124, 20] width 14 height 17
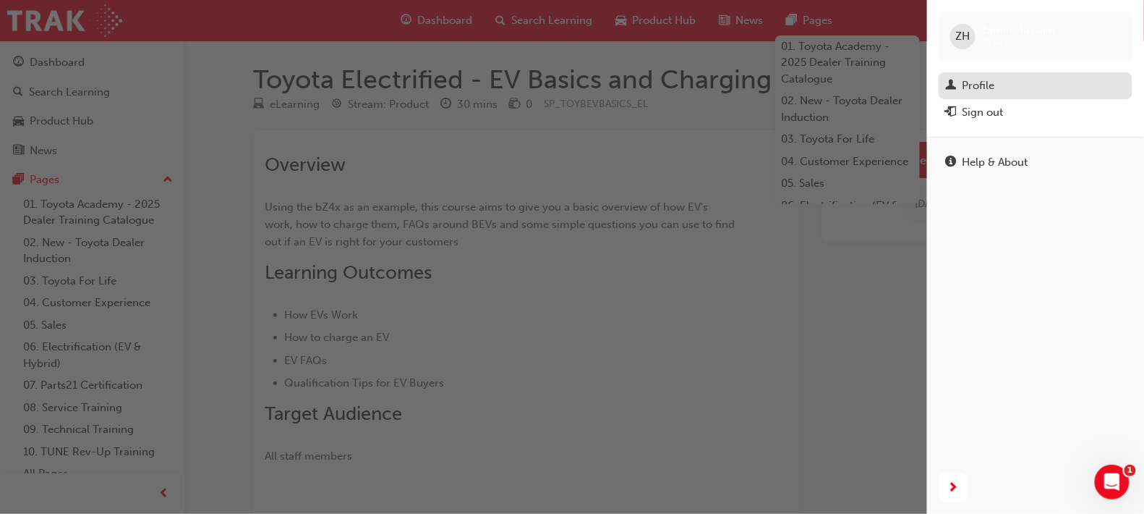
click at [975, 87] on div "Profile" at bounding box center [979, 85] width 33 height 17
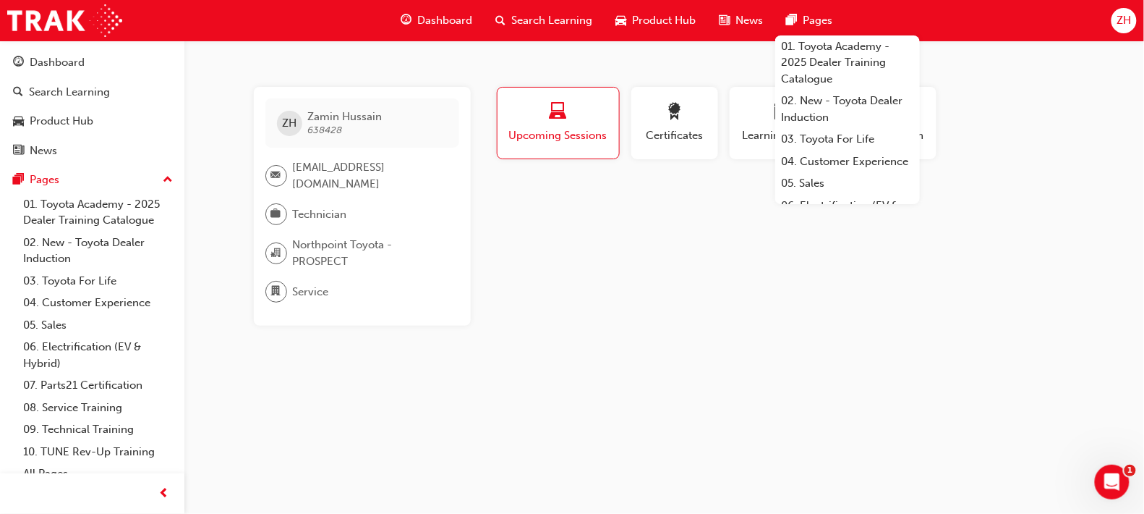
click at [1008, 193] on div "Profile Upcoming Sessions Certificates Learning History Subscription ZH Zamin H…" at bounding box center [785, 206] width 582 height 239
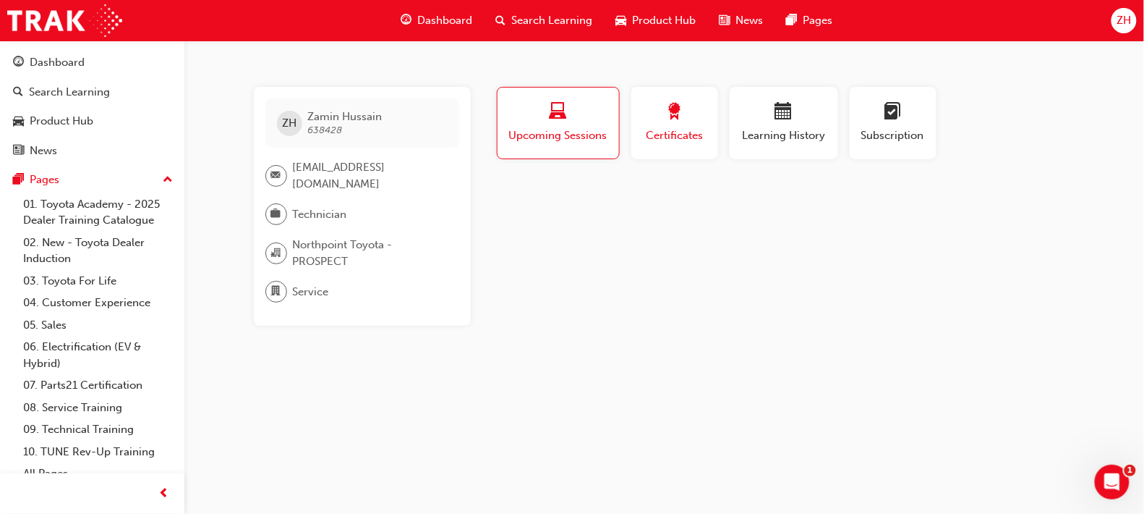
click at [689, 121] on div "button" at bounding box center [674, 114] width 65 height 22
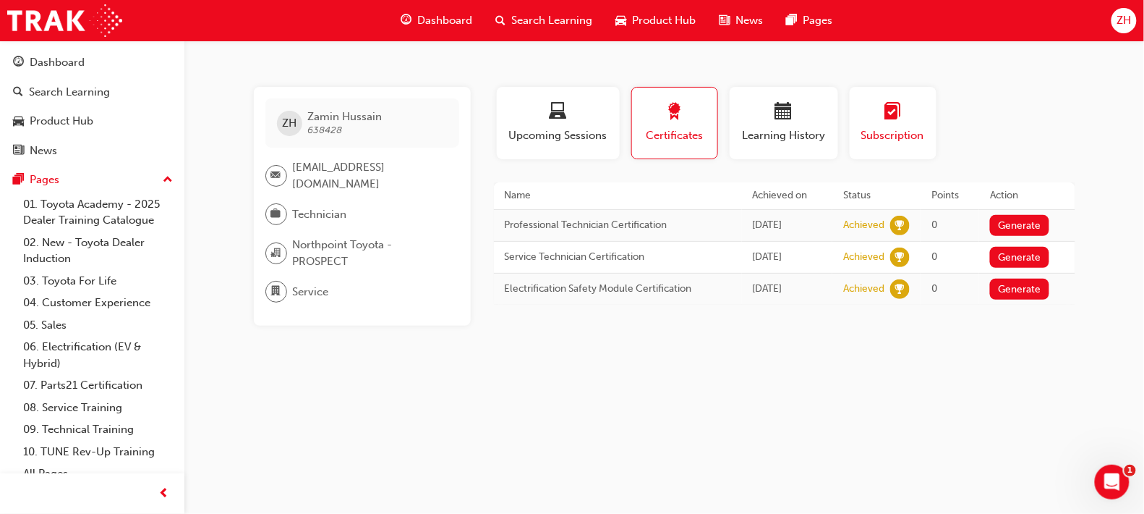
click at [903, 142] on span "Subscription" at bounding box center [893, 135] width 65 height 17
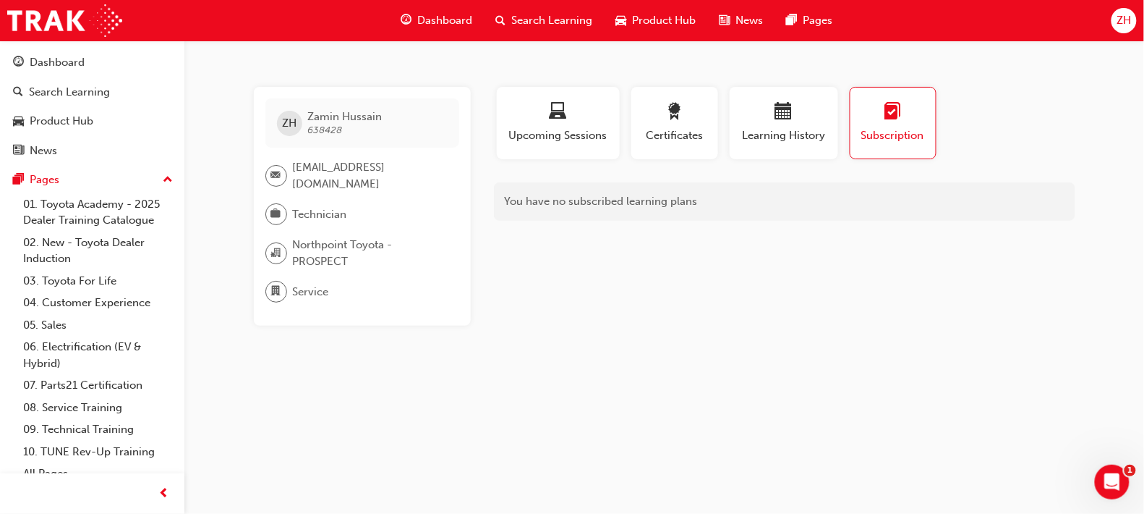
click at [728, 191] on div "You have no subscribed learning plans" at bounding box center [785, 201] width 582 height 38
click at [778, 118] on span "calendar-icon" at bounding box center [783, 113] width 17 height 20
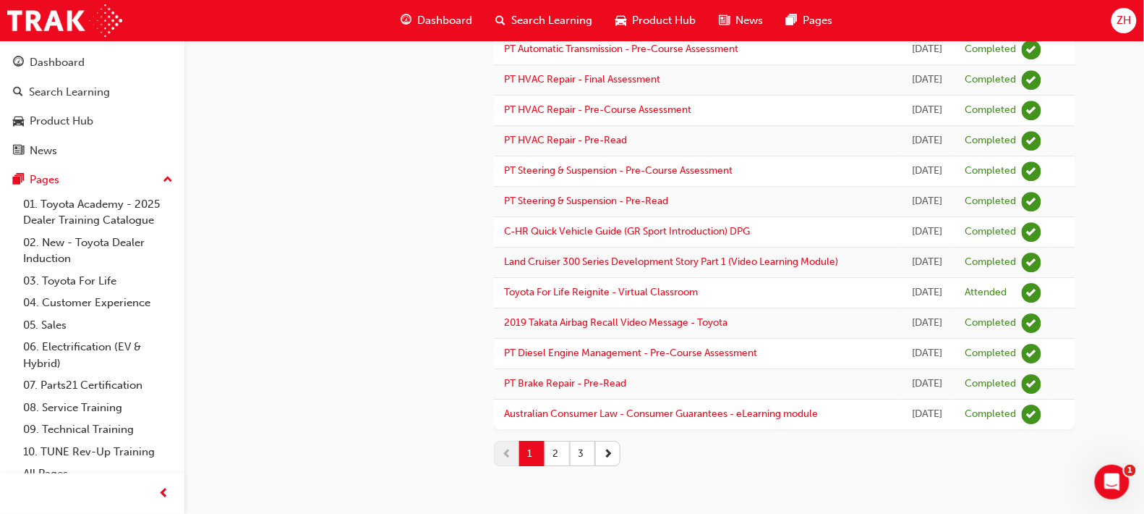
scroll to position [1679, 0]
click at [558, 457] on button "2" at bounding box center [557, 453] width 25 height 25
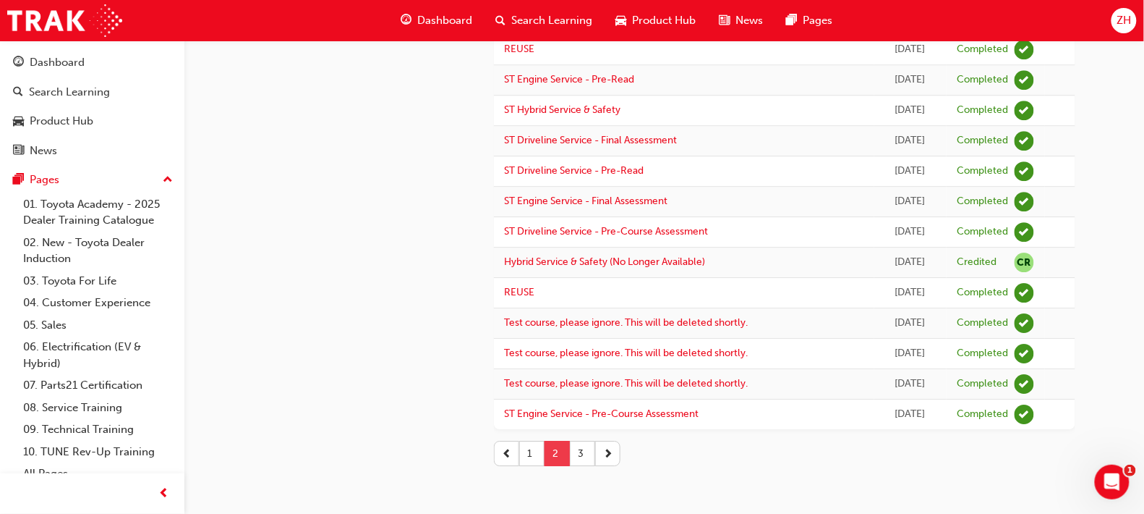
scroll to position [1275, 0]
click at [590, 453] on button "3" at bounding box center [582, 453] width 25 height 25
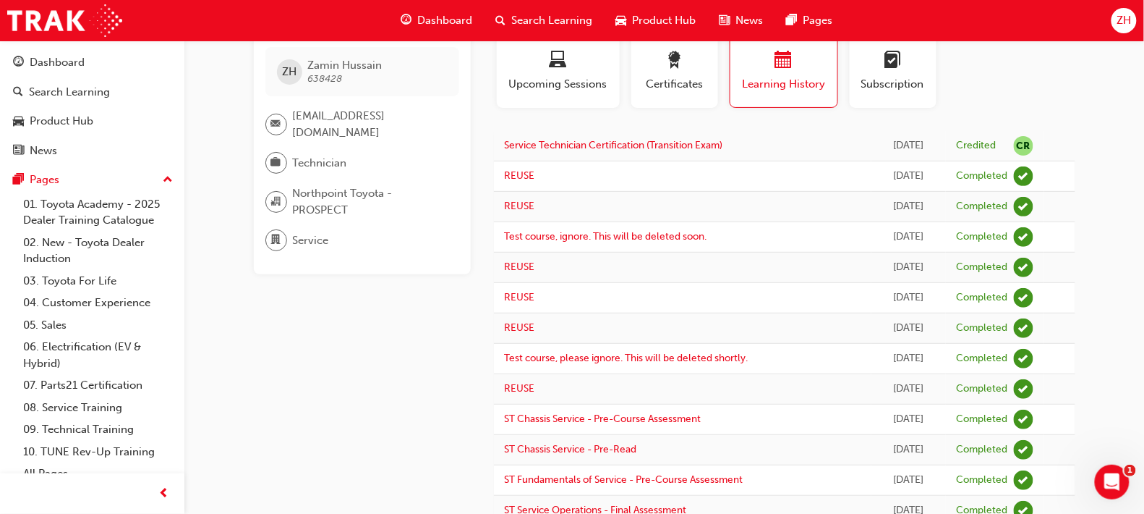
scroll to position [0, 0]
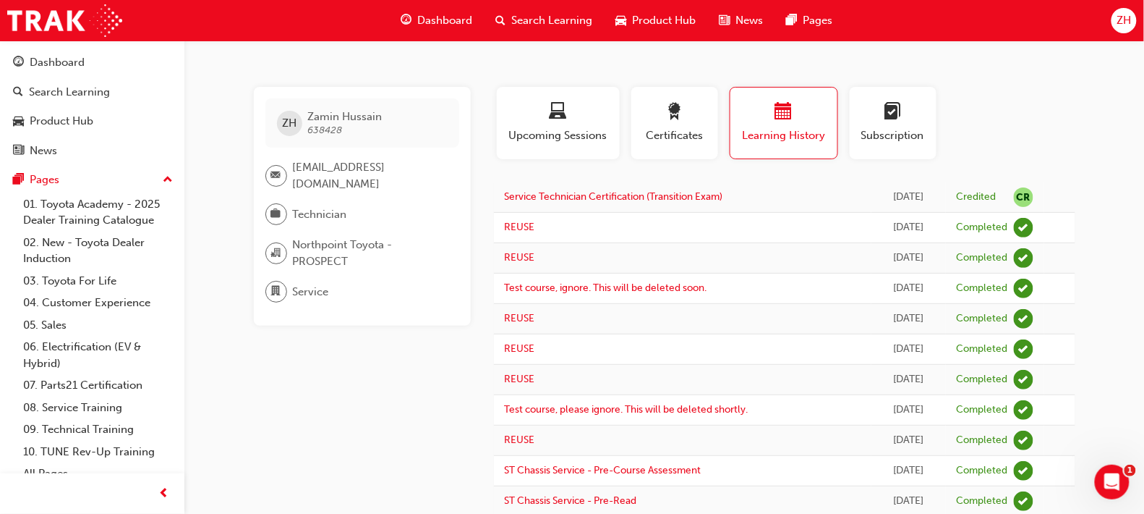
click at [436, 13] on span "Dashboard" at bounding box center [445, 20] width 55 height 17
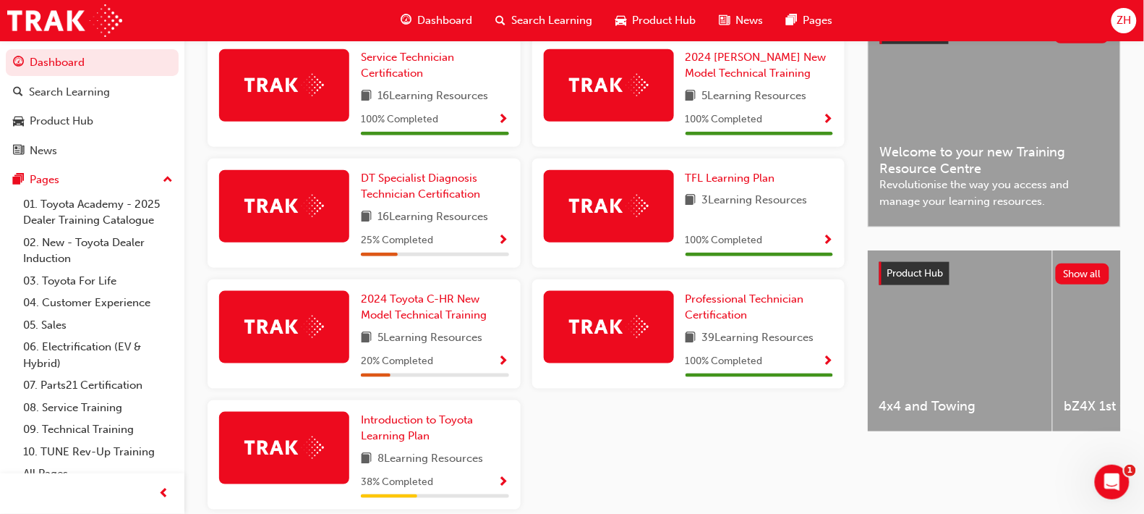
scroll to position [355, 0]
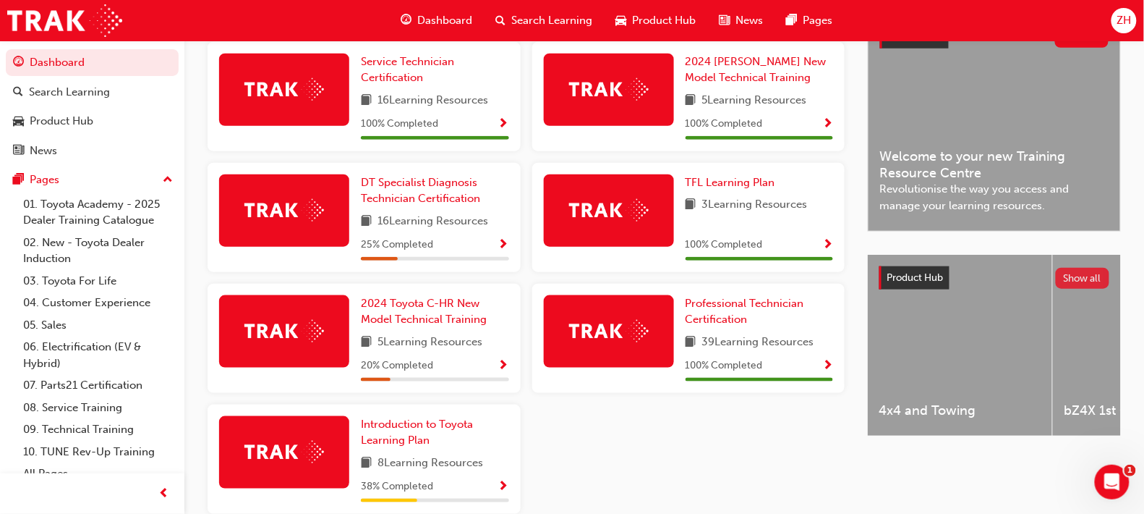
click at [1069, 284] on button "Show all" at bounding box center [1083, 278] width 54 height 21
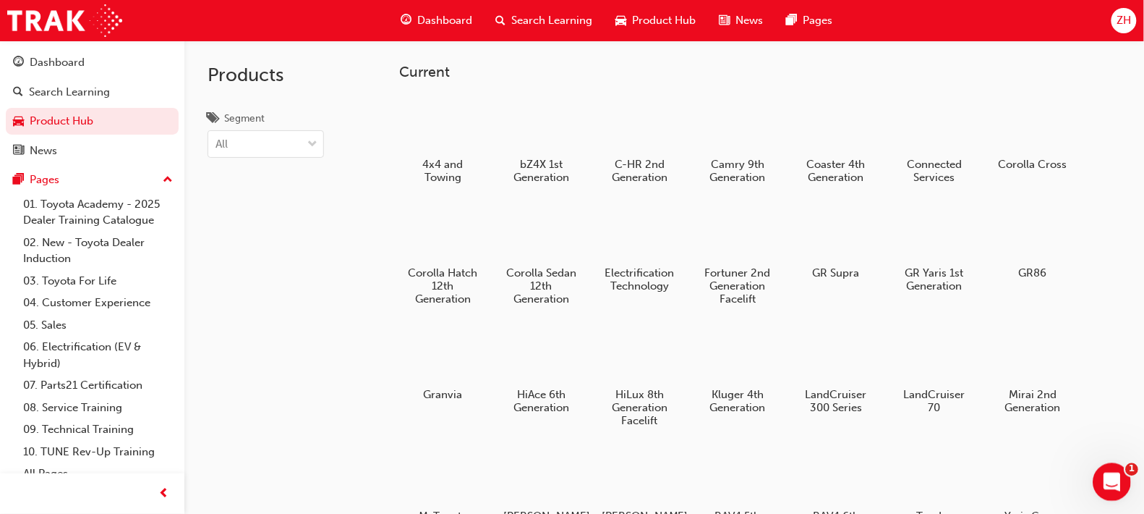
click at [1113, 472] on icon "Open Intercom Messenger" at bounding box center [1110, 480] width 24 height 24
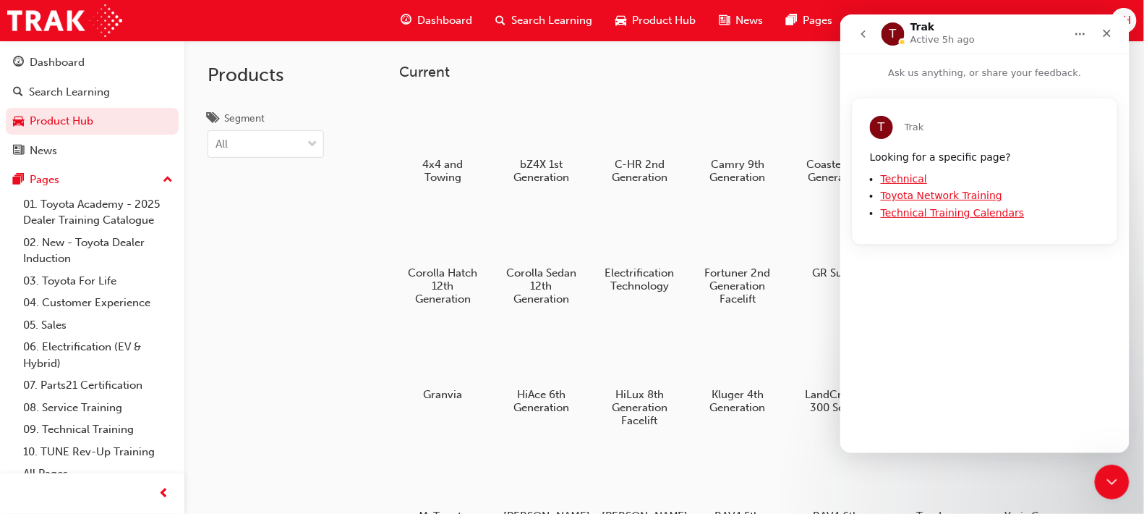
click at [911, 180] on link "Technical" at bounding box center [903, 178] width 46 height 12
click at [1106, 37] on icon "Close" at bounding box center [1107, 33] width 12 height 12
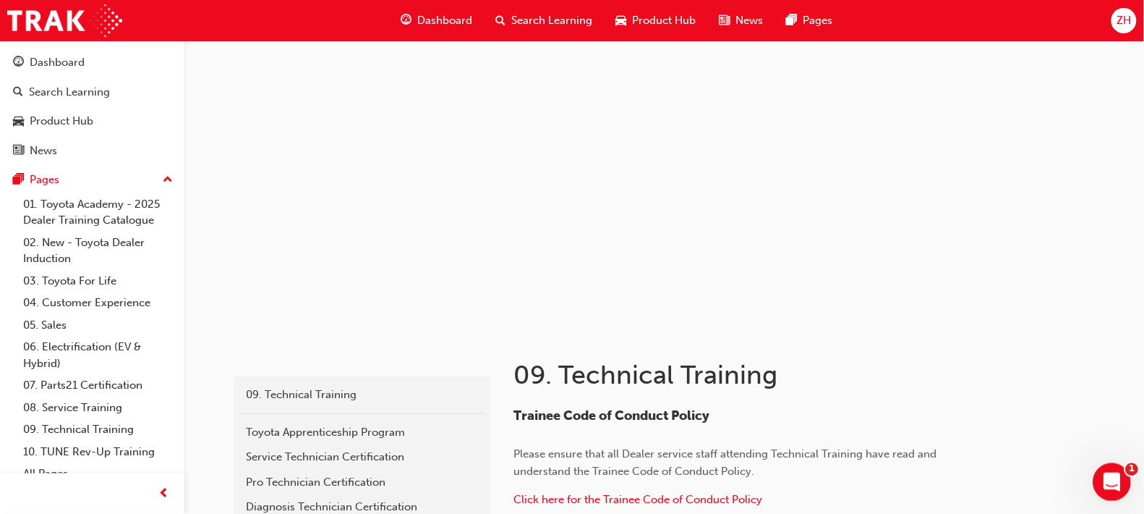
click at [1106, 485] on icon "Open Intercom Messenger" at bounding box center [1110, 480] width 24 height 24
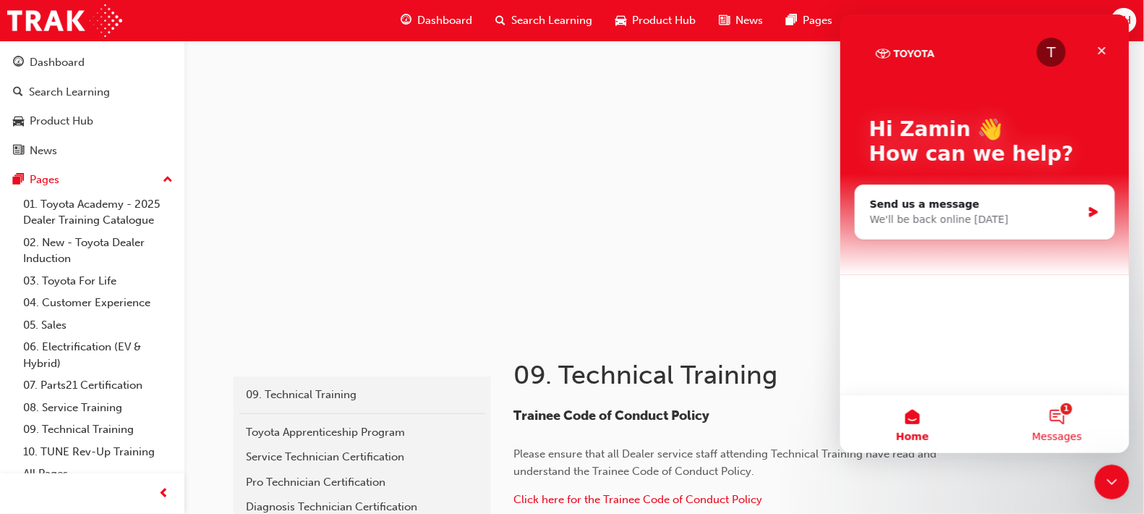
click at [1064, 417] on button "1 Messages" at bounding box center [1057, 423] width 145 height 58
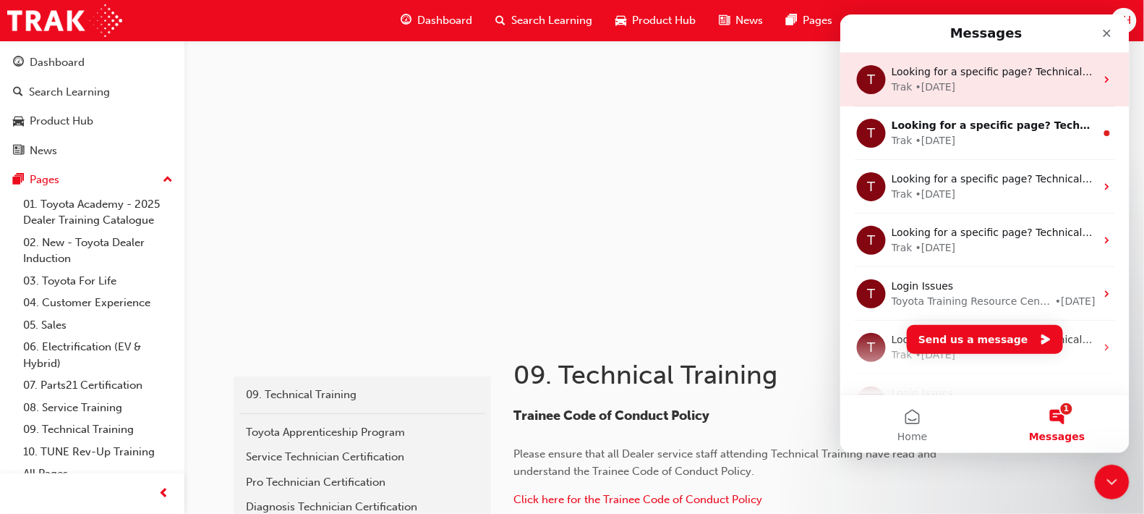
click at [943, 80] on div "• [DATE]" at bounding box center [935, 86] width 41 height 15
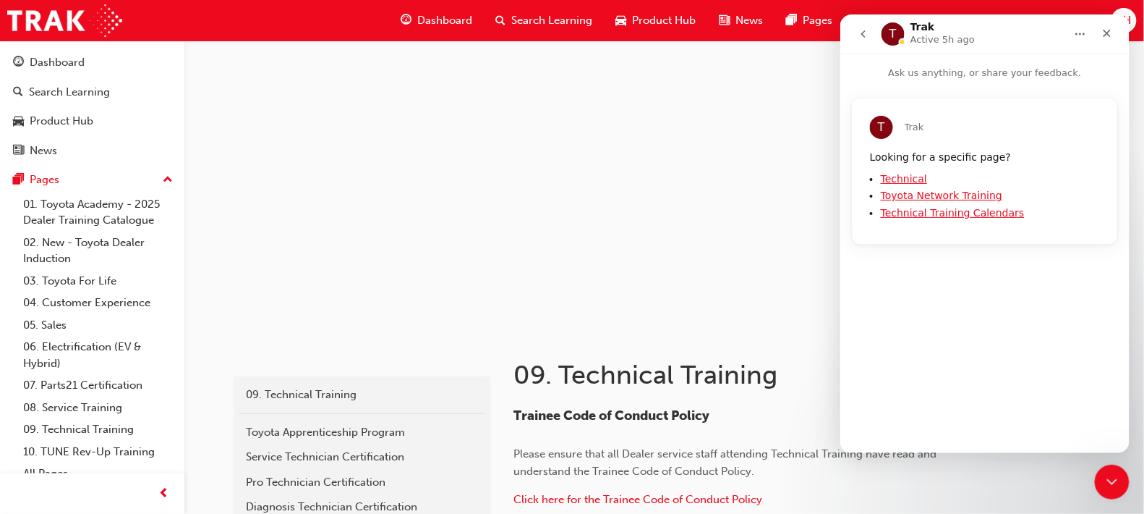
click at [944, 212] on link "Technical Training Calendars" at bounding box center [952, 212] width 144 height 12
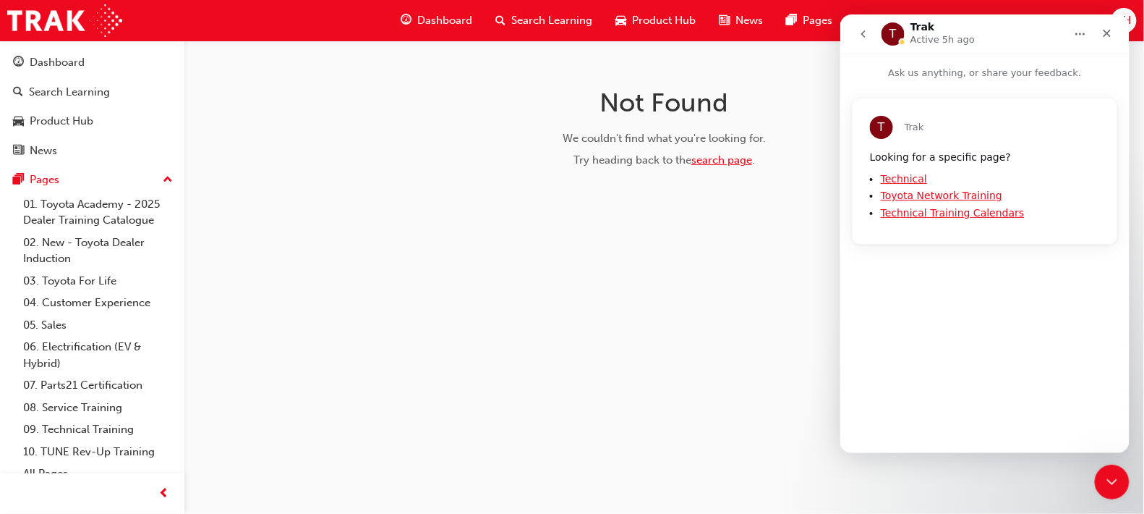
click at [728, 156] on link "search page" at bounding box center [722, 159] width 61 height 13
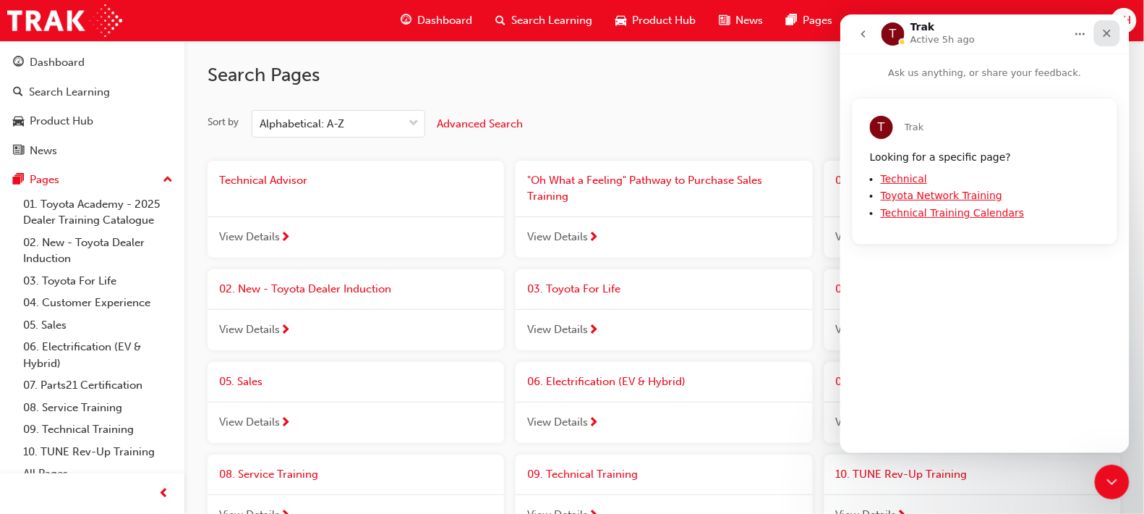
click at [1102, 23] on div "Close" at bounding box center [1107, 33] width 26 height 26
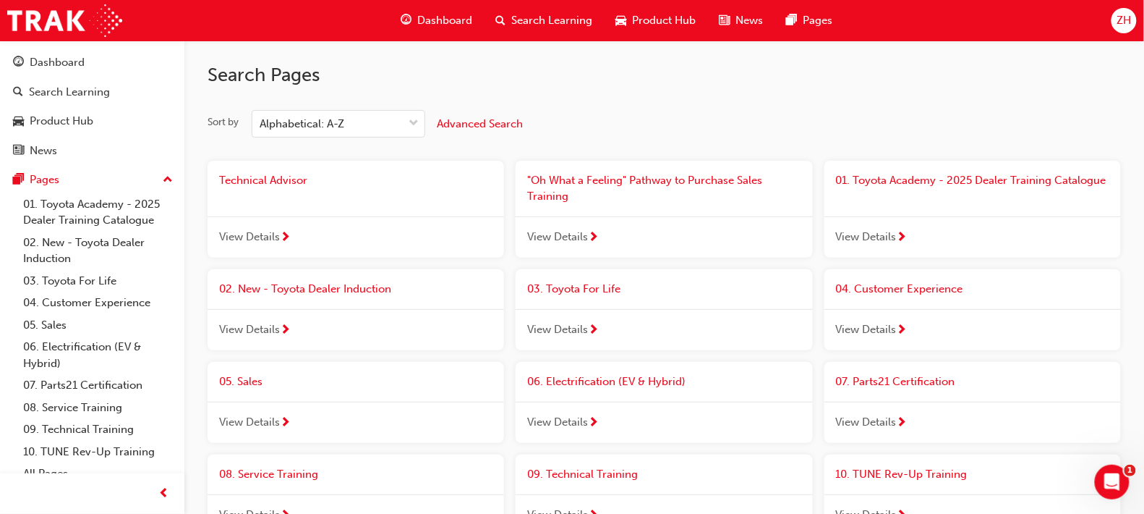
click at [246, 179] on span "Technical Advisor" at bounding box center [263, 180] width 88 height 13
click at [318, 293] on span "02. New - Toyota Dealer Induction" at bounding box center [305, 288] width 172 height 13
click at [616, 476] on span "09. Technical Training" at bounding box center [582, 473] width 111 height 13
click at [867, 476] on span "10. TUNE Rev-Up Training" at bounding box center [902, 473] width 132 height 13
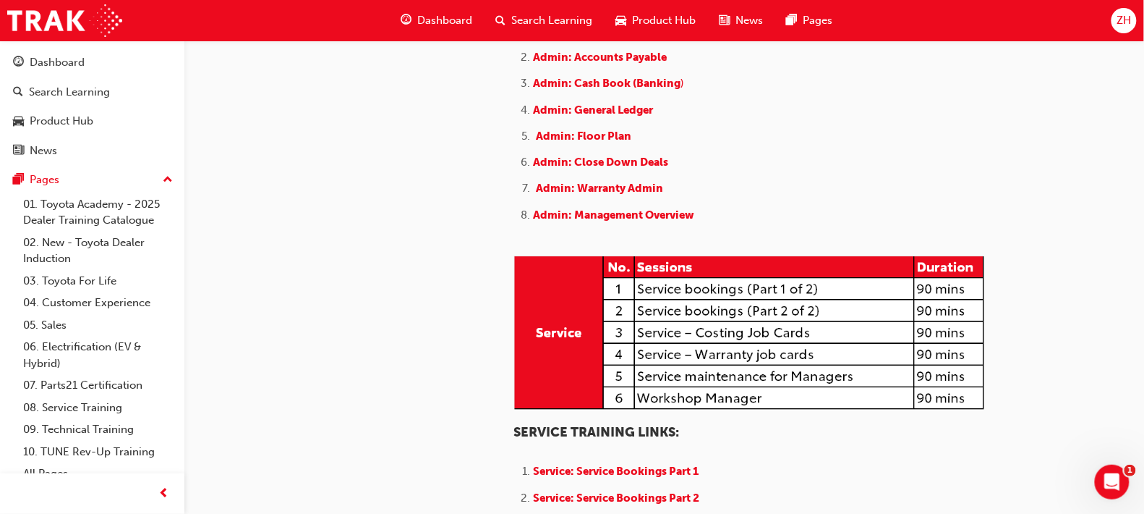
scroll to position [689, 0]
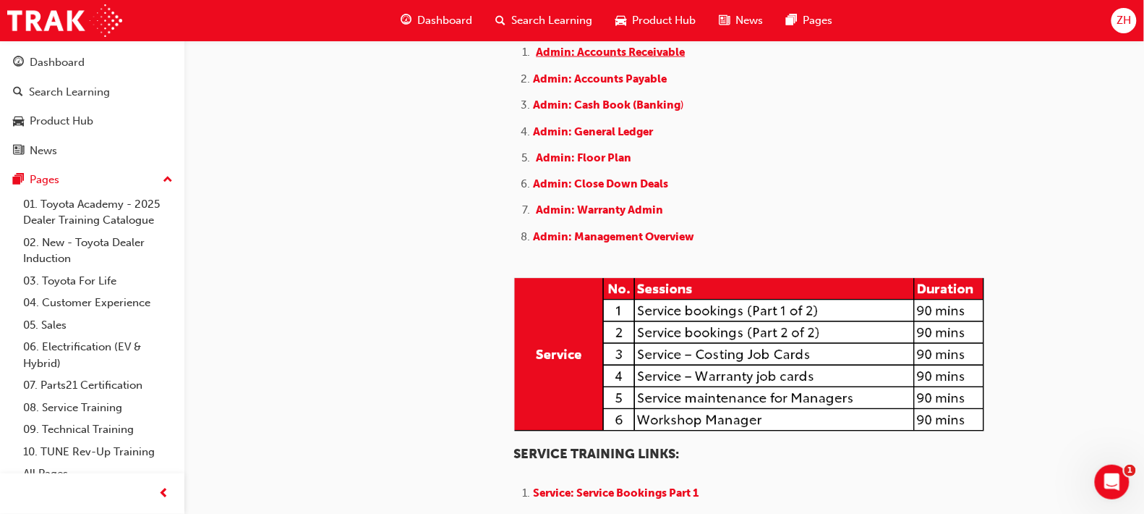
click at [569, 59] on span "Admin: Accounts Receivable" at bounding box center [611, 52] width 149 height 13
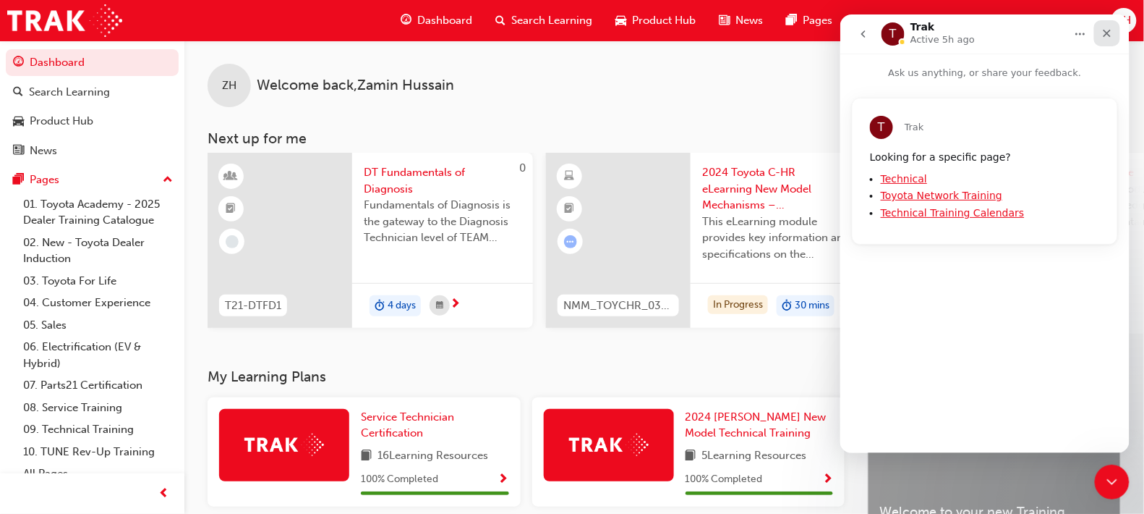
click at [1104, 35] on icon "Close" at bounding box center [1107, 33] width 12 height 12
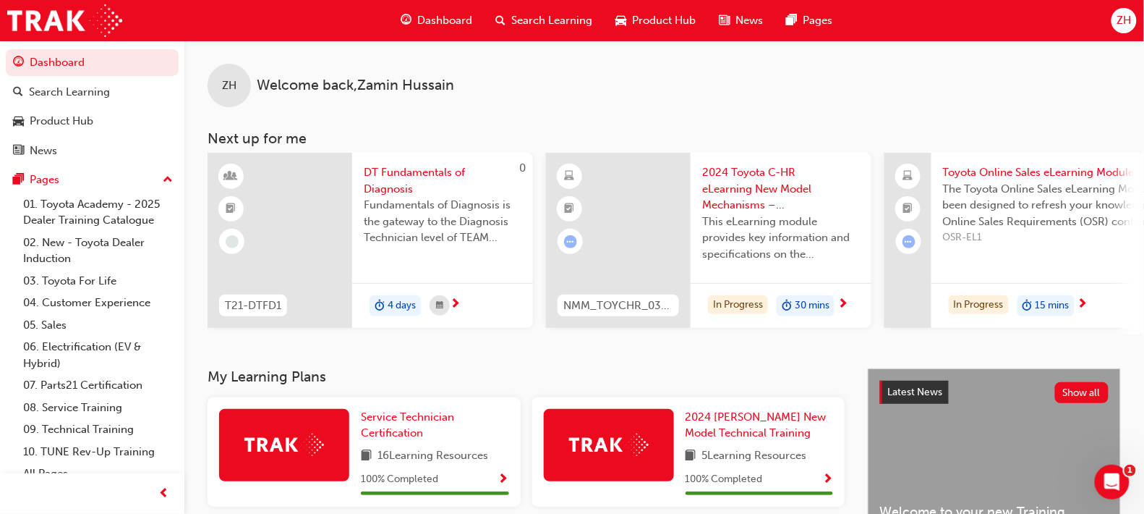
click at [1088, 94] on div "ZH Welcome back , [PERSON_NAME]" at bounding box center [664, 74] width 960 height 67
click at [499, 20] on span "search-icon" at bounding box center [501, 21] width 10 height 18
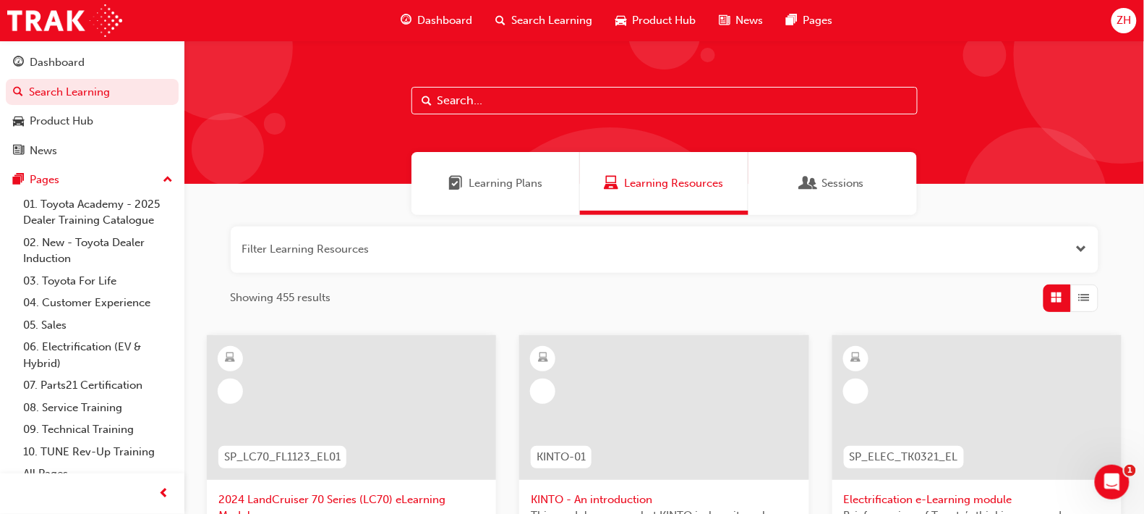
click at [502, 101] on input "text" at bounding box center [665, 100] width 506 height 27
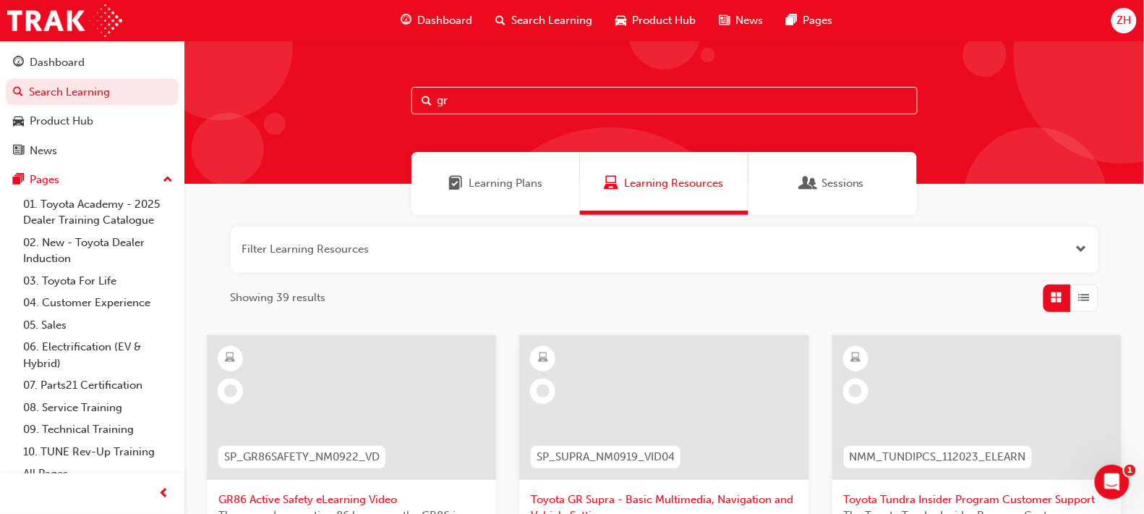
type input "gr"
click at [944, 429] on div at bounding box center [977, 407] width 289 height 145
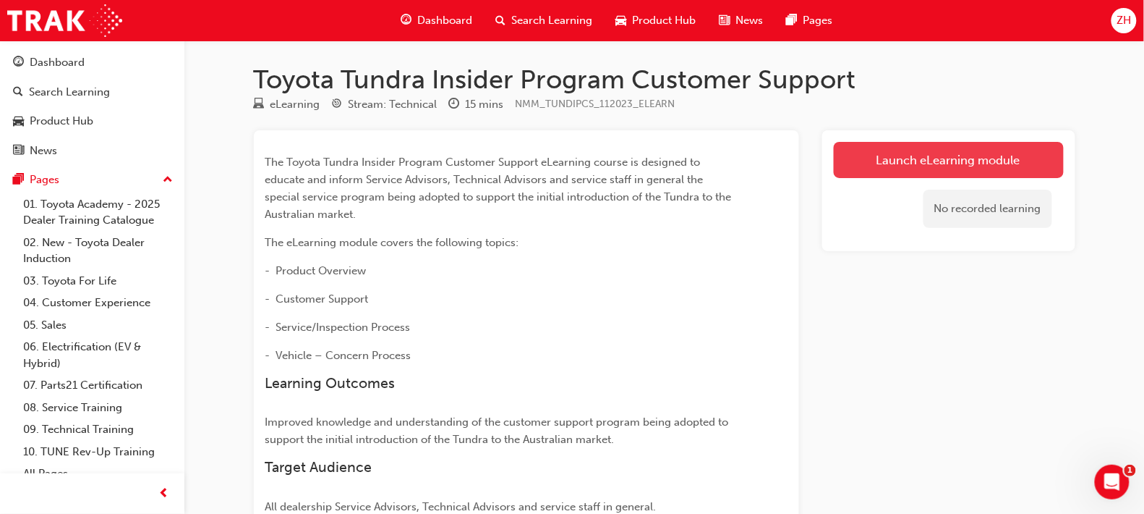
click at [975, 166] on link "Launch eLearning module" at bounding box center [949, 160] width 230 height 36
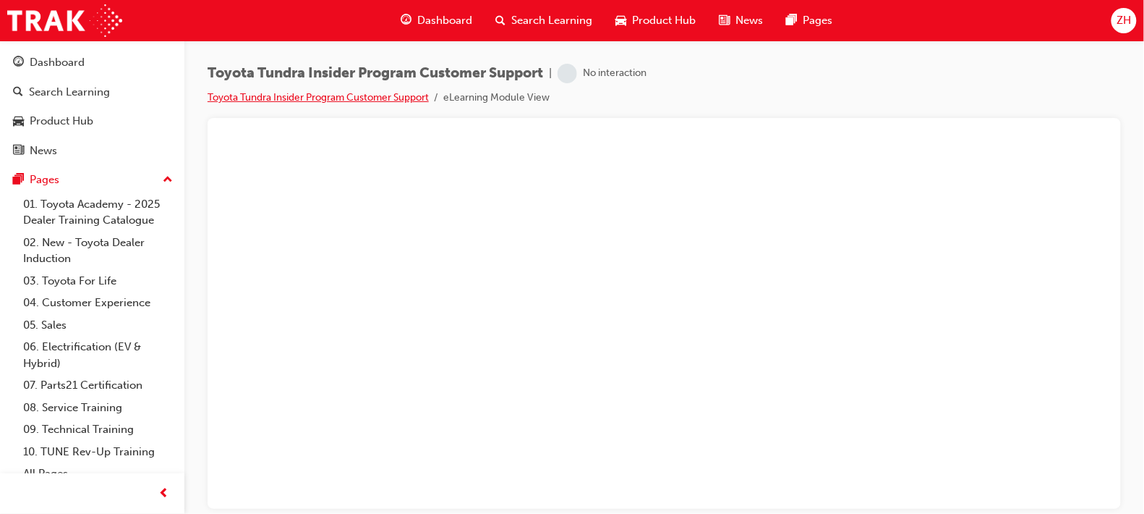
click at [407, 94] on link "Toyota Tundra Insider Program Customer Support" at bounding box center [318, 97] width 221 height 12
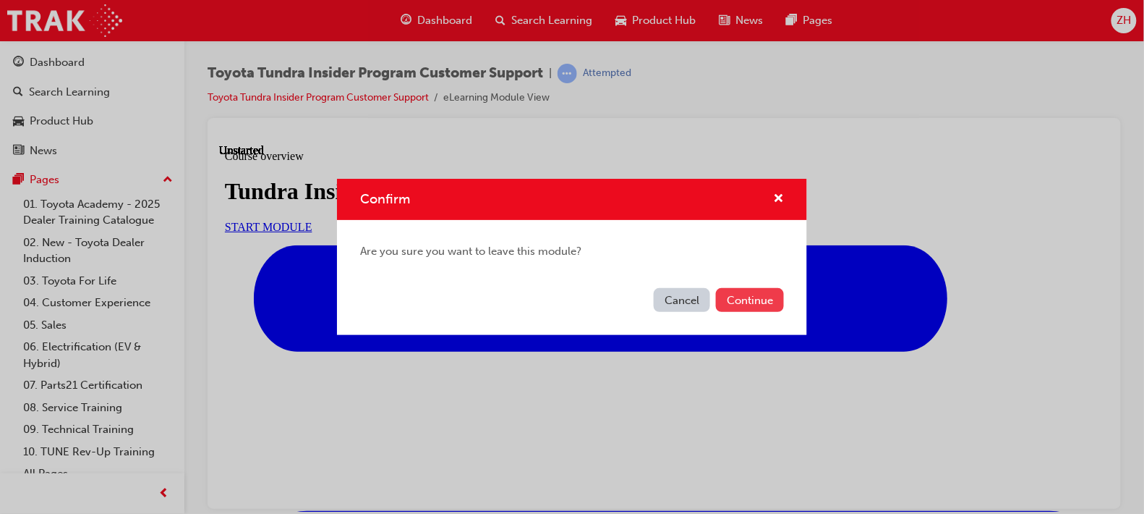
click at [731, 297] on button "Continue" at bounding box center [750, 300] width 68 height 24
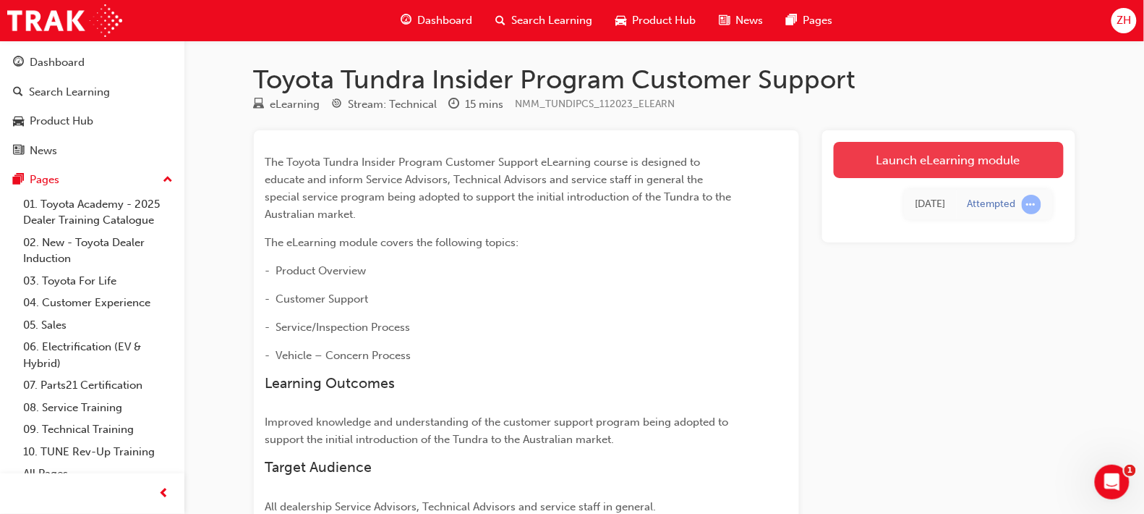
click at [919, 154] on link "Launch eLearning module" at bounding box center [949, 160] width 230 height 36
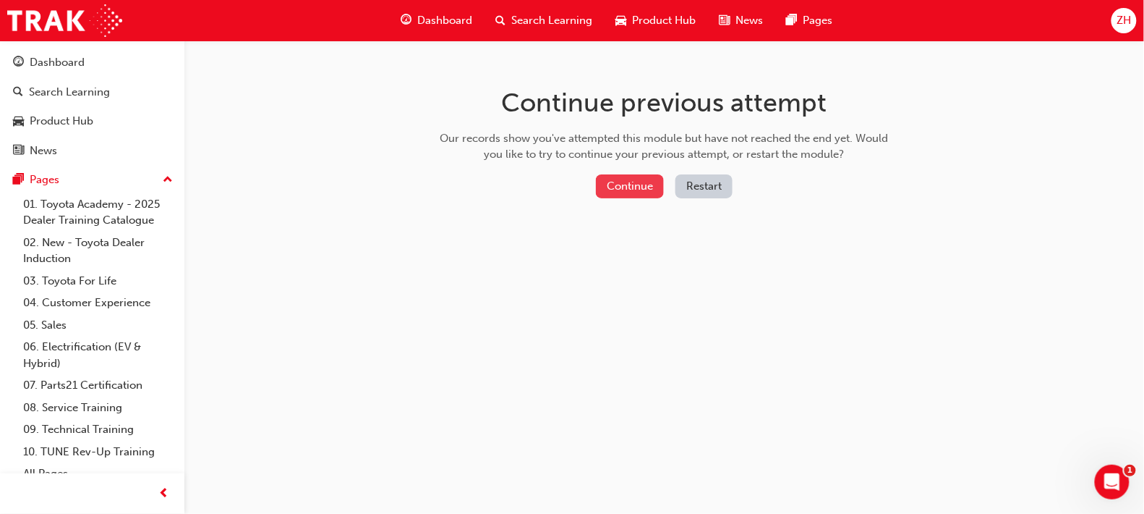
click at [633, 181] on button "Continue" at bounding box center [630, 186] width 68 height 24
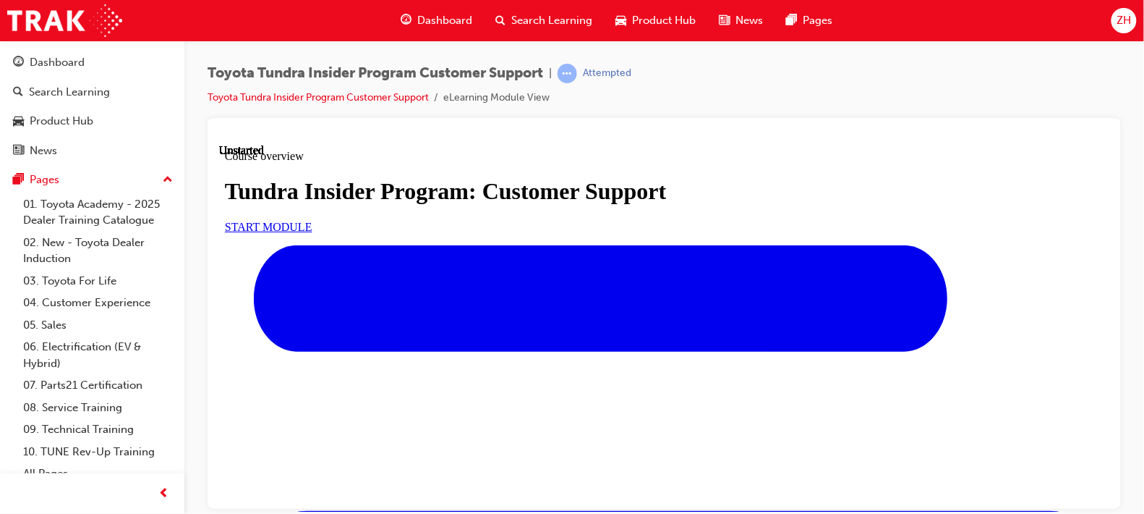
click at [312, 232] on span "START MODULE" at bounding box center [268, 226] width 88 height 12
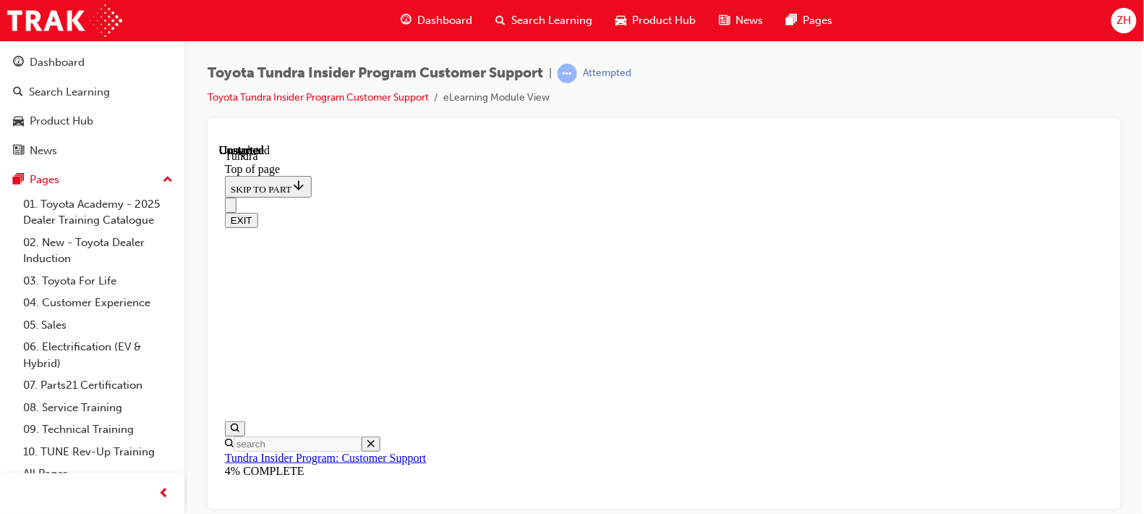
scroll to position [45, 0]
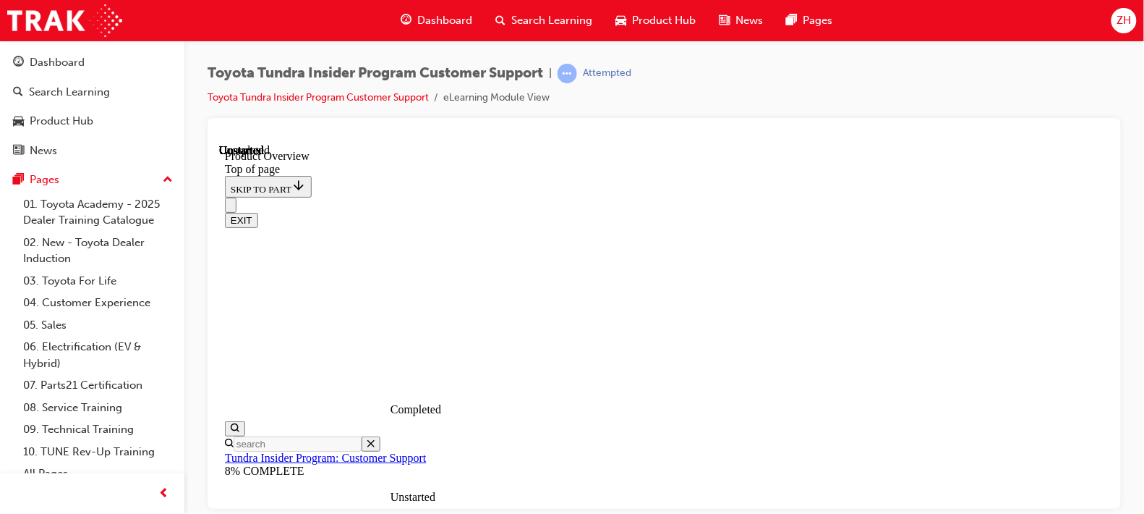
click at [258, 212] on button "EXIT" at bounding box center [240, 219] width 33 height 15
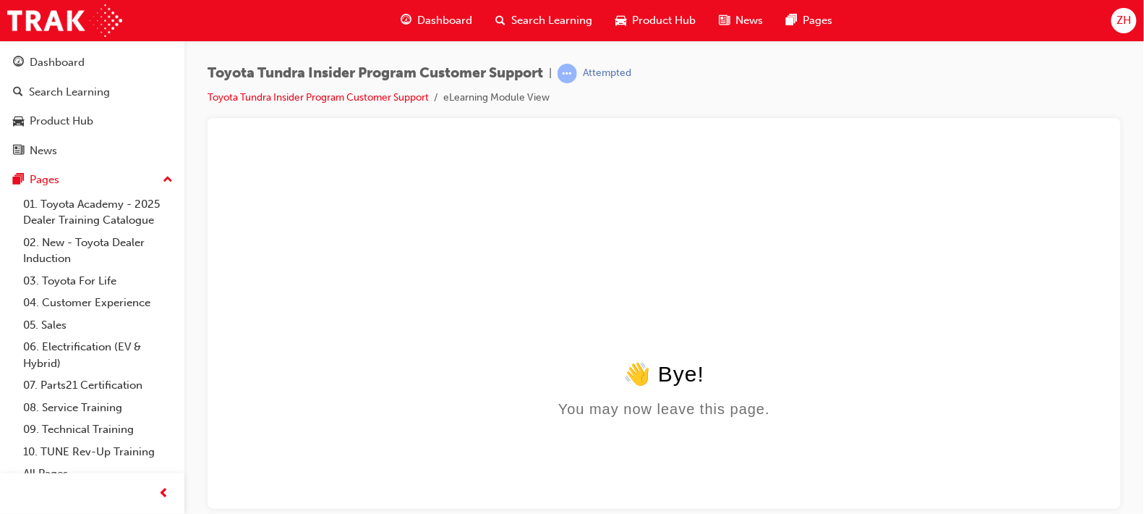
scroll to position [0, 0]
click at [577, 75] on span "learningRecordVerb_ATTEMPT-icon" at bounding box center [568, 74] width 20 height 20
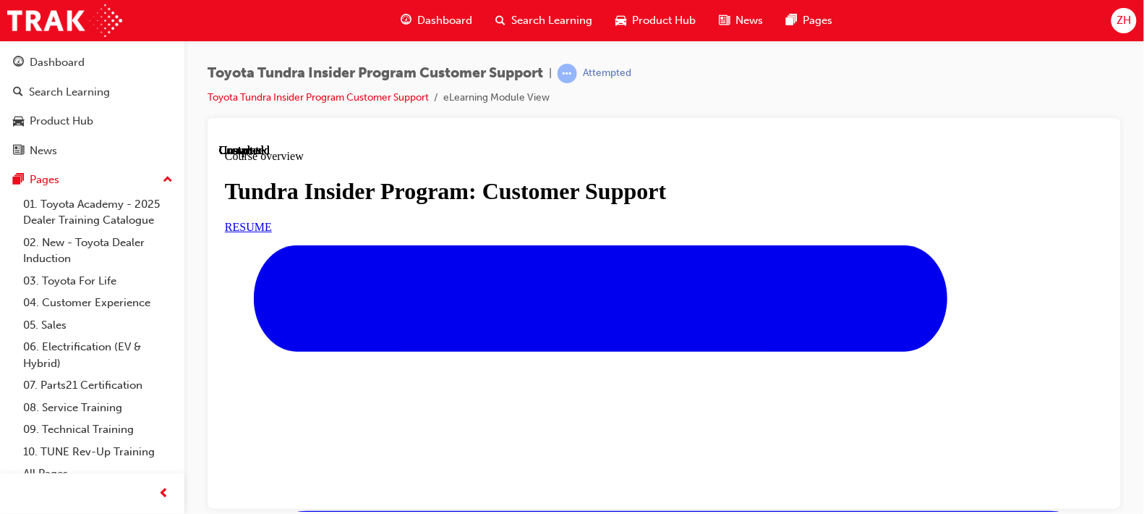
scroll to position [167, 0]
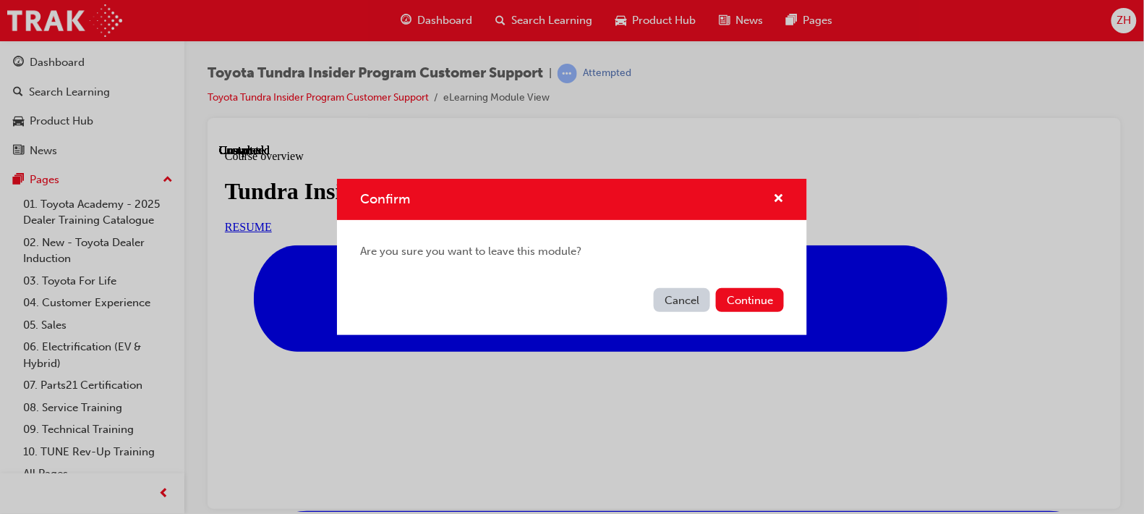
click at [675, 294] on button "Cancel" at bounding box center [682, 300] width 56 height 24
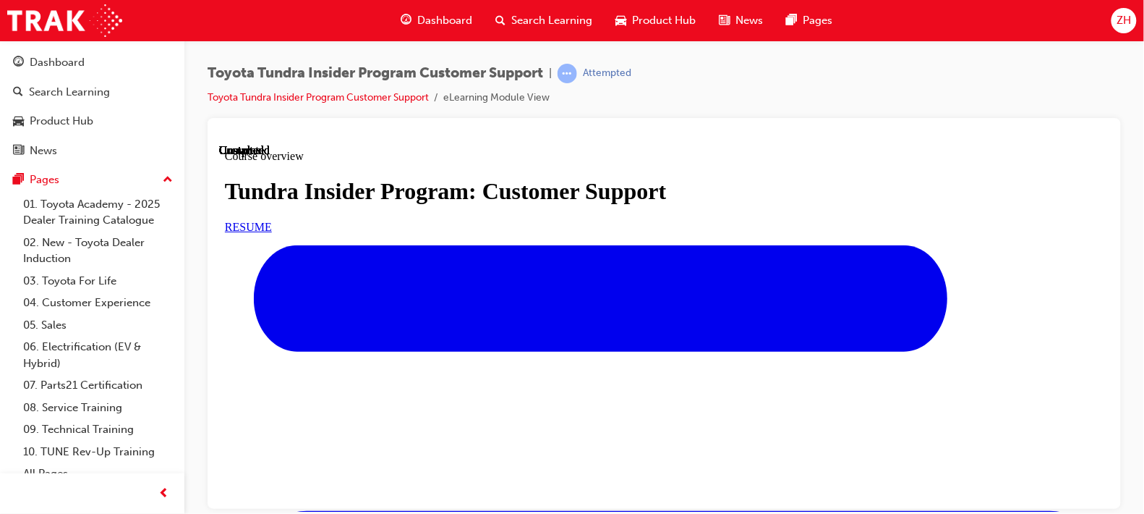
click at [508, 22] on div "Search Learning" at bounding box center [545, 21] width 120 height 30
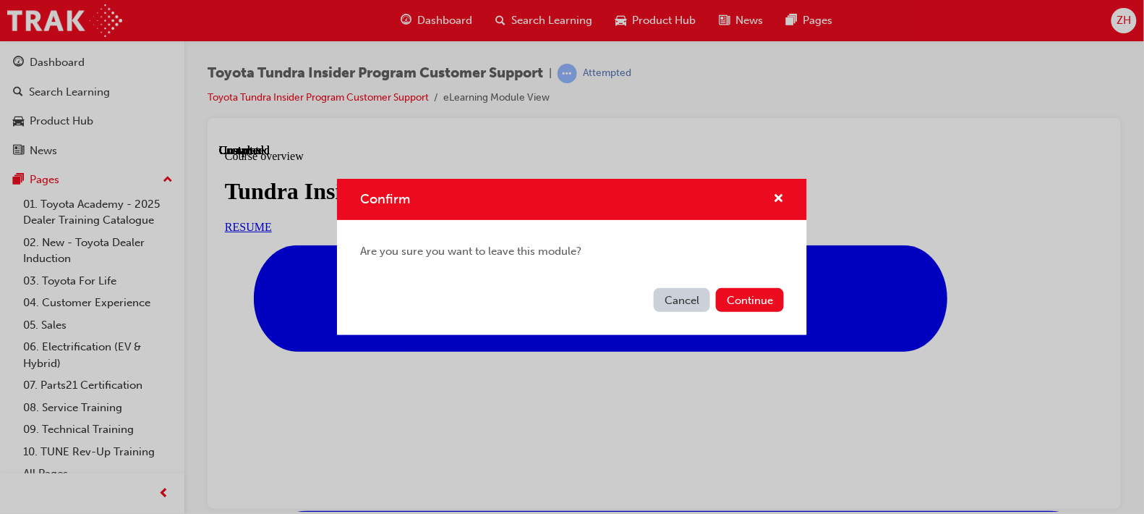
click at [501, 21] on div "Confirm Are you sure you want to leave this module? Cancel Continue" at bounding box center [572, 257] width 1144 height 514
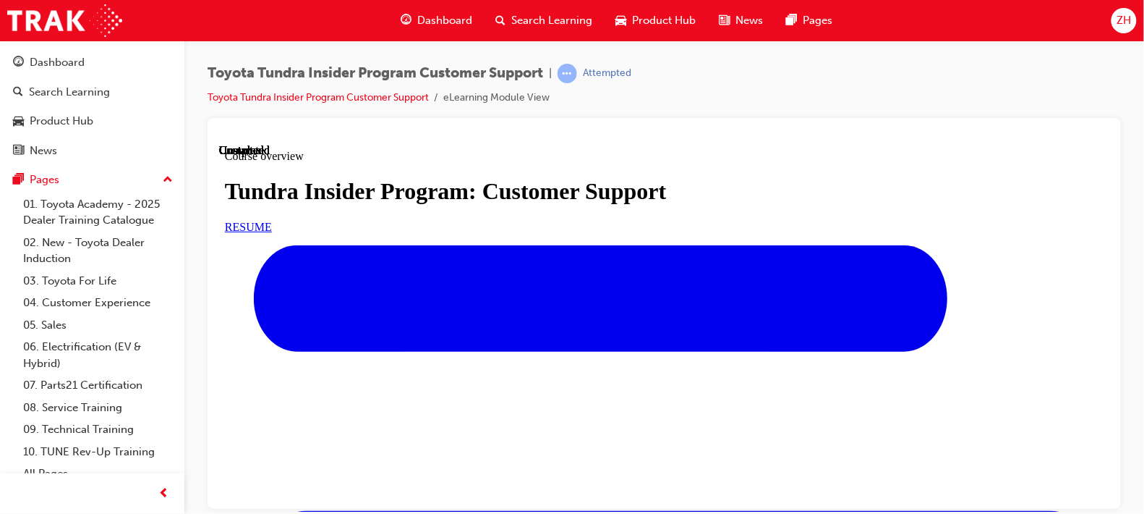
click at [501, 19] on span "search-icon" at bounding box center [501, 21] width 10 height 18
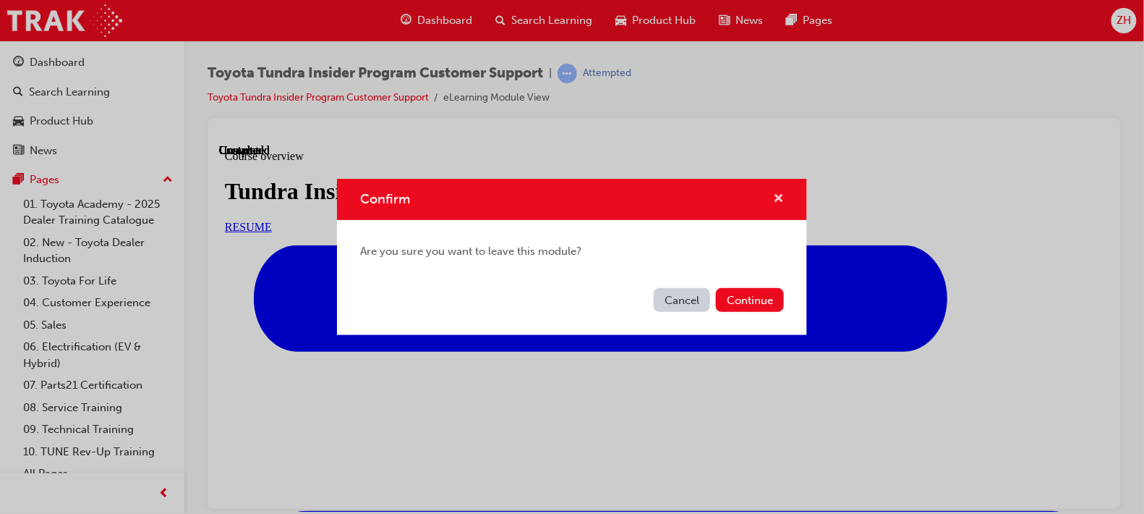
click at [783, 201] on span "cross-icon" at bounding box center [778, 199] width 11 height 13
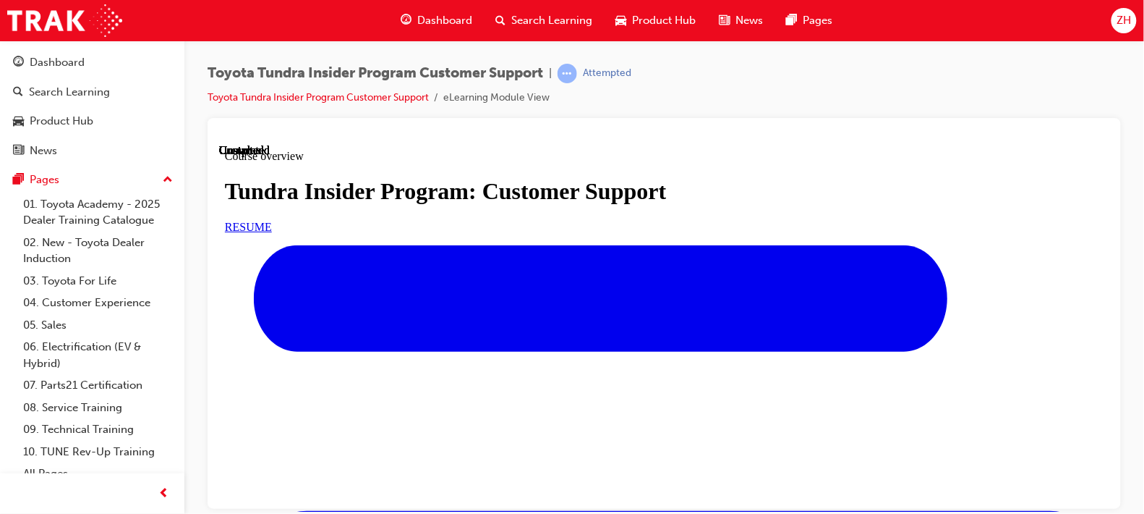
click at [548, 20] on span "Search Learning" at bounding box center [552, 20] width 81 height 17
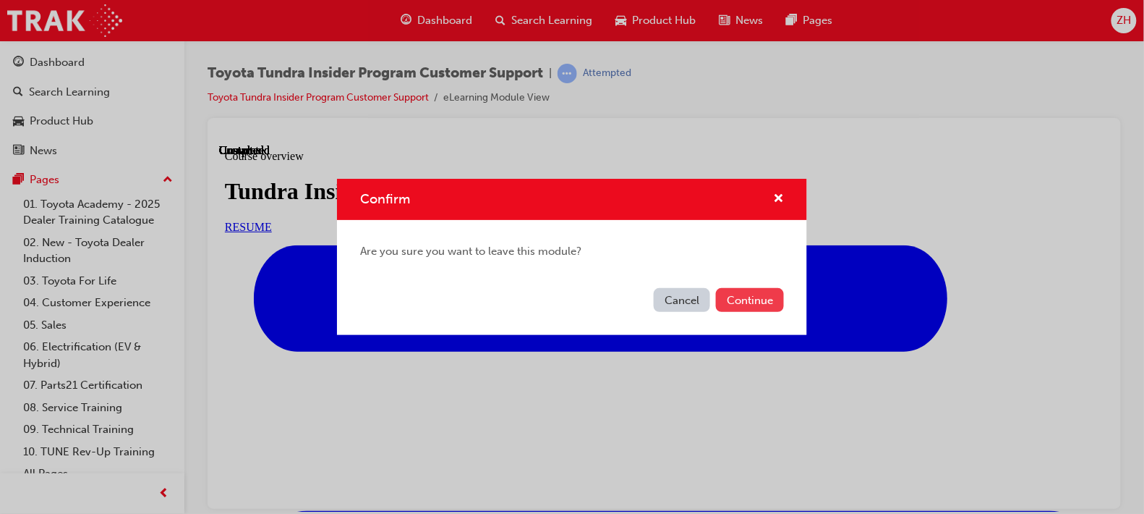
click at [742, 308] on button "Continue" at bounding box center [750, 300] width 68 height 24
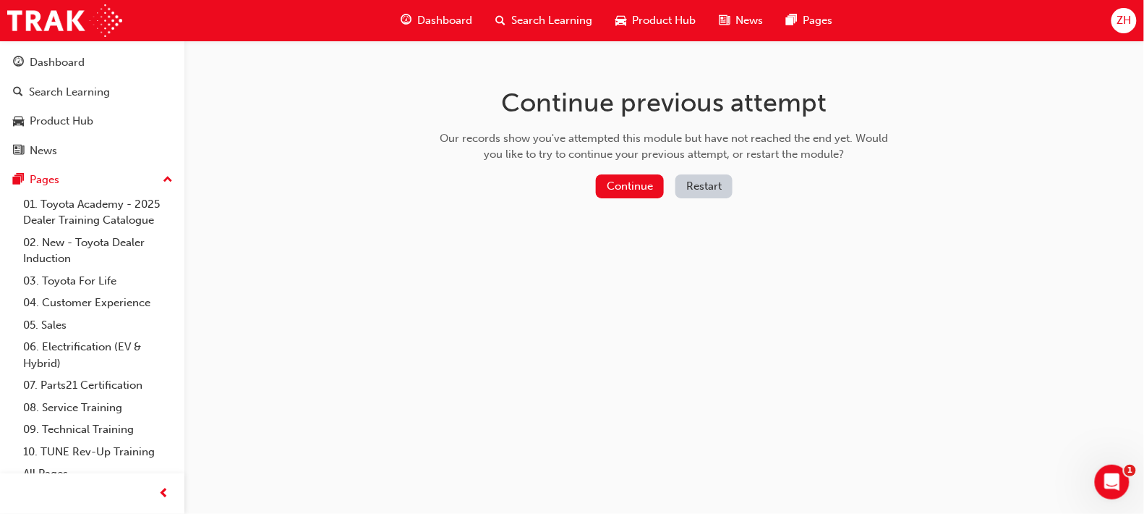
click at [696, 183] on button "Restart" at bounding box center [704, 186] width 57 height 24
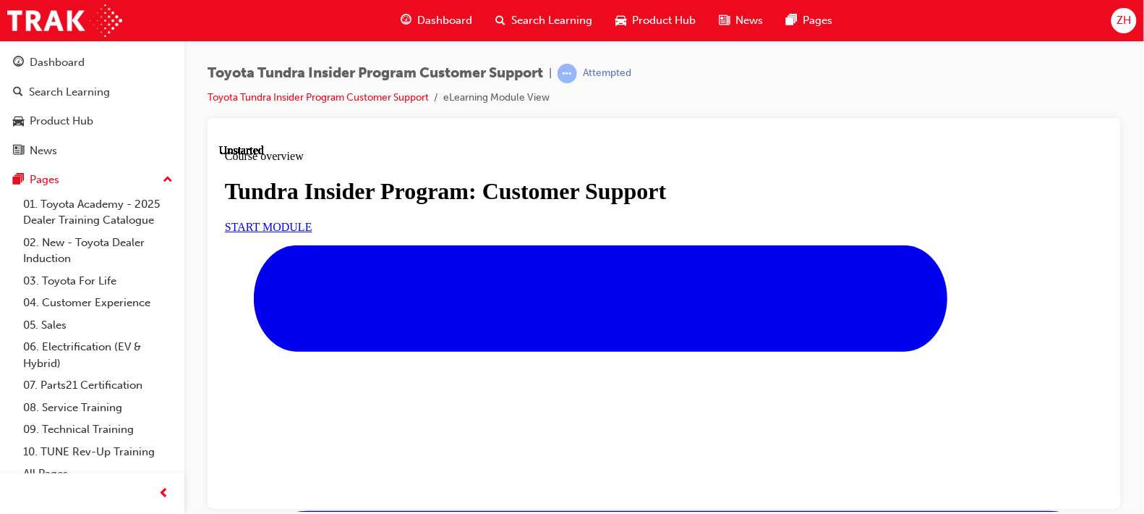
click at [1118, 21] on span "ZH" at bounding box center [1124, 20] width 14 height 17
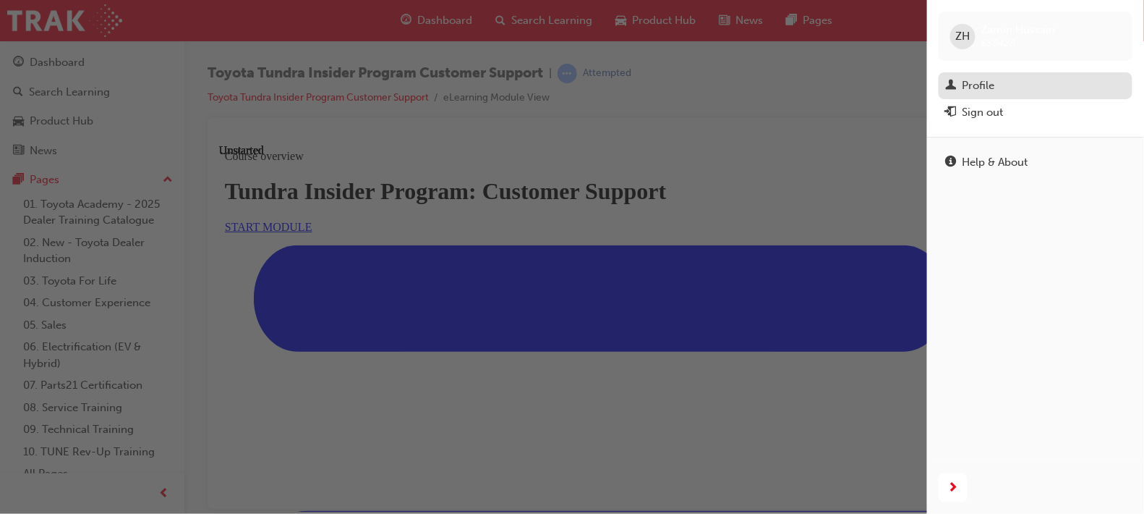
click at [978, 90] on div "Profile" at bounding box center [979, 85] width 33 height 17
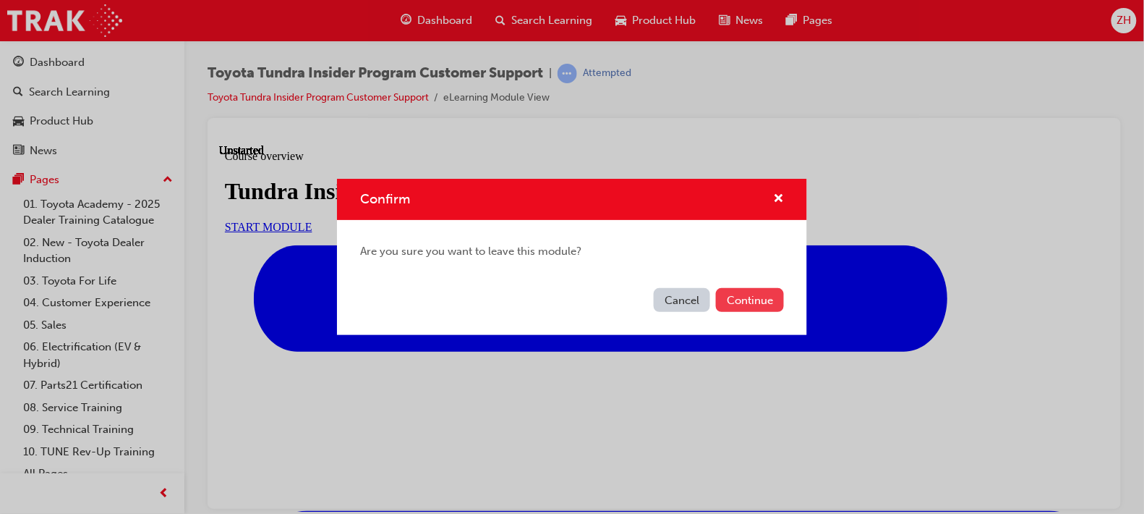
click at [754, 302] on button "Continue" at bounding box center [750, 300] width 68 height 24
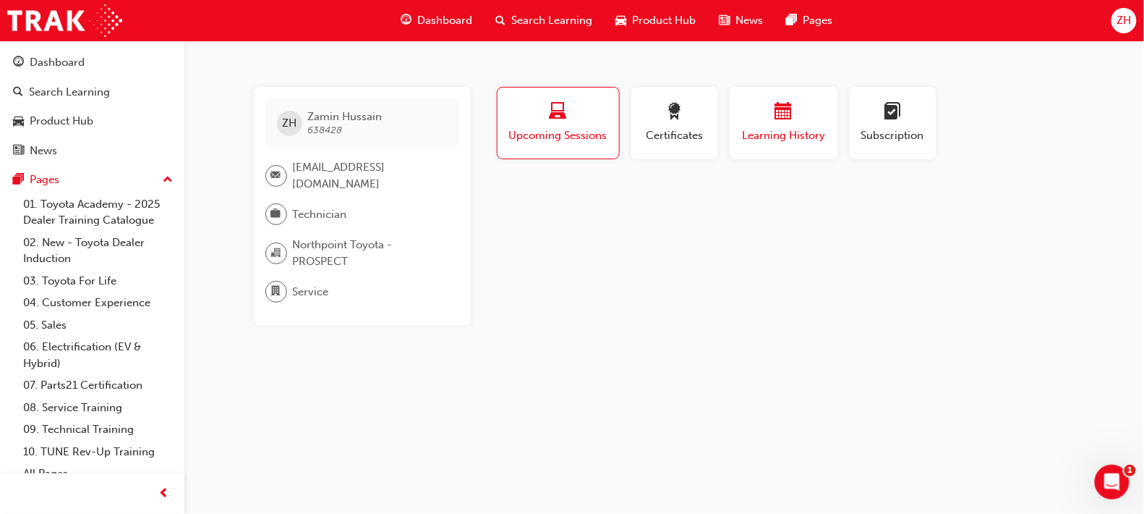
click at [775, 108] on span "calendar-icon" at bounding box center [783, 113] width 17 height 20
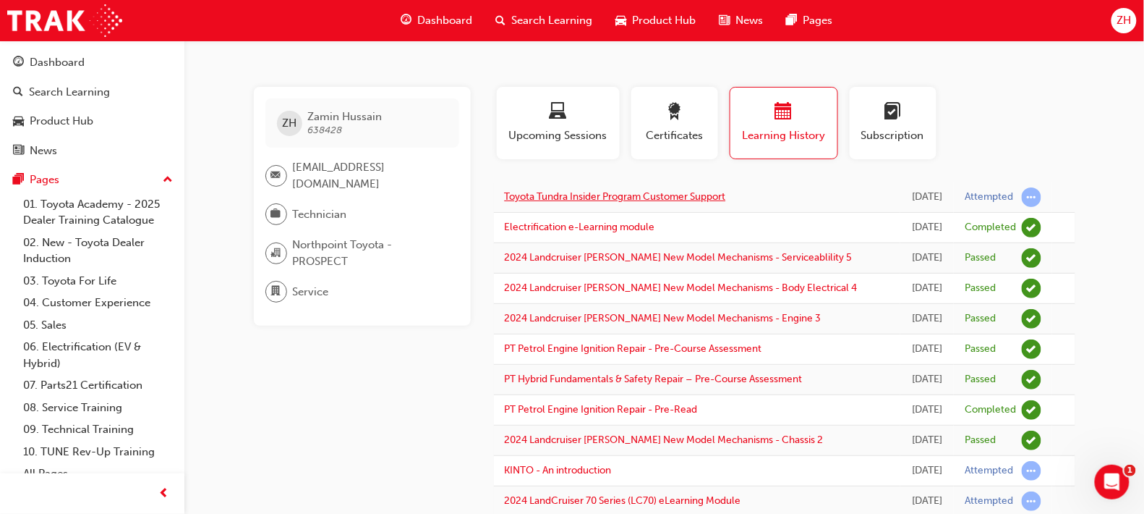
click at [703, 198] on link "Toyota Tundra Insider Program Customer Support" at bounding box center [615, 196] width 221 height 12
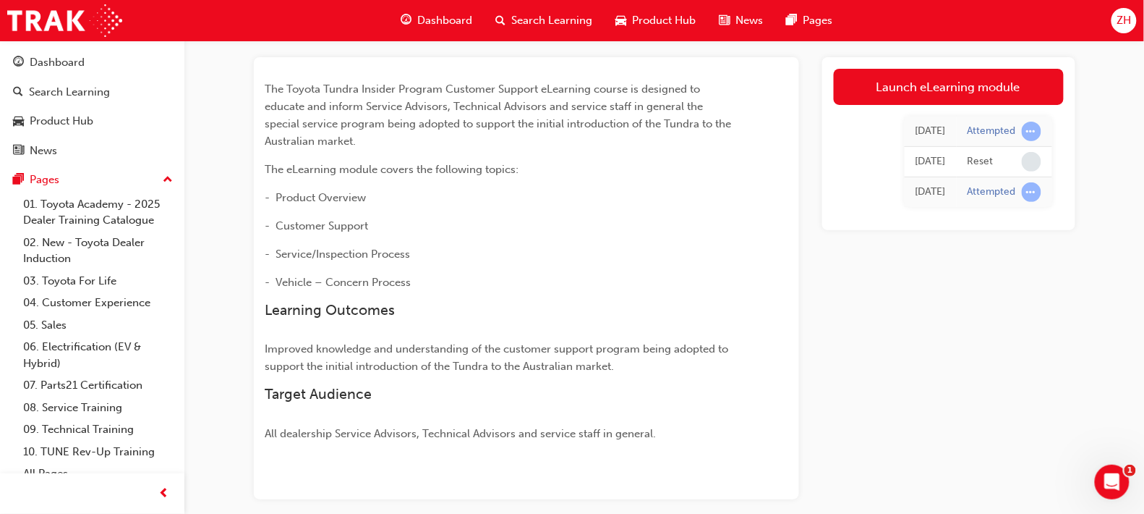
scroll to position [77, 0]
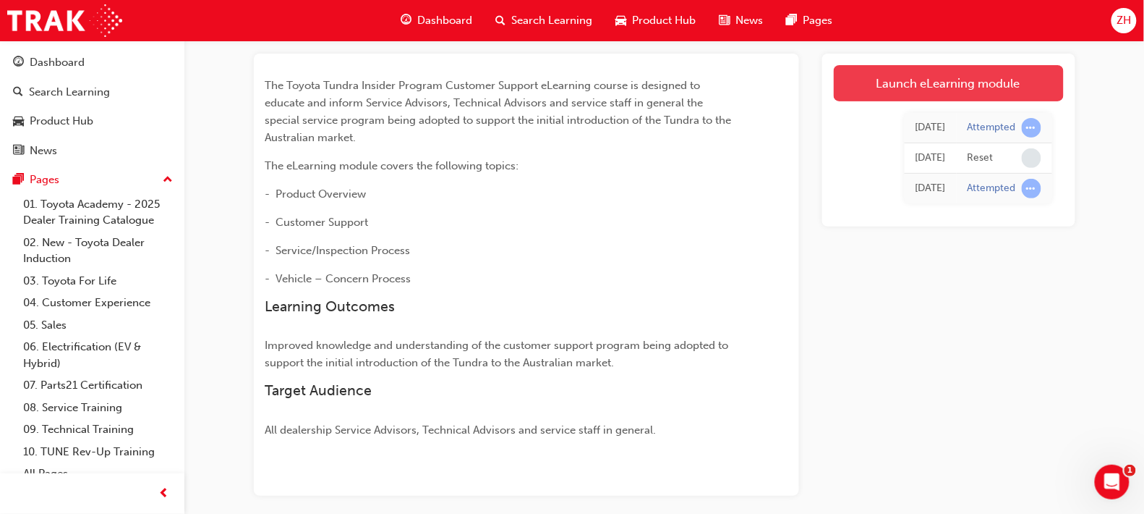
click at [1008, 84] on link "Launch eLearning module" at bounding box center [949, 83] width 230 height 36
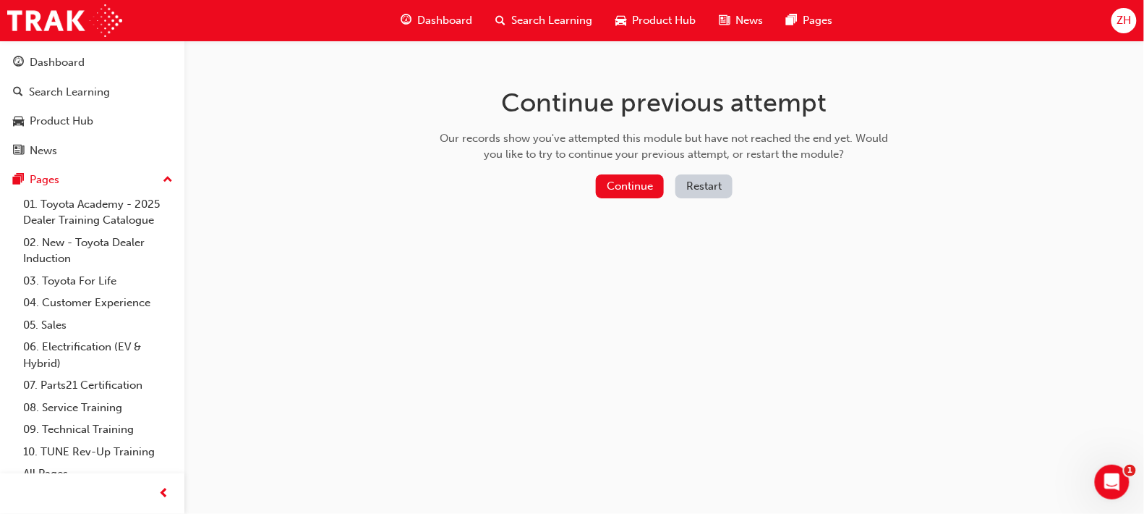
click at [704, 187] on button "Restart" at bounding box center [704, 186] width 57 height 24
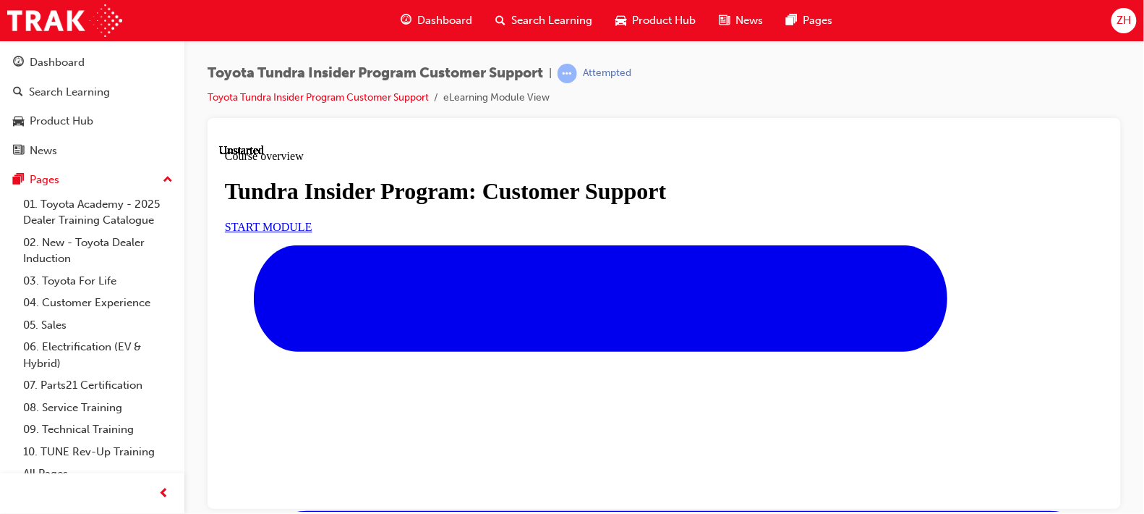
click at [499, 20] on span "search-icon" at bounding box center [501, 21] width 10 height 18
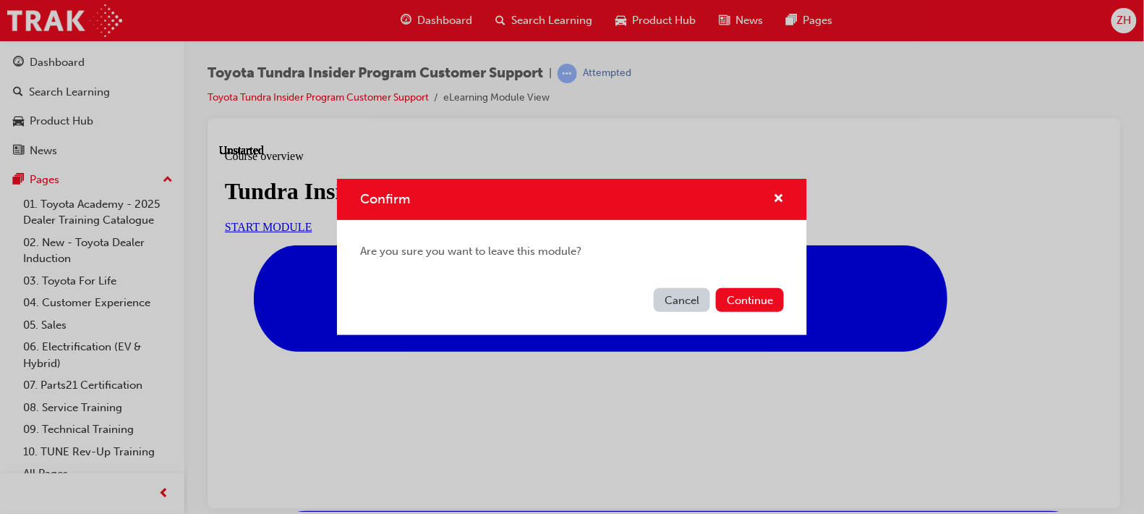
click at [499, 20] on div "Confirm Are you sure you want to leave this module? Cancel Continue" at bounding box center [572, 257] width 1144 height 514
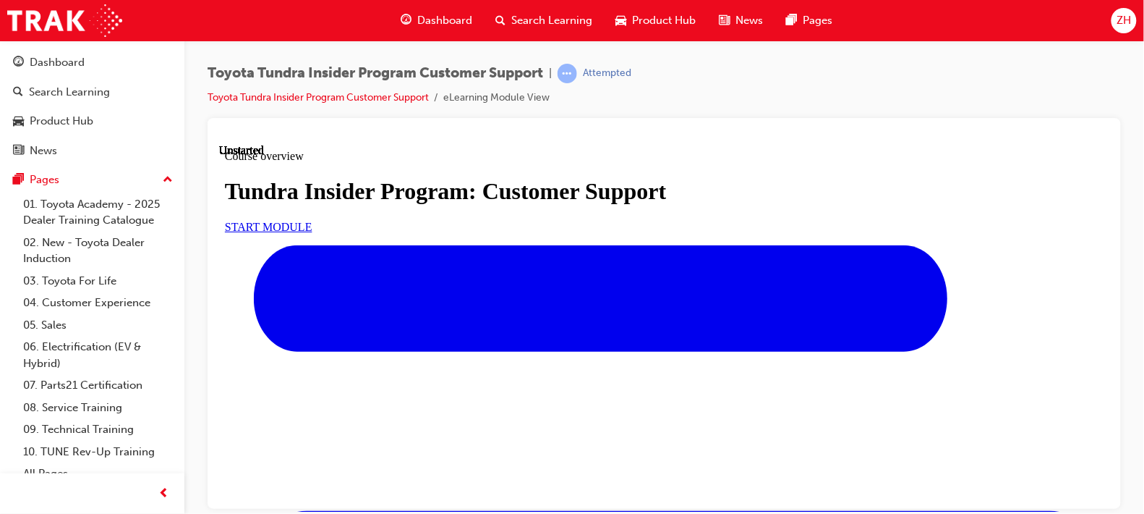
click at [499, 20] on span "search-icon" at bounding box center [501, 21] width 10 height 18
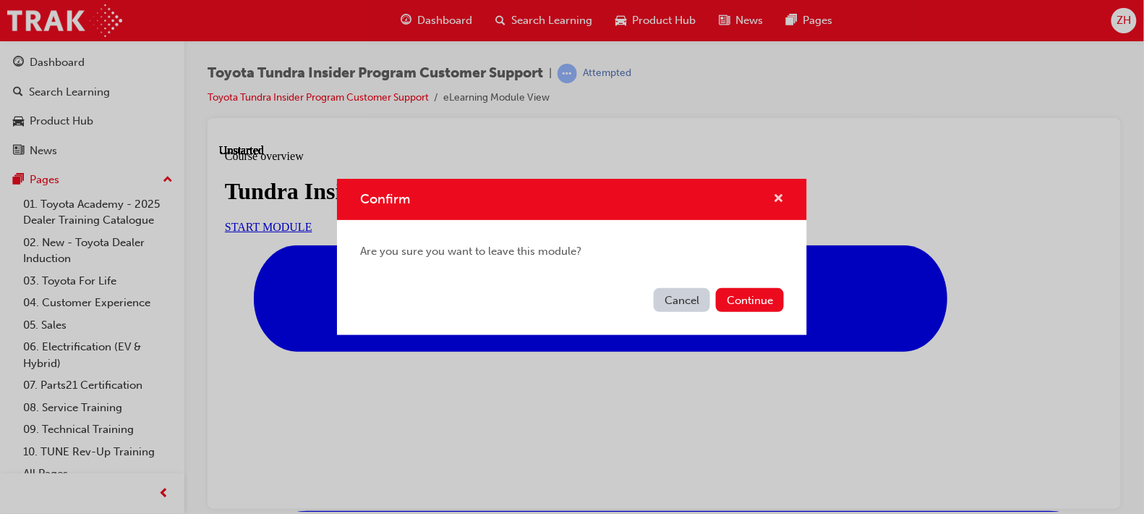
click at [782, 197] on span "cross-icon" at bounding box center [778, 199] width 11 height 13
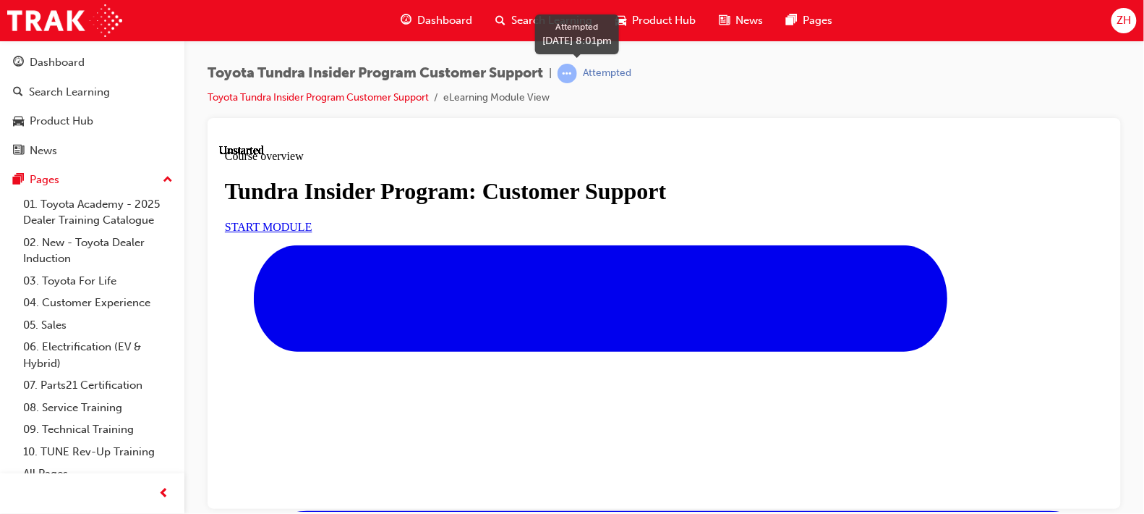
click at [574, 78] on span "learningRecordVerb_ATTEMPT-icon" at bounding box center [568, 74] width 20 height 20
click at [575, 80] on span "learningRecordVerb_ATTEMPT-icon" at bounding box center [568, 74] width 20 height 20
click at [542, 91] on li "eLearning Module View" at bounding box center [496, 98] width 106 height 17
click at [407, 99] on link "Toyota Tundra Insider Program Customer Support" at bounding box center [318, 97] width 221 height 12
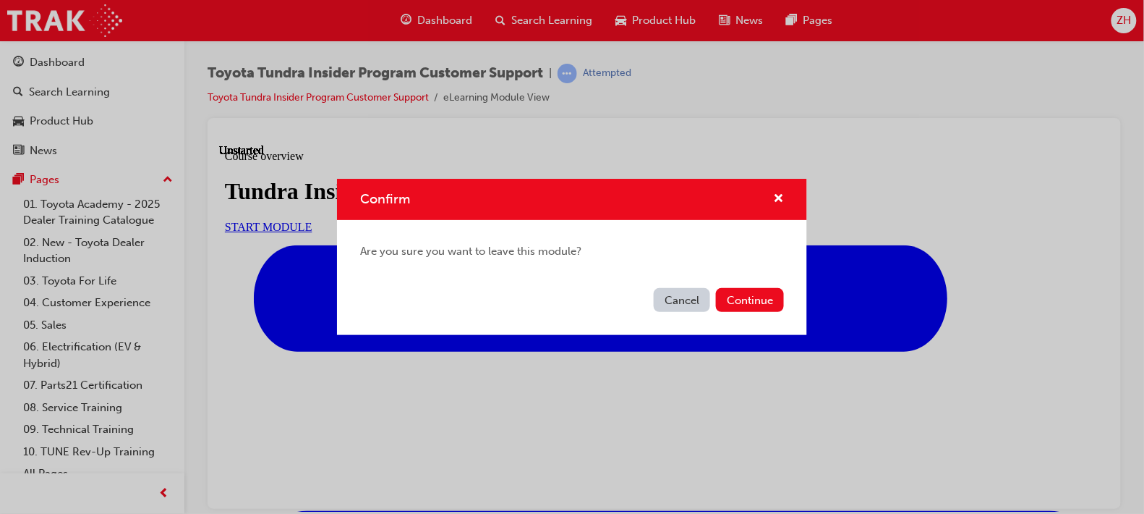
click at [686, 297] on button "Cancel" at bounding box center [682, 300] width 56 height 24
click at [741, 291] on button "Continue" at bounding box center [750, 300] width 68 height 24
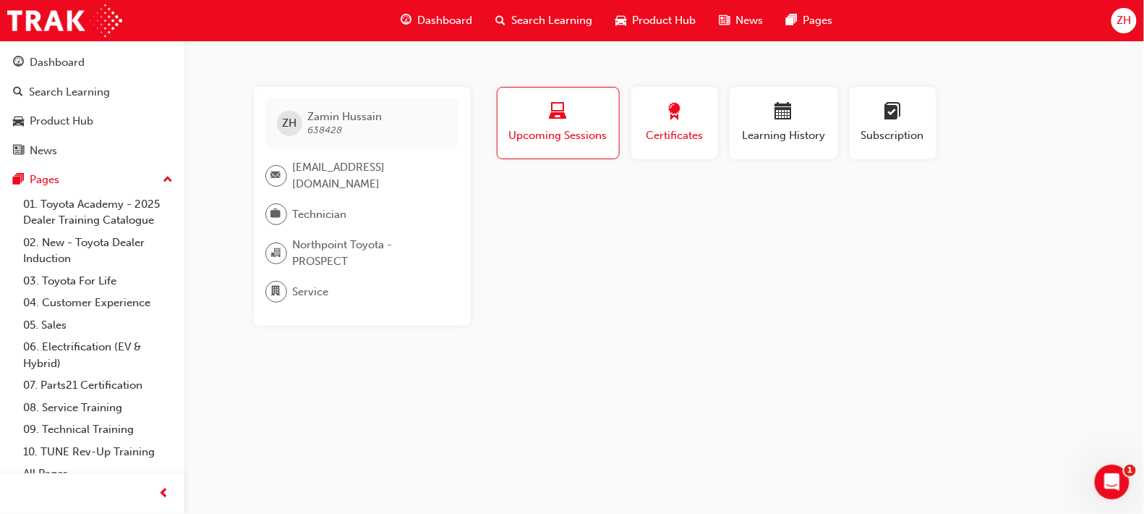
click at [667, 121] on span "award-icon" at bounding box center [674, 113] width 17 height 20
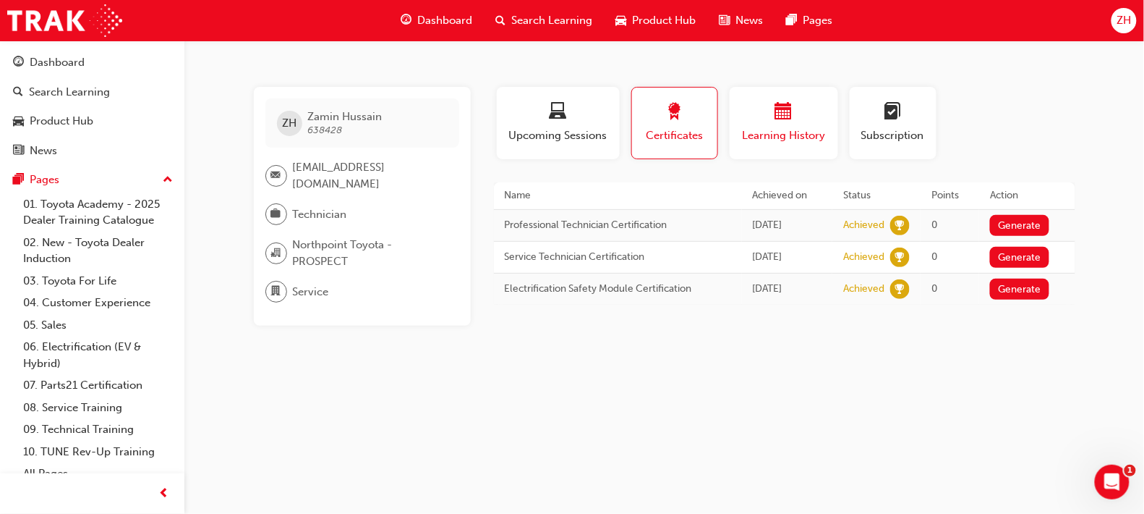
click at [780, 145] on button "Learning History" at bounding box center [784, 123] width 109 height 72
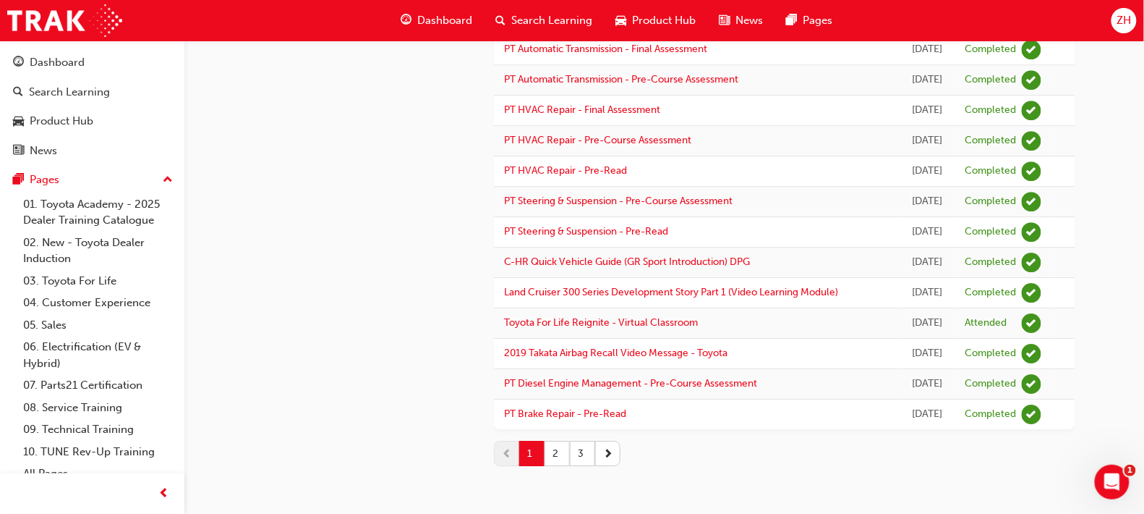
scroll to position [1667, 0]
click at [560, 455] on button "2" at bounding box center [557, 453] width 25 height 25
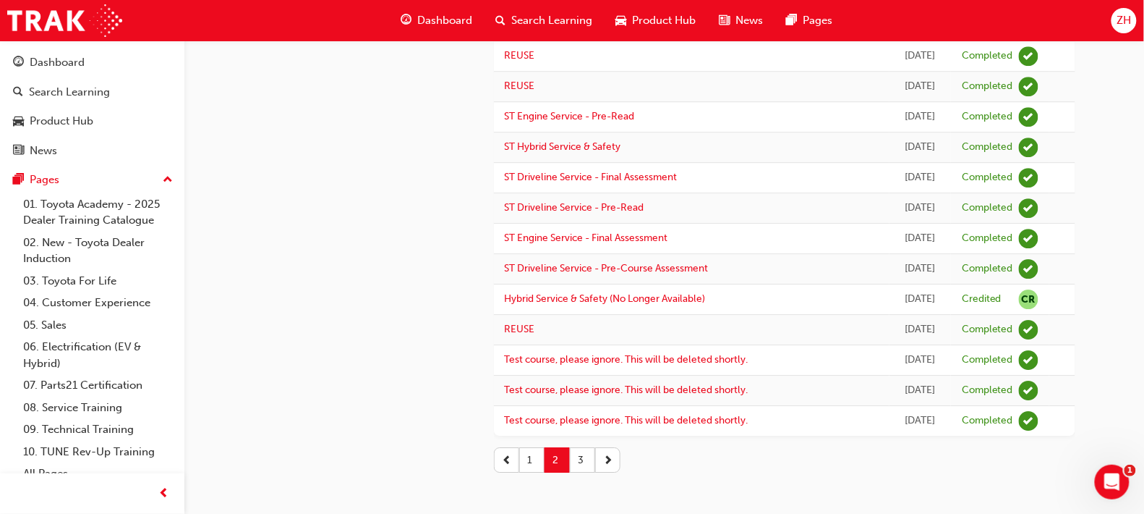
scroll to position [1275, 0]
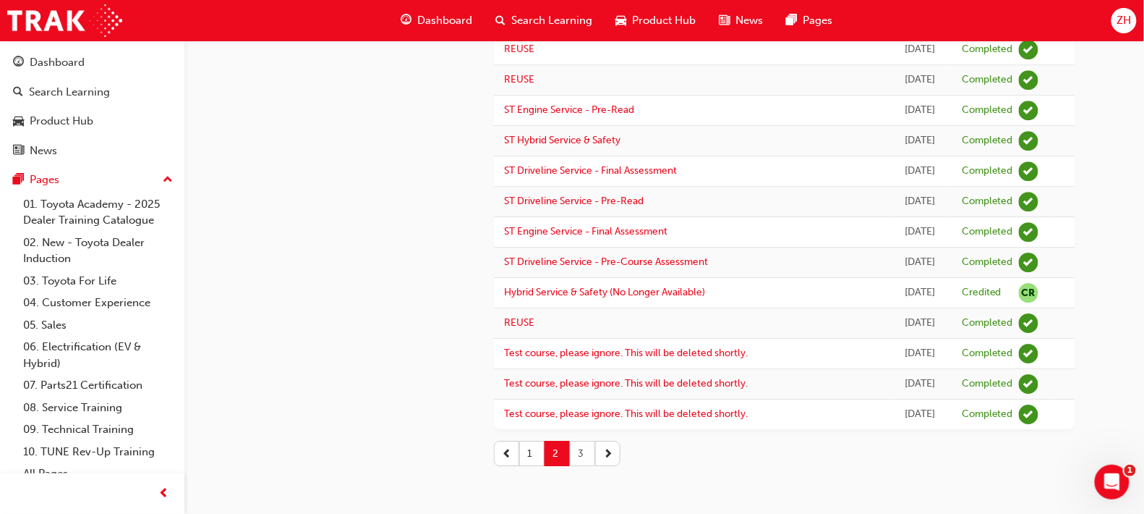
click at [580, 445] on button "3" at bounding box center [582, 453] width 25 height 25
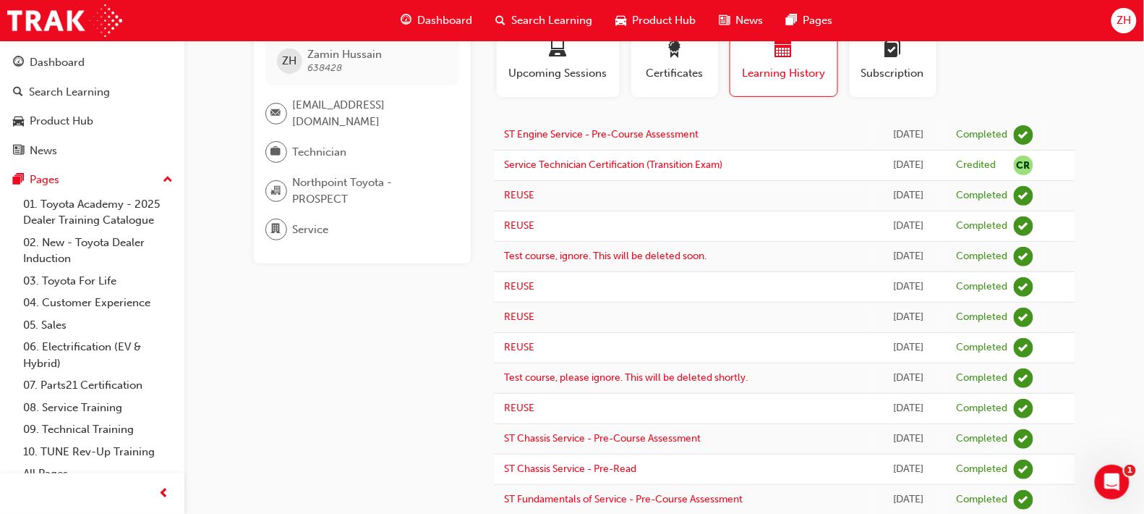
scroll to position [0, 0]
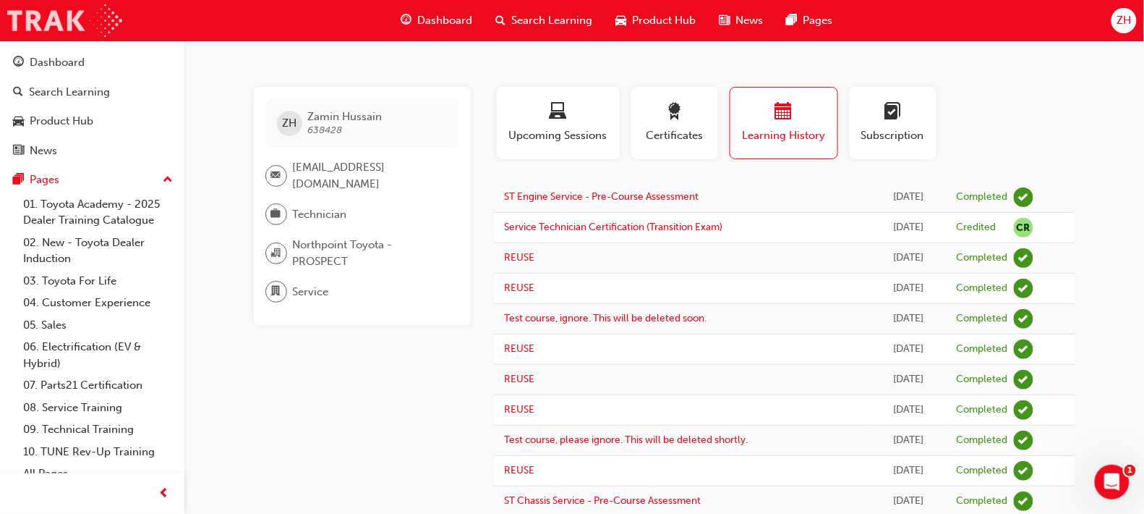
click at [98, 25] on img at bounding box center [64, 20] width 115 height 33
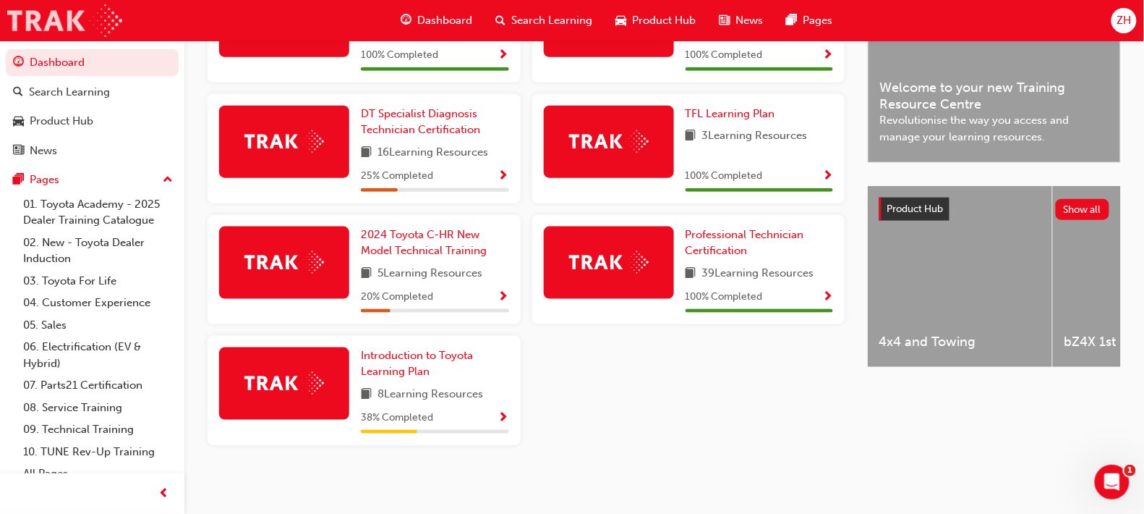
scroll to position [432, 0]
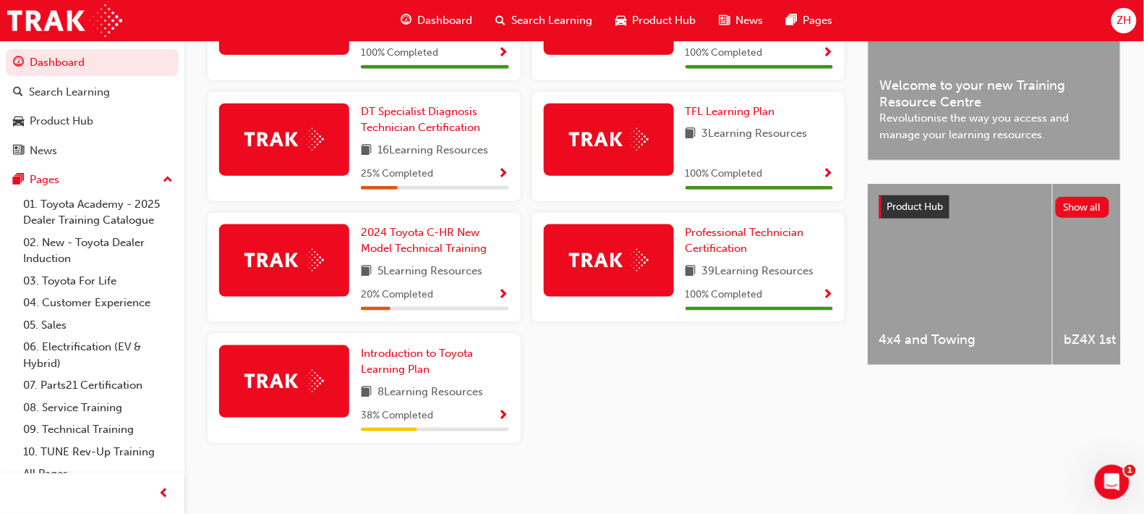
click at [311, 387] on img at bounding box center [285, 381] width 80 height 22
click at [506, 412] on span "Show Progress" at bounding box center [503, 415] width 11 height 13
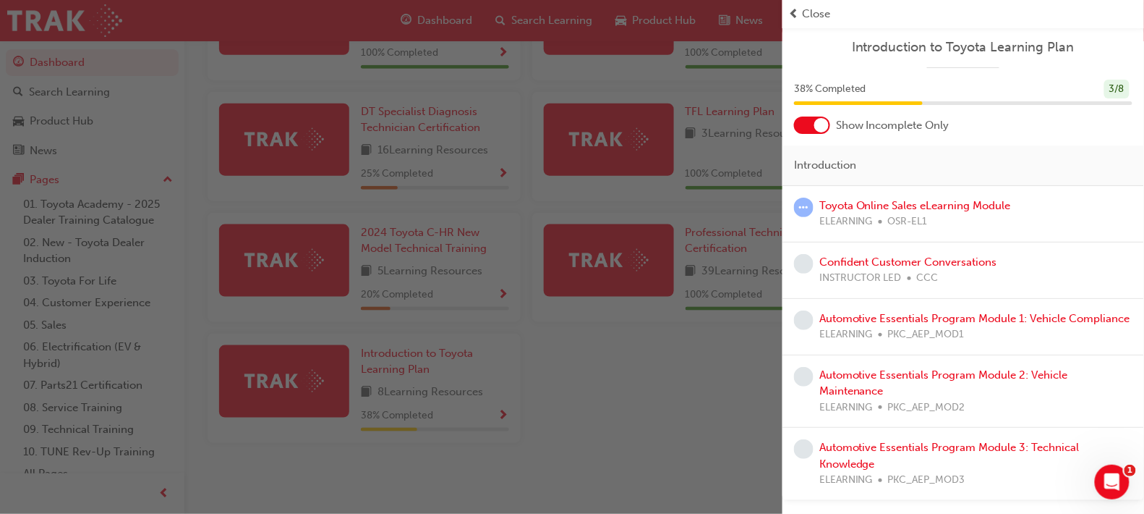
click at [807, 211] on span "learningRecordVerb_ATTEMPT-icon" at bounding box center [804, 207] width 20 height 20
click at [876, 204] on link "Toyota Online Sales eLearning Module" at bounding box center [916, 205] width 192 height 13
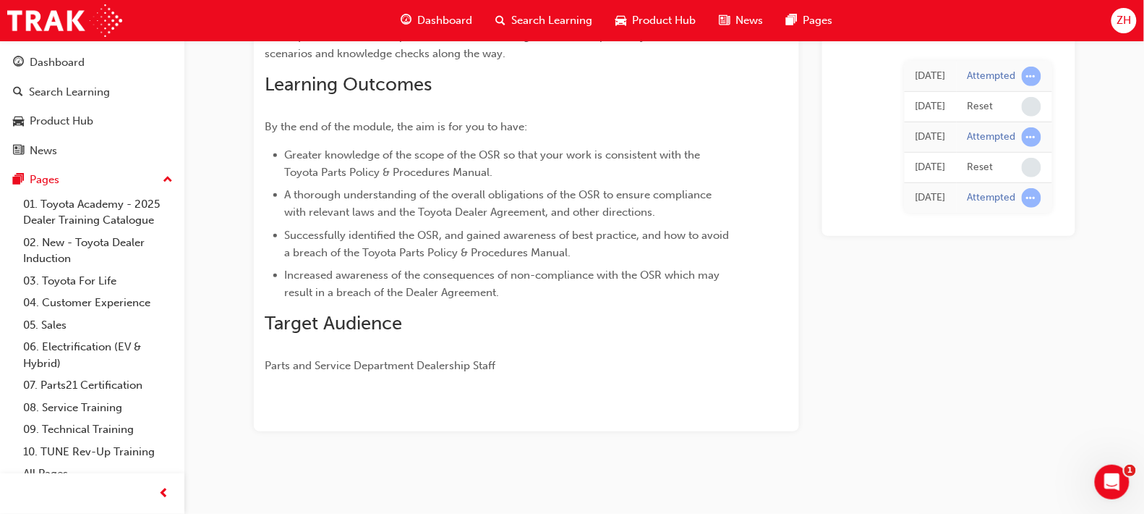
scroll to position [195, 0]
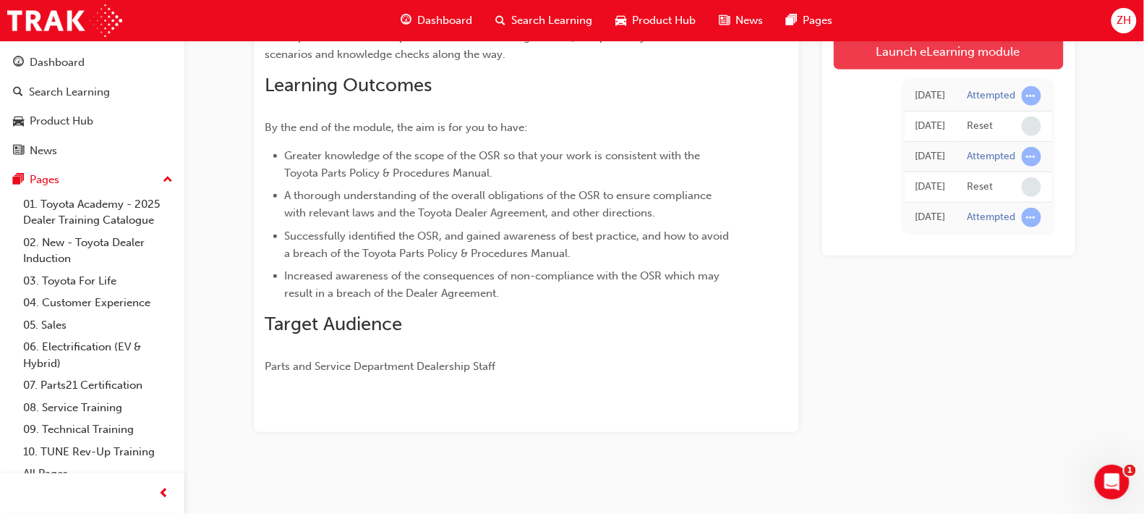
click at [964, 57] on link "Launch eLearning module" at bounding box center [949, 51] width 230 height 36
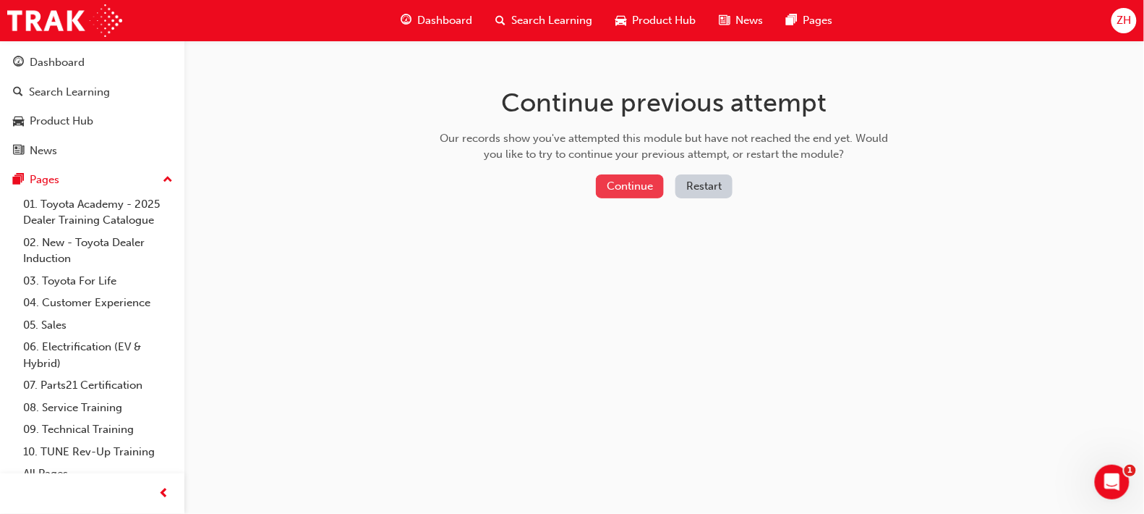
click at [636, 192] on button "Continue" at bounding box center [630, 186] width 68 height 24
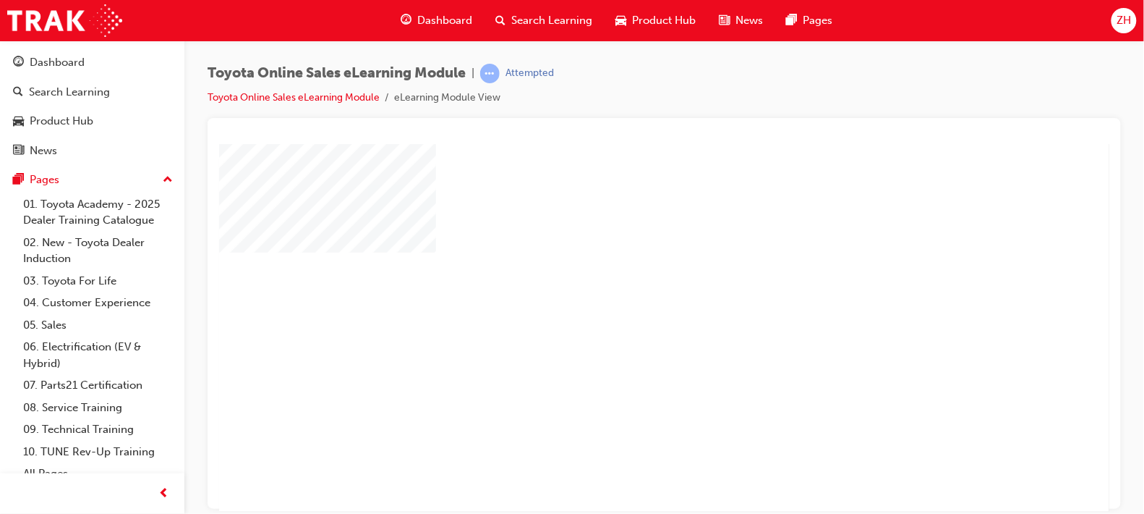
click at [622, 285] on div "play" at bounding box center [622, 285] width 0 height 0
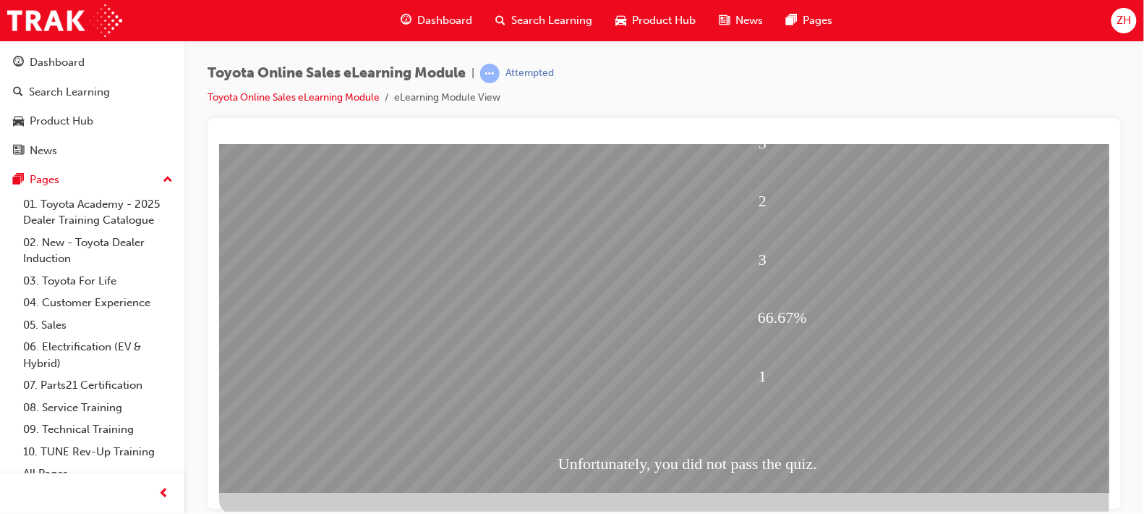
scroll to position [174, 0]
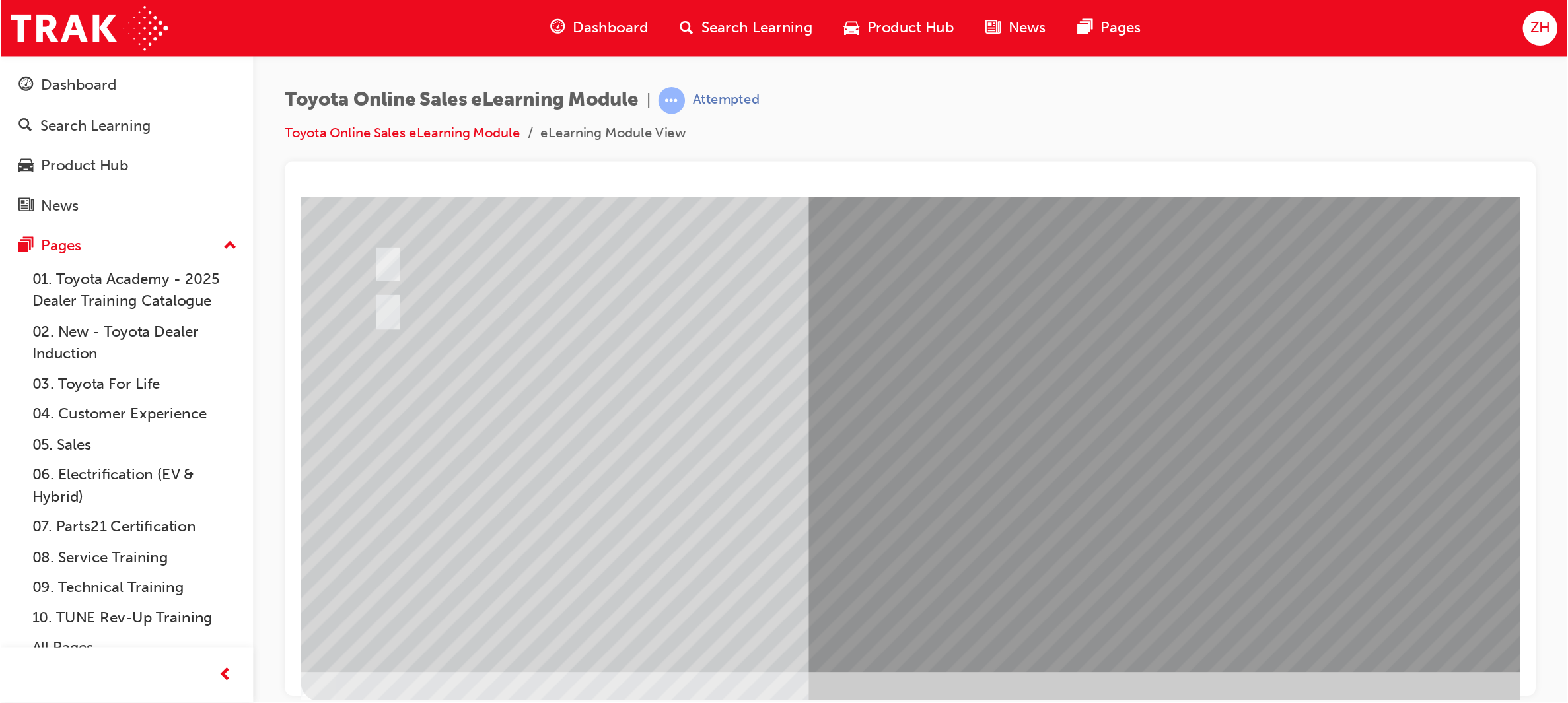
scroll to position [0, 0]
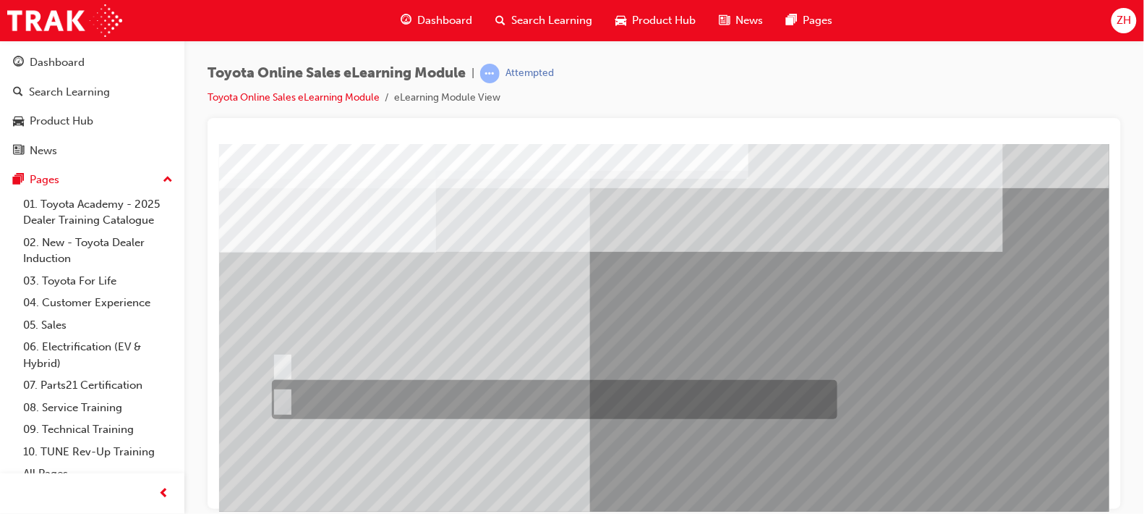
click at [282, 399] on input "False" at bounding box center [279, 399] width 16 height 16
radio input "true"
click at [271, 357] on input "True" at bounding box center [279, 365] width 16 height 16
radio input "true"
click at [271, 391] on input "False" at bounding box center [279, 399] width 16 height 16
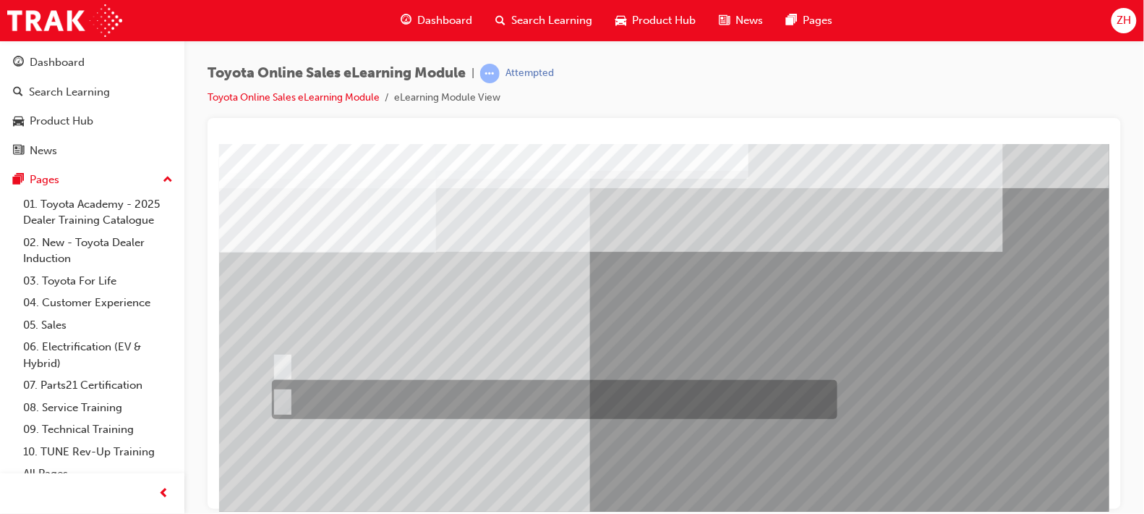
radio input "true"
click at [271, 357] on input "True" at bounding box center [279, 365] width 16 height 16
radio input "true"
click at [271, 391] on input "False" at bounding box center [279, 399] width 16 height 16
radio input "true"
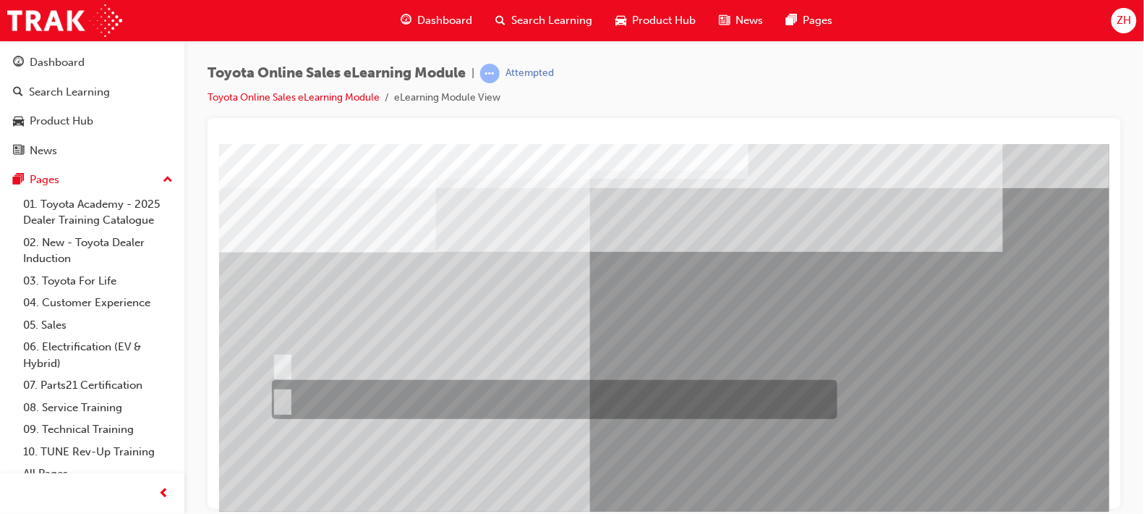
click at [271, 357] on input "True" at bounding box center [279, 365] width 16 height 16
radio input "true"
click at [271, 391] on input "False" at bounding box center [279, 399] width 16 height 16
radio input "true"
click at [271, 357] on input "True" at bounding box center [279, 365] width 16 height 16
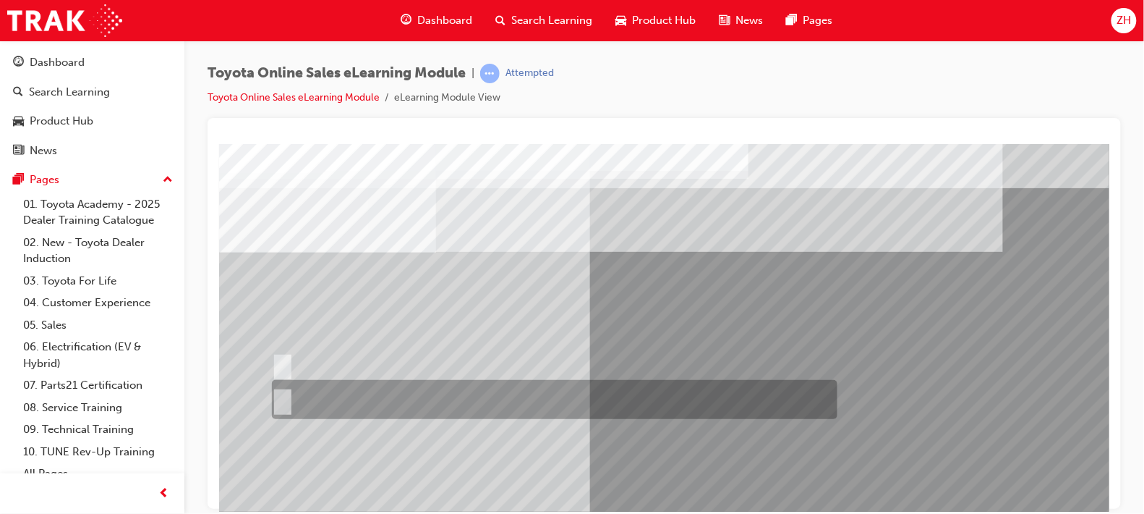
radio input "true"
click at [271, 391] on input "False" at bounding box center [279, 399] width 16 height 16
radio input "true"
click at [271, 357] on input "True" at bounding box center [279, 365] width 16 height 16
radio input "true"
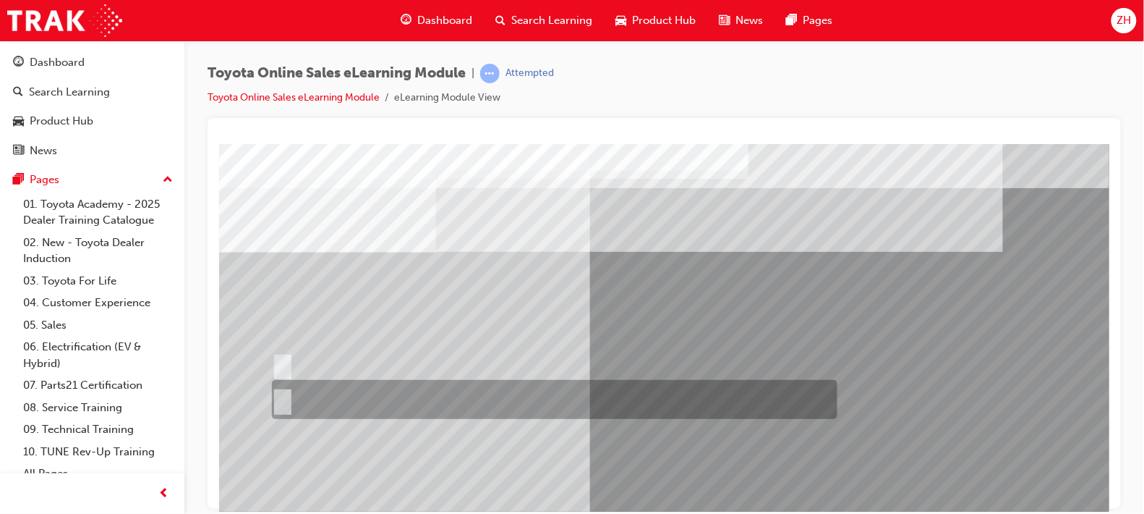
click at [271, 391] on input "False" at bounding box center [279, 399] width 16 height 16
radio input "true"
click at [271, 357] on input "True" at bounding box center [279, 365] width 16 height 16
radio input "true"
click at [271, 391] on input "False" at bounding box center [279, 399] width 16 height 16
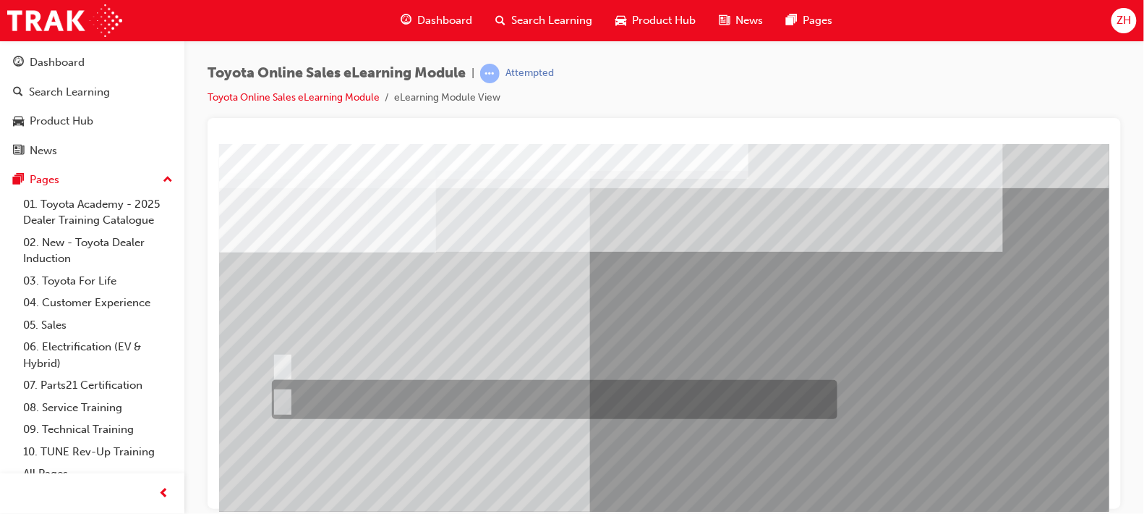
radio input "true"
click at [271, 357] on input "True" at bounding box center [279, 365] width 16 height 16
radio input "true"
click at [271, 391] on input "False" at bounding box center [279, 399] width 16 height 16
radio input "true"
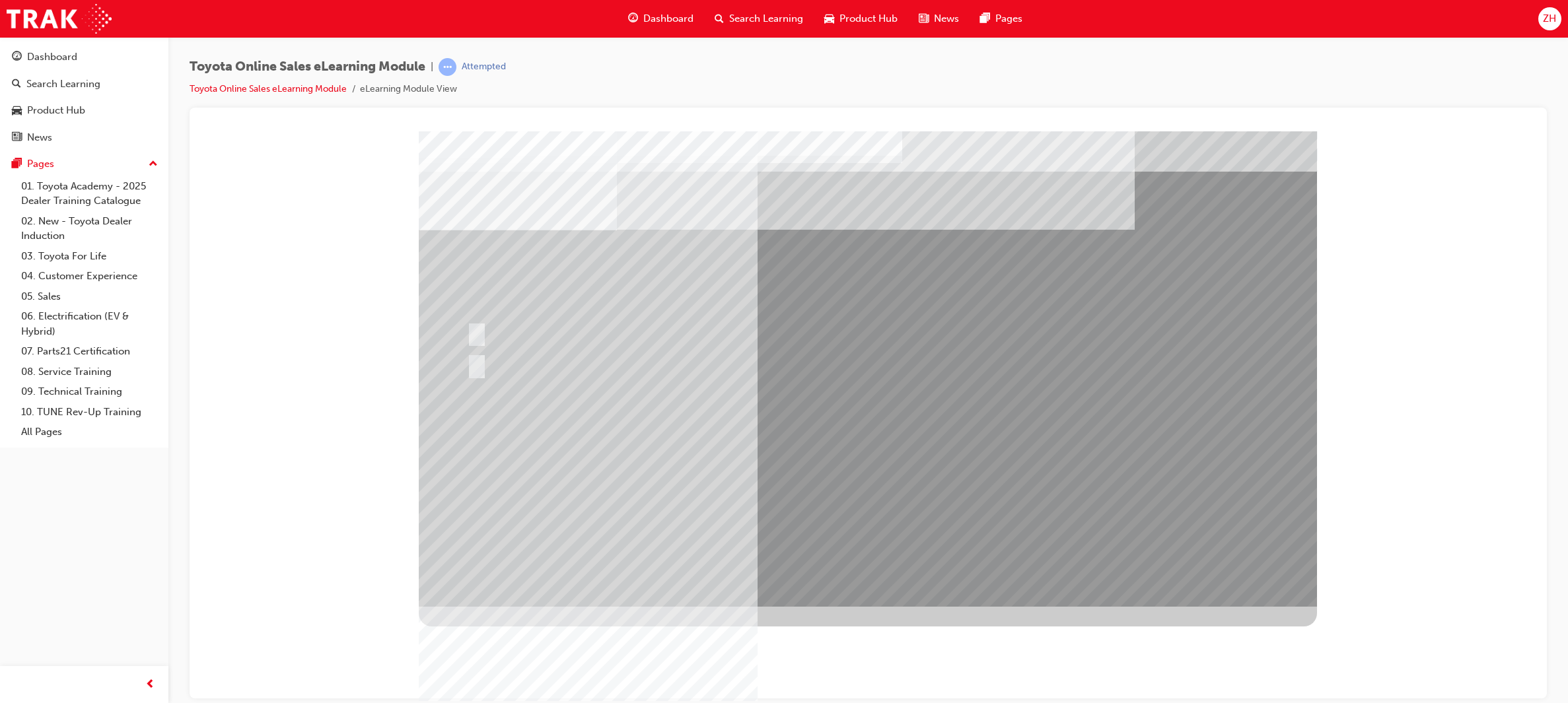
click at [454, 62] on span "learningRecordVerb_ATTEMPT-icon" at bounding box center [447, 68] width 18 height 18
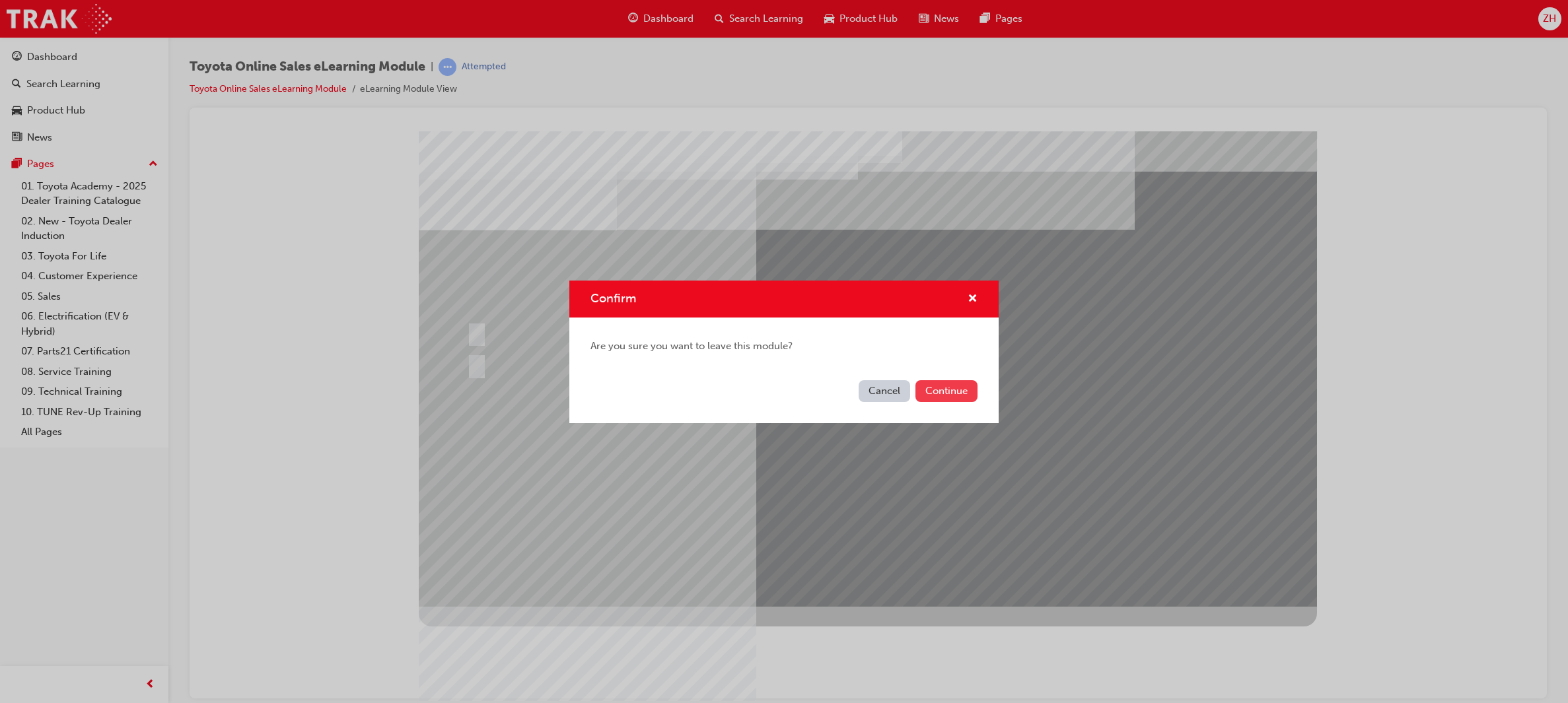
click at [958, 393] on button "Continue" at bounding box center [947, 392] width 62 height 22
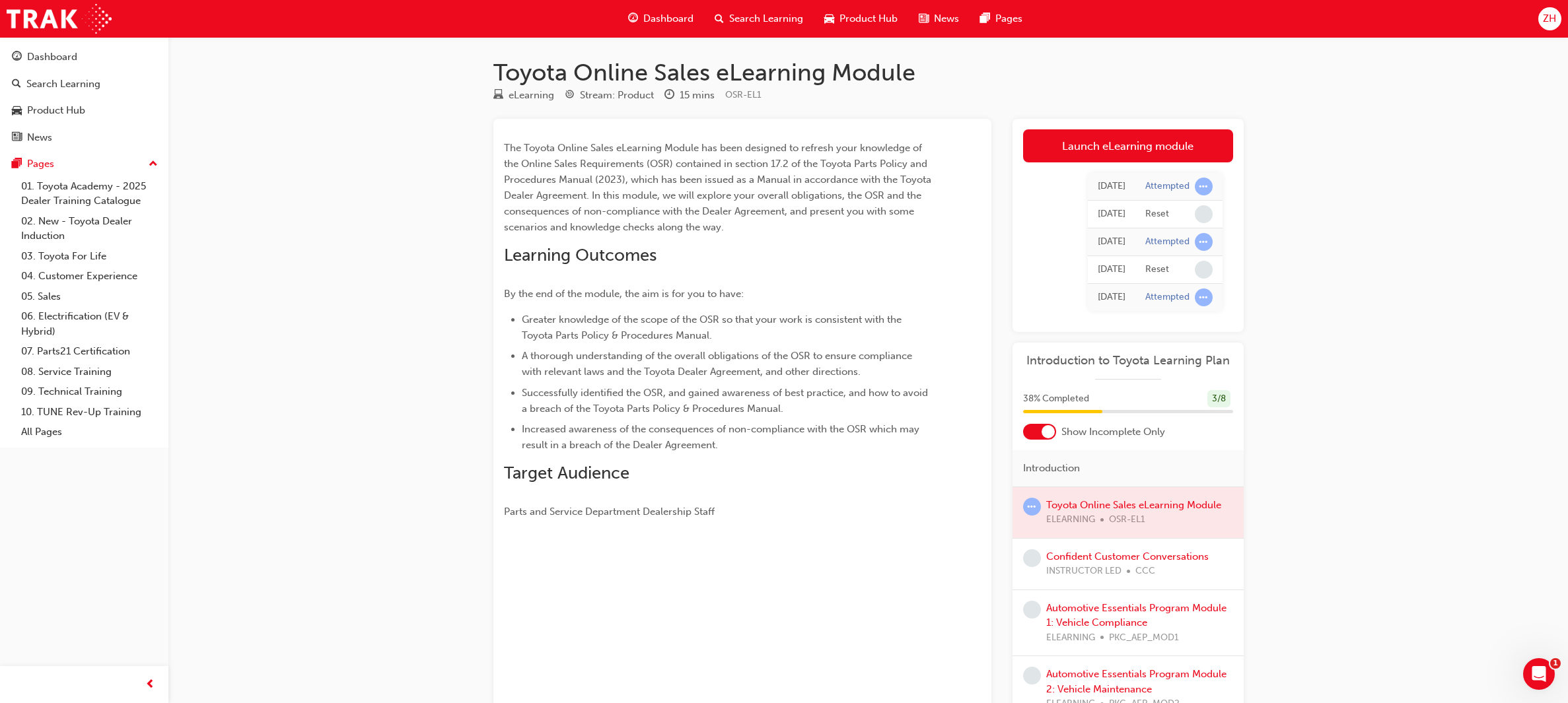
click at [1045, 191] on td "Attempted" at bounding box center [1179, 187] width 87 height 27
click at [1045, 154] on link "Launch eLearning module" at bounding box center [1129, 146] width 210 height 33
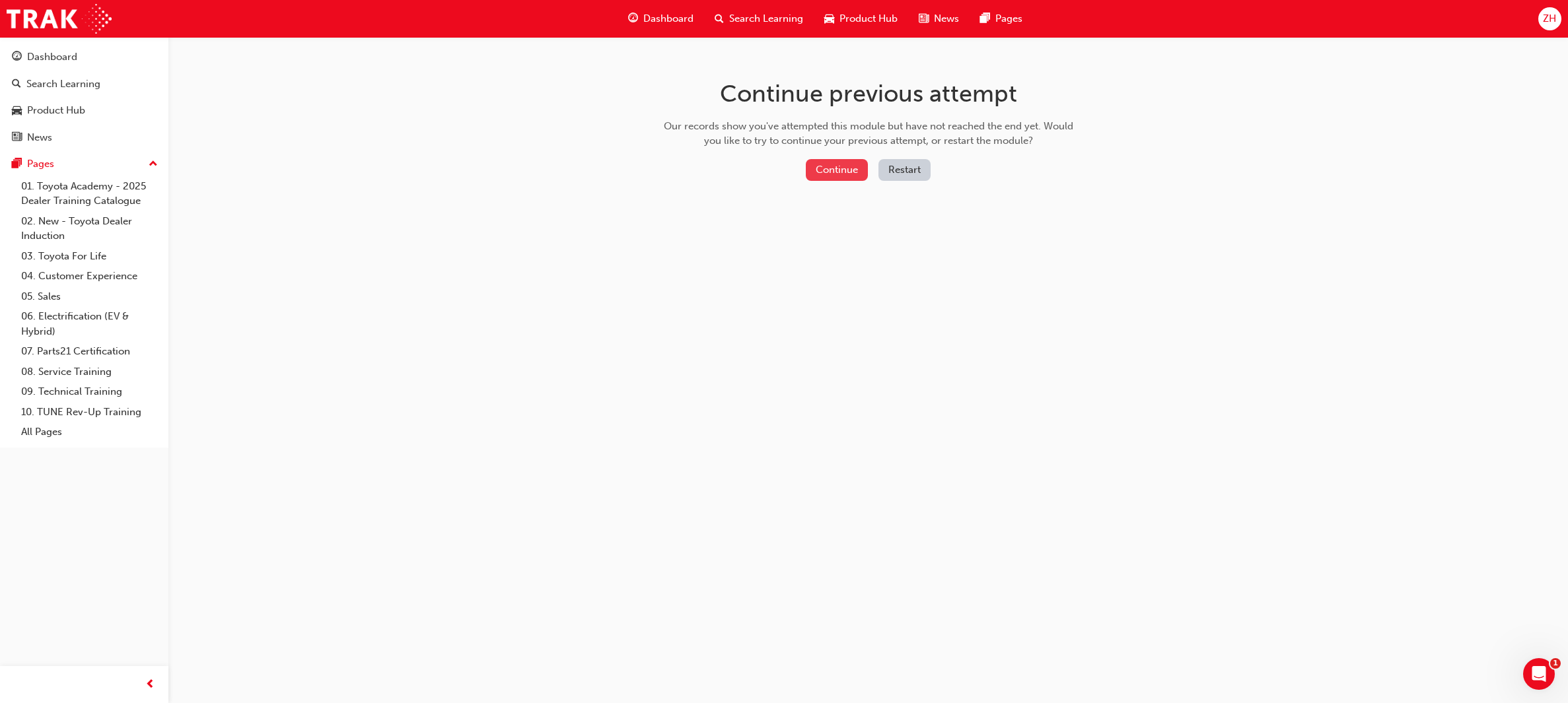
click at [849, 166] on button "Continue" at bounding box center [837, 170] width 62 height 22
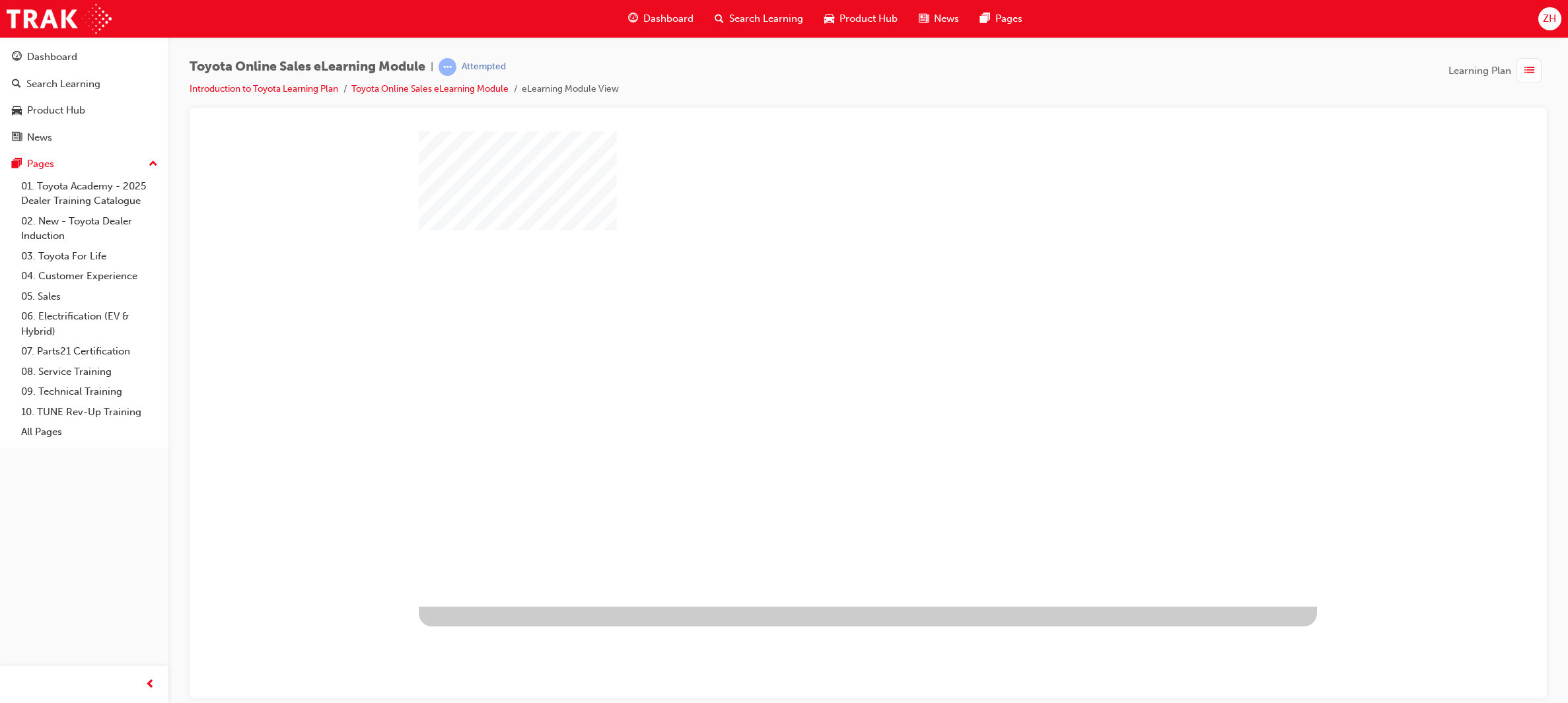
click at [830, 331] on div "play" at bounding box center [830, 331] width 0 height 0
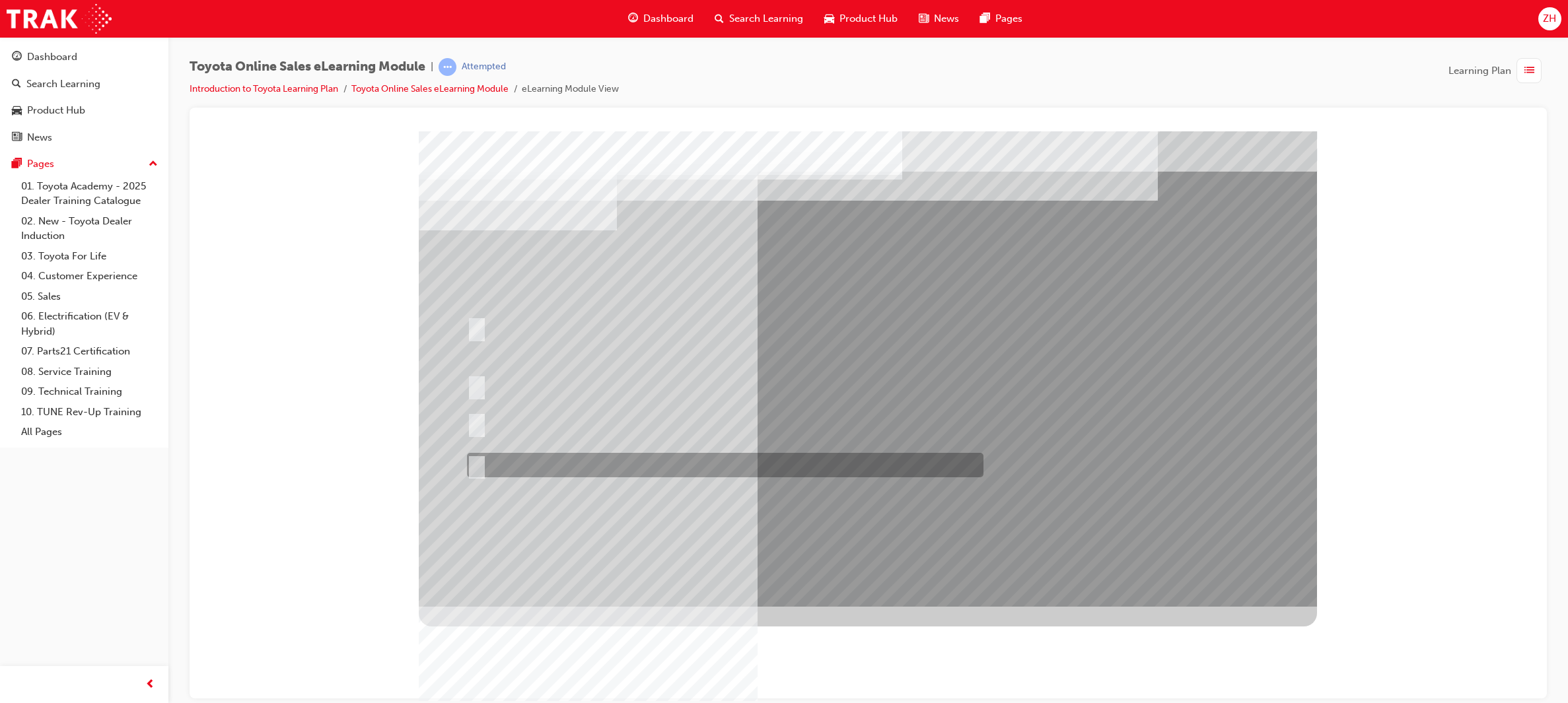
click at [565, 457] on div at bounding box center [722, 465] width 517 height 25
radio input "true"
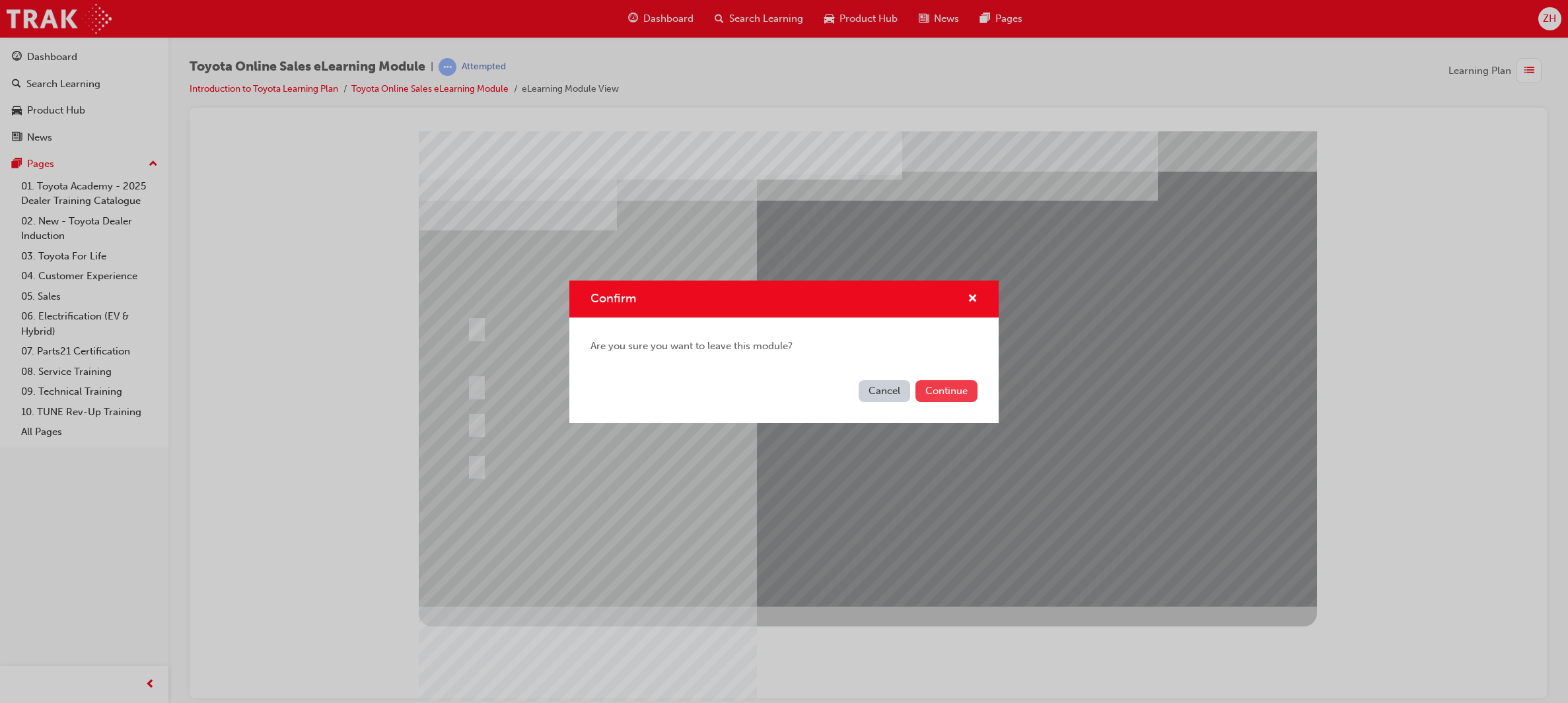
click at [949, 402] on button "Continue" at bounding box center [947, 392] width 62 height 22
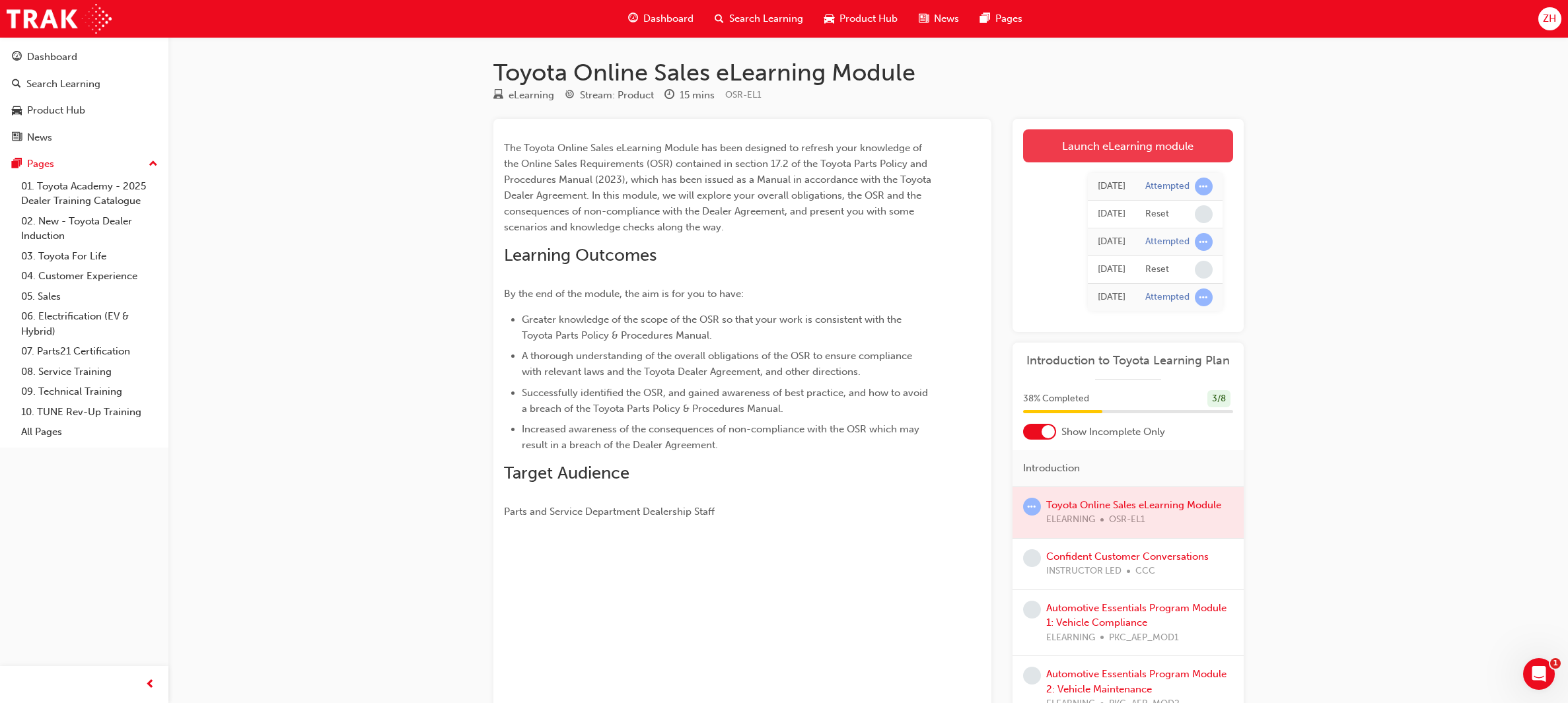
click at [1045, 154] on link "Launch eLearning module" at bounding box center [1129, 146] width 210 height 33
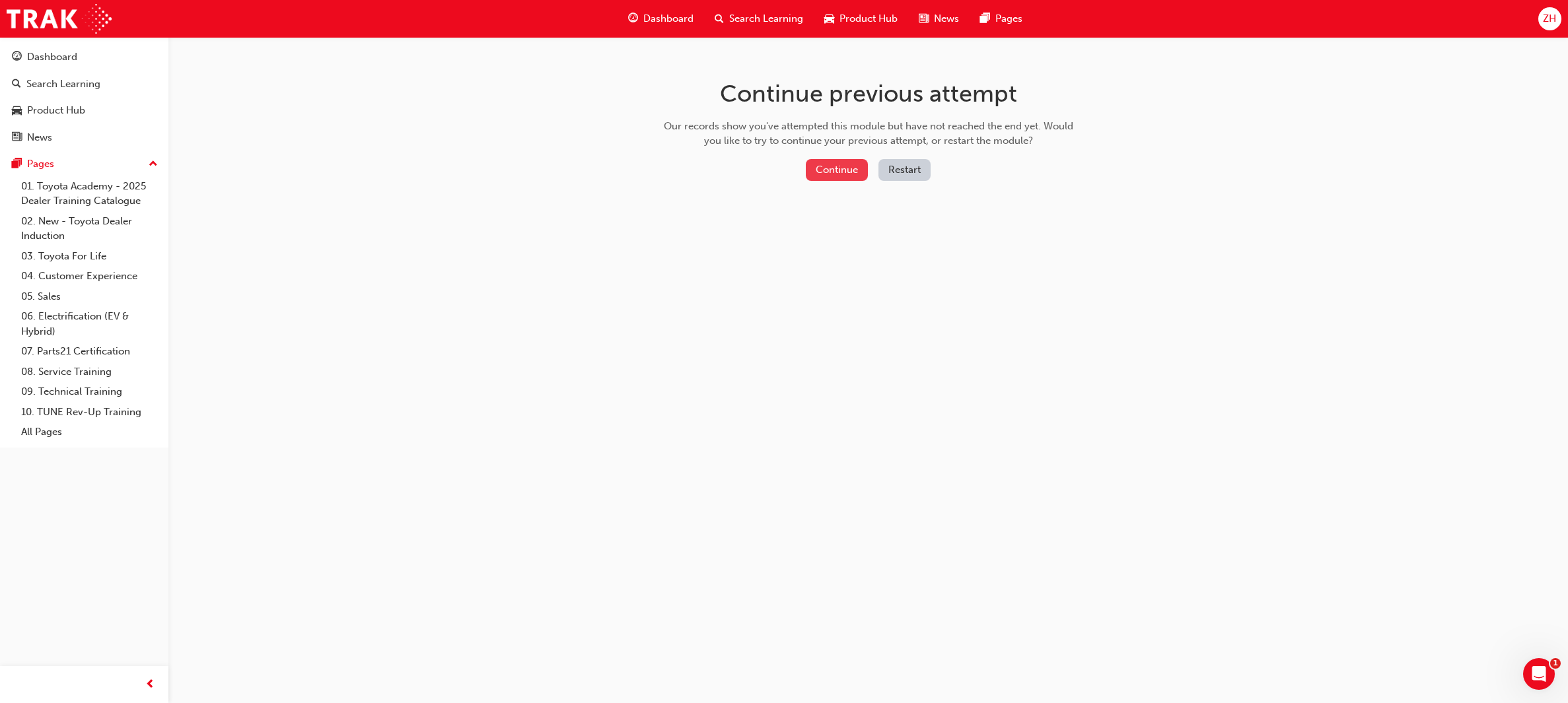
click at [820, 168] on button "Continue" at bounding box center [837, 170] width 62 height 22
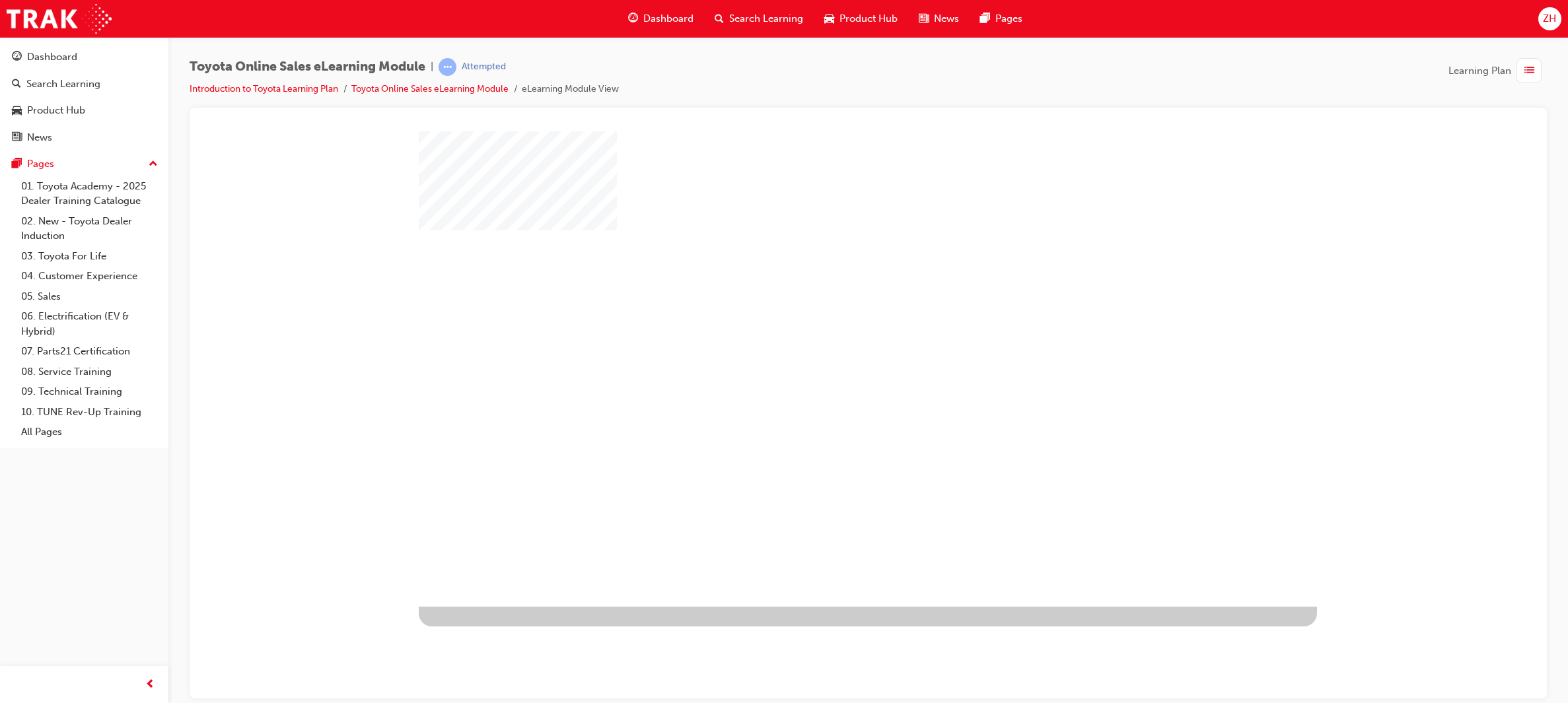
click at [830, 331] on div "play" at bounding box center [830, 331] width 0 height 0
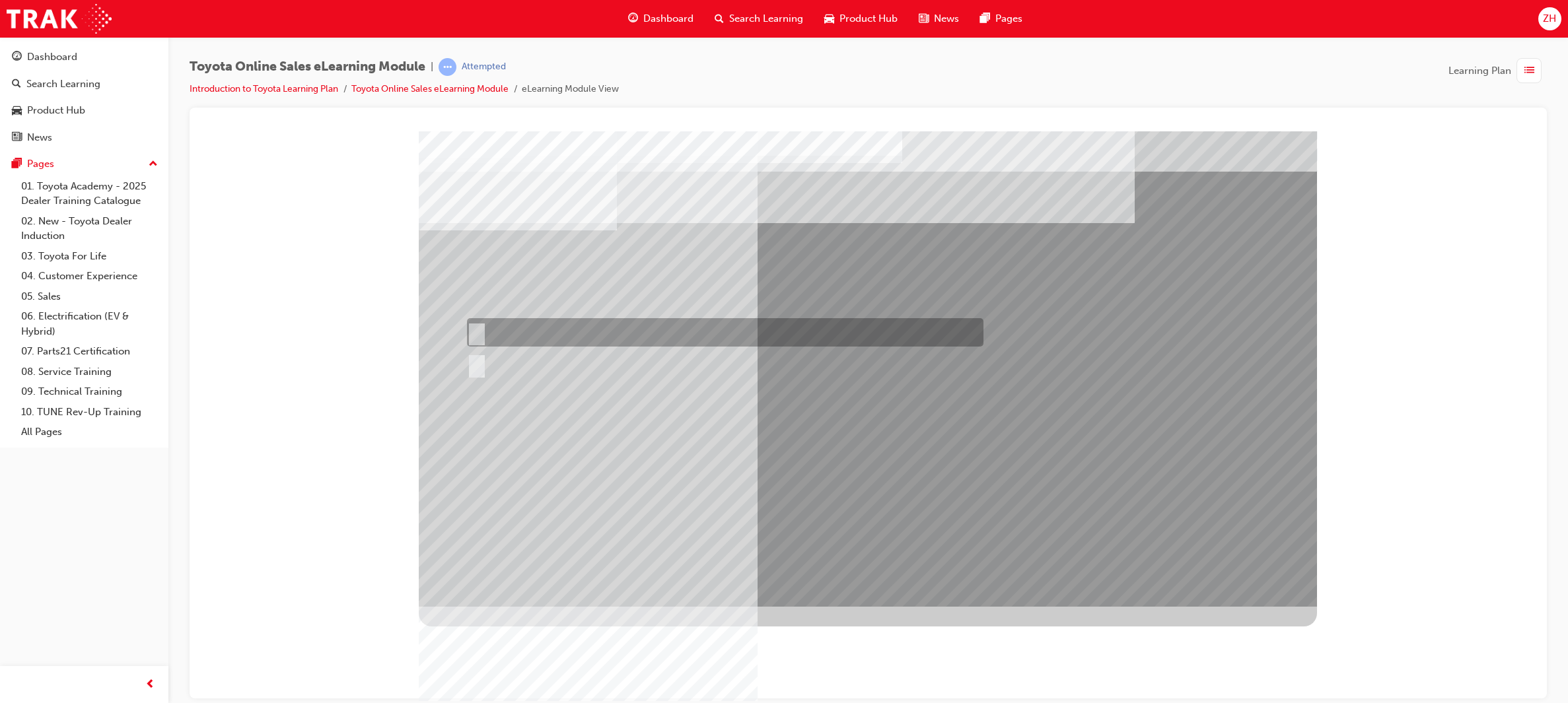
click at [474, 342] on div at bounding box center [722, 332] width 517 height 28
radio input "true"
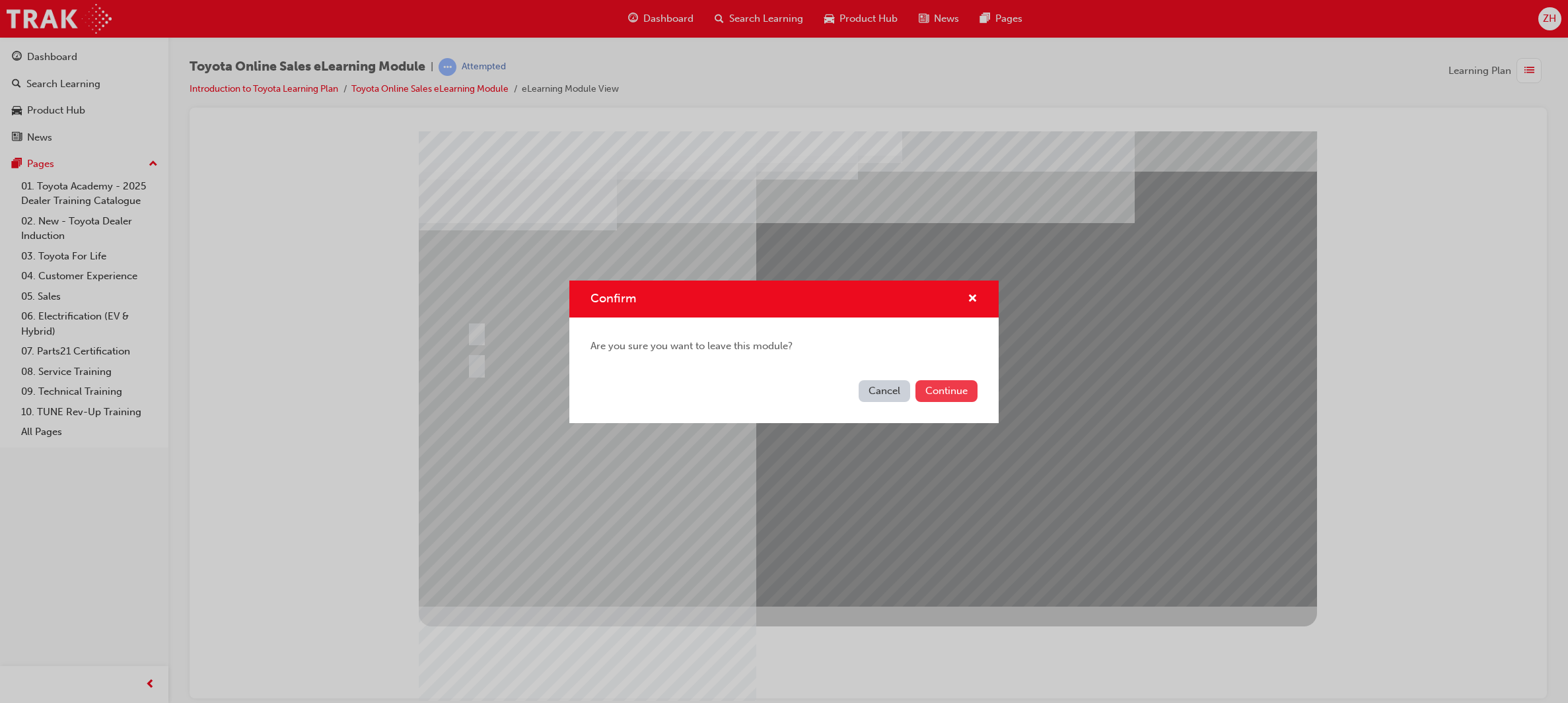
click at [932, 396] on button "Continue" at bounding box center [947, 392] width 62 height 22
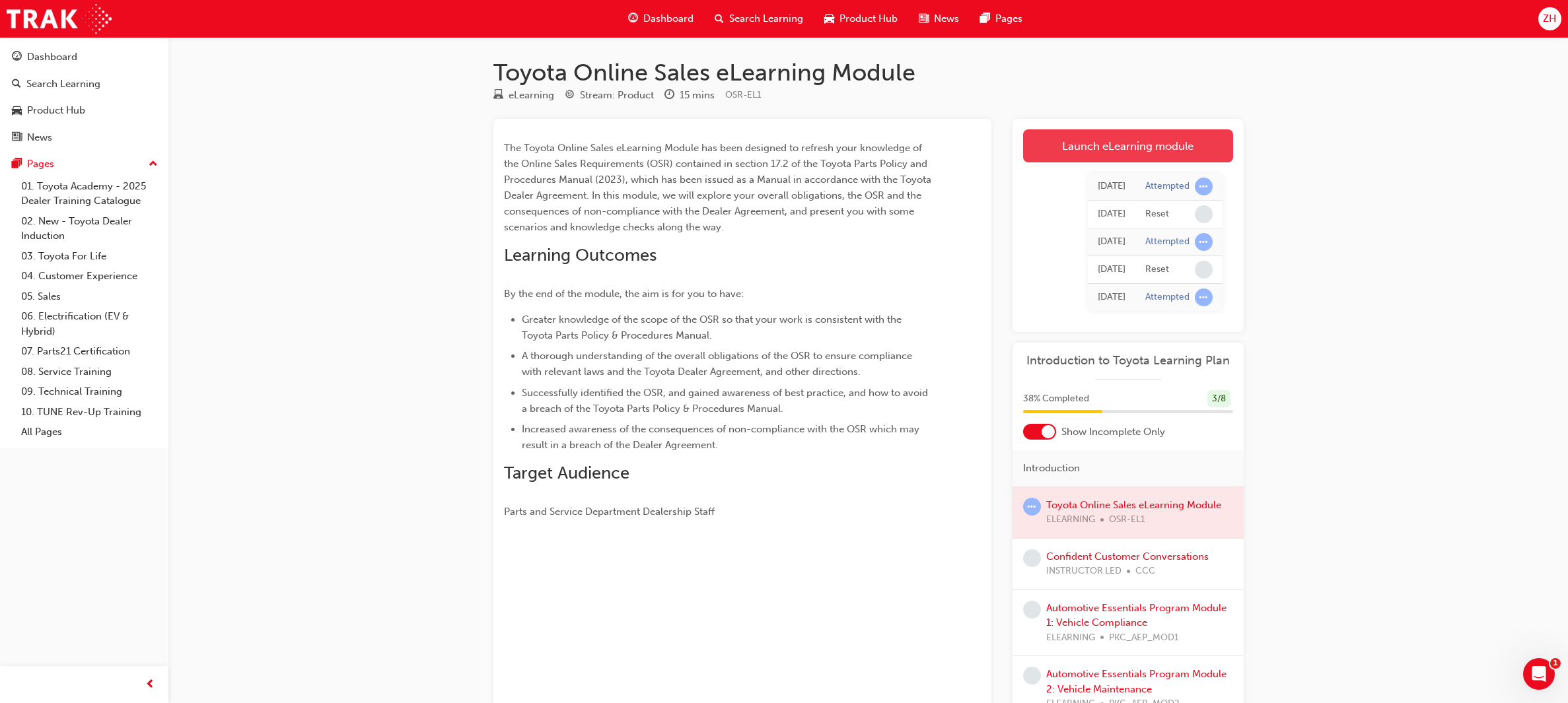
click at [1045, 157] on link "Launch eLearning module" at bounding box center [1129, 146] width 210 height 33
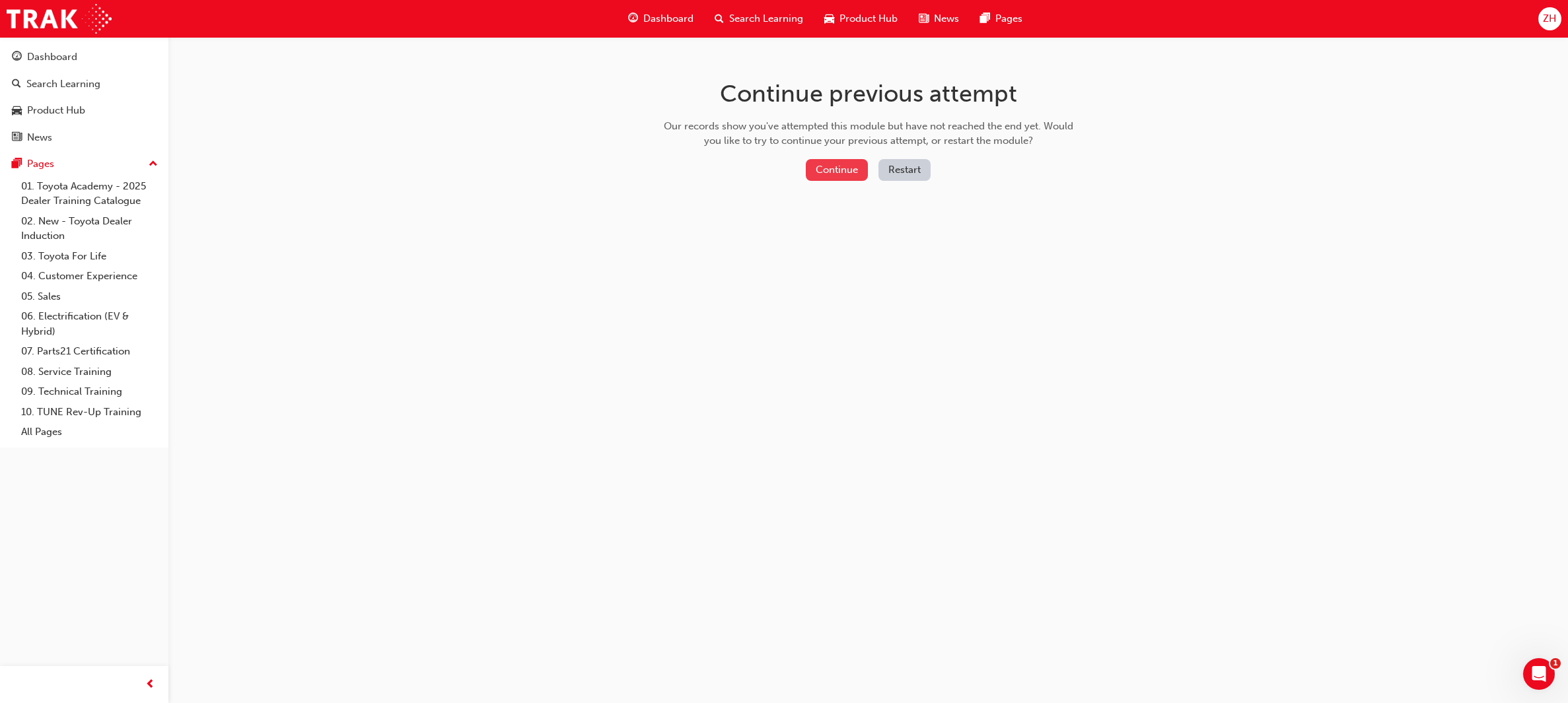
click at [826, 173] on button "Continue" at bounding box center [837, 170] width 62 height 22
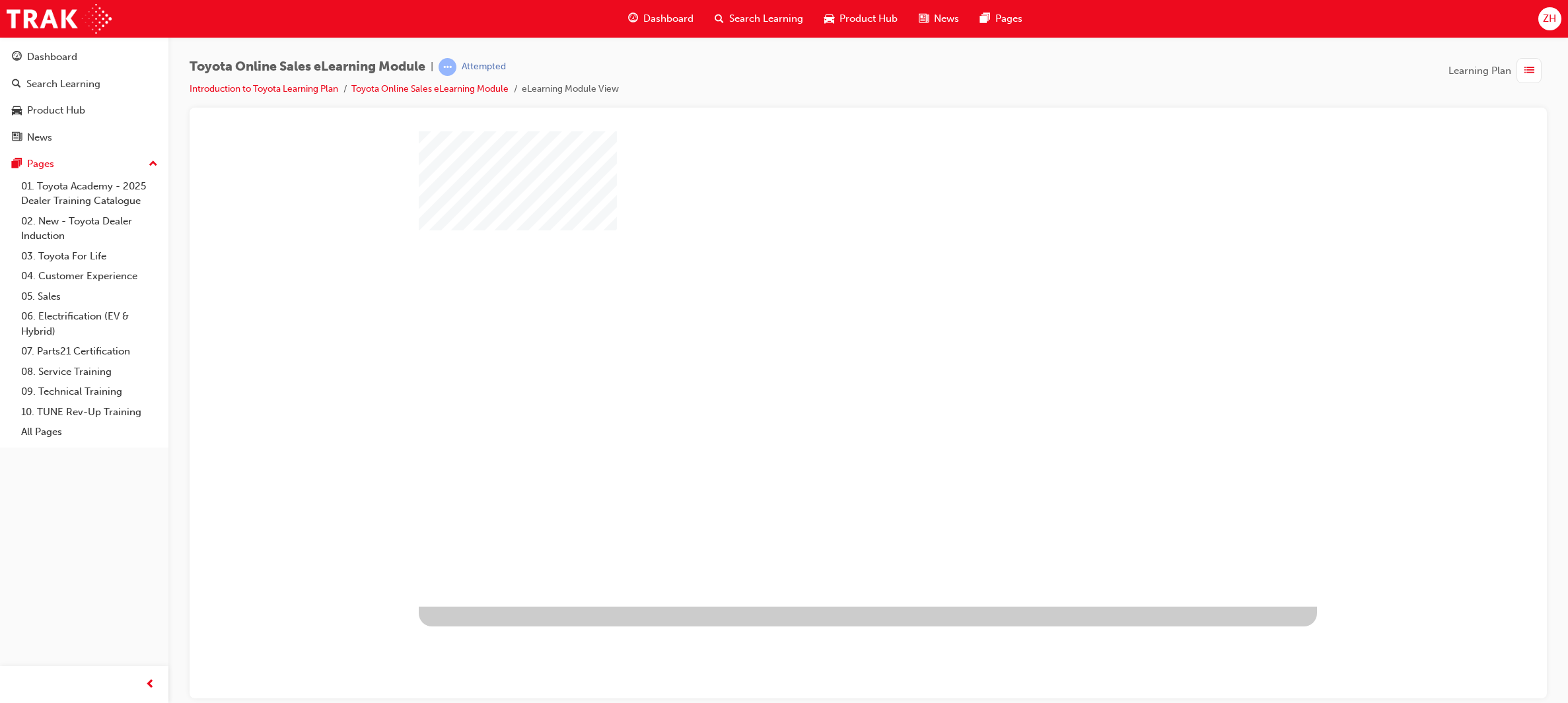
click at [830, 331] on div "play" at bounding box center [830, 331] width 0 height 0
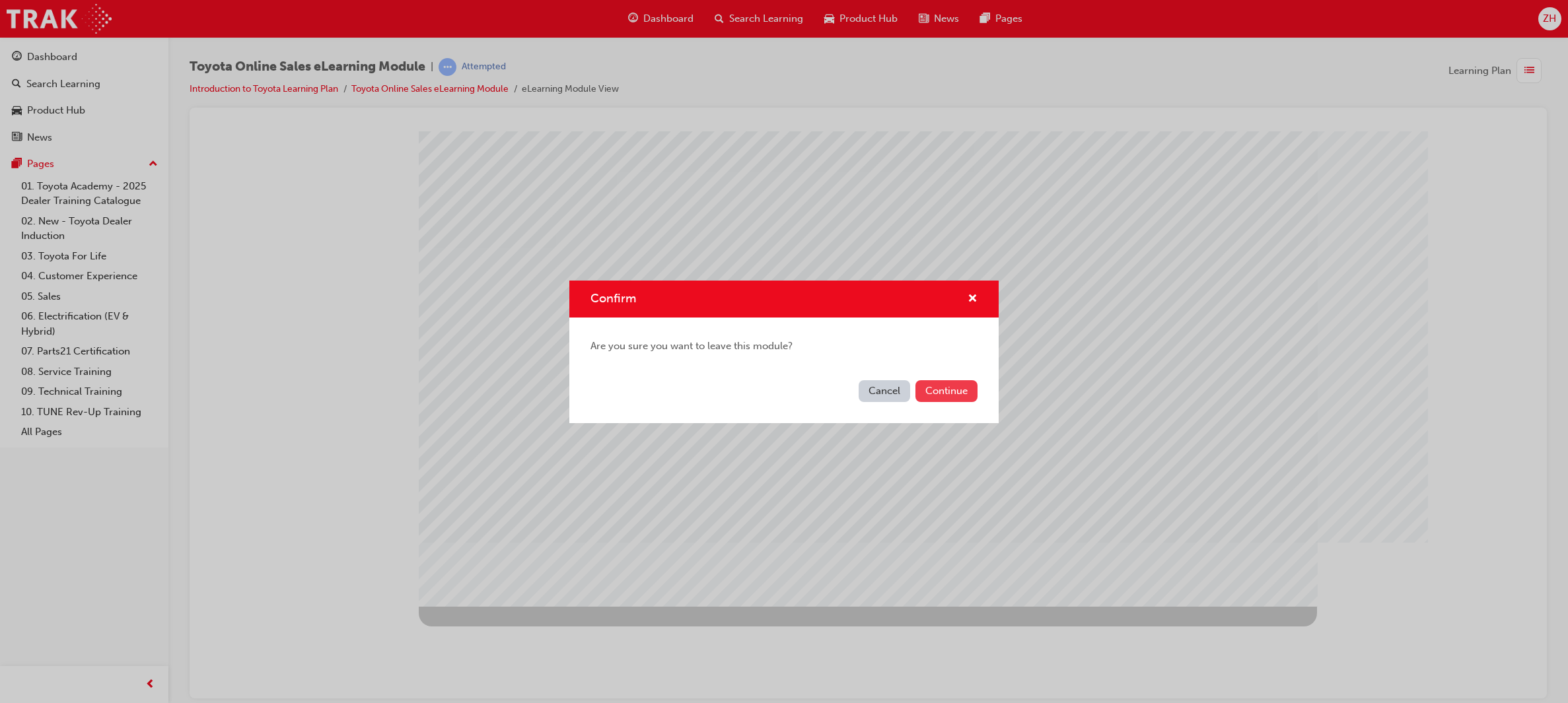
click at [935, 384] on button "Continue" at bounding box center [947, 392] width 62 height 22
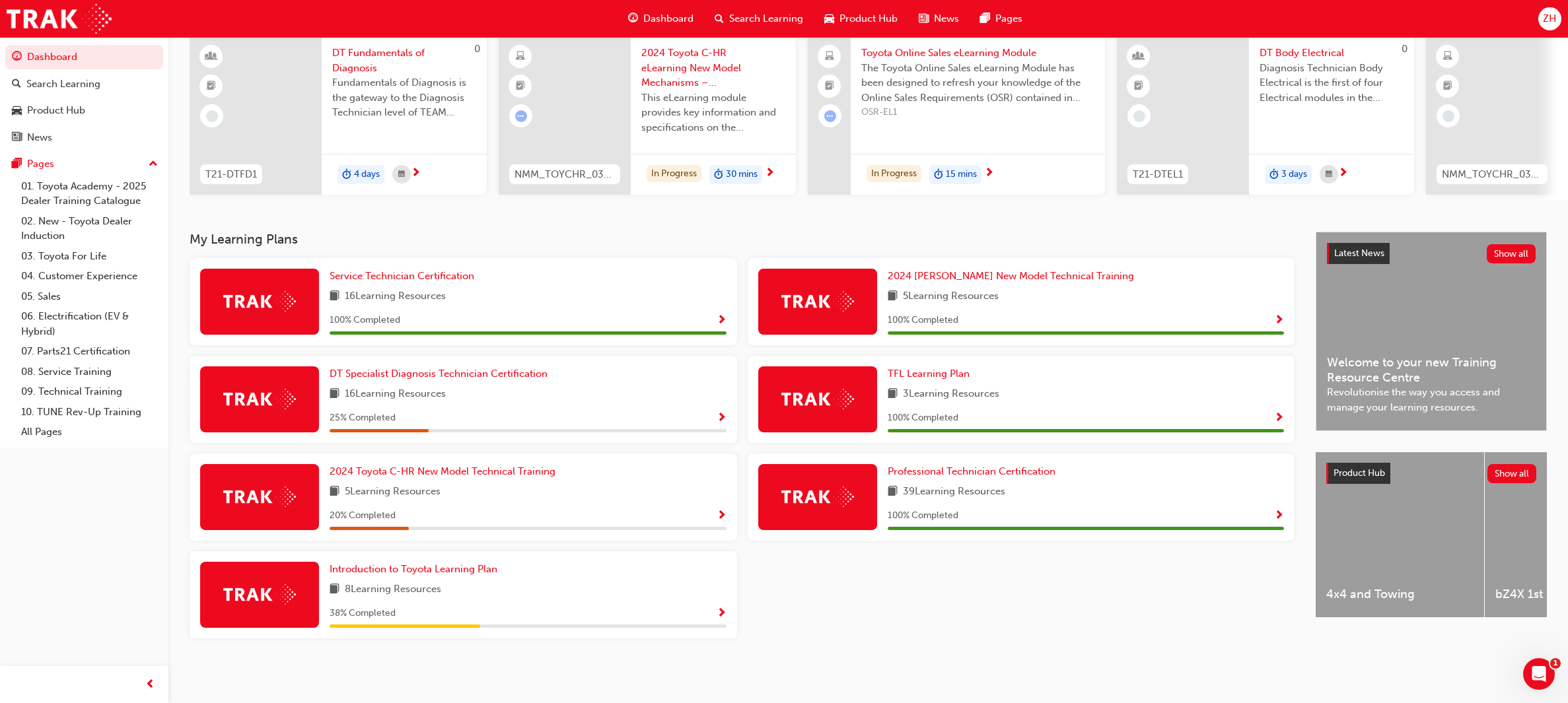
scroll to position [110, 0]
click at [279, 468] on div at bounding box center [259, 595] width 119 height 66
click at [719, 468] on span "Show Progress" at bounding box center [721, 614] width 10 height 12
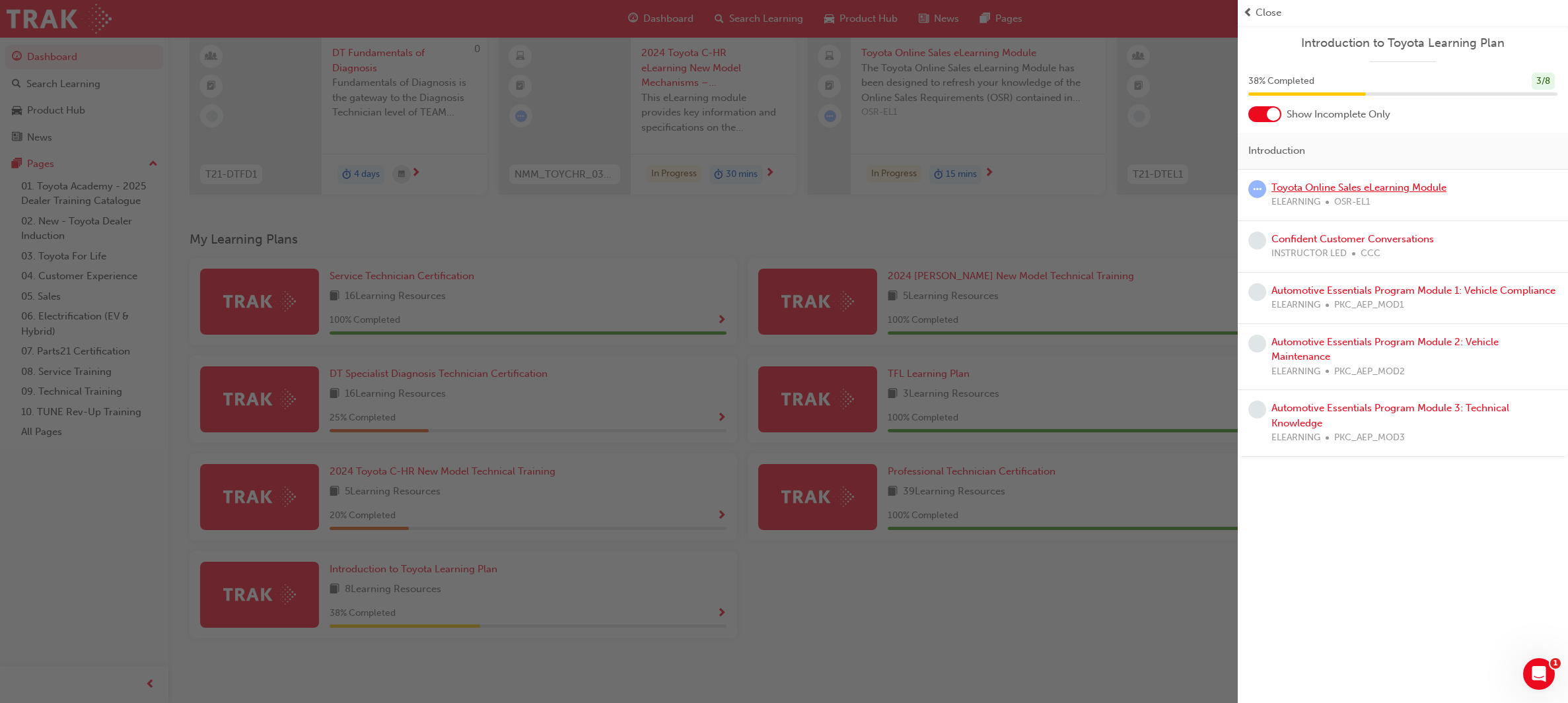
click at [1045, 189] on link "Toyota Online Sales eLearning Module" at bounding box center [1360, 187] width 175 height 12
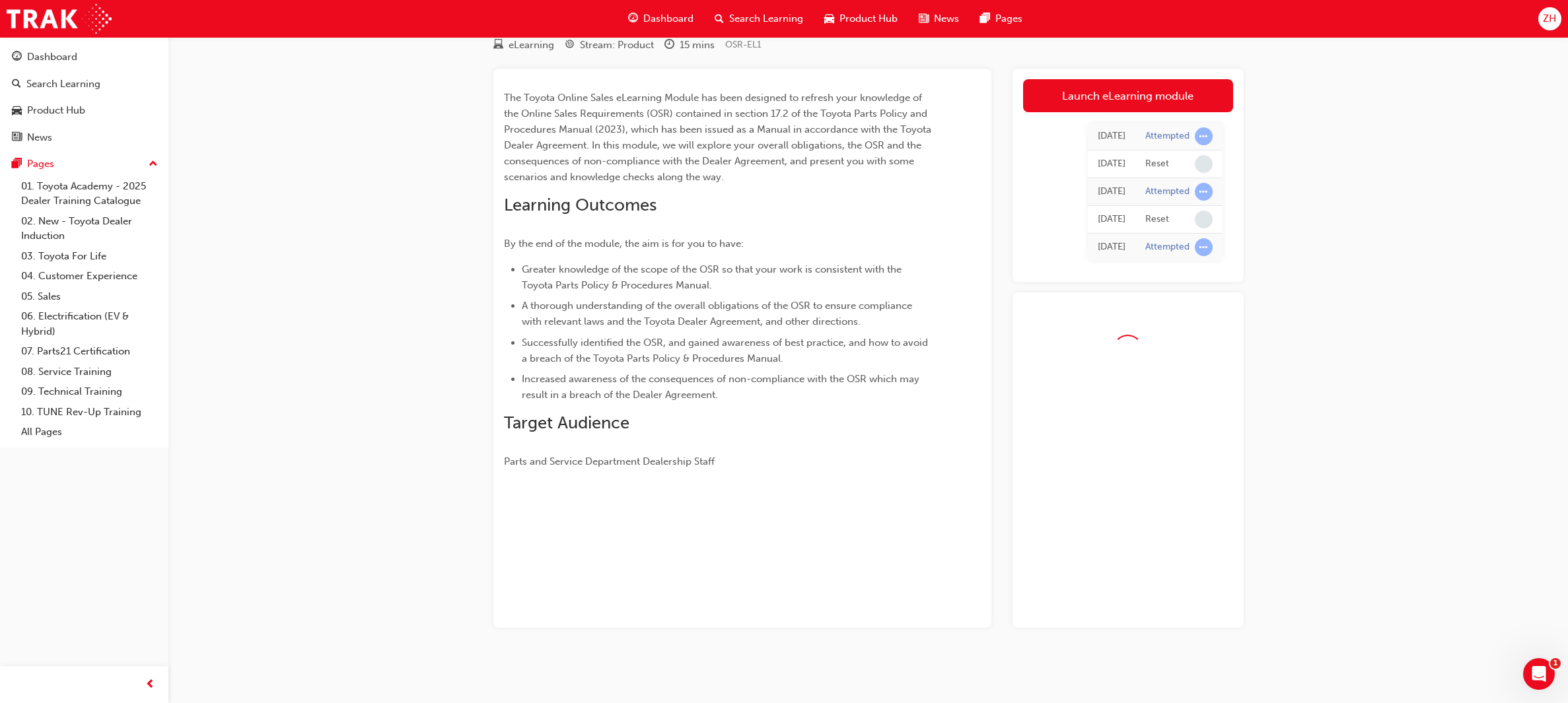
scroll to position [87, 0]
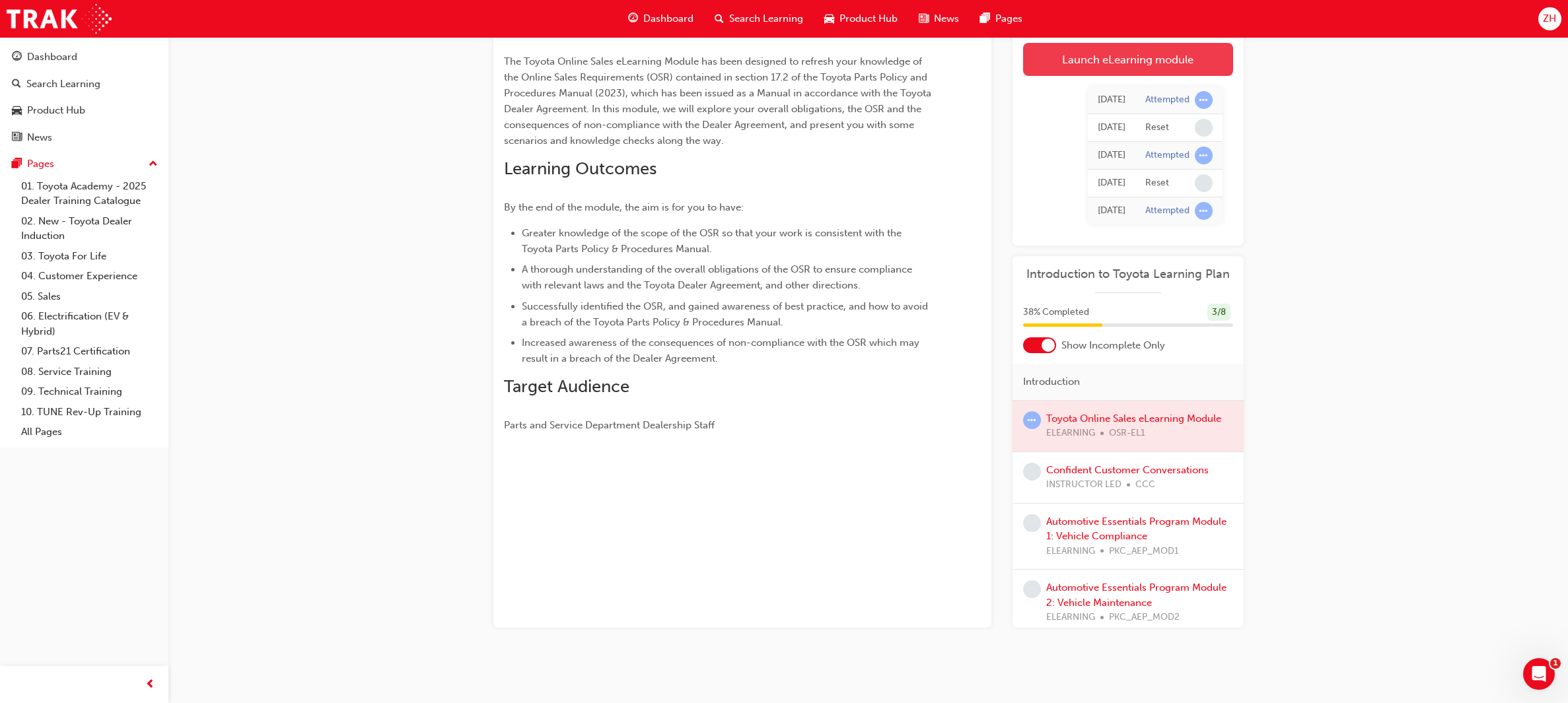
click at [1045, 68] on link "Launch eLearning module" at bounding box center [1129, 59] width 210 height 33
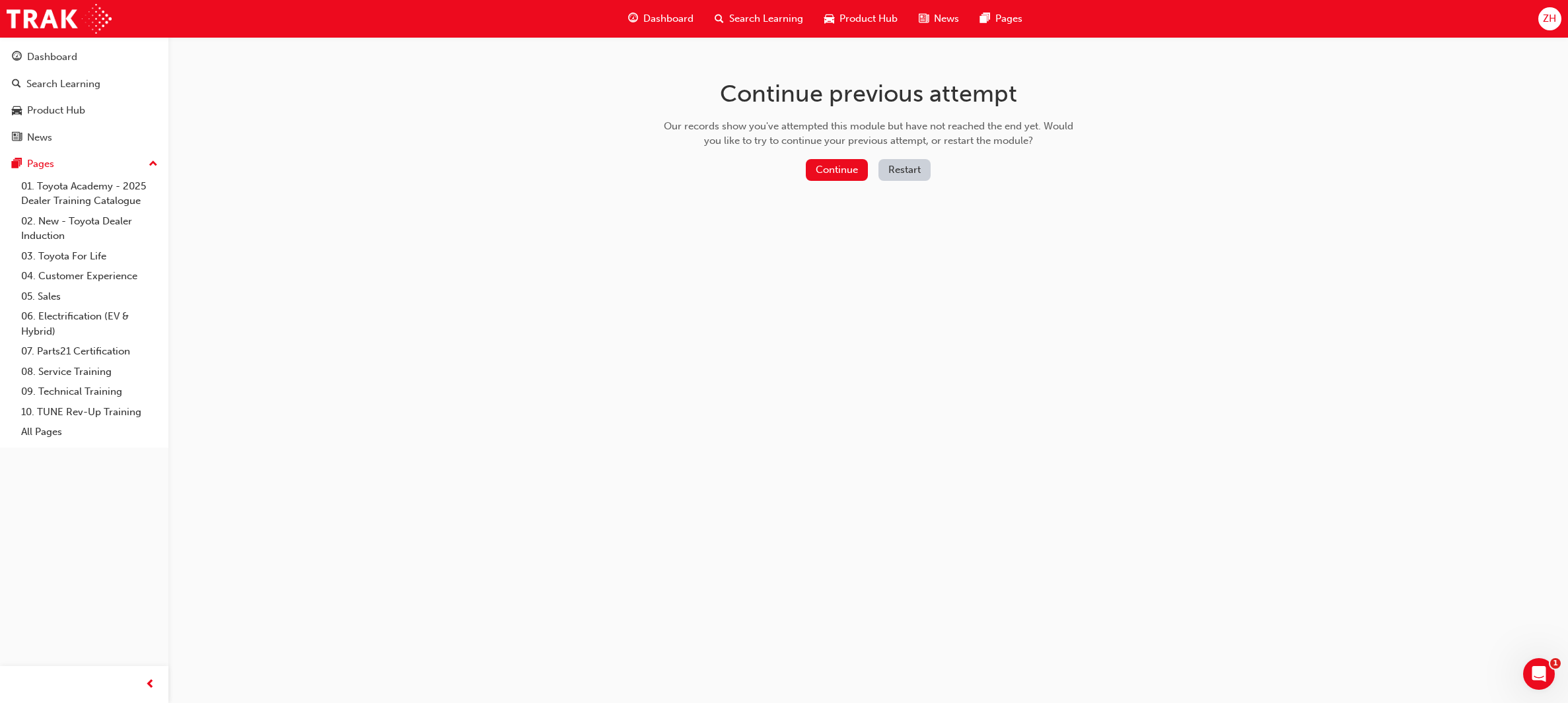
click at [909, 167] on button "Restart" at bounding box center [904, 170] width 52 height 22
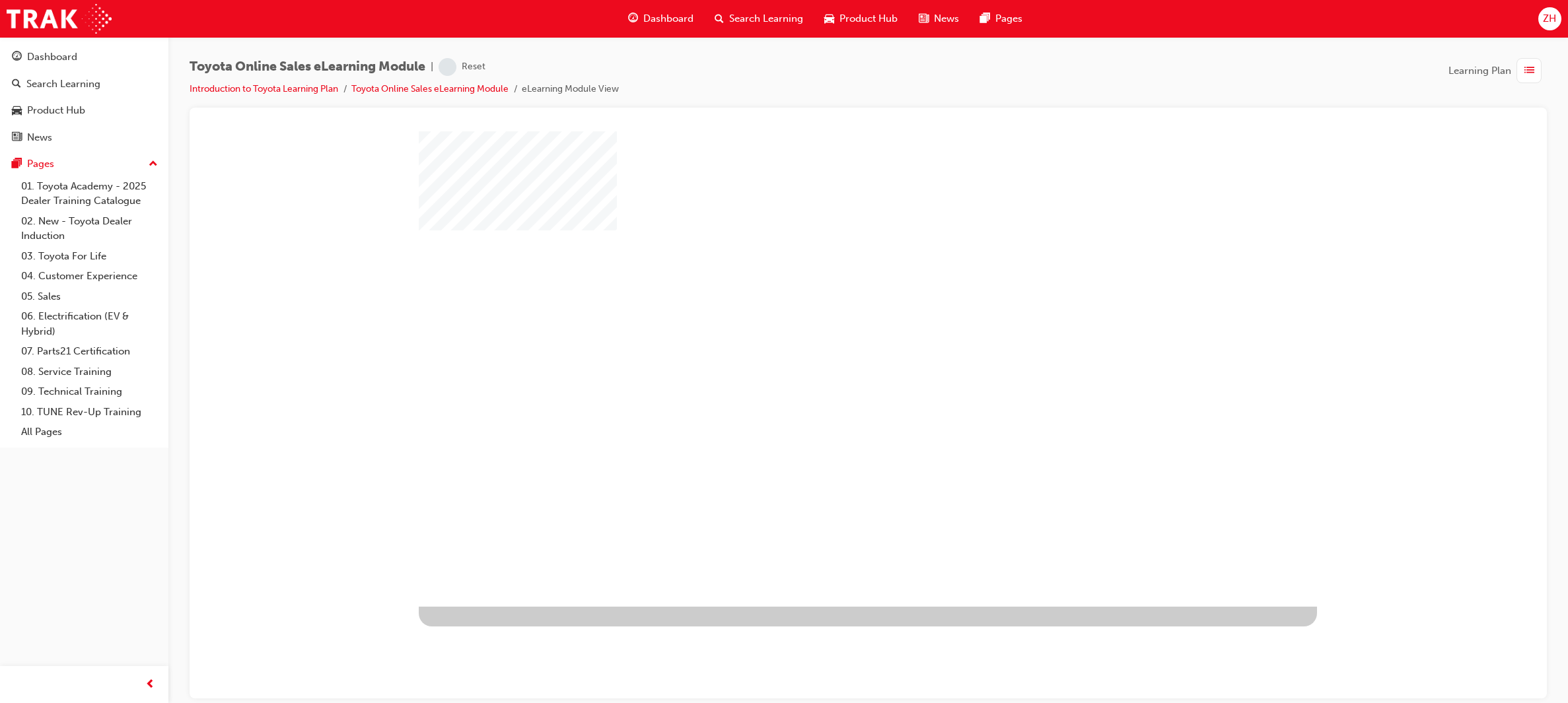
click at [830, 331] on div "play" at bounding box center [830, 331] width 0 height 0
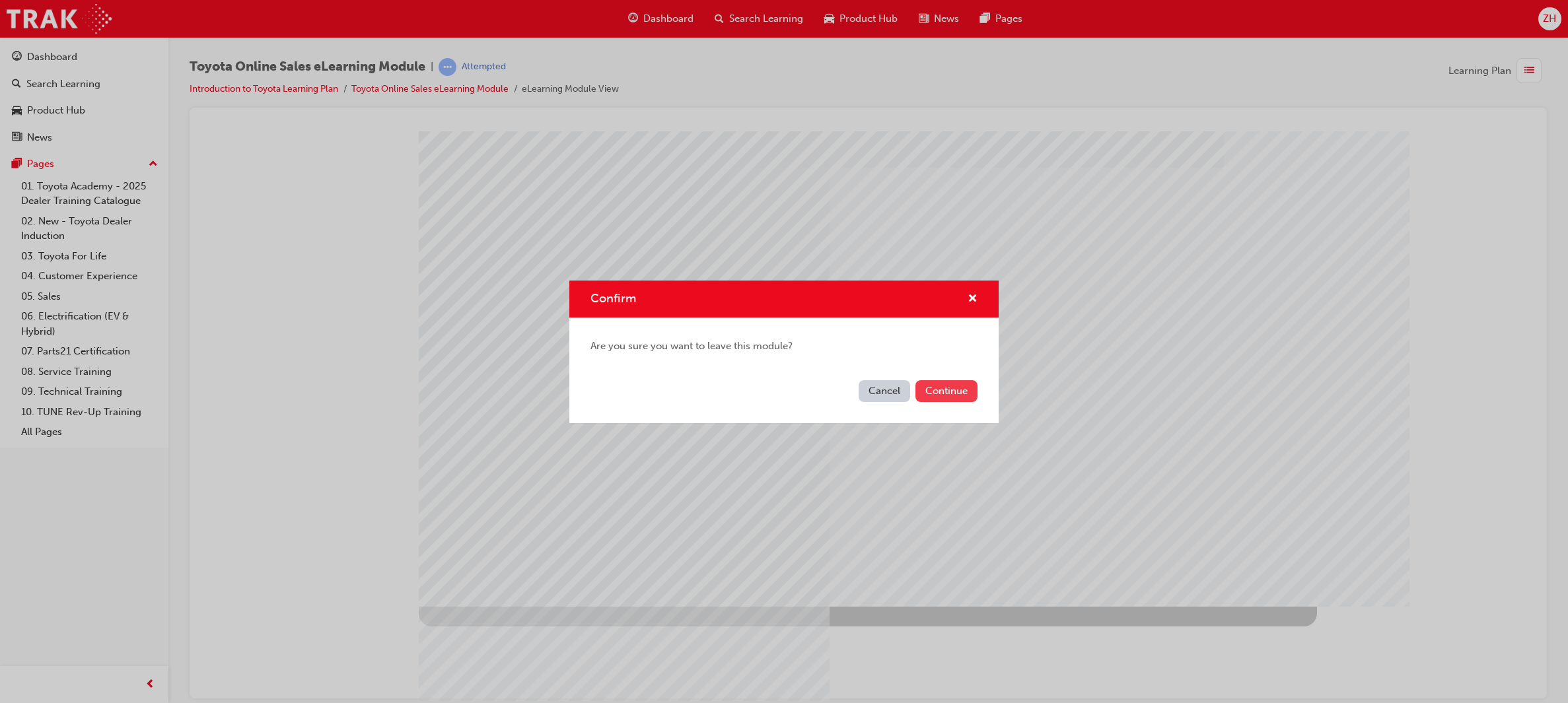
click at [973, 391] on button "Continue" at bounding box center [947, 392] width 62 height 22
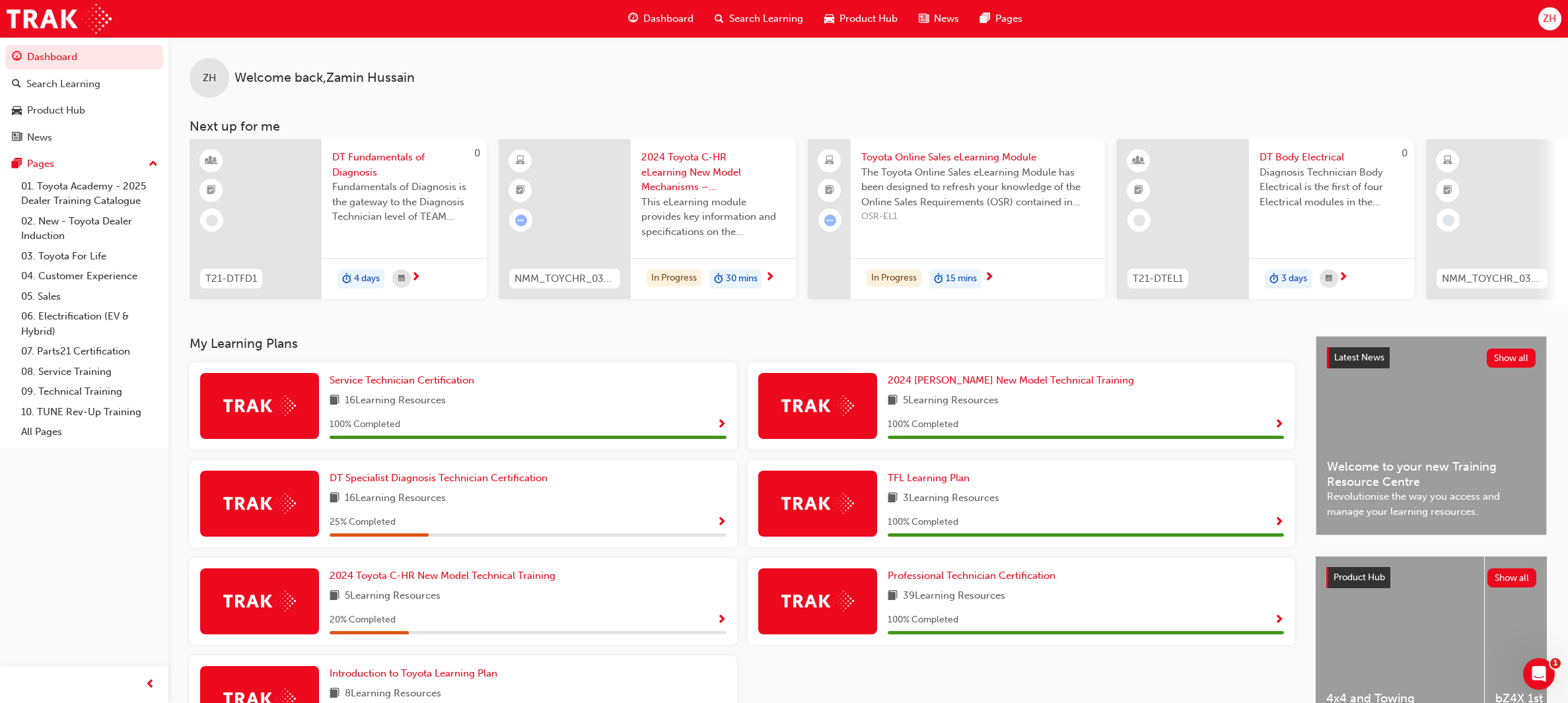
click at [956, 162] on span "Toyota Online Sales eLearning Module" at bounding box center [977, 157] width 233 height 16
click at [1045, 217] on div at bounding box center [1492, 219] width 132 height 160
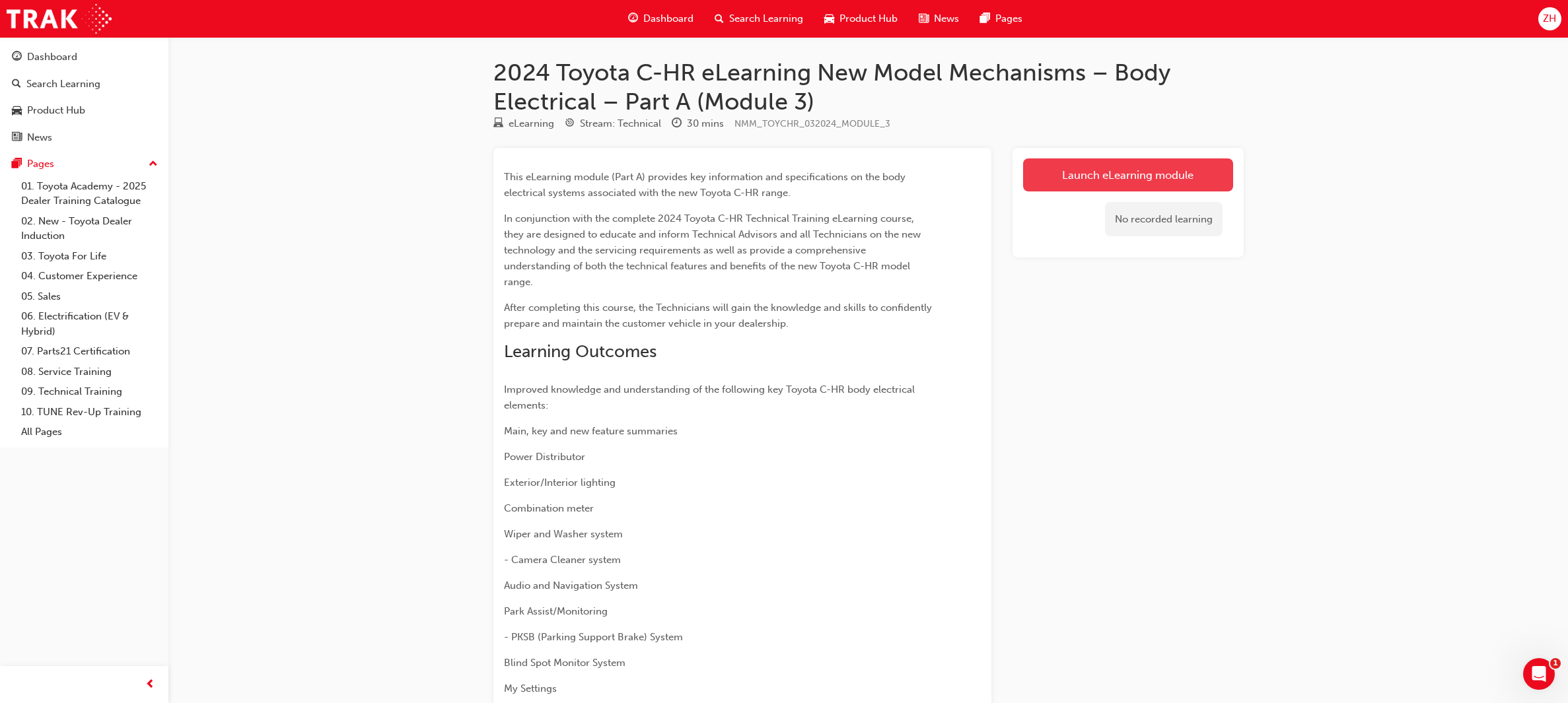
click at [1045, 166] on link "Launch eLearning module" at bounding box center [1129, 175] width 210 height 33
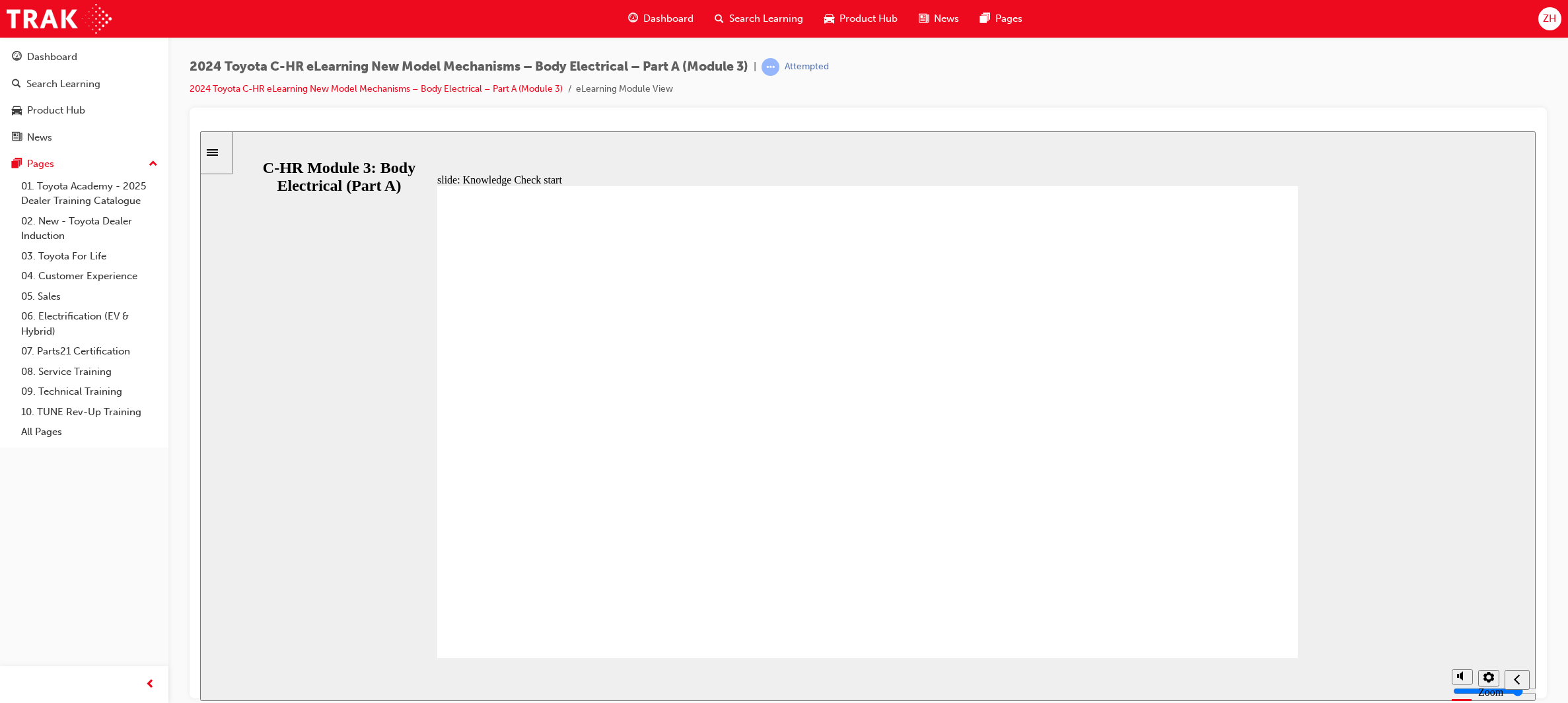
radio input "false"
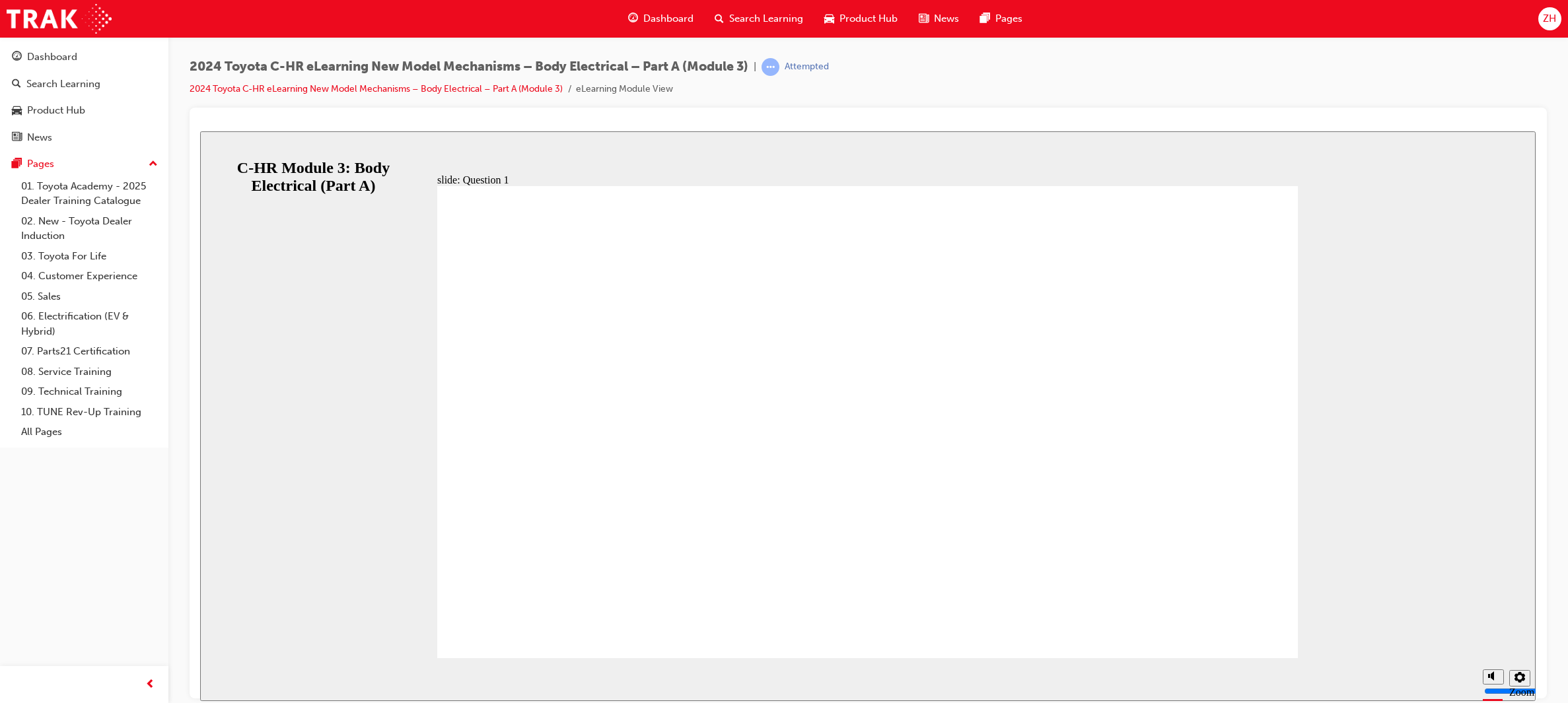
radio input "true"
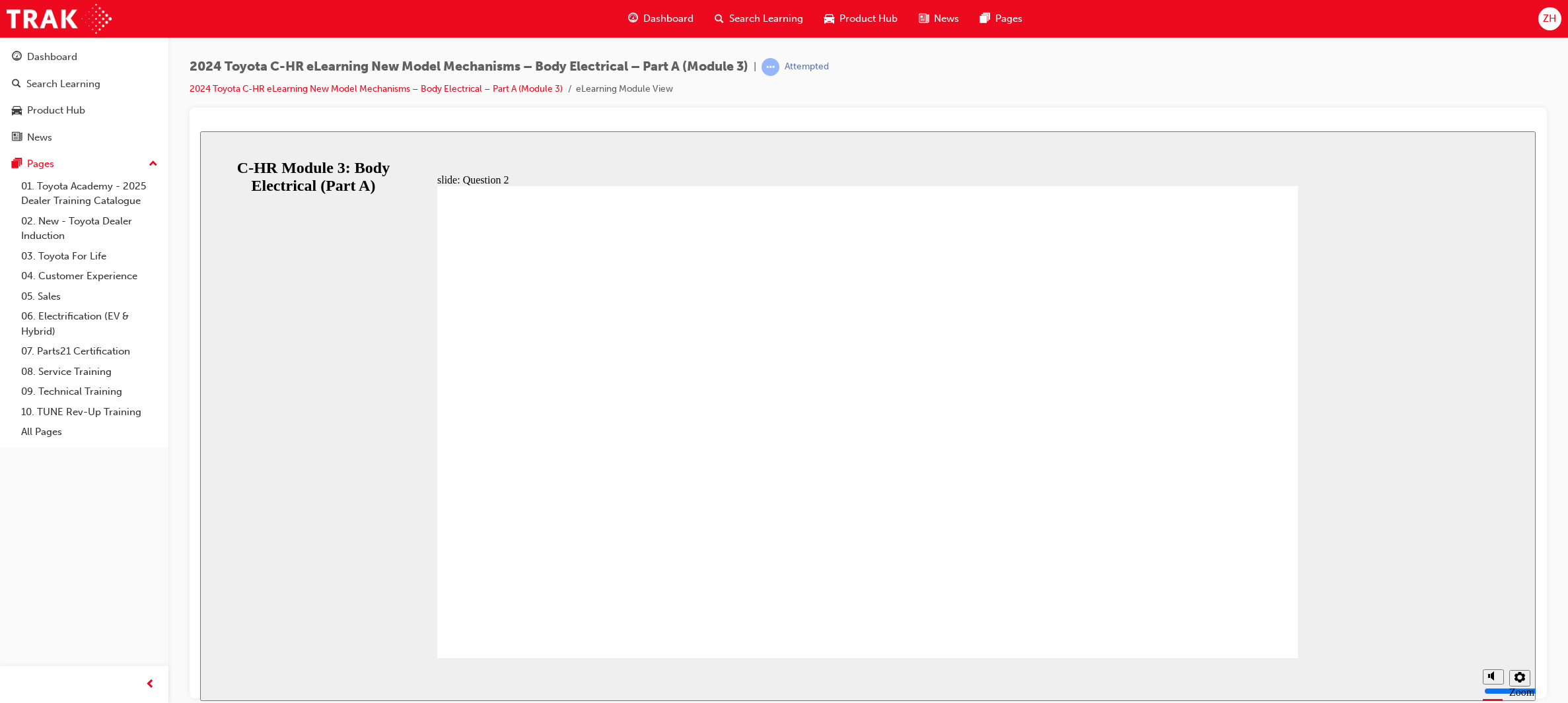
radio input "false"
radio input "true"
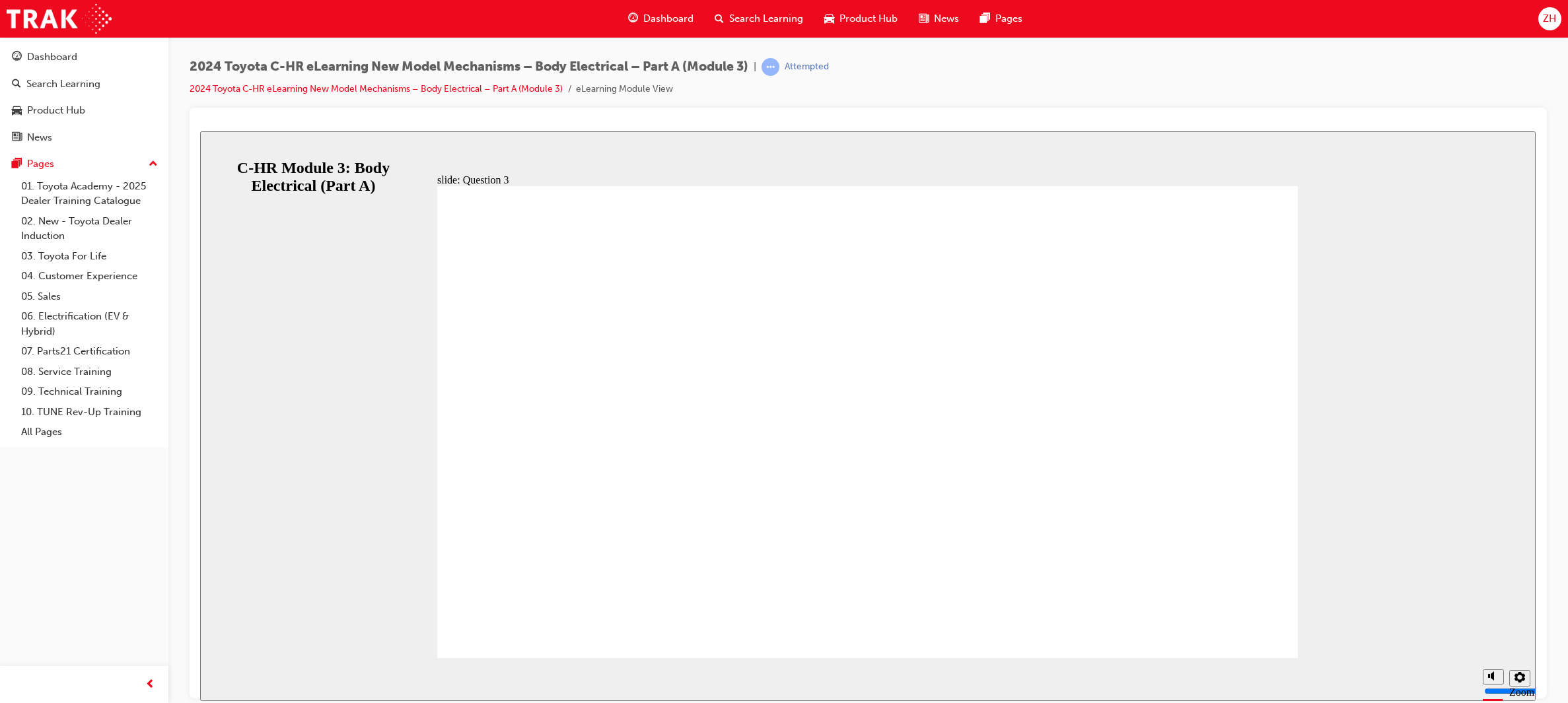
radio input "true"
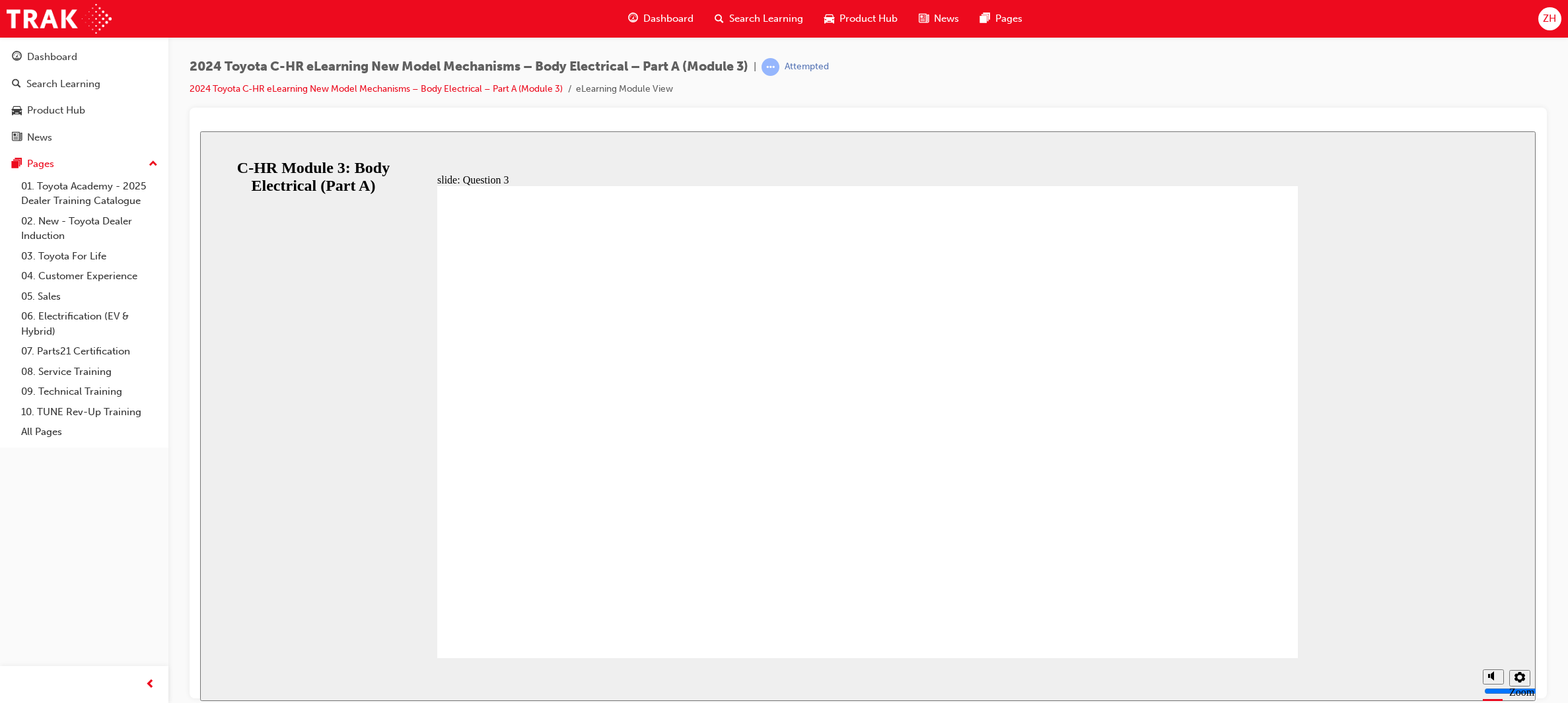
radio input "true"
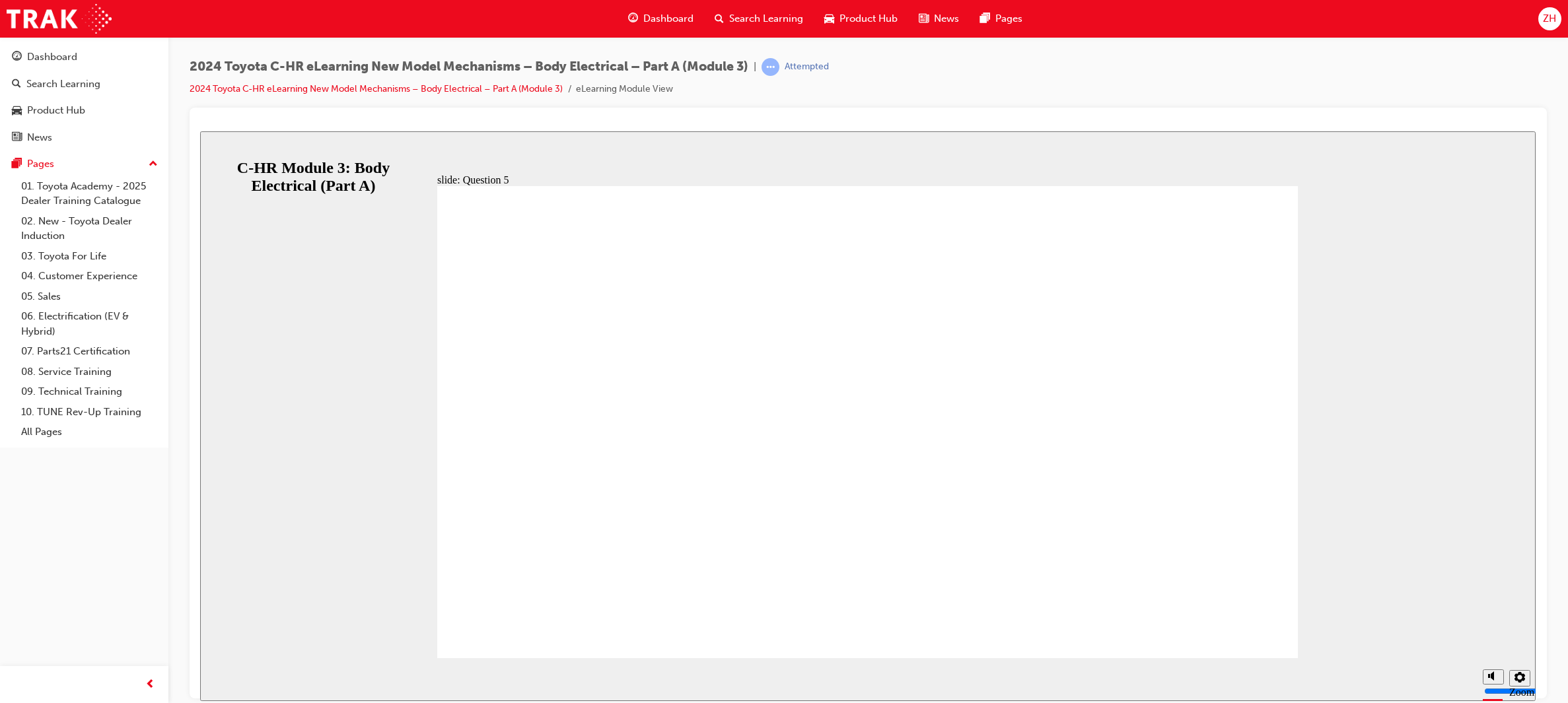
radio input "false"
radio input "true"
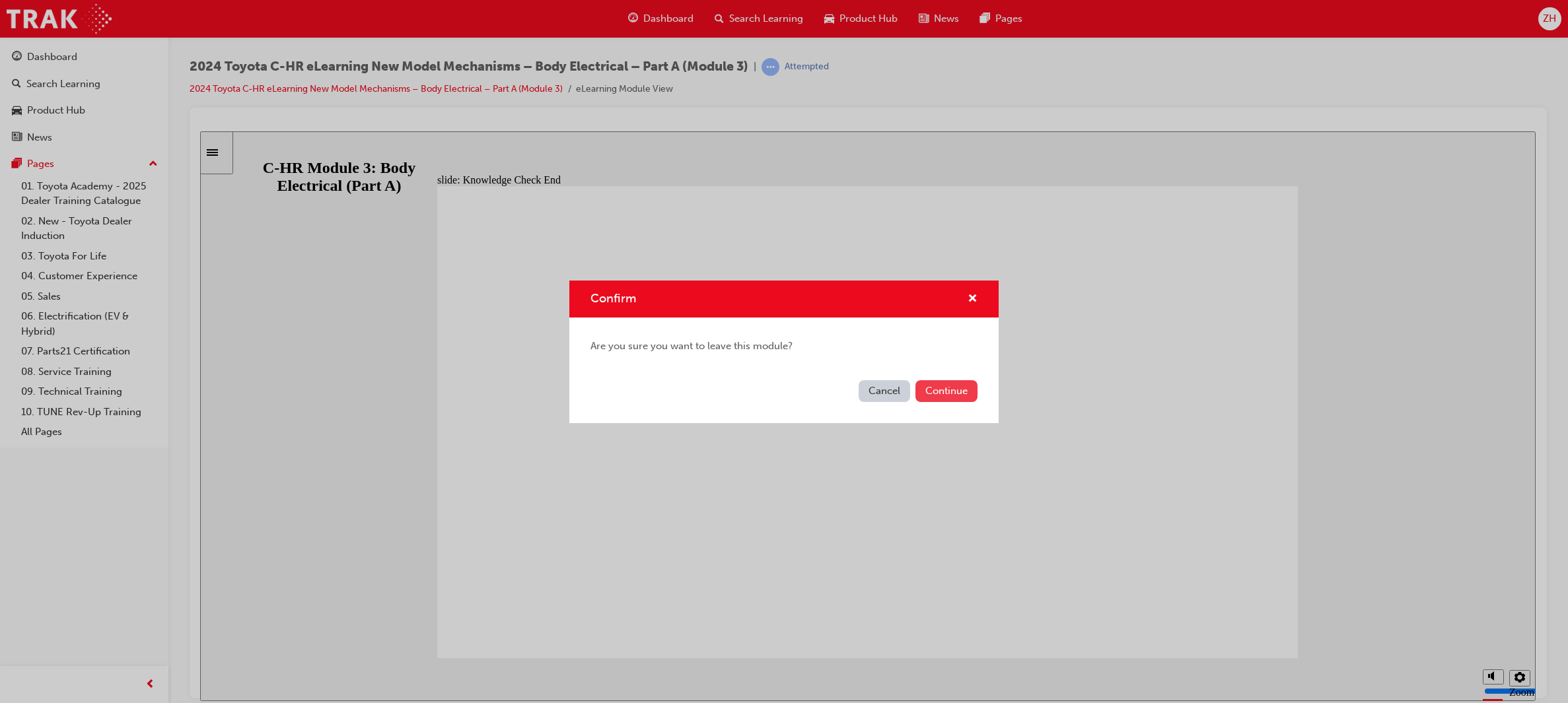
click at [921, 389] on button "Continue" at bounding box center [947, 392] width 62 height 22
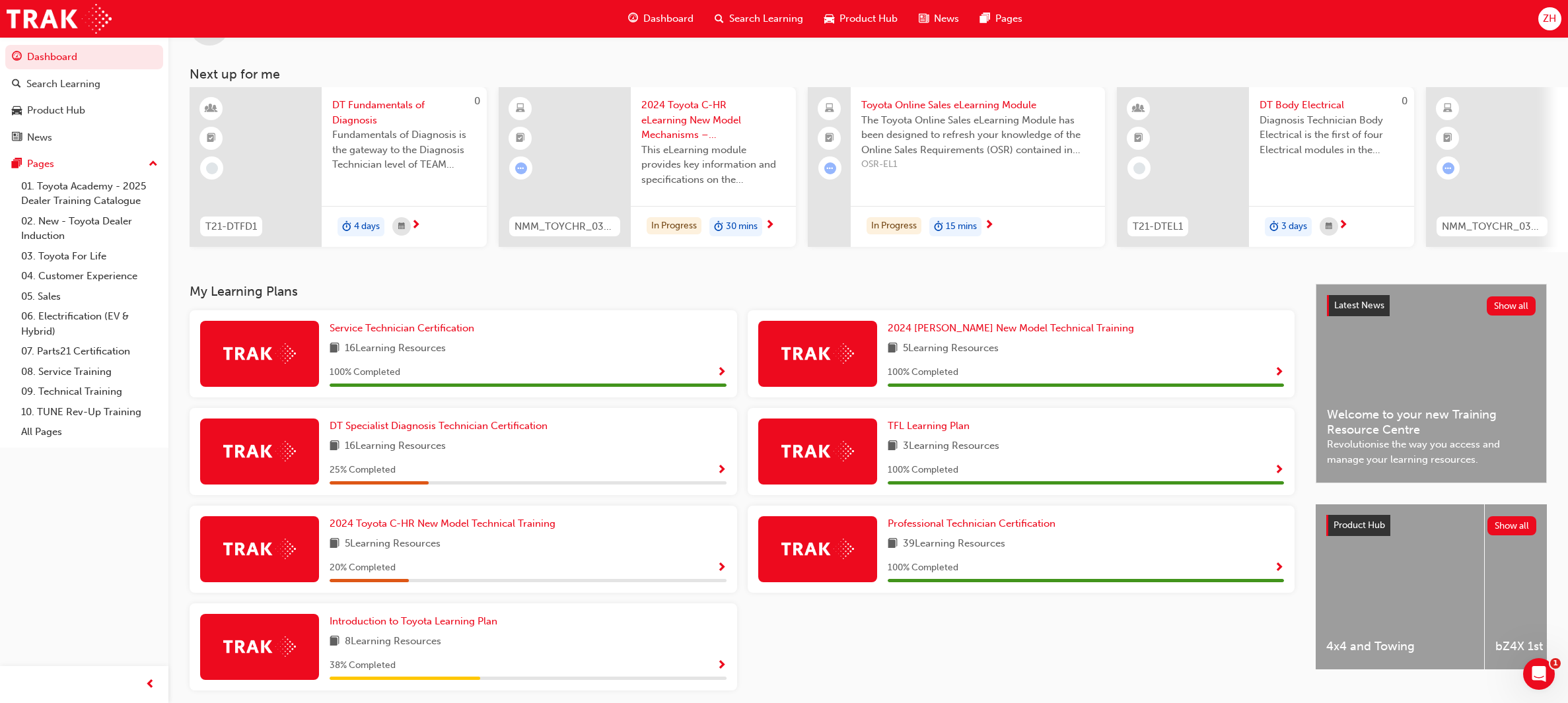
scroll to position [110, 0]
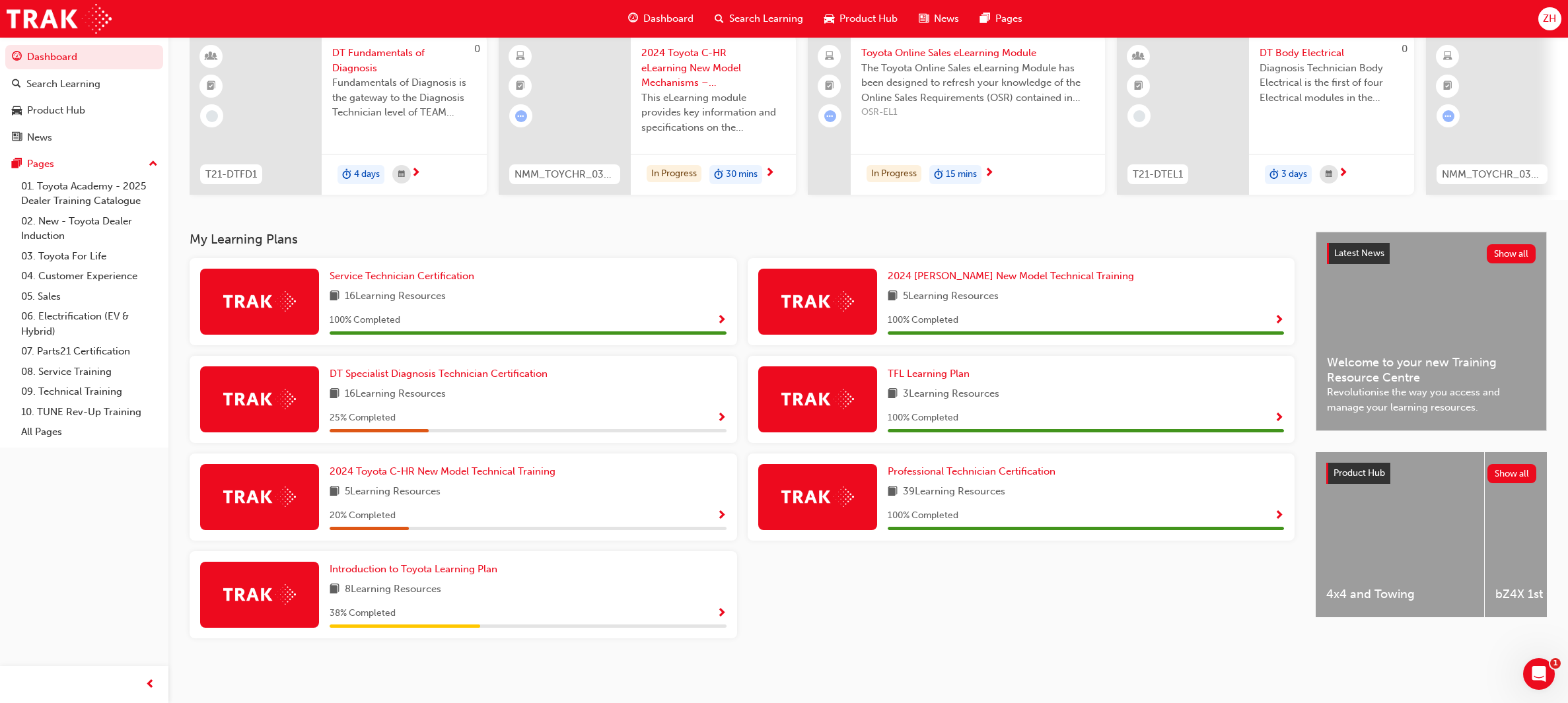
click at [289, 468] on img at bounding box center [260, 497] width 73 height 20
click at [719, 468] on span "Show Progress" at bounding box center [721, 516] width 10 height 12
